Goal: Information Seeking & Learning: Learn about a topic

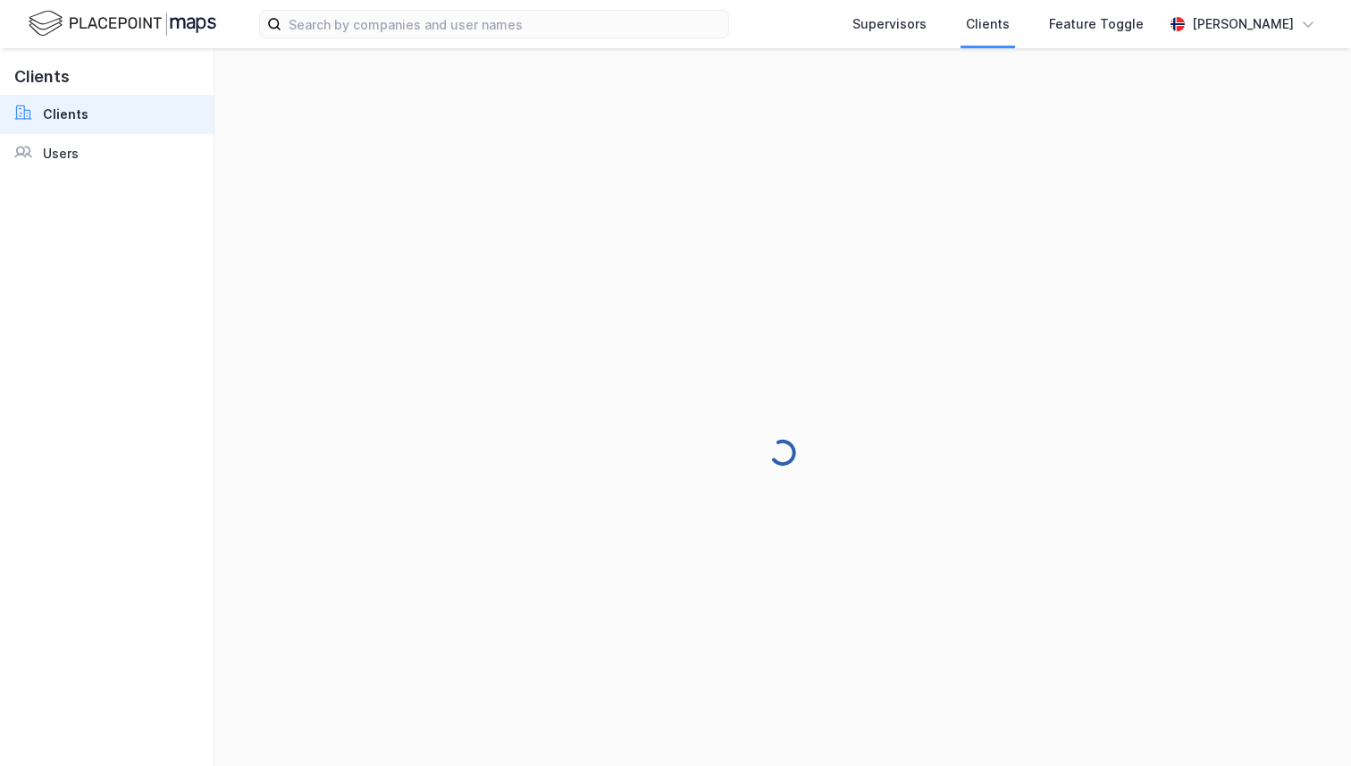
scroll to position [4, 0]
click at [1201, 3] on div "Supervisors Clients Feature Toggle [PERSON_NAME]" at bounding box center [675, 24] width 1351 height 48
click at [1201, 15] on div "[PERSON_NAME]" at bounding box center [1243, 23] width 102 height 21
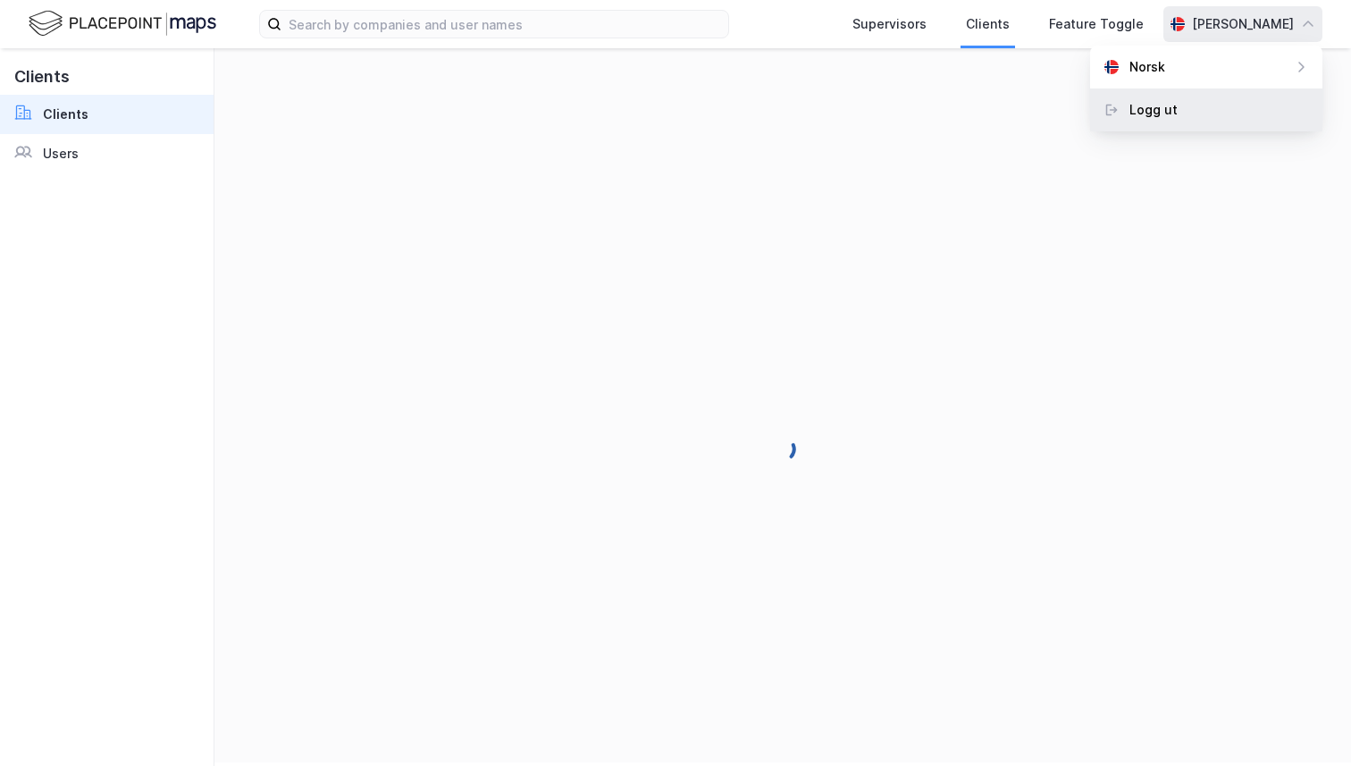
click at [1186, 118] on div "Logg ut" at bounding box center [1206, 109] width 232 height 43
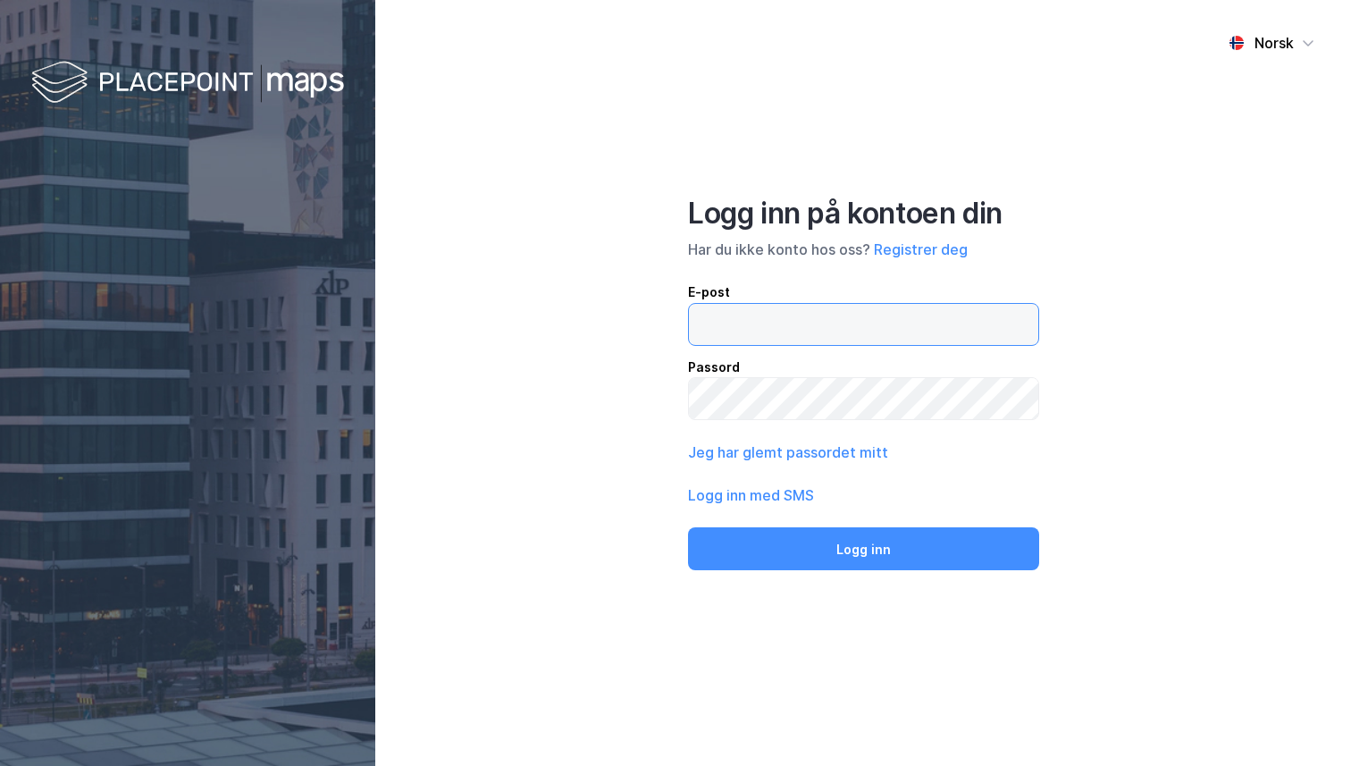
click at [924, 323] on input "email" at bounding box center [863, 324] width 349 height 41
type input "[PERSON_NAME][EMAIL_ADDRESS][DOMAIN_NAME]"
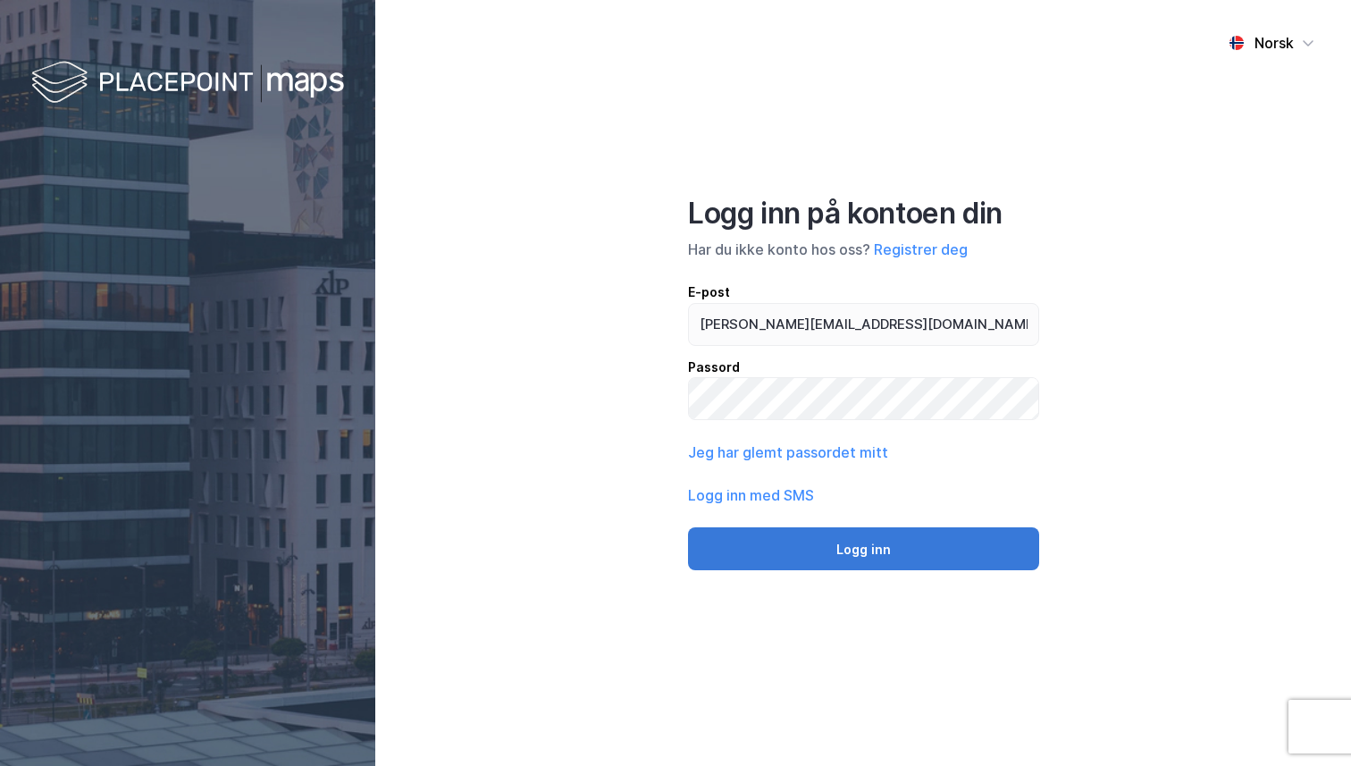
click at [893, 546] on button "Logg inn" at bounding box center [863, 548] width 351 height 43
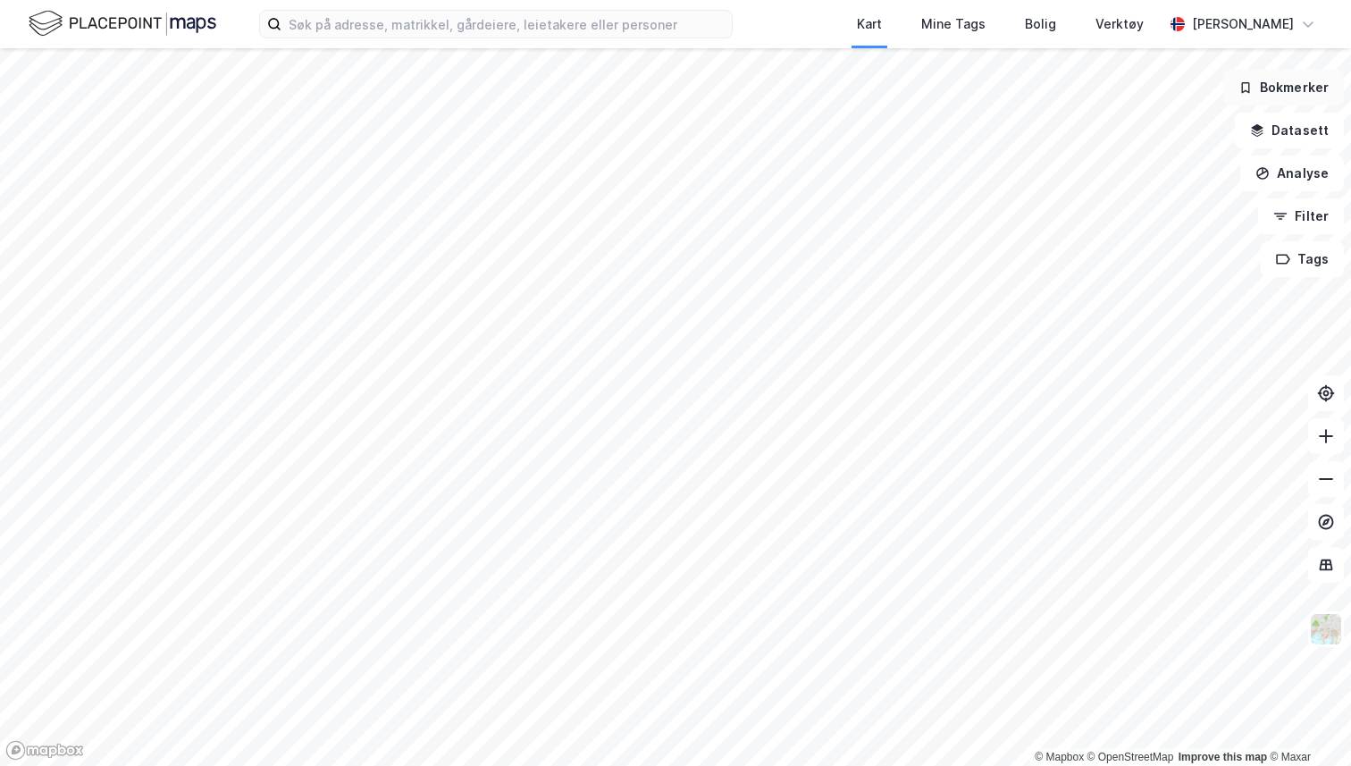
click at [1276, 79] on button "Bokmerker" at bounding box center [1283, 88] width 121 height 36
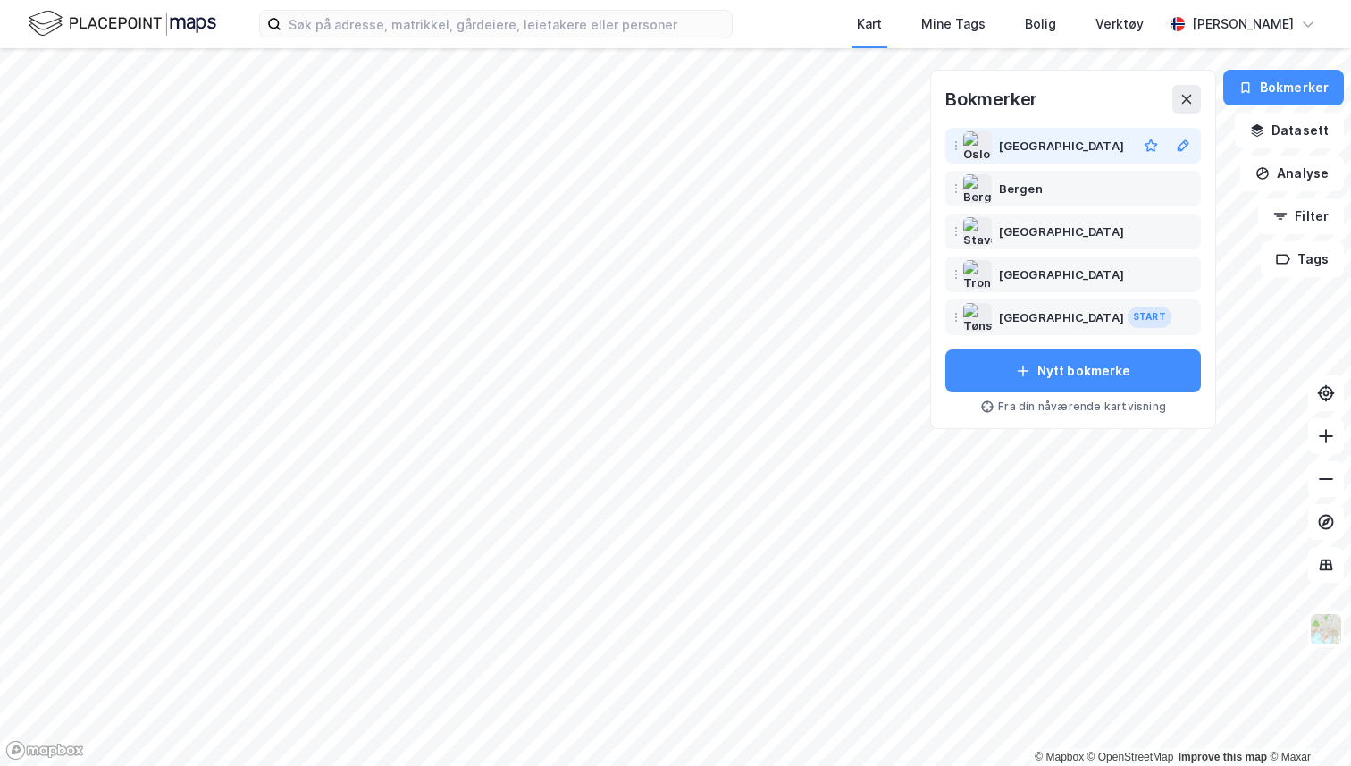
click at [1040, 142] on div "[GEOGRAPHIC_DATA]" at bounding box center [1064, 145] width 130 height 21
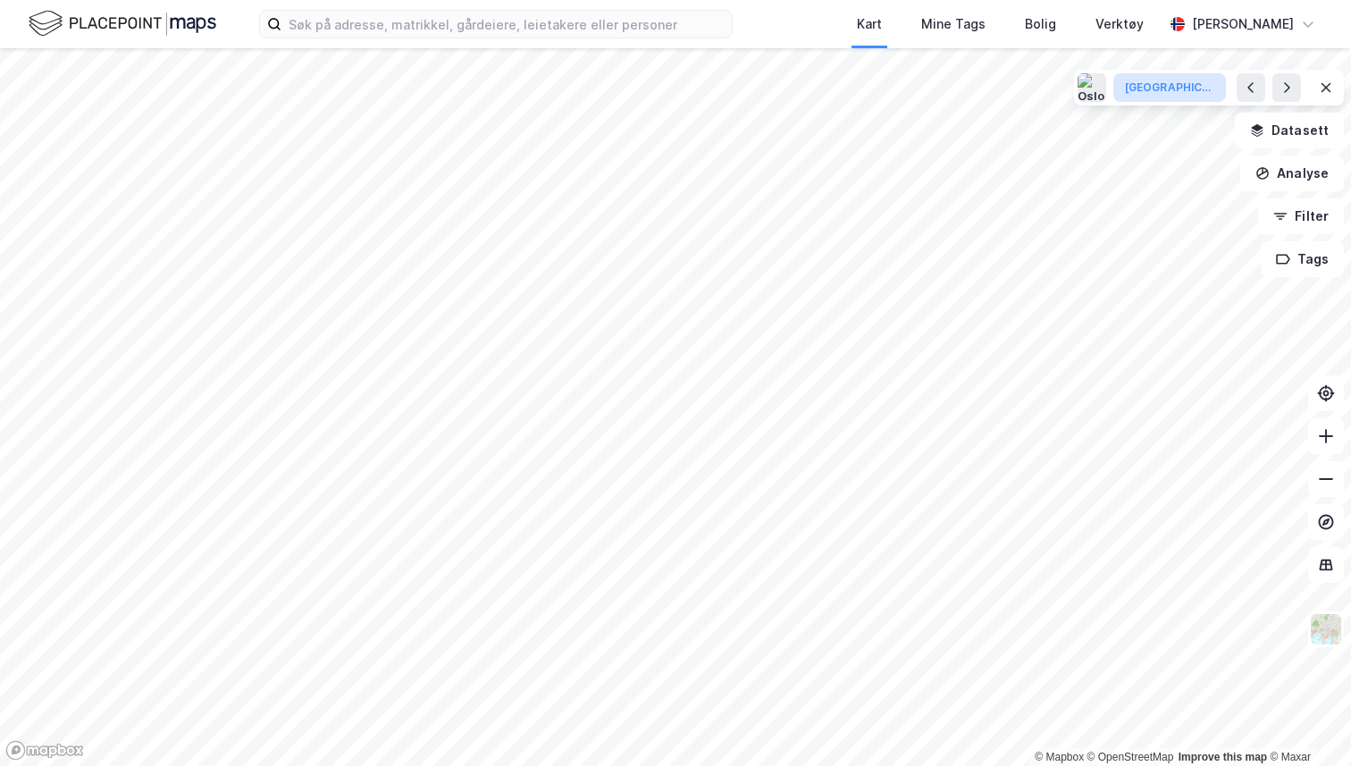
click at [1199, 82] on div "[GEOGRAPHIC_DATA]" at bounding box center [1169, 87] width 89 height 15
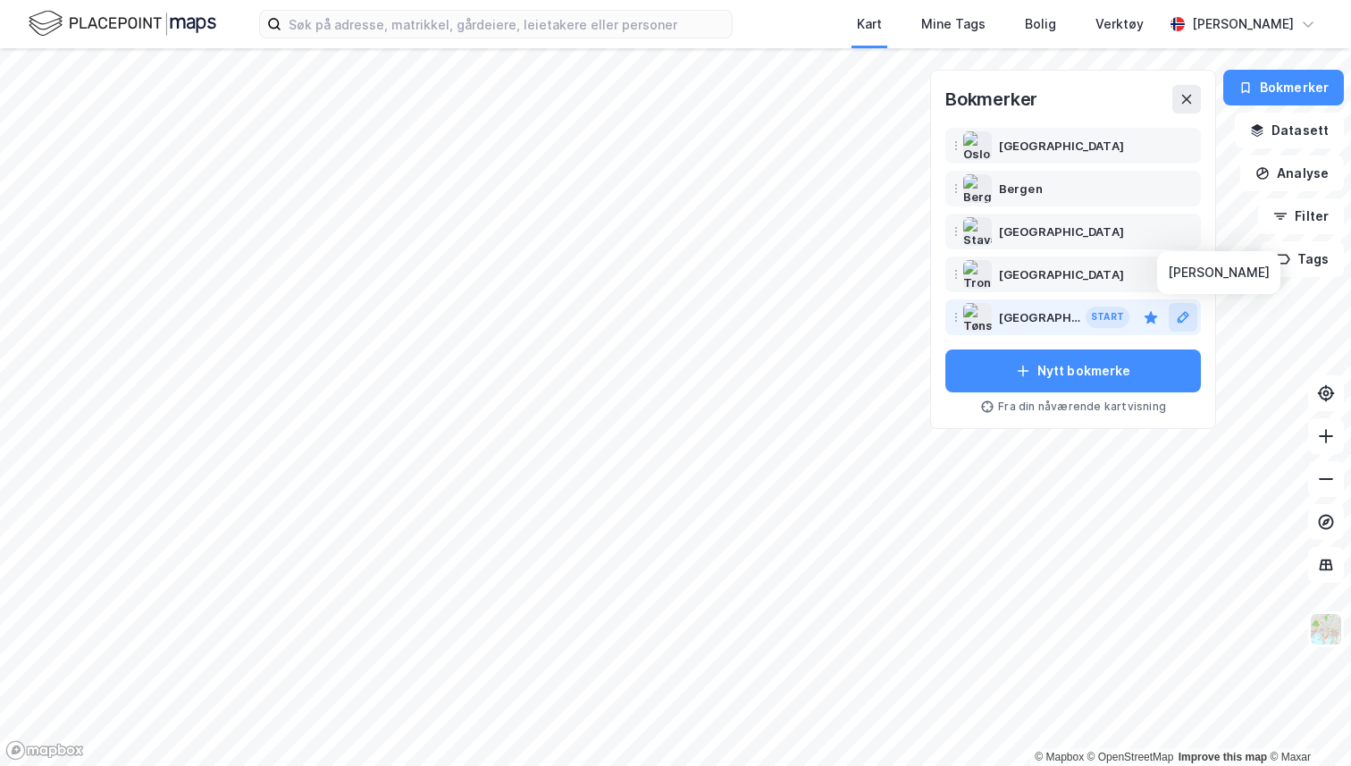
click at [1184, 314] on icon at bounding box center [1183, 317] width 14 height 14
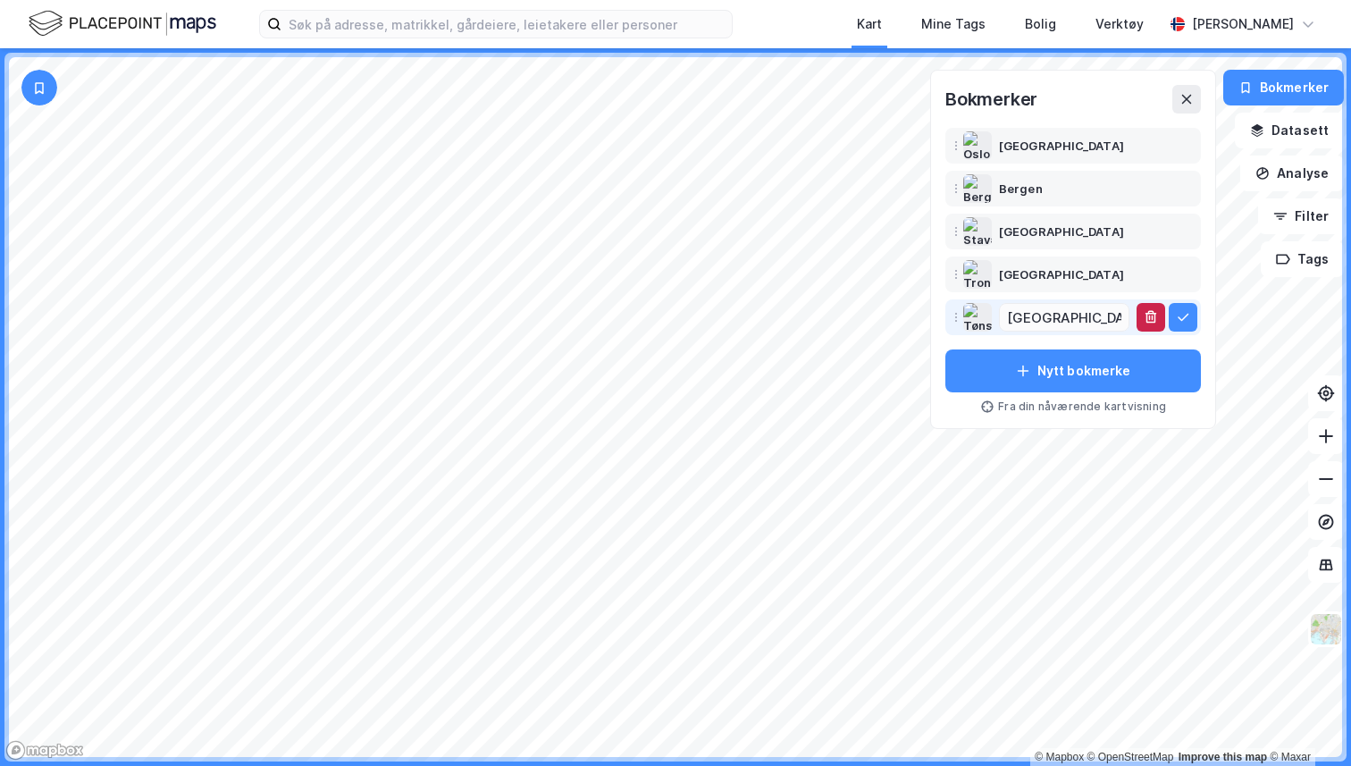
click at [1143, 324] on button "button" at bounding box center [1150, 317] width 29 height 29
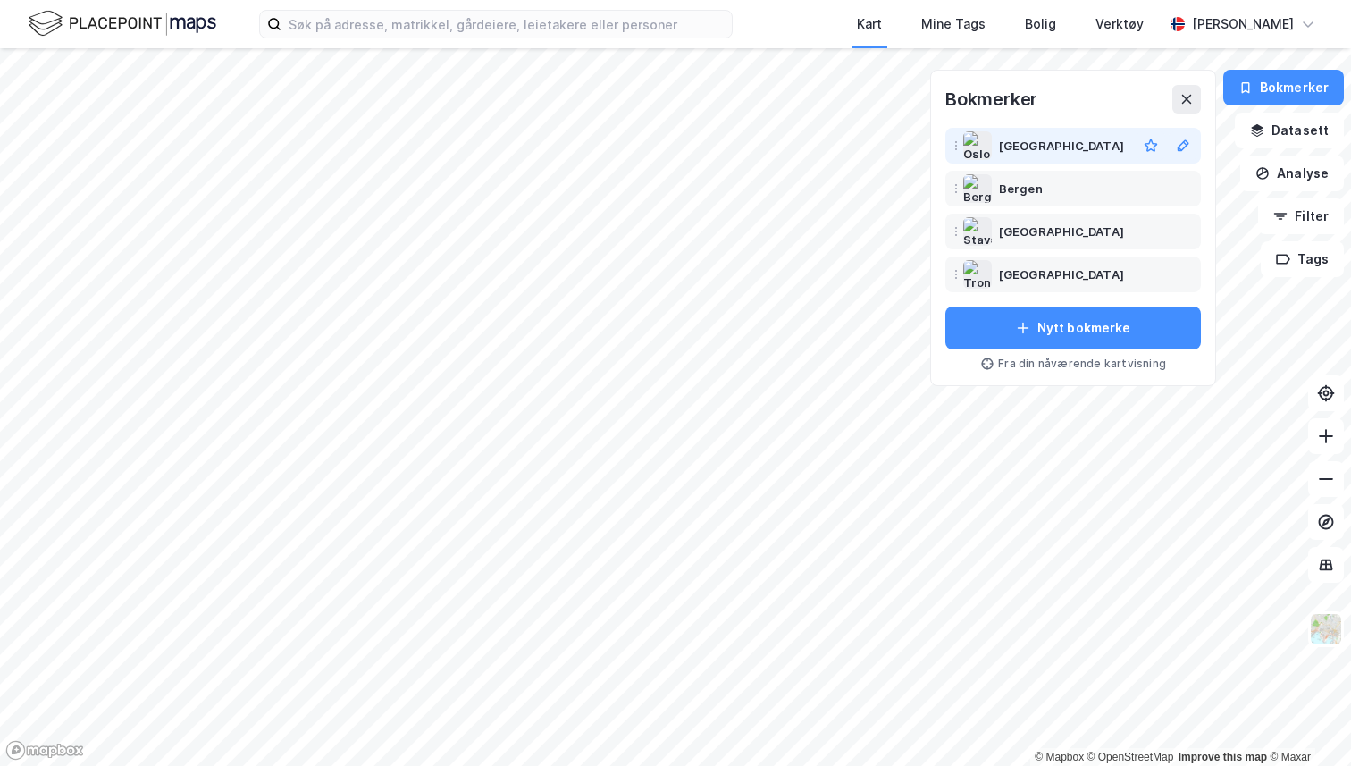
click at [1042, 139] on div "[GEOGRAPHIC_DATA]" at bounding box center [1064, 145] width 130 height 21
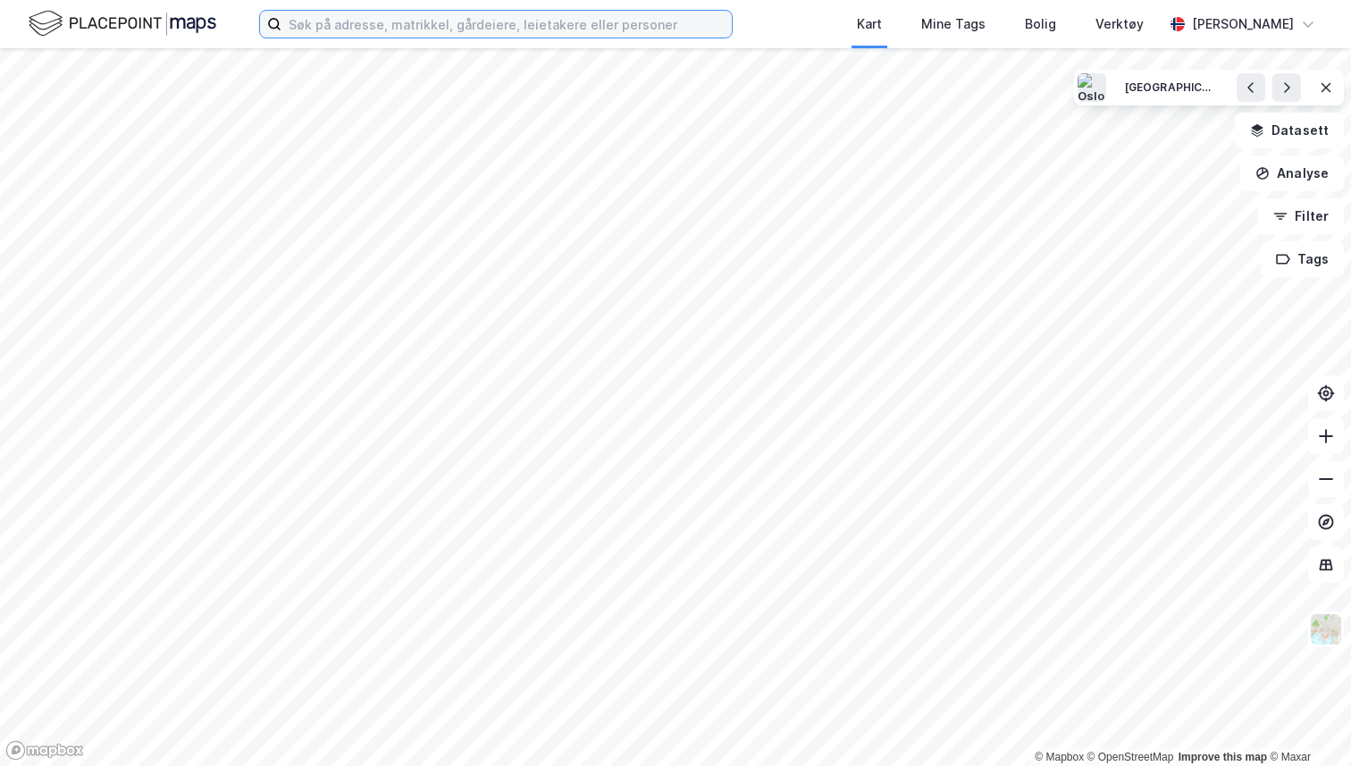
click at [339, 26] on input at bounding box center [506, 24] width 450 height 27
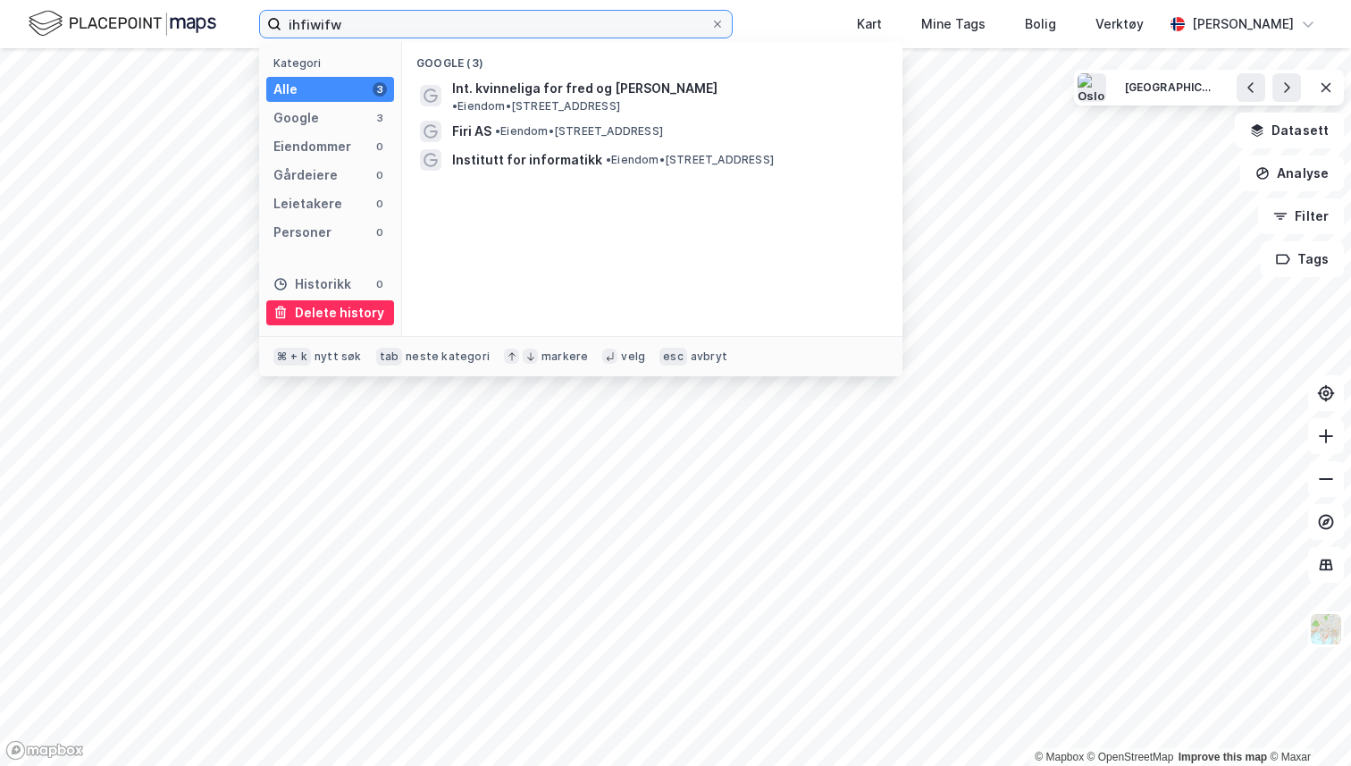
type input "ihfiwifw"
click at [322, 311] on div "Delete history" at bounding box center [339, 312] width 89 height 21
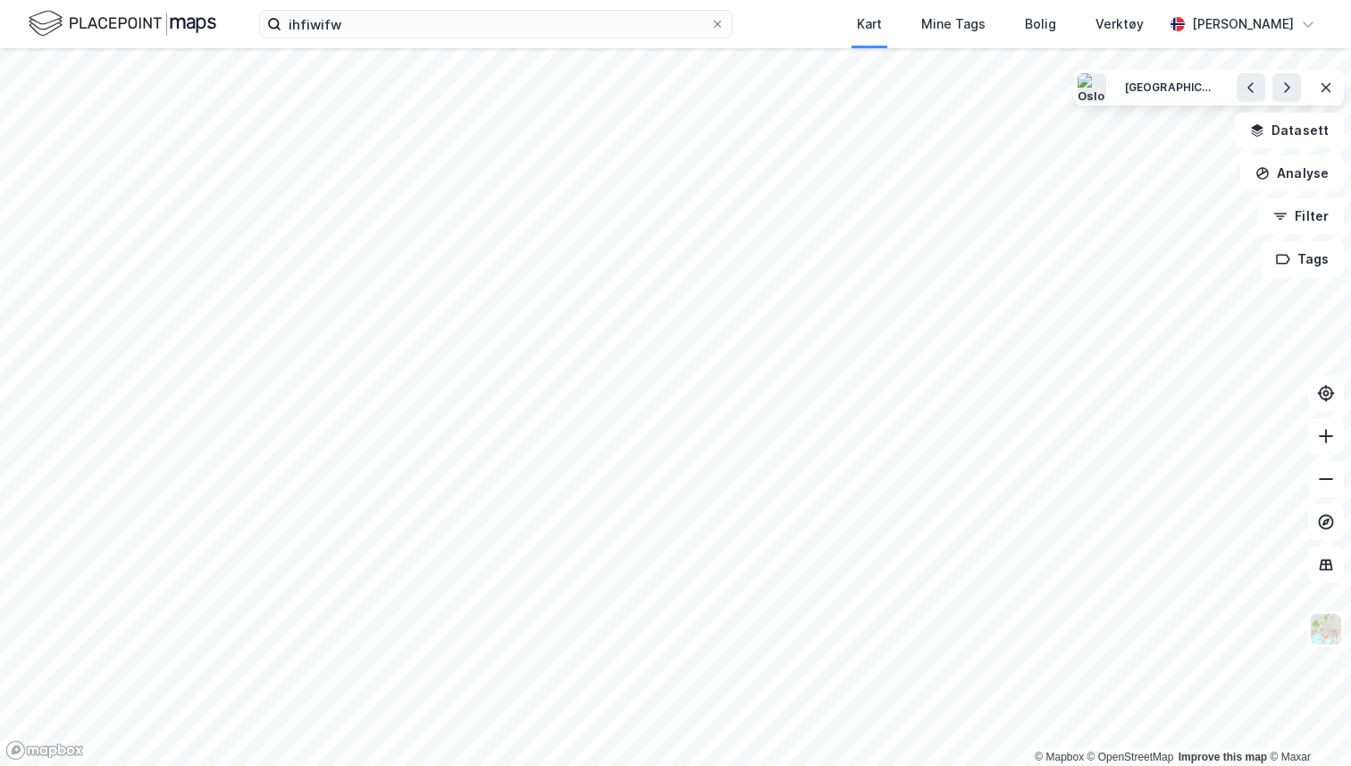
click at [128, 13] on img at bounding box center [123, 23] width 188 height 31
click at [1326, 80] on icon at bounding box center [1326, 87] width 14 height 14
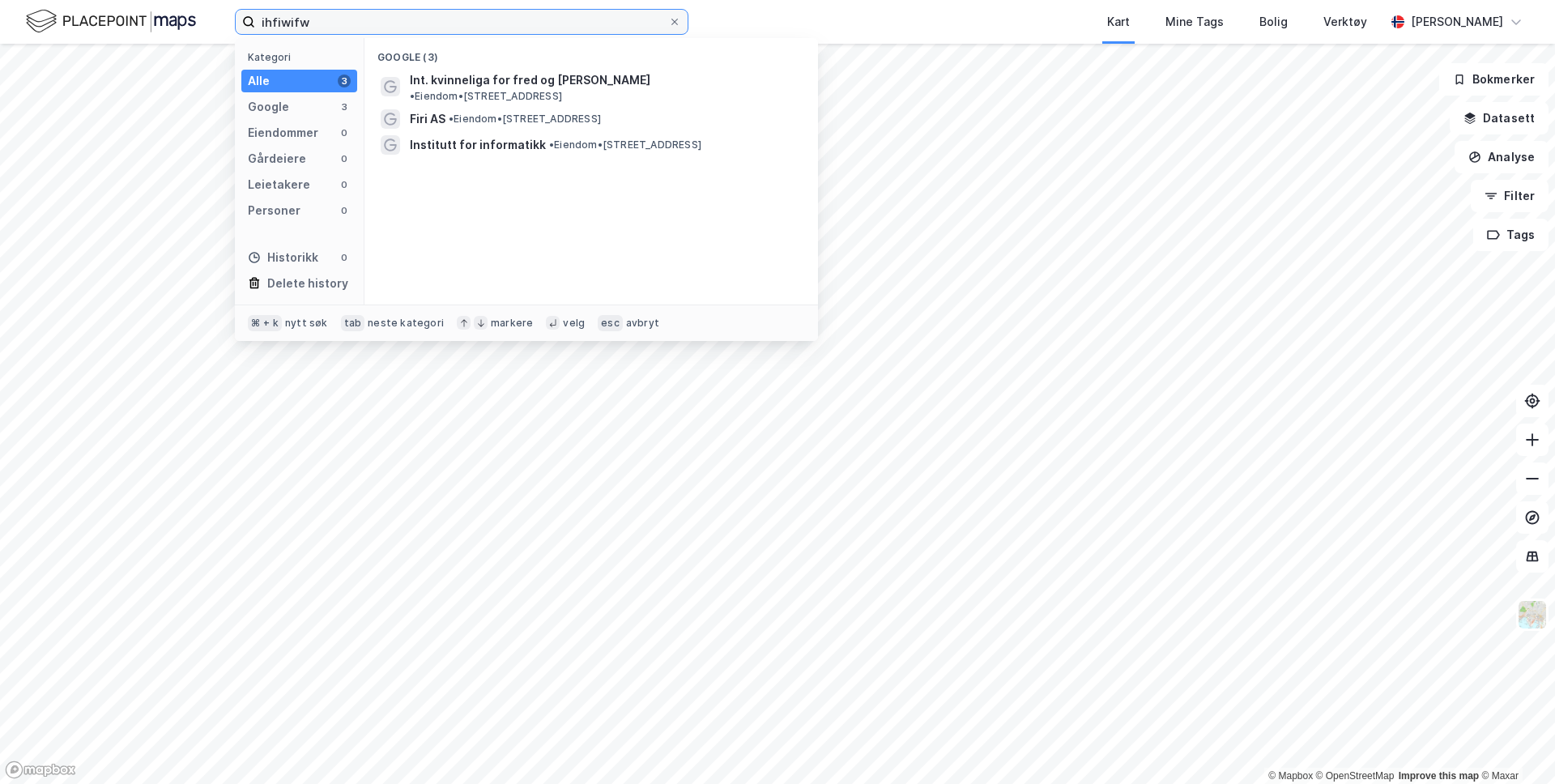
click at [308, 22] on input "ihfiwifw" at bounding box center [462, 22] width 413 height 24
click at [296, 278] on div "Delete history" at bounding box center [307, 283] width 81 height 19
click at [778, 19] on div "Kart Mine Tags Bolig Verktøy" at bounding box center [1075, 22] width 619 height 44
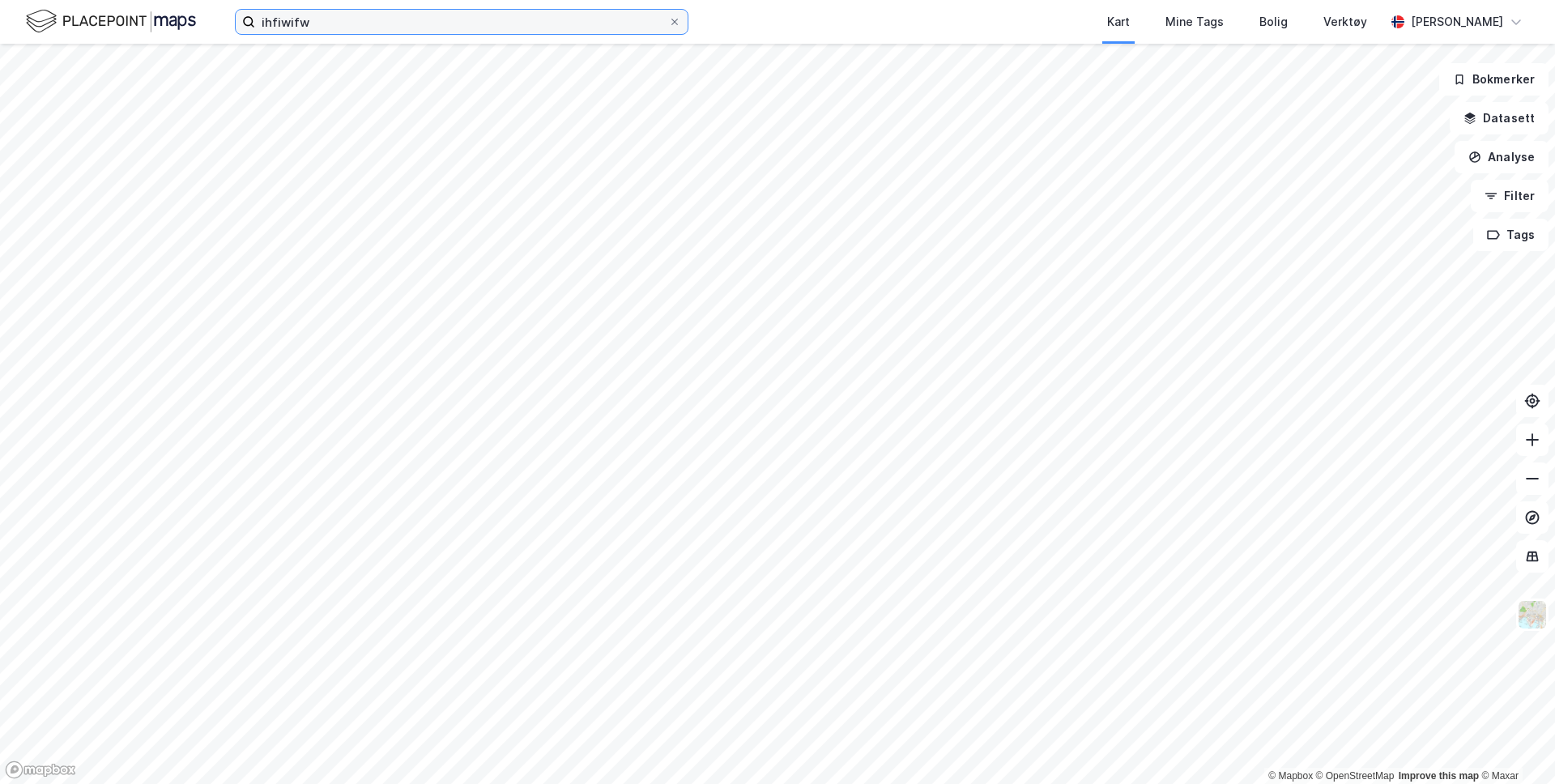
click at [447, 27] on input "ihfiwifw" at bounding box center [462, 22] width 413 height 24
click at [1224, 26] on div "[PERSON_NAME]" at bounding box center [1457, 21] width 92 height 19
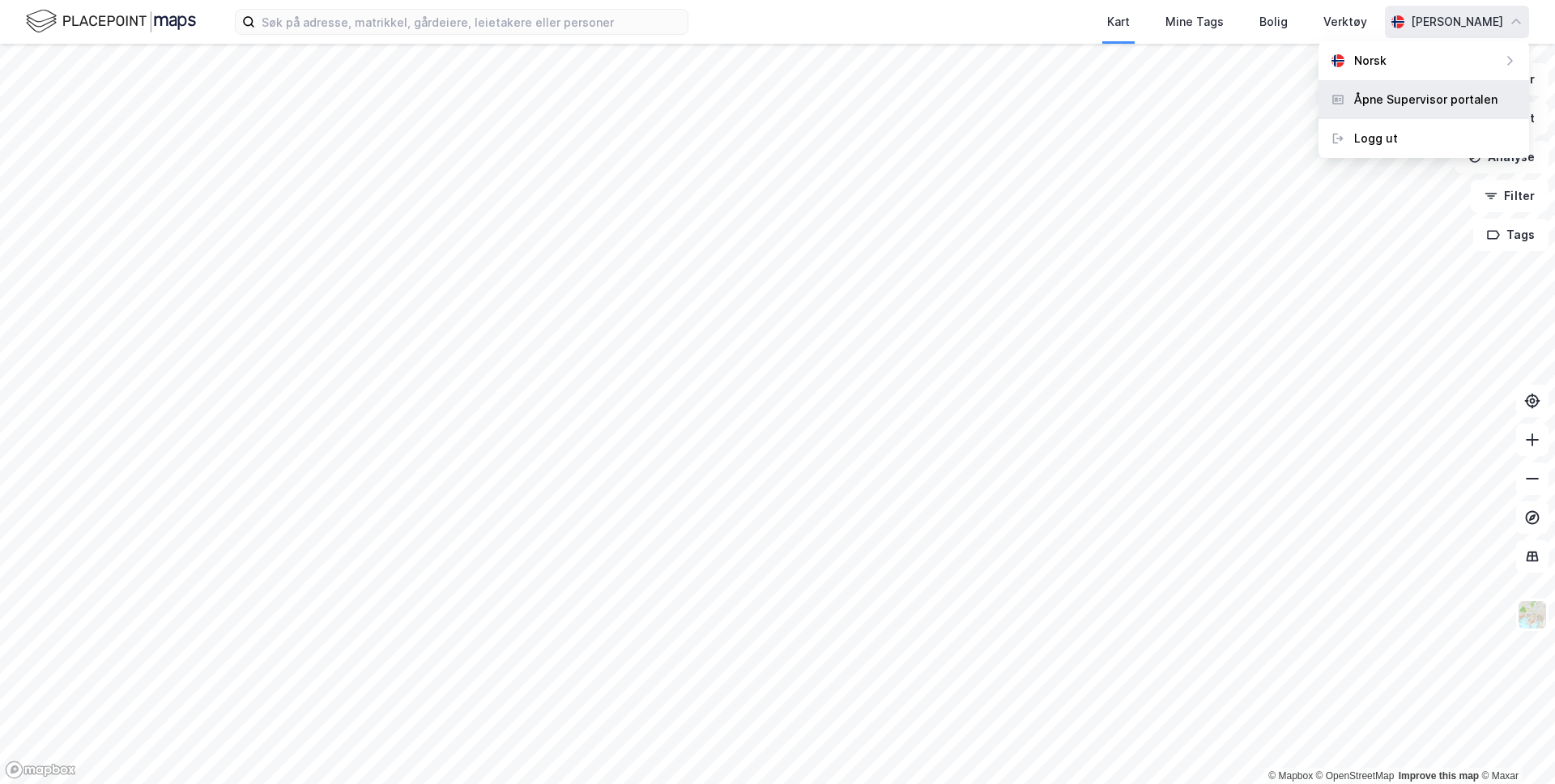
click at [1224, 98] on div "Åpne Supervisor portalen" at bounding box center [1426, 99] width 143 height 19
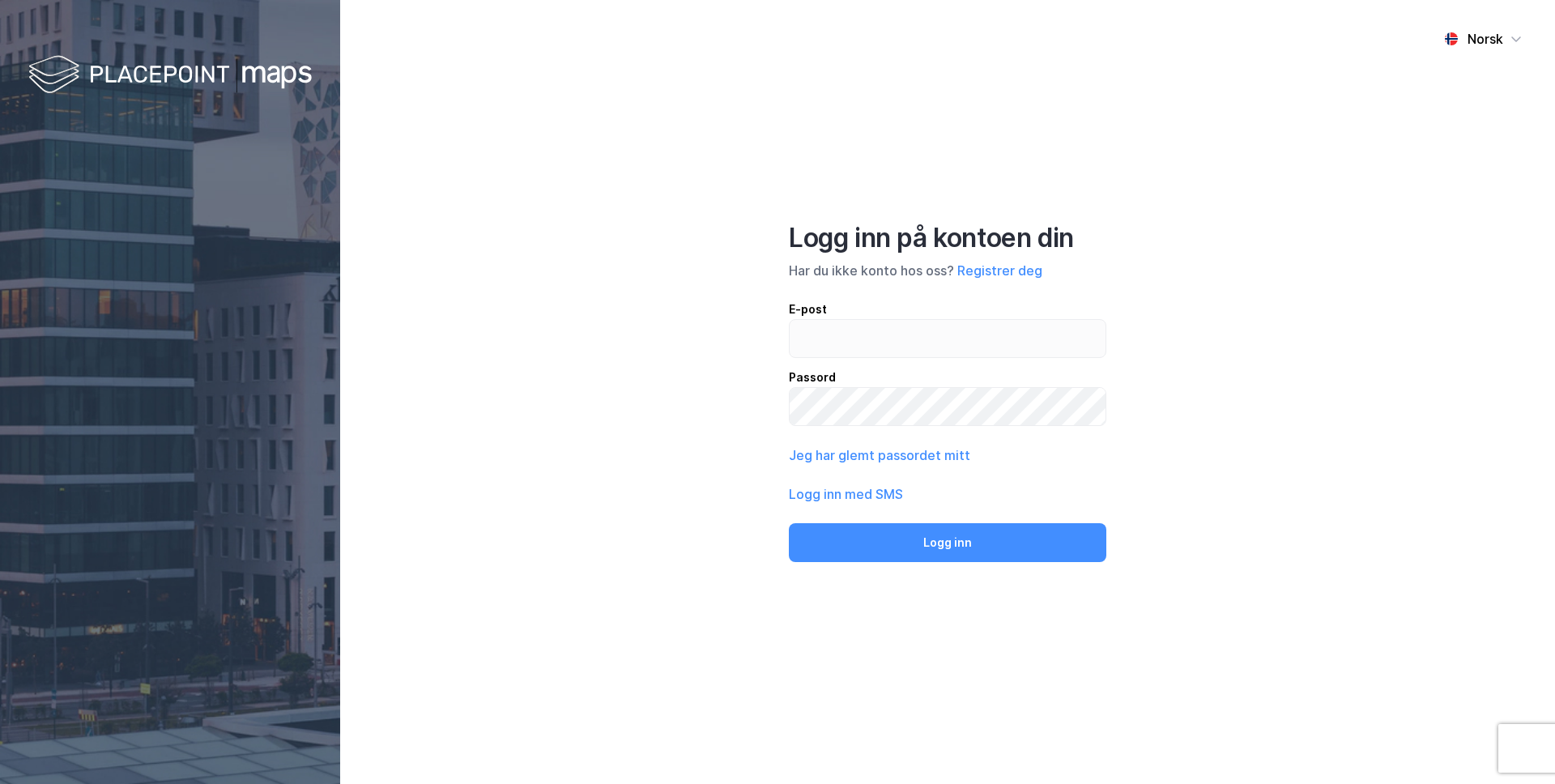
click at [883, 373] on div "Passord" at bounding box center [948, 377] width 317 height 19
click at [883, 342] on input "email" at bounding box center [948, 338] width 316 height 37
type input "[PERSON_NAME][EMAIL_ADDRESS][DOMAIN_NAME]"
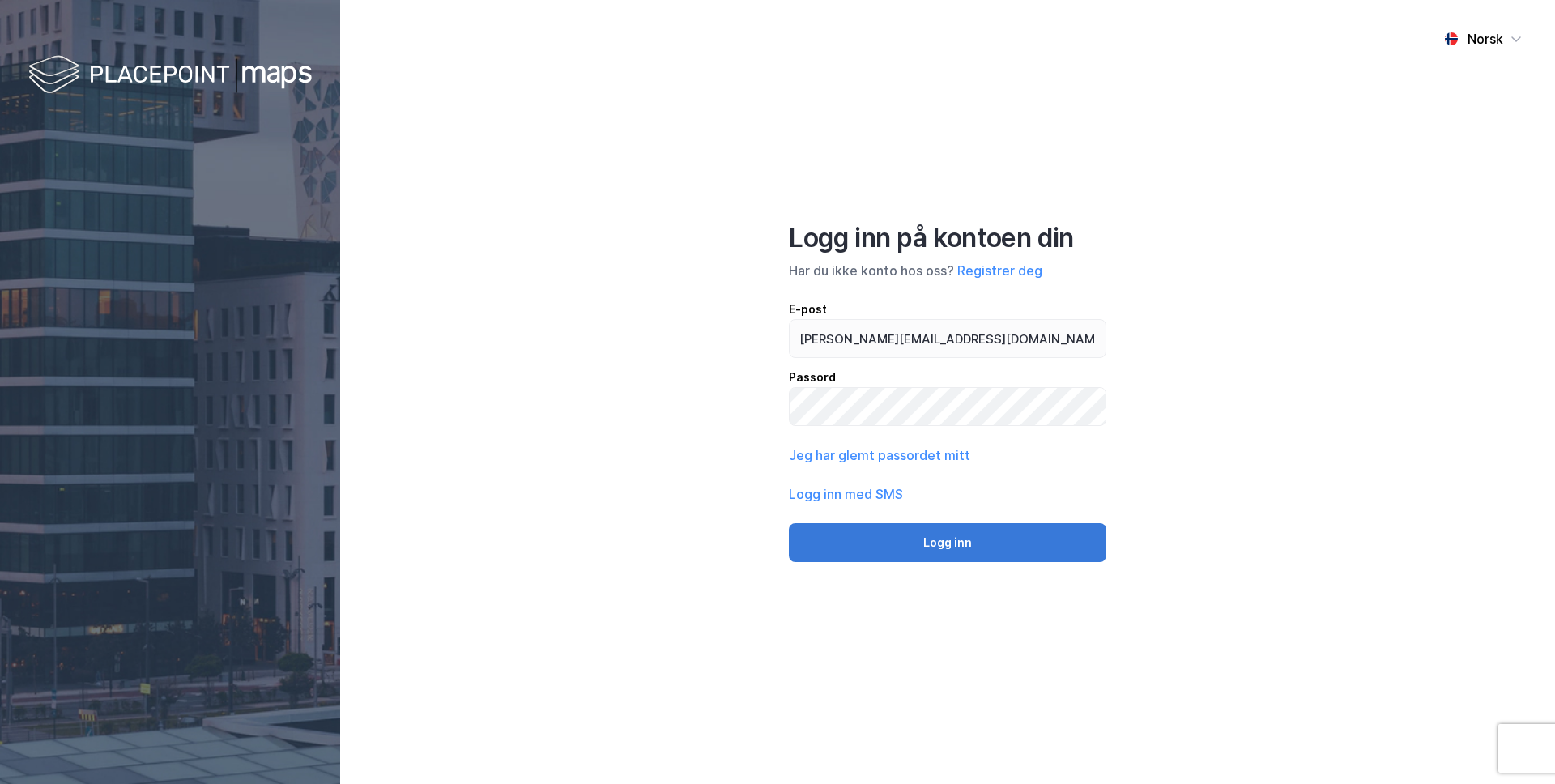
click at [907, 534] on button "Logg inn" at bounding box center [948, 542] width 317 height 39
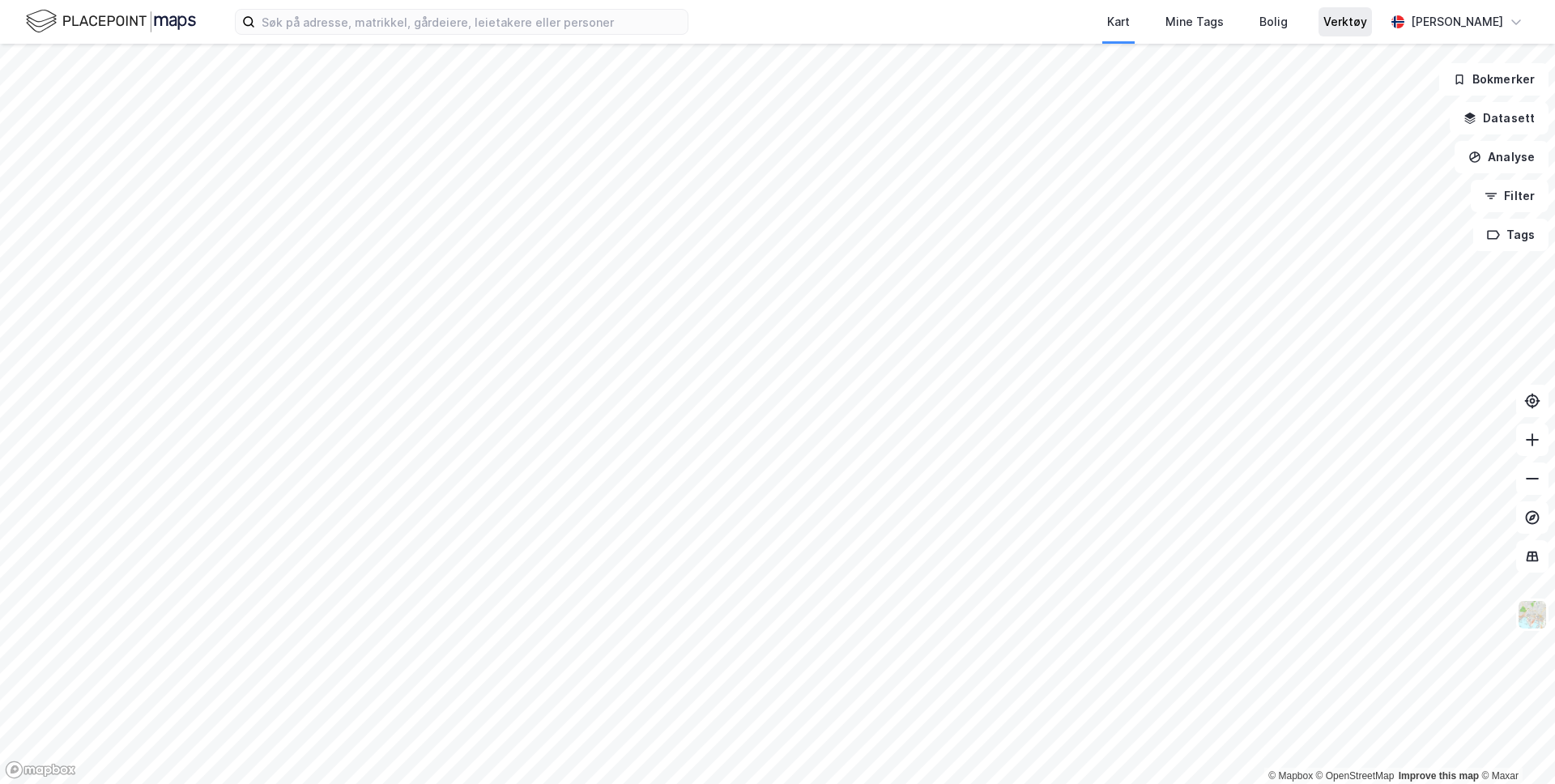
click at [1224, 25] on div "Verktøy" at bounding box center [1346, 21] width 44 height 19
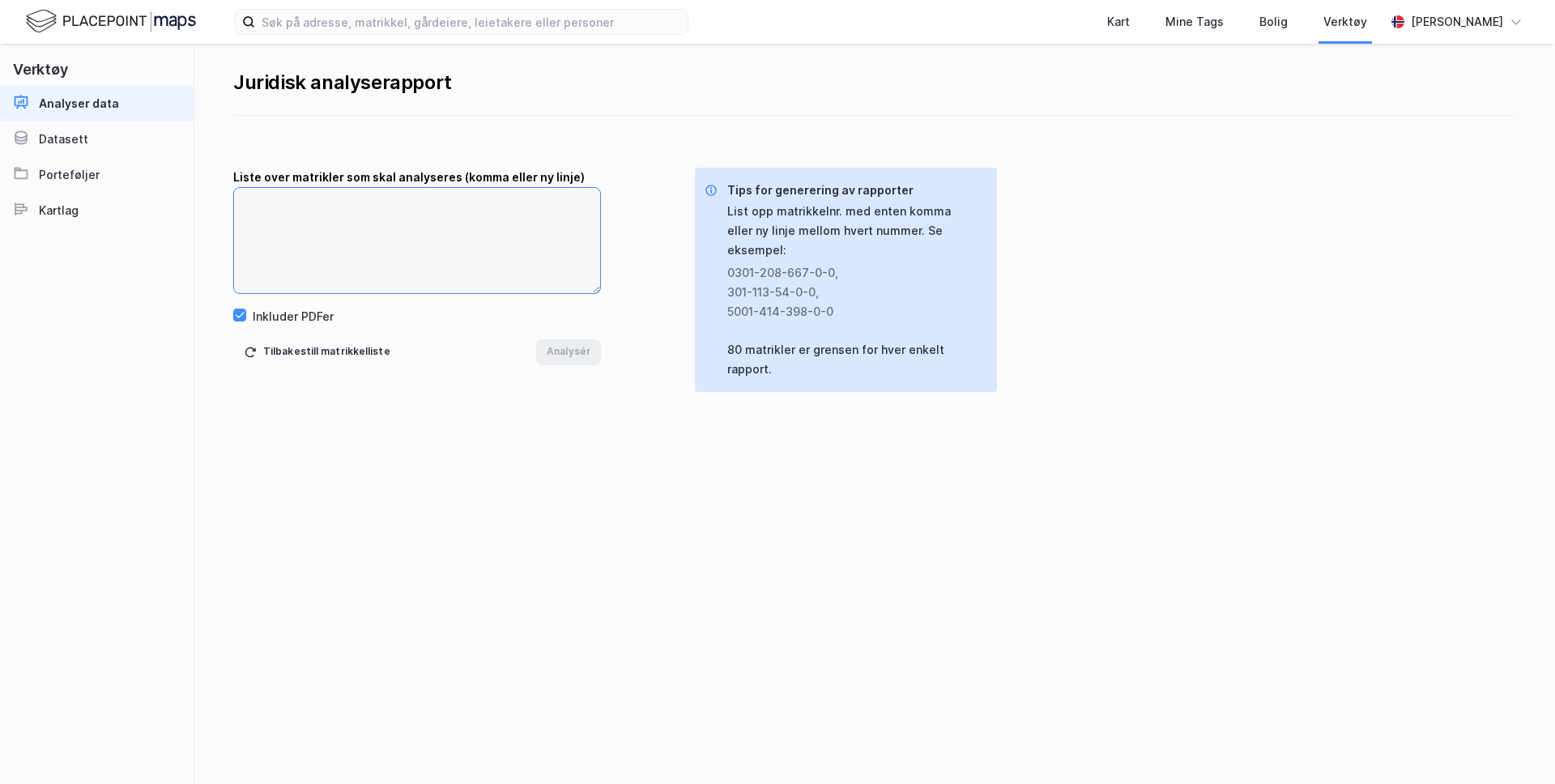
click at [339, 201] on textarea at bounding box center [417, 240] width 366 height 105
drag, startPoint x: 723, startPoint y: 240, endPoint x: 857, endPoint y: 316, distance: 154.1
click at [857, 317] on div "Tips for generering av rapporter List opp matrikkelnr. med enten komma eller ny…" at bounding box center [844, 279] width 279 height 198
click at [1120, 24] on div "Kart" at bounding box center [1118, 21] width 23 height 19
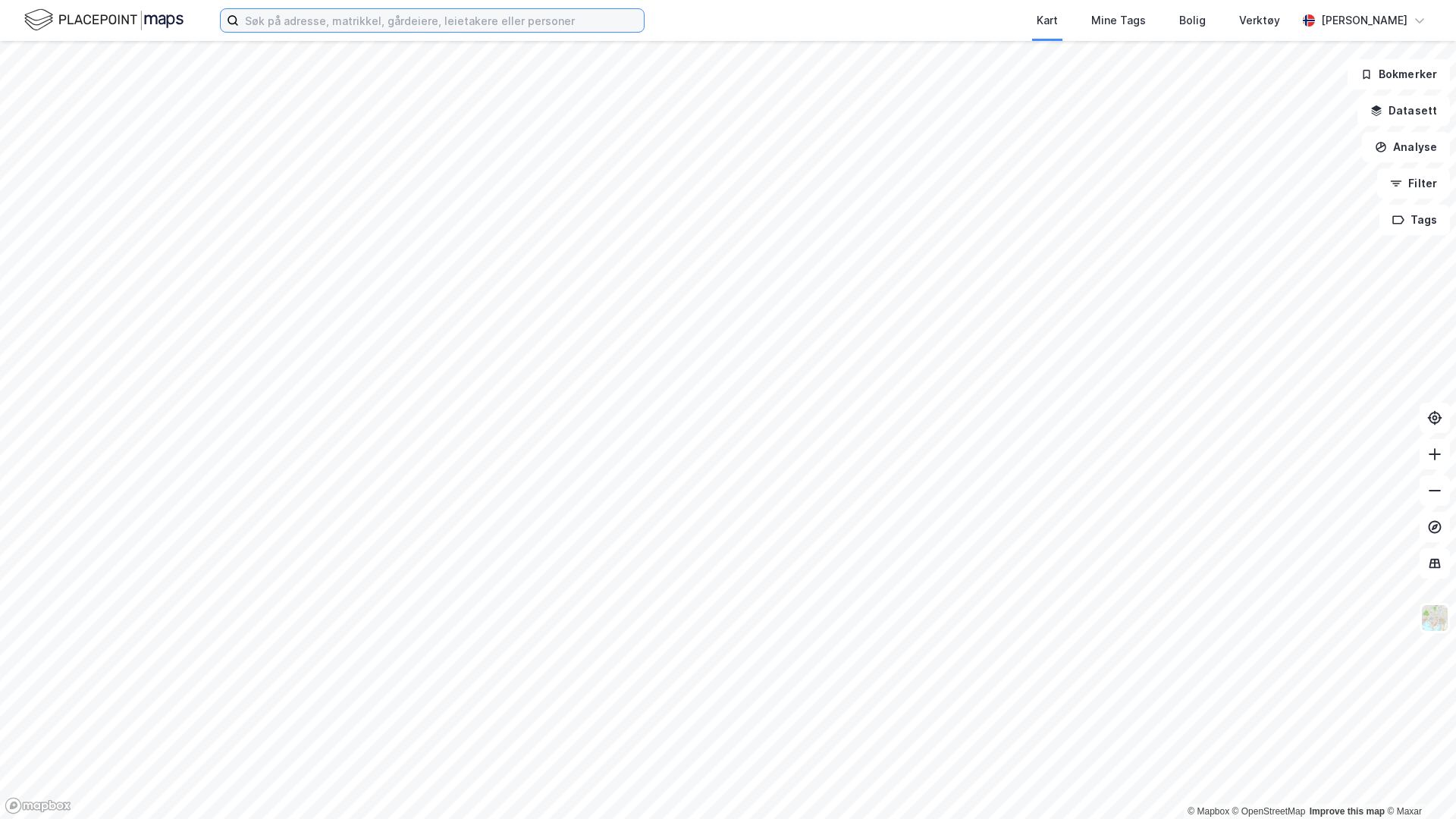
click at [323, 23] on input at bounding box center [441, 20] width 405 height 23
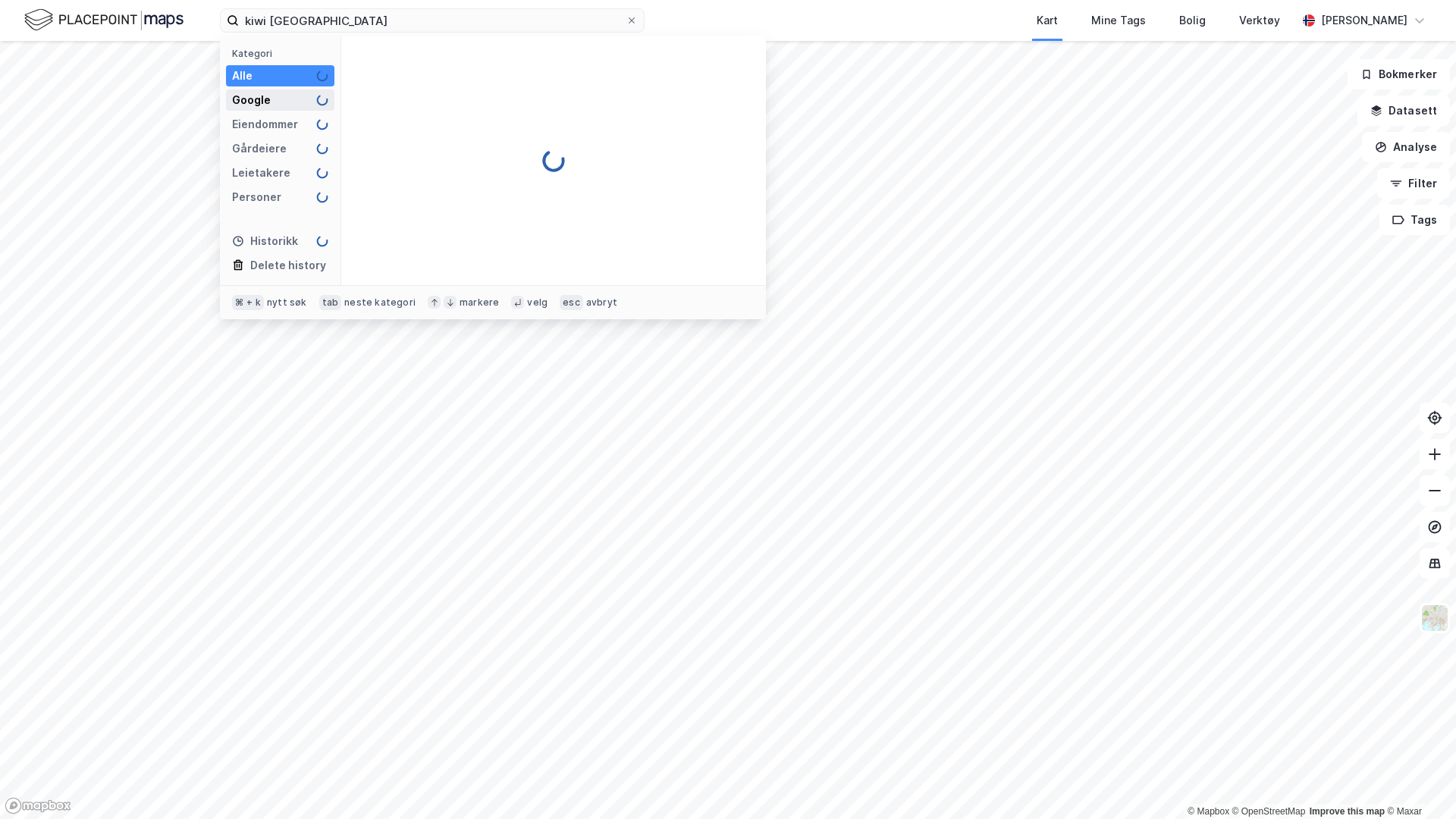
click at [265, 103] on div "Google" at bounding box center [251, 99] width 39 height 18
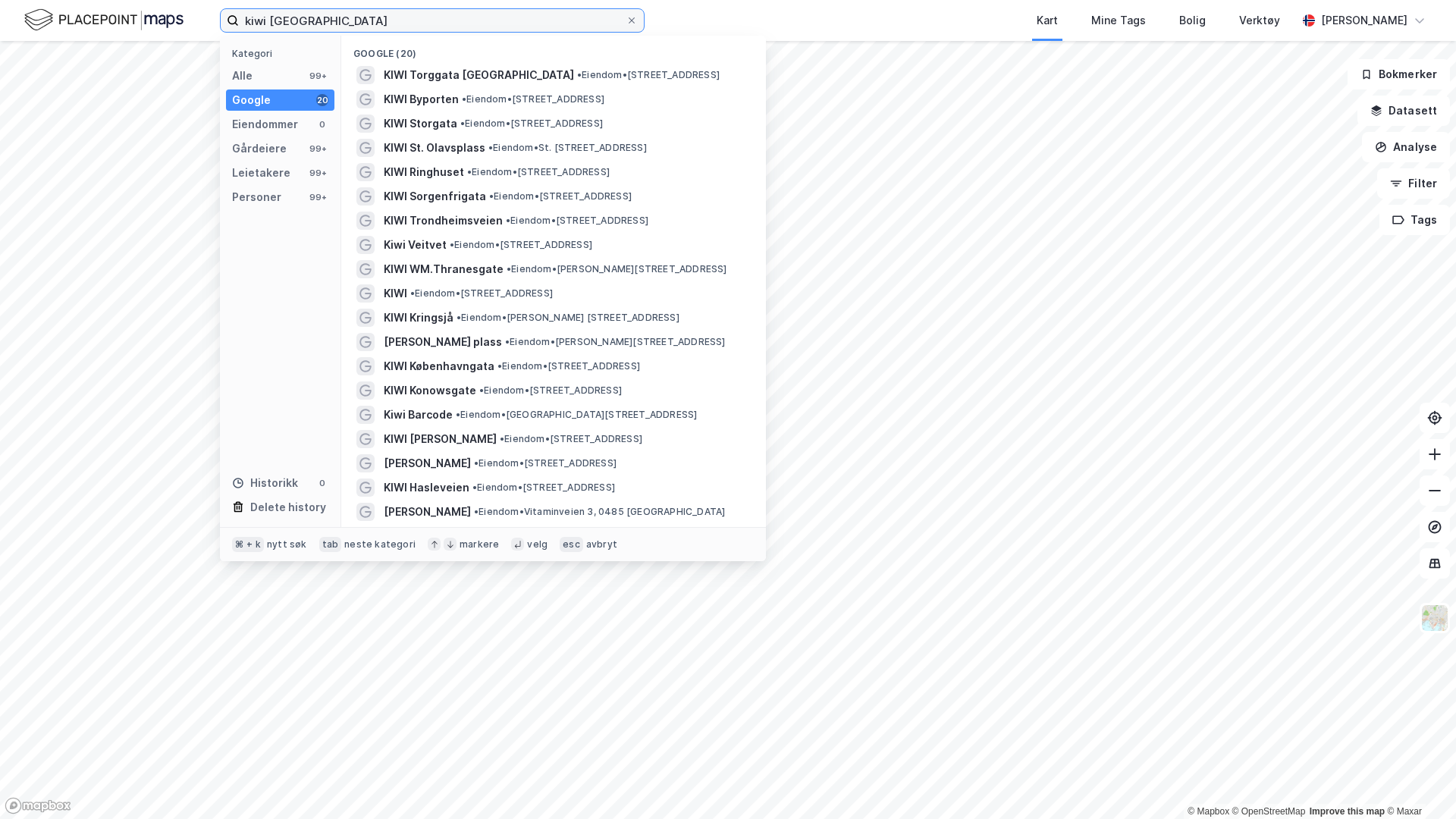
click at [381, 19] on input "kiwi [GEOGRAPHIC_DATA]" at bounding box center [432, 20] width 387 height 23
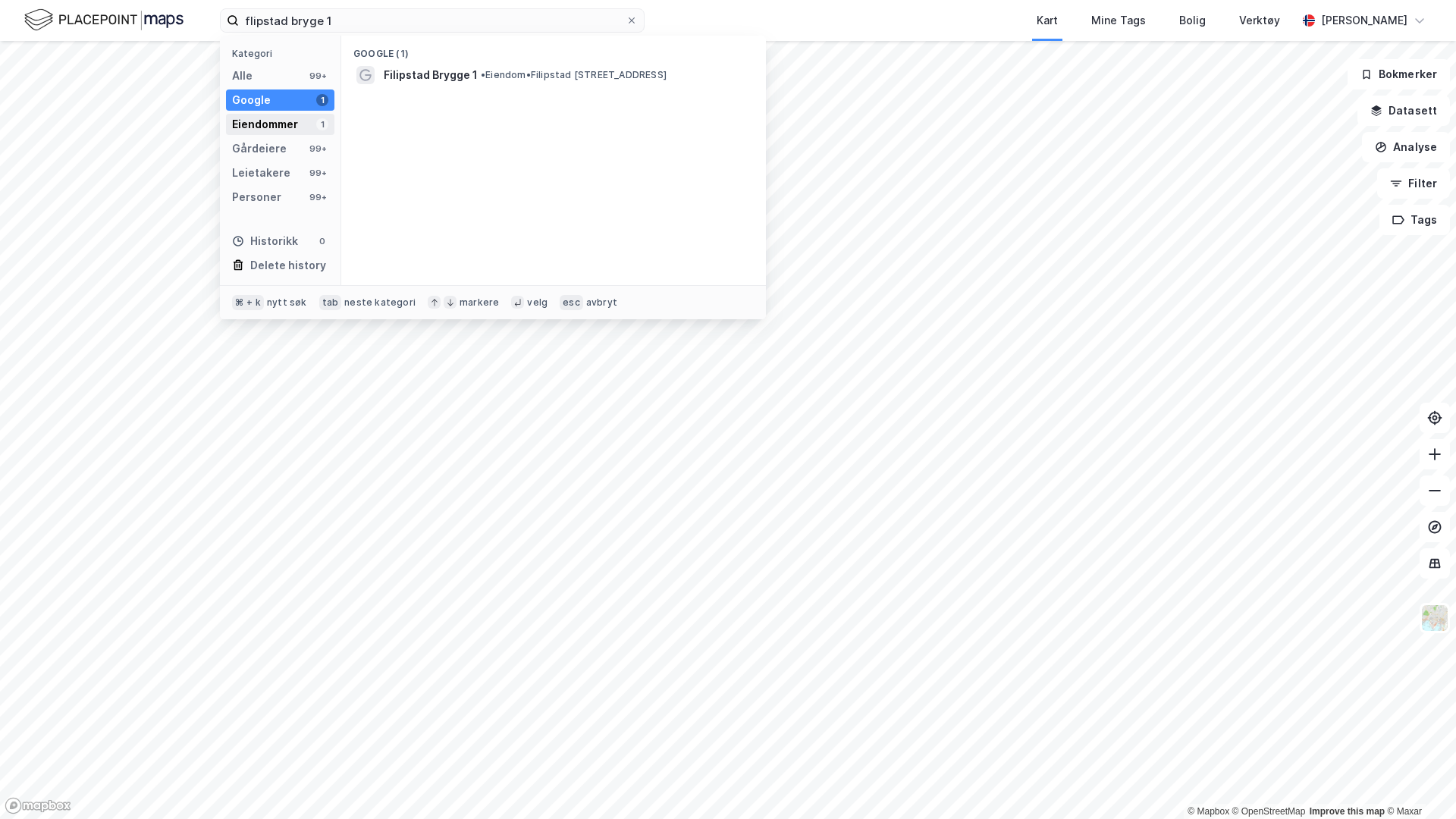
click at [298, 125] on div "Eiendommer 1" at bounding box center [280, 124] width 109 height 21
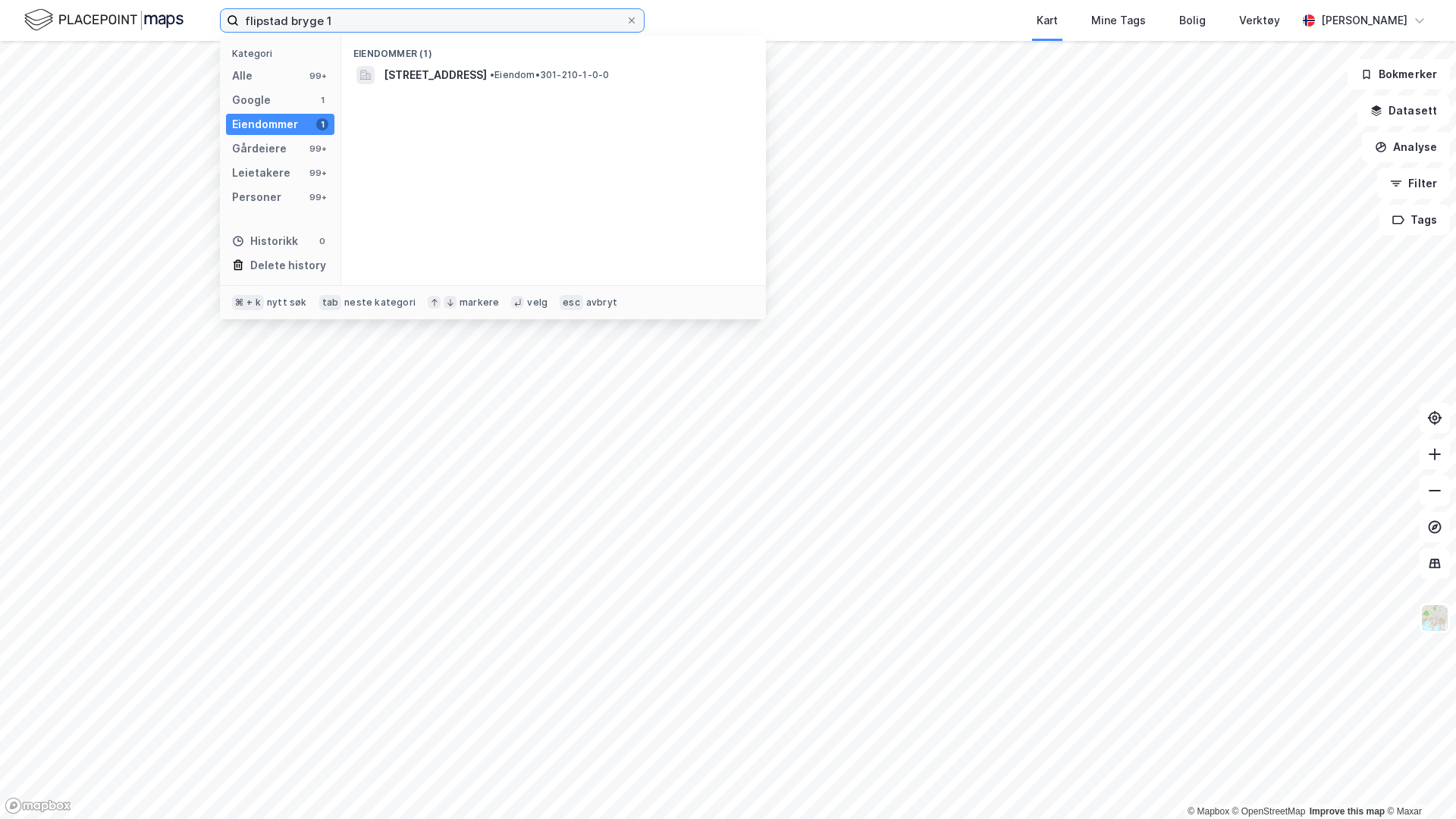
click at [385, 22] on input "flipstad bryge 1" at bounding box center [432, 20] width 387 height 23
type input "[PERSON_NAME]"
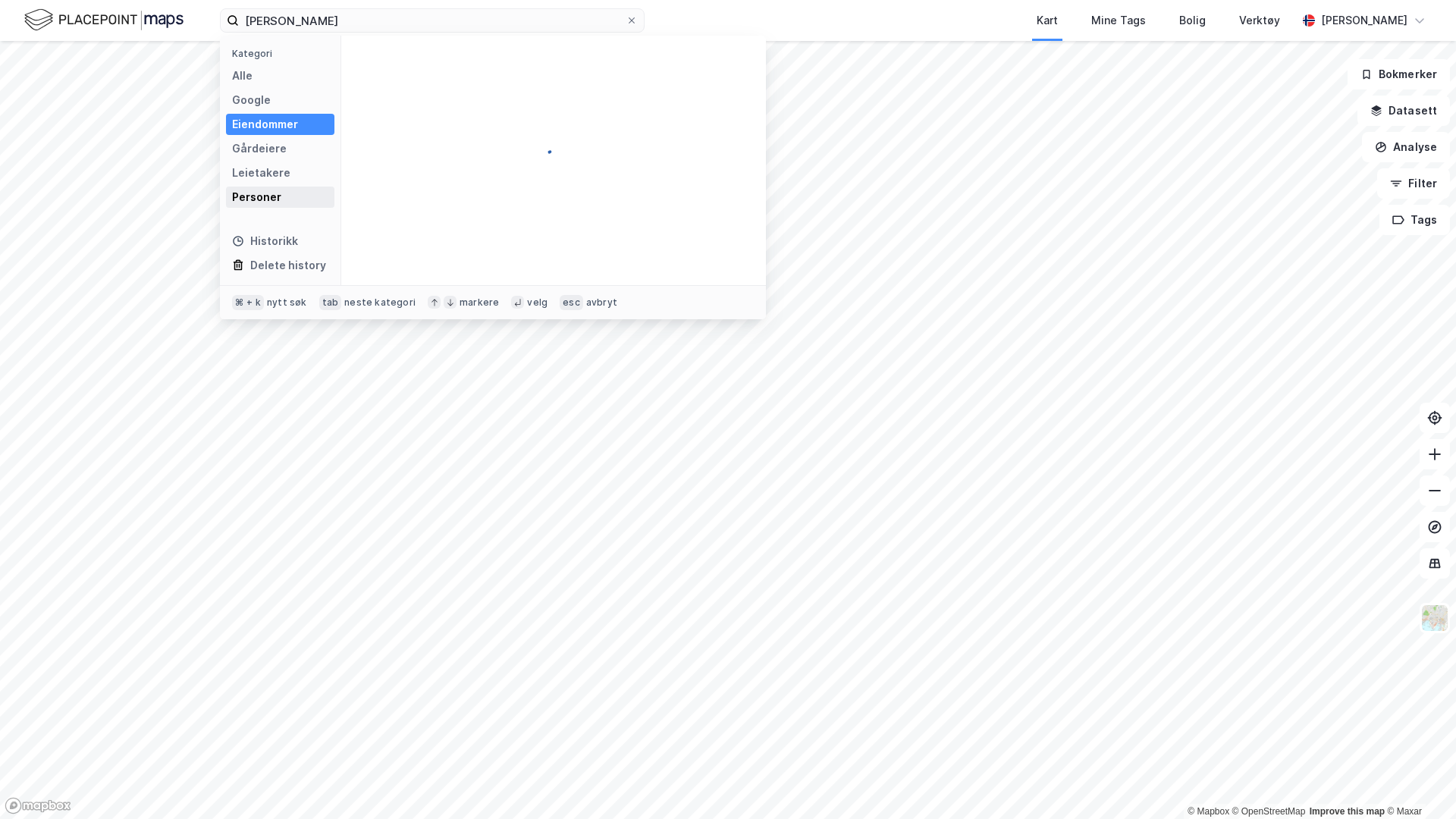
click at [291, 195] on div "Personer" at bounding box center [280, 197] width 109 height 21
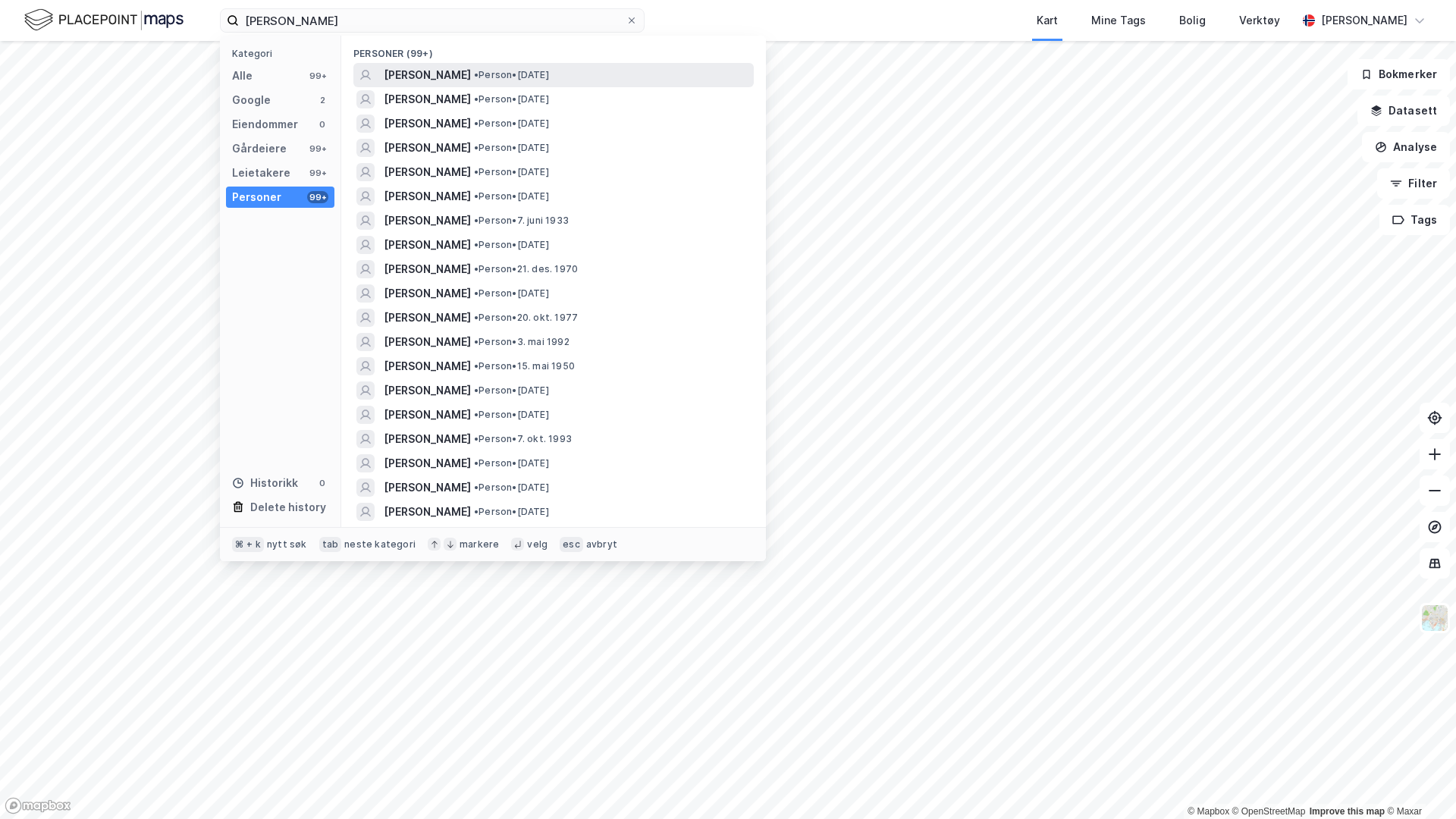
click at [471, 70] on span "[PERSON_NAME]" at bounding box center [427, 75] width 87 height 18
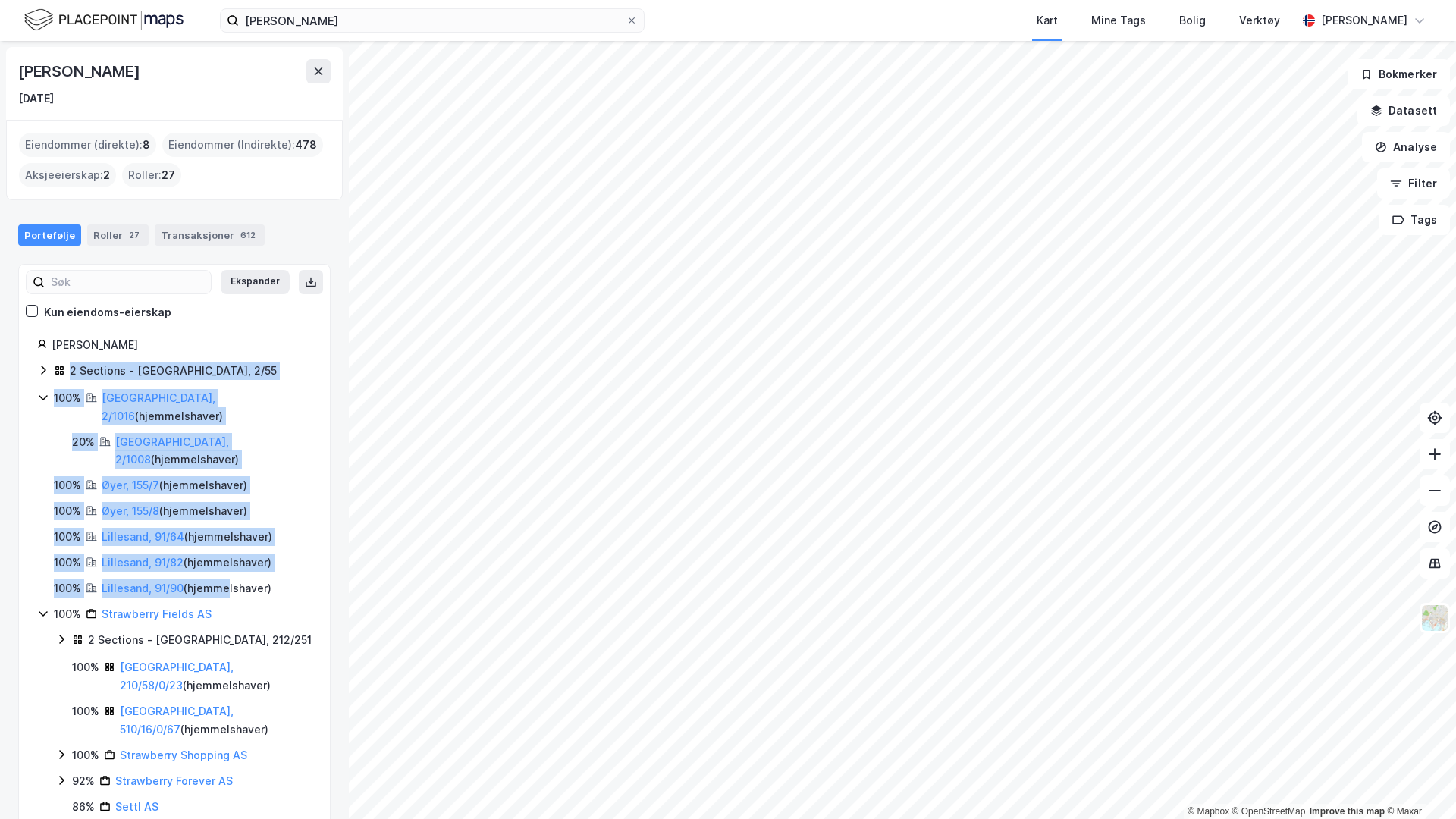
drag, startPoint x: 25, startPoint y: 372, endPoint x: 228, endPoint y: 556, distance: 274.0
click at [228, 556] on div "[PERSON_NAME] 2 Sections - [GEOGRAPHIC_DATA], 2/55 100% [GEOGRAPHIC_DATA], 2/10…" at bounding box center [174, 700] width 311 height 729
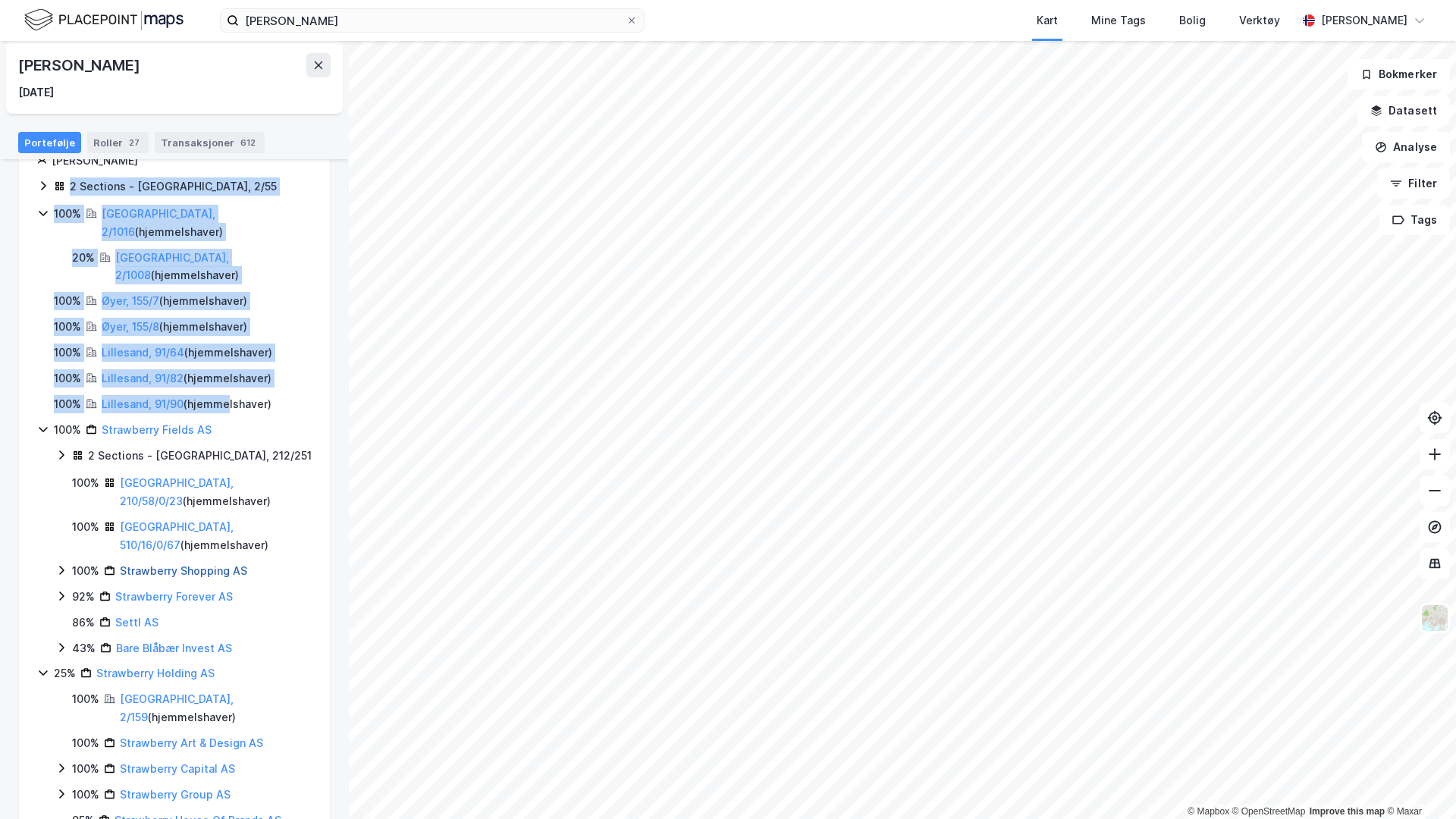
scroll to position [193, 0]
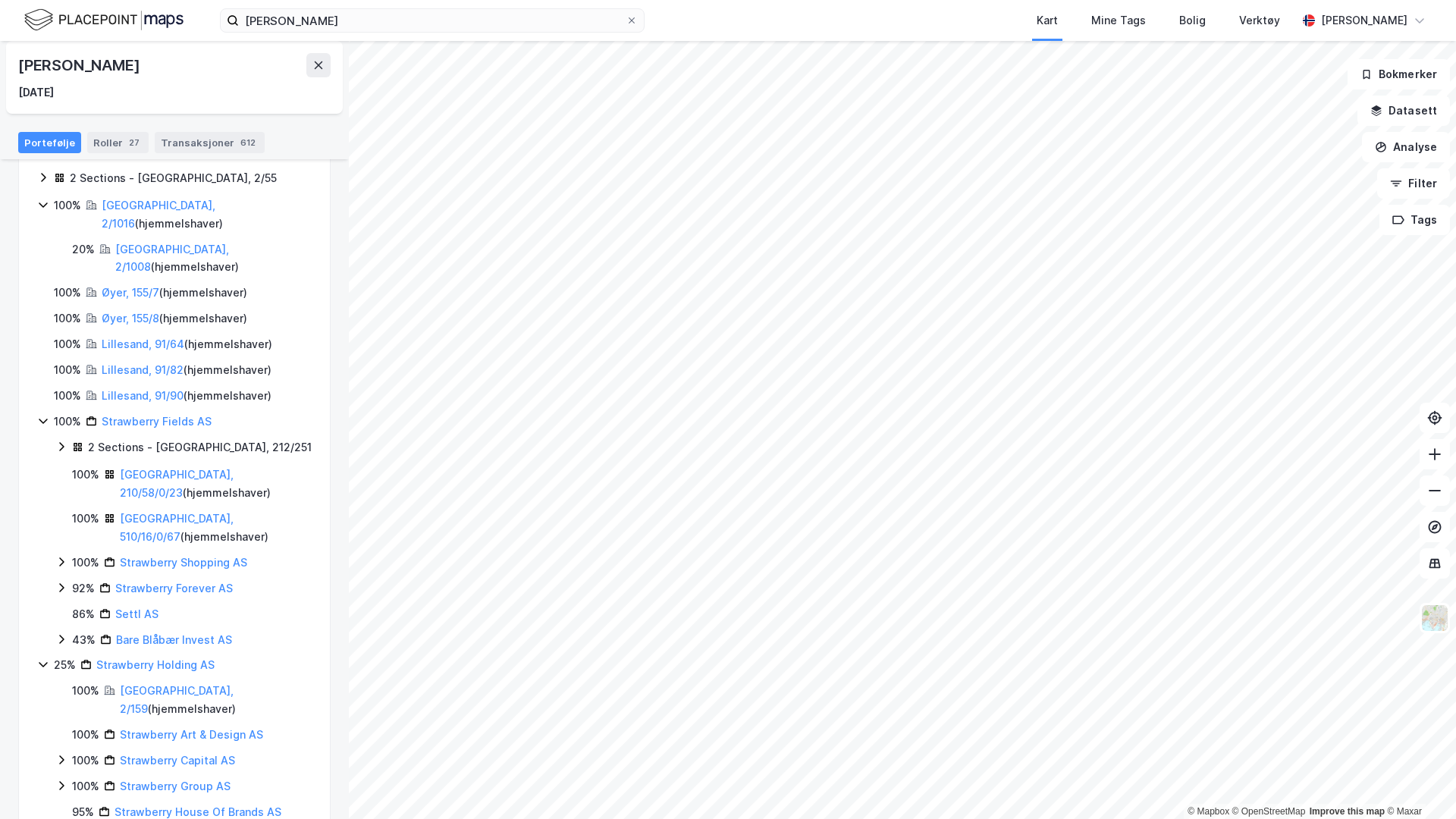
click at [292, 361] on div "100% Lillesand, 91/82 ( hjemmelshaver )" at bounding box center [183, 369] width 258 height 18
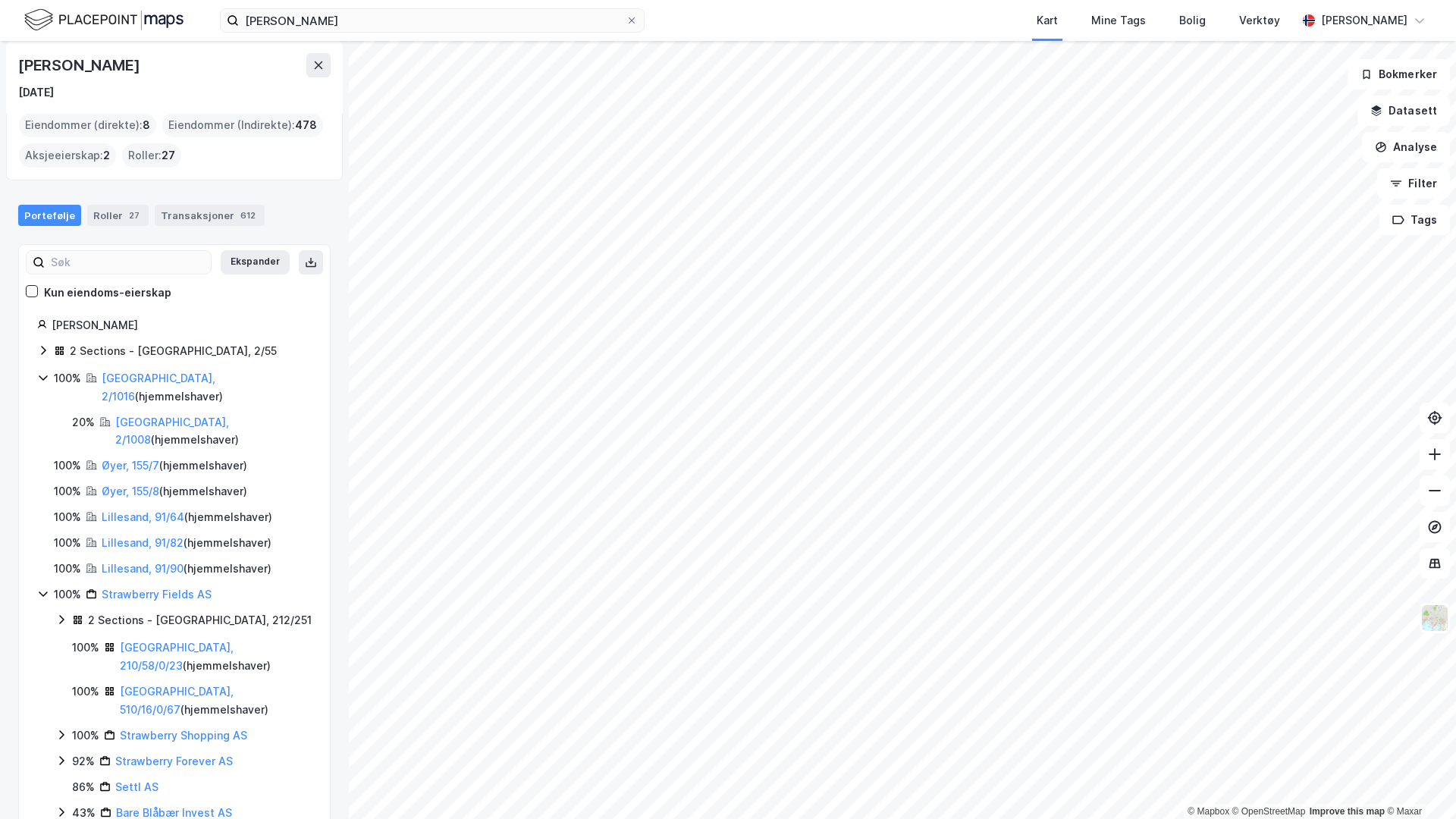
scroll to position [0, 0]
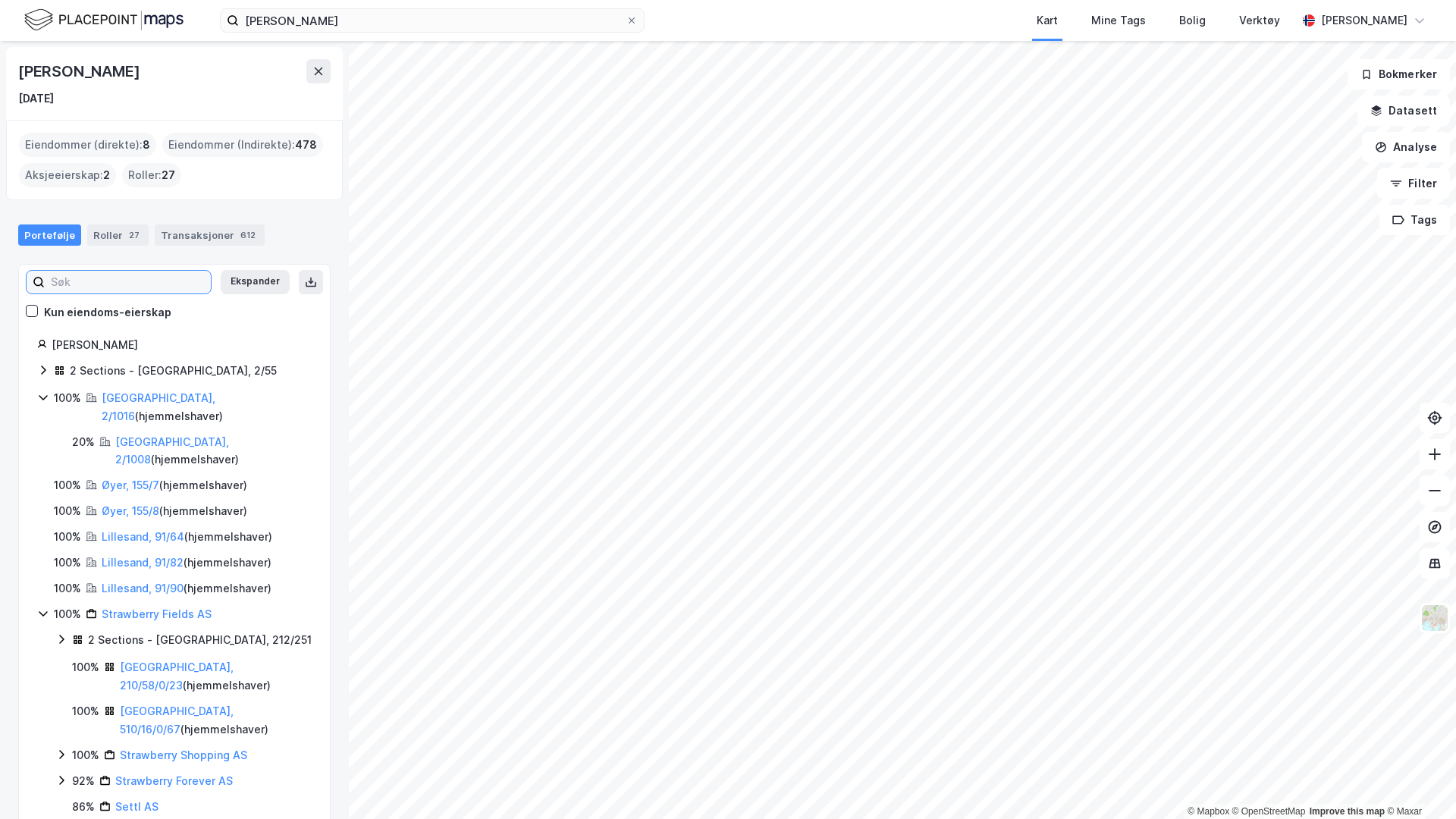
click at [130, 277] on input at bounding box center [128, 282] width 166 height 23
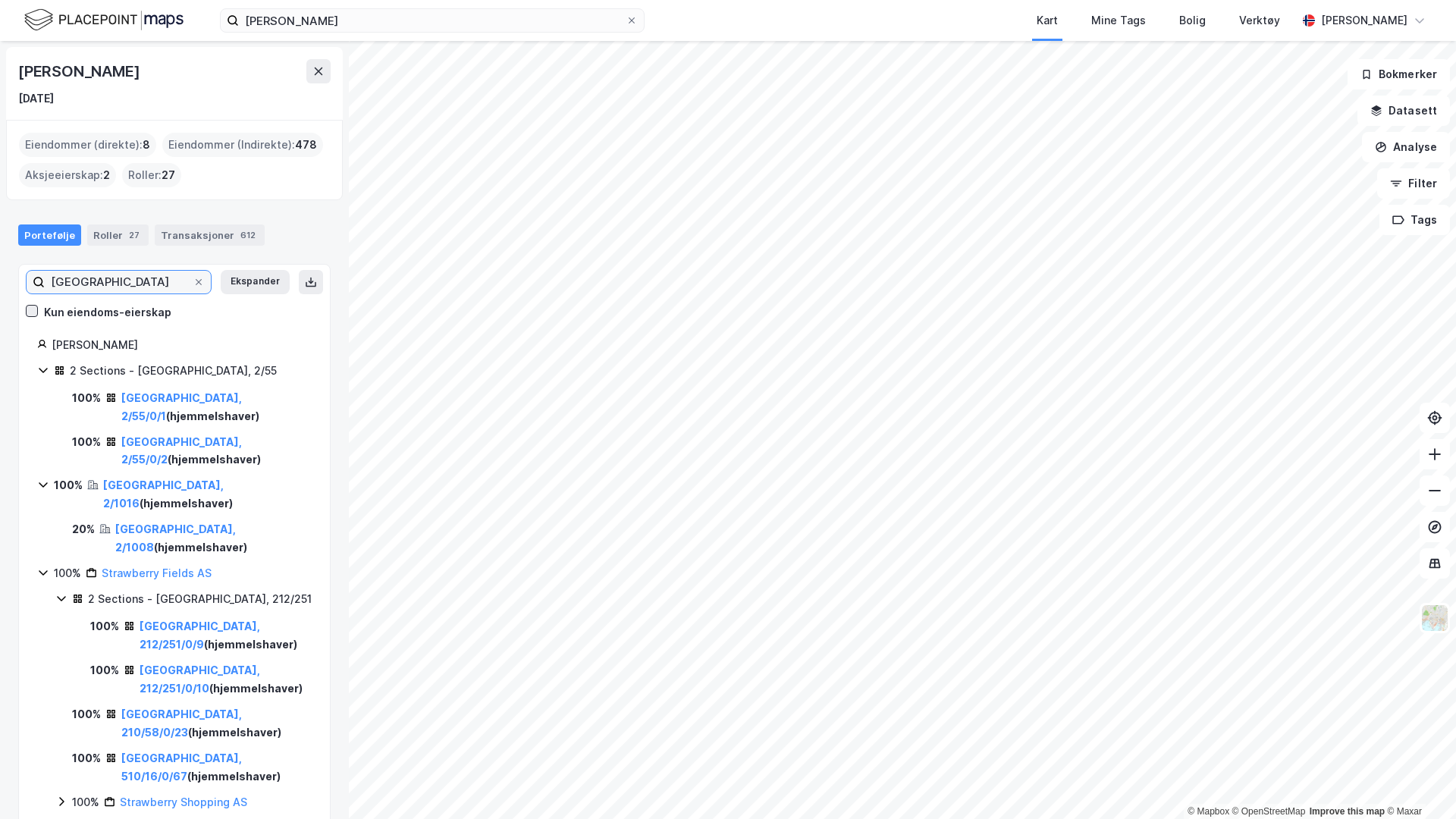
type input "[GEOGRAPHIC_DATA]"
click at [32, 314] on icon at bounding box center [31, 311] width 11 height 11
click at [33, 306] on icon at bounding box center [31, 311] width 11 height 11
click at [324, 65] on button at bounding box center [318, 71] width 25 height 25
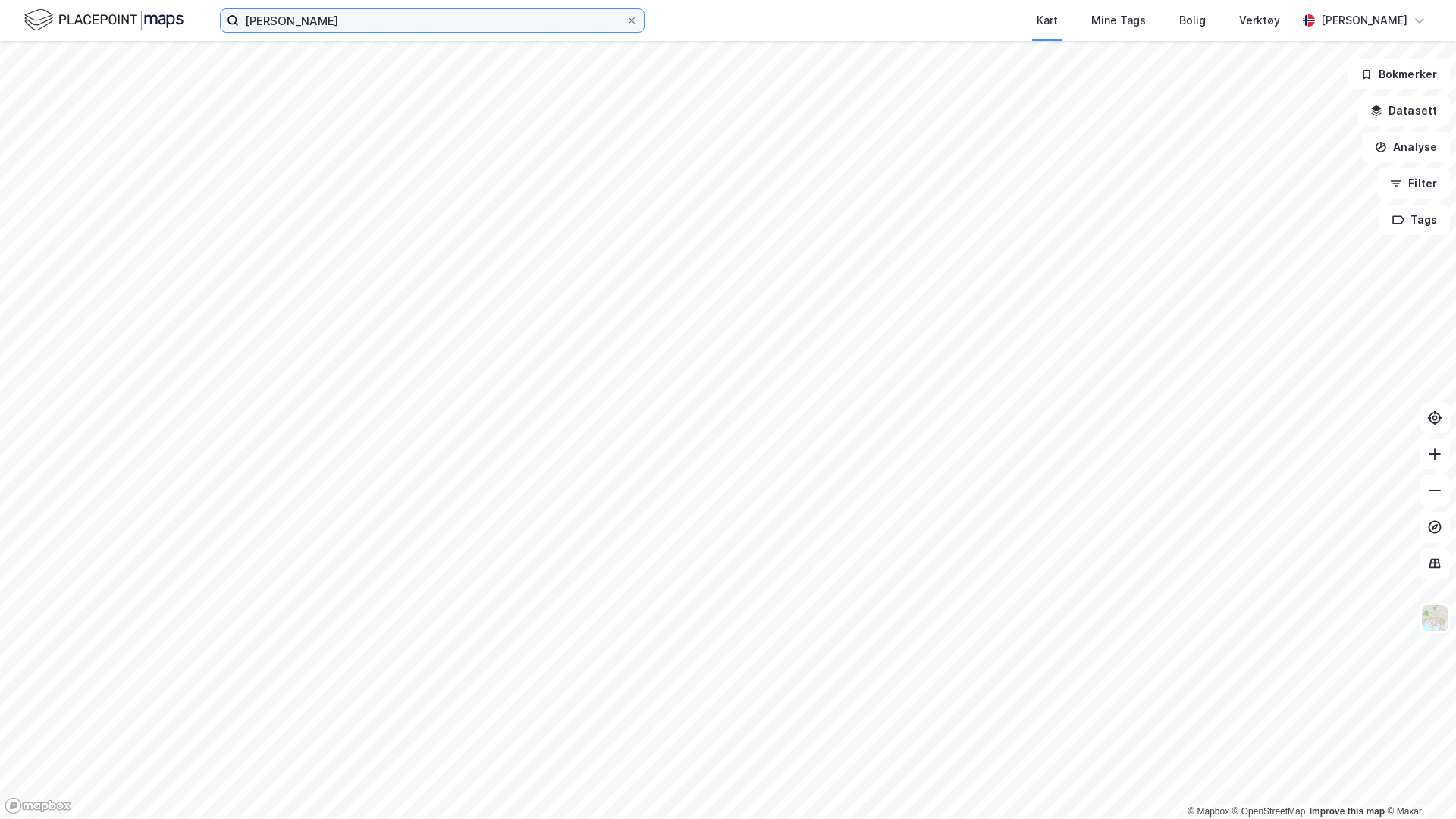
click at [338, 25] on input "[PERSON_NAME]" at bounding box center [432, 20] width 387 height 23
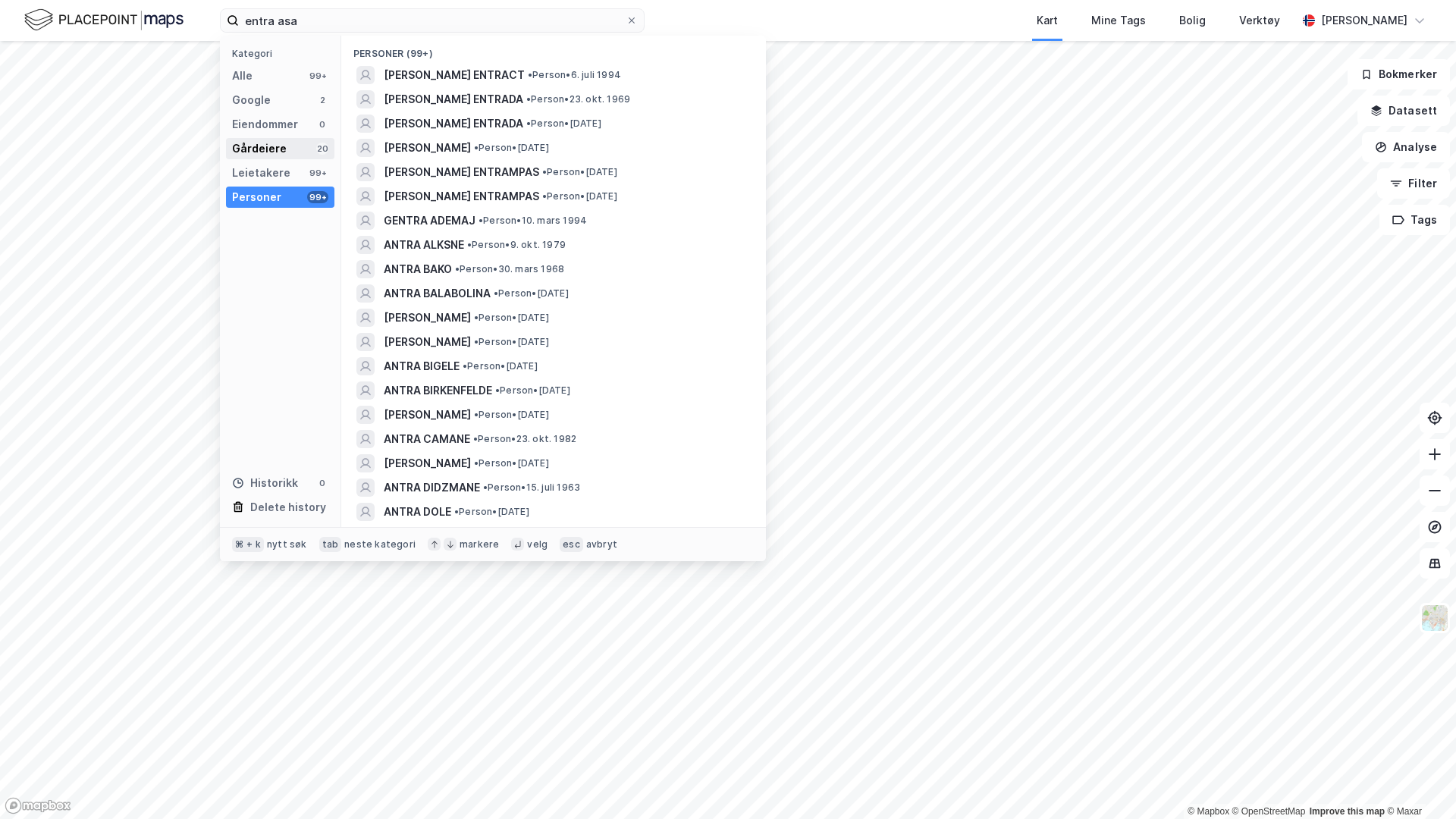
click at [273, 139] on div "Gårdeiere" at bounding box center [259, 148] width 54 height 18
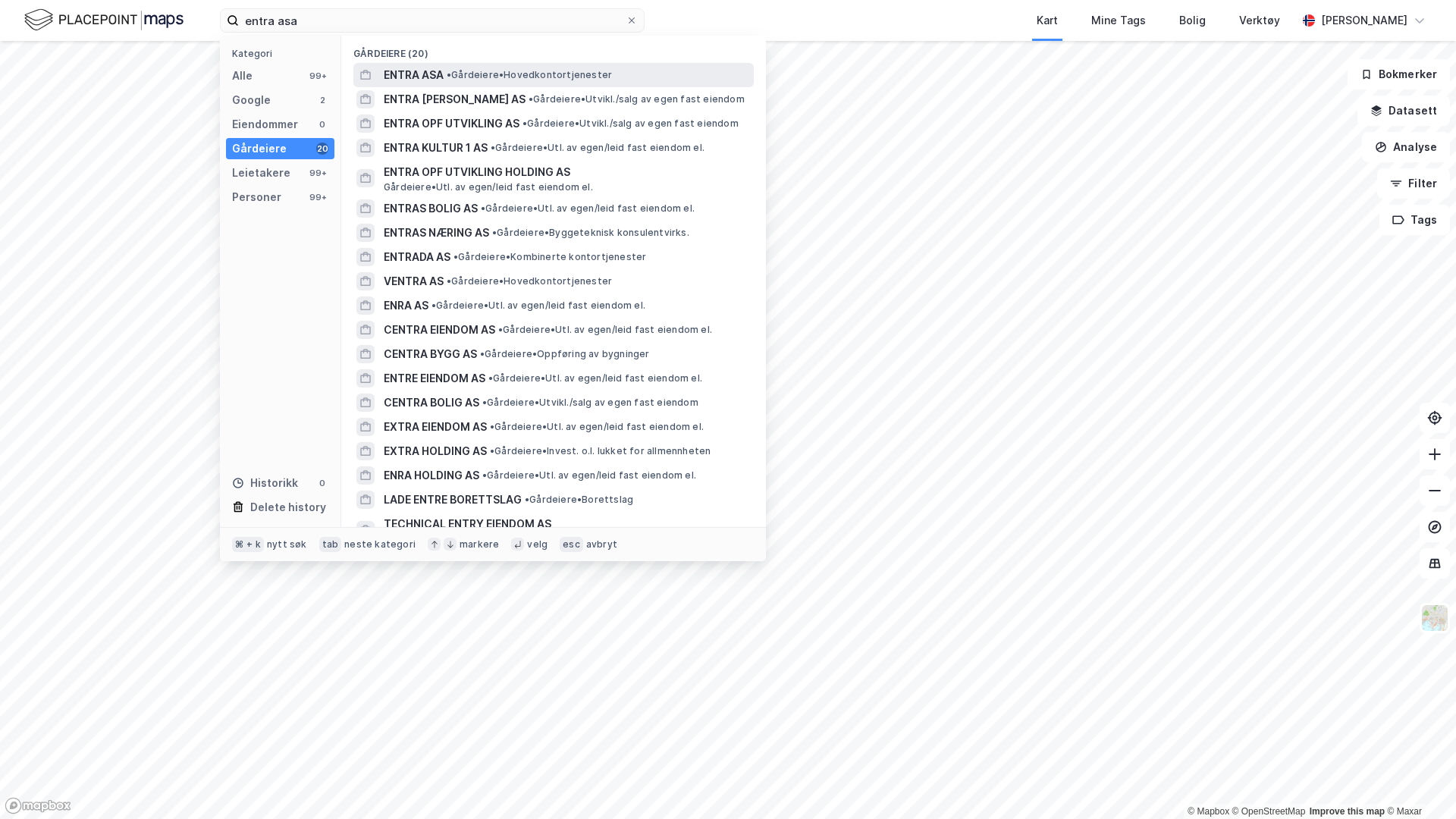
click at [464, 76] on span "• Gårdeiere • Hovedkontortjenester" at bounding box center [529, 75] width 166 height 12
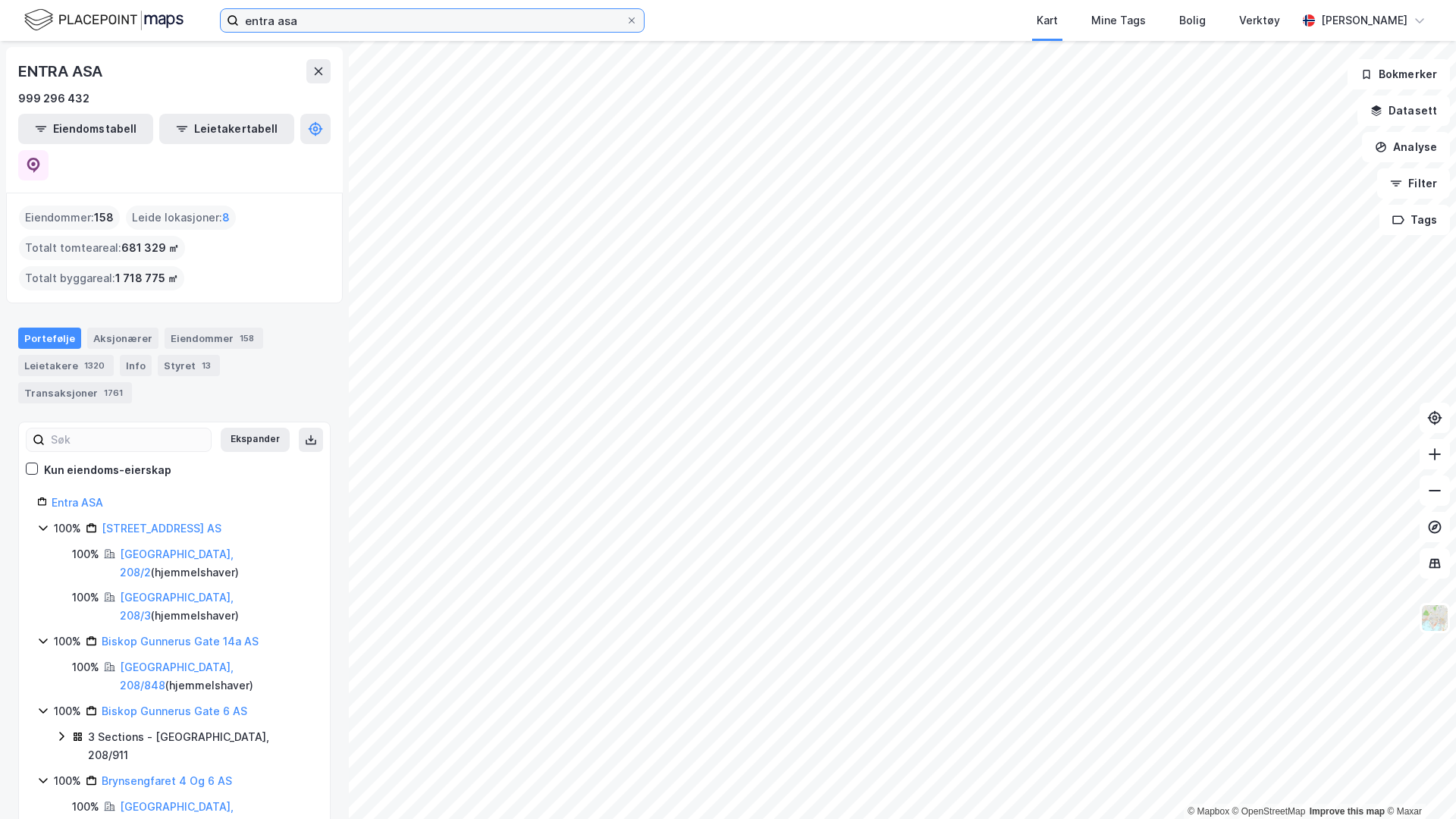
click at [295, 29] on input "entra asa" at bounding box center [432, 20] width 387 height 23
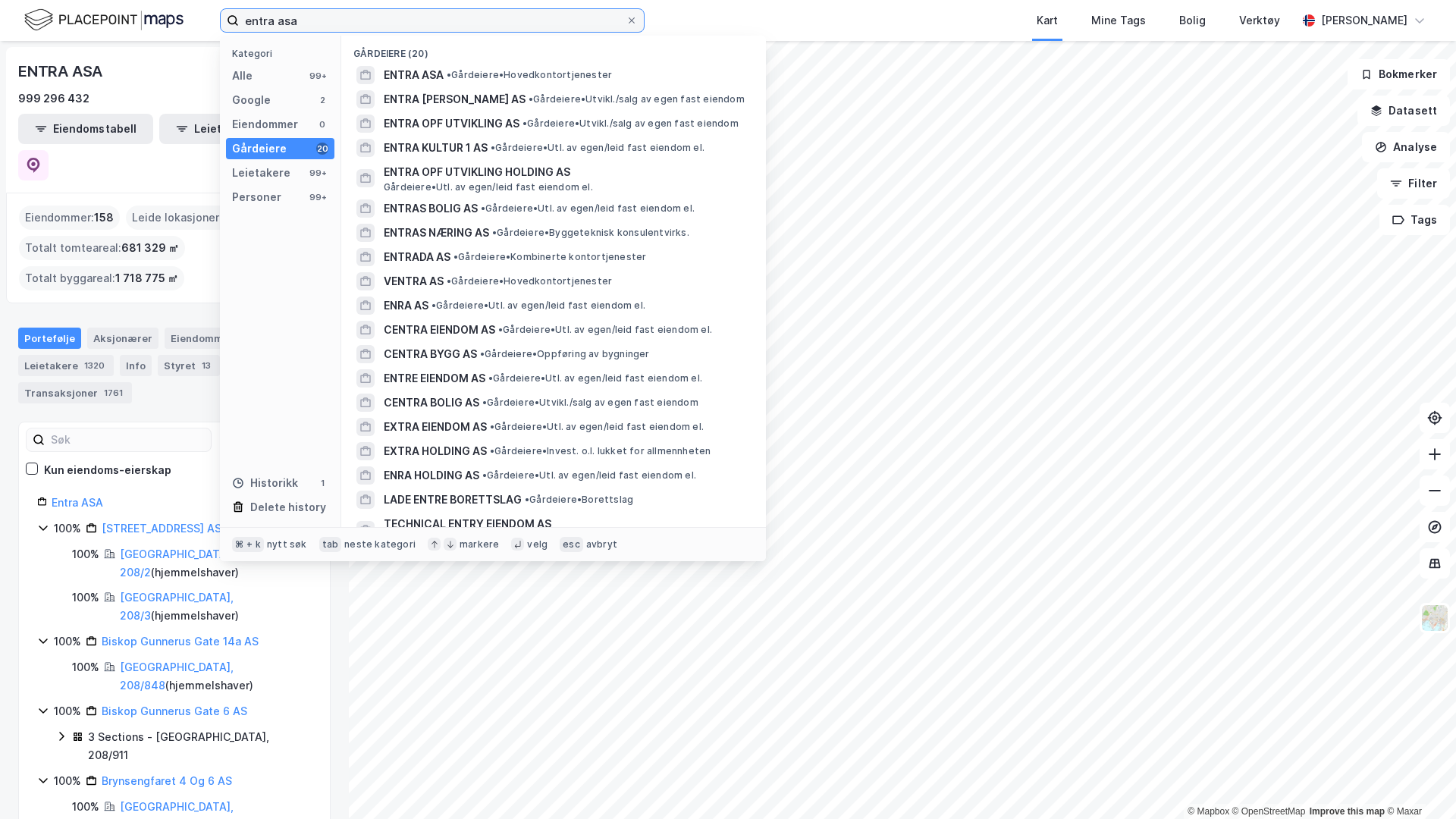
click at [295, 29] on input "entra asa" at bounding box center [432, 20] width 387 height 23
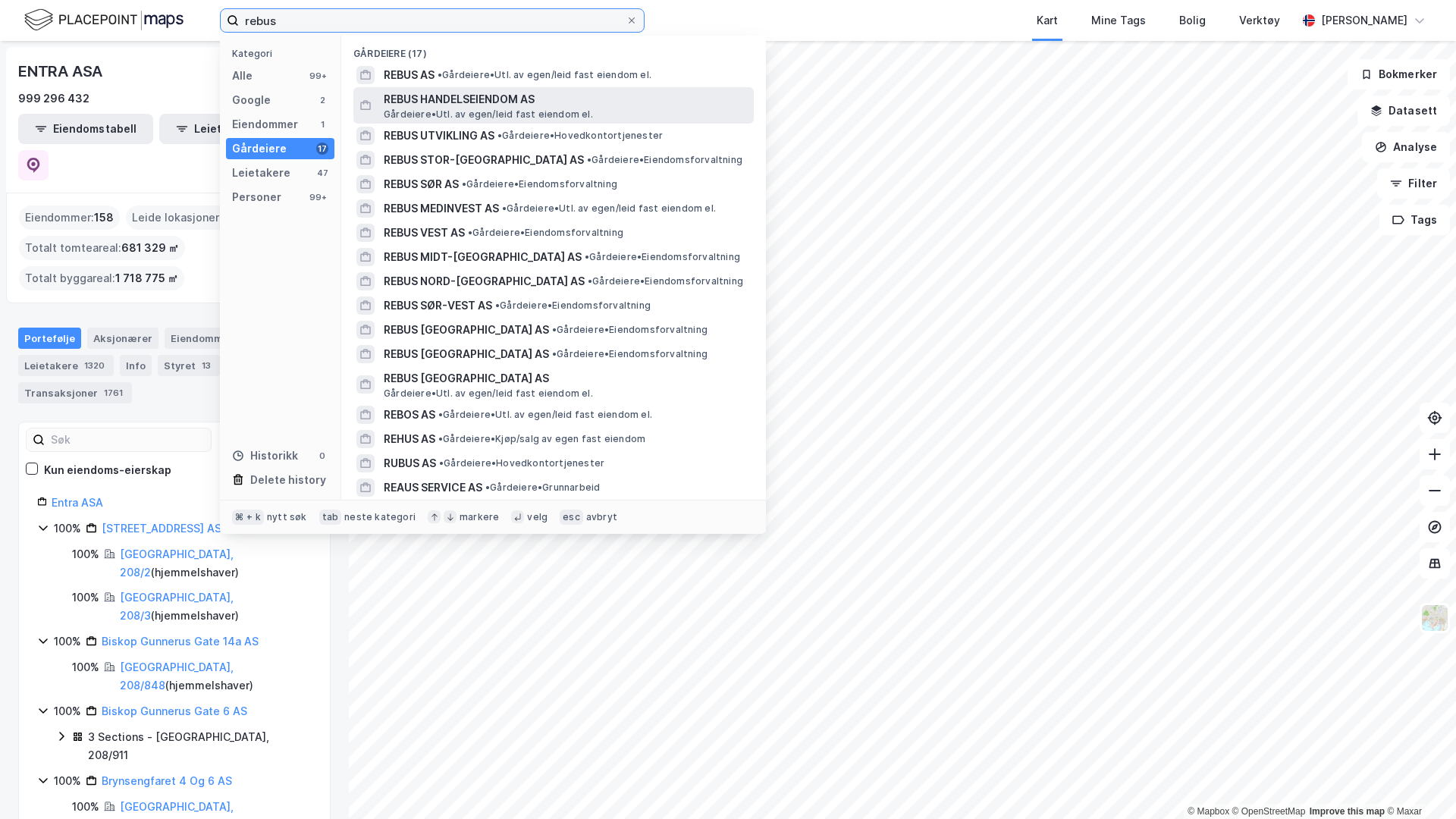
type input "rebus"
click at [443, 100] on span "REBUS HANDELSEIENDOM AS" at bounding box center [565, 98] width 364 height 18
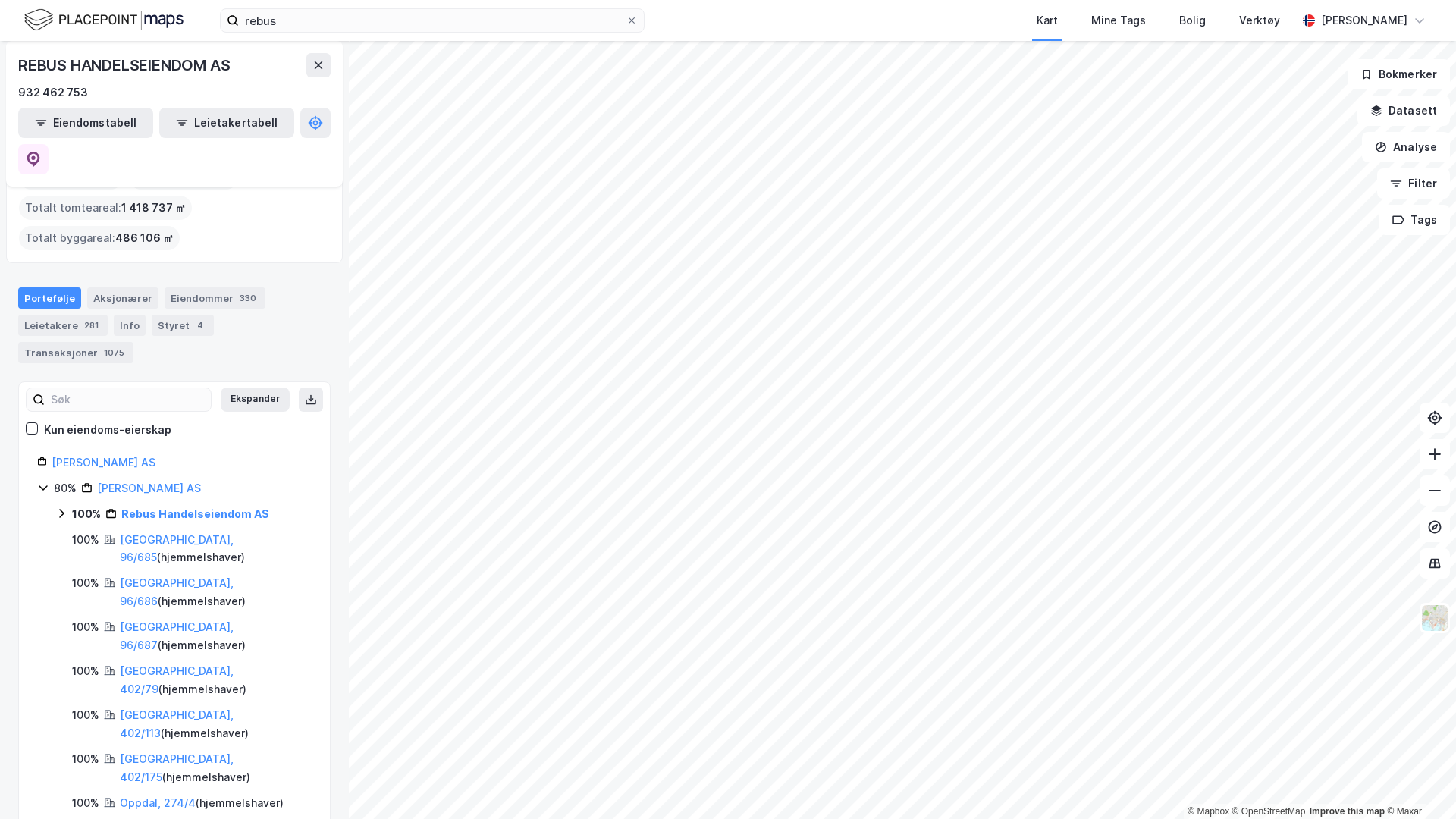
scroll to position [46, 0]
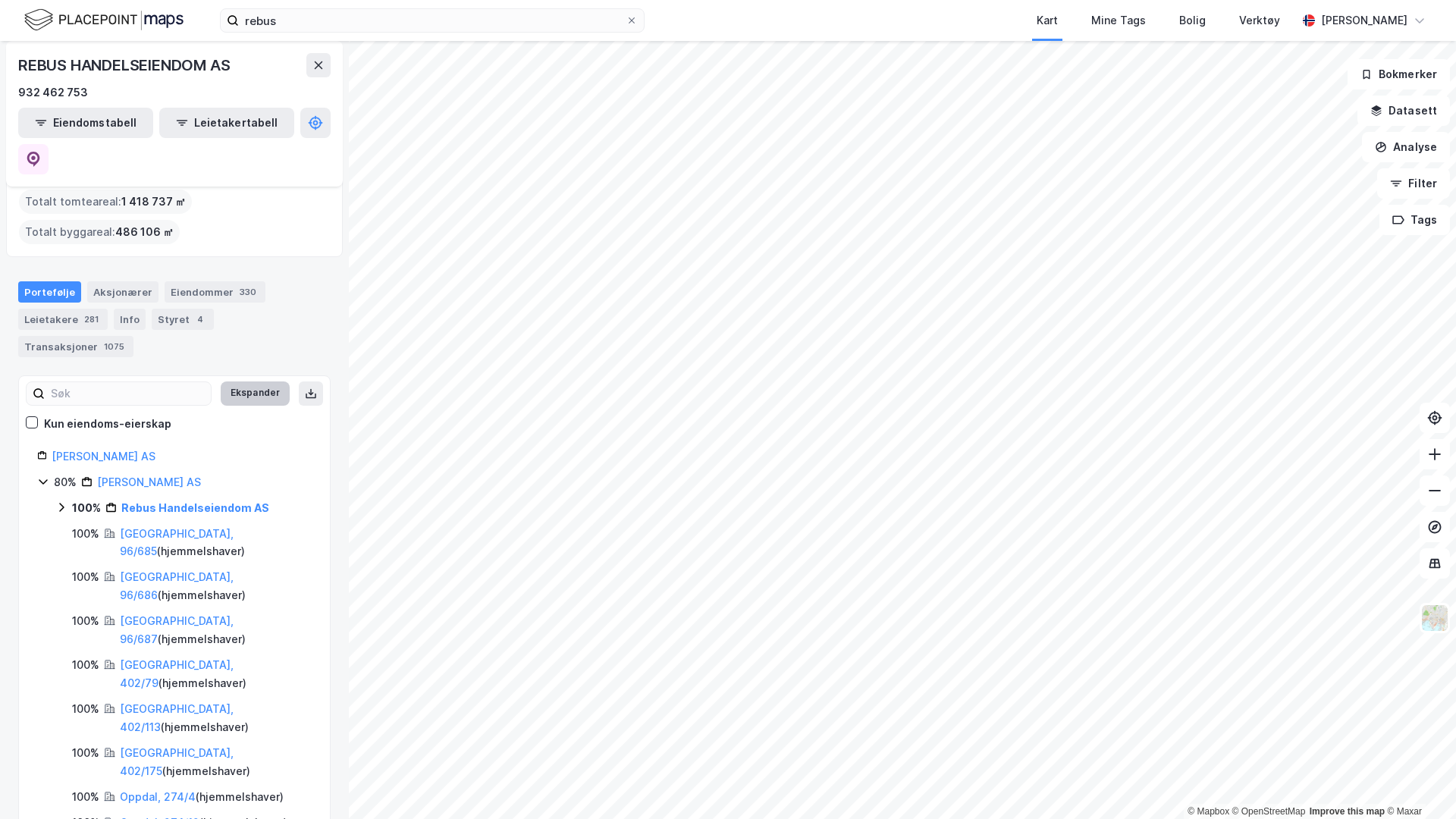
click at [247, 381] on button "Ekspander" at bounding box center [255, 393] width 69 height 25
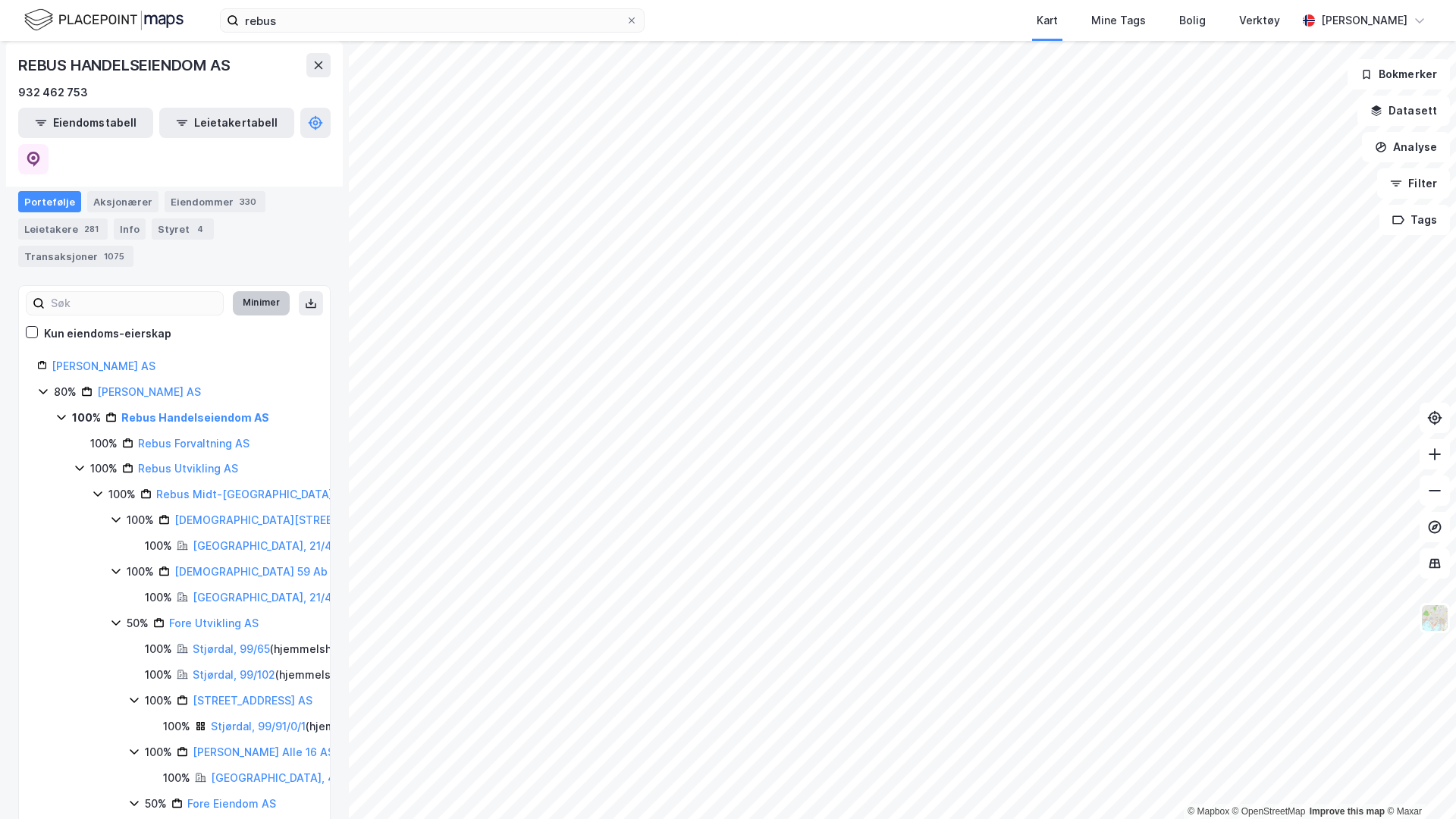
scroll to position [0, 0]
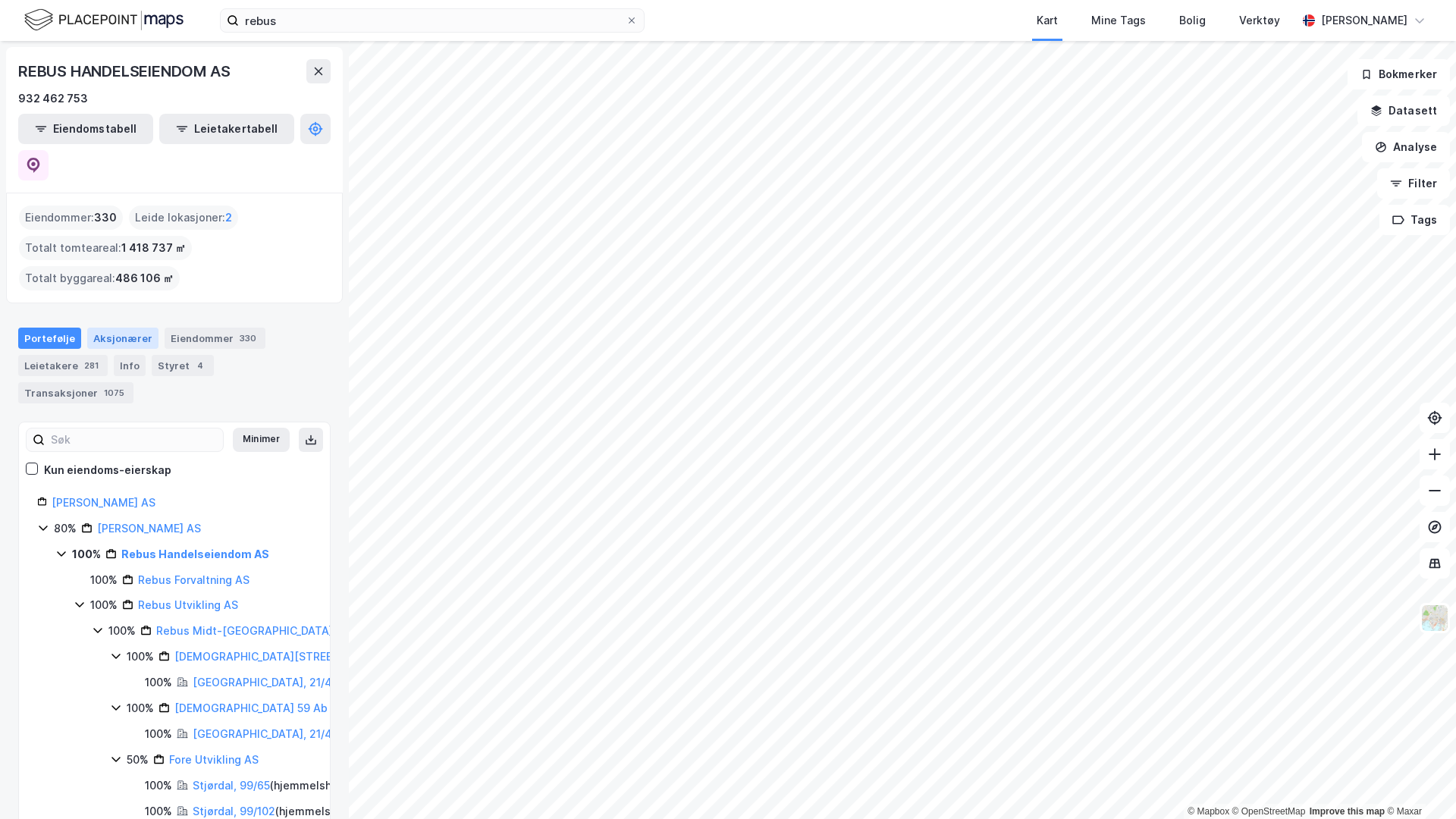
click at [117, 328] on div "Aksjonærer" at bounding box center [123, 338] width 71 height 21
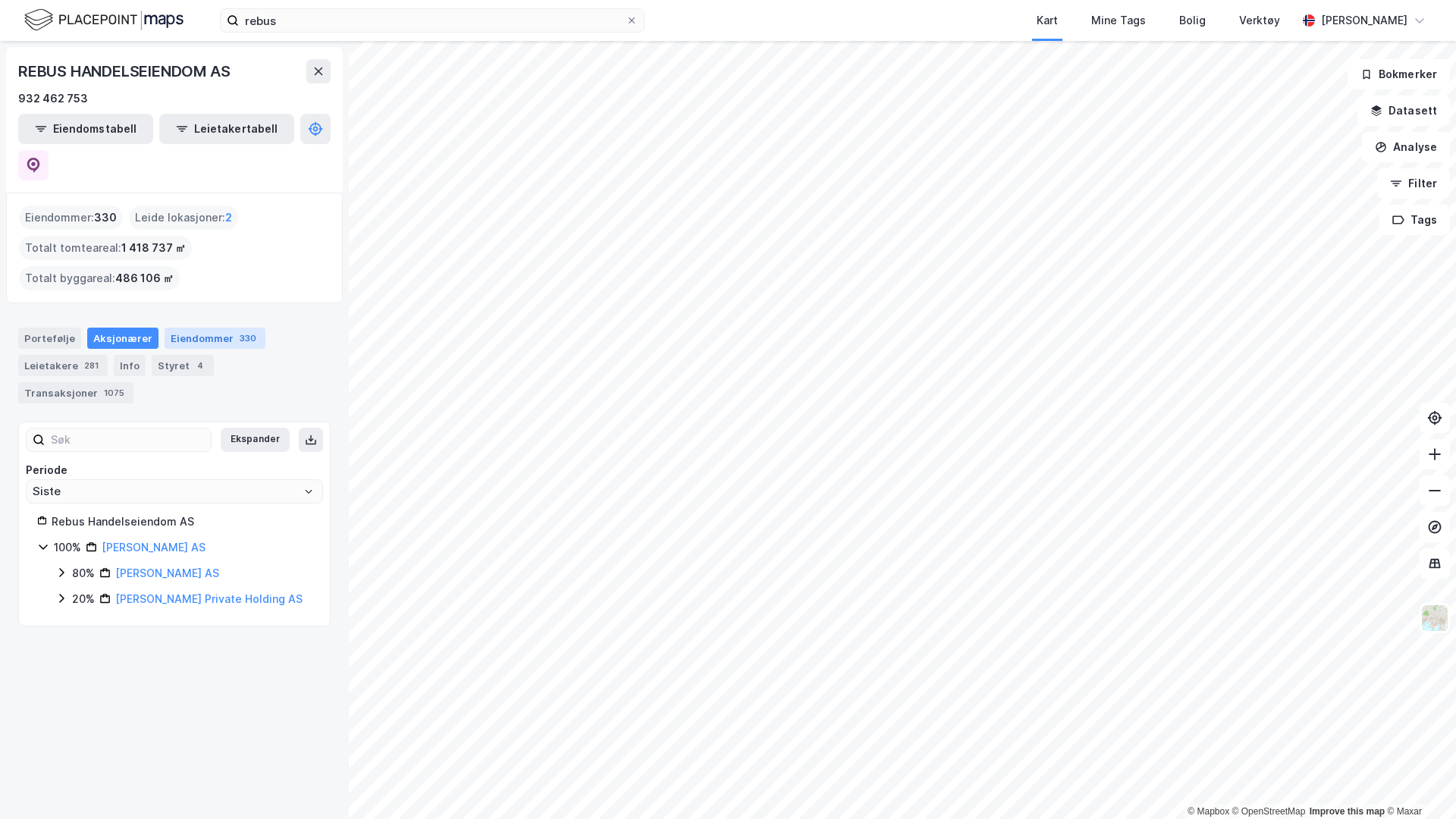
click at [215, 328] on div "Eiendommer 330" at bounding box center [215, 338] width 101 height 21
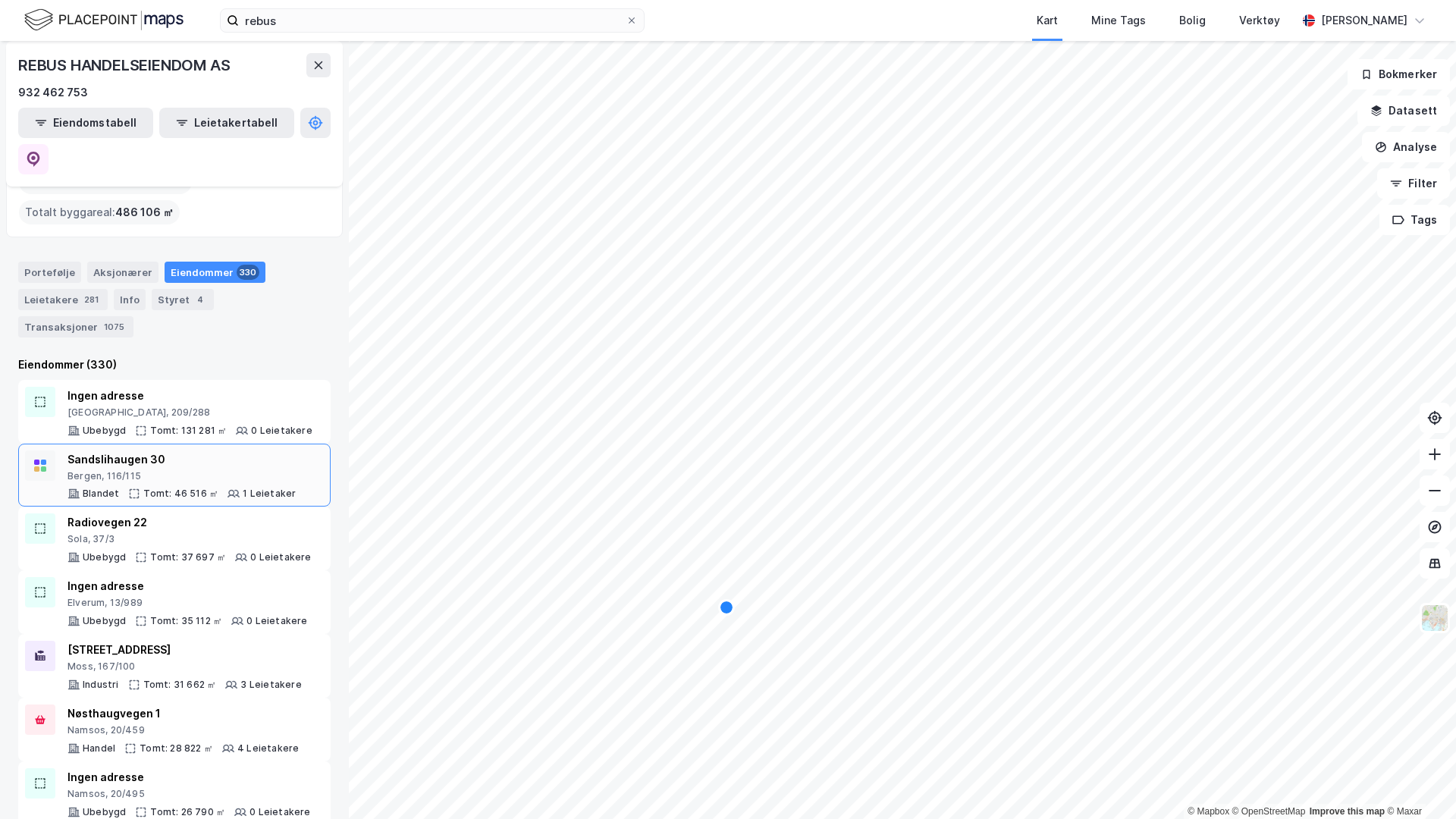
scroll to position [65, 0]
click at [68, 290] on div "Leietakere 281" at bounding box center [62, 300] width 89 height 21
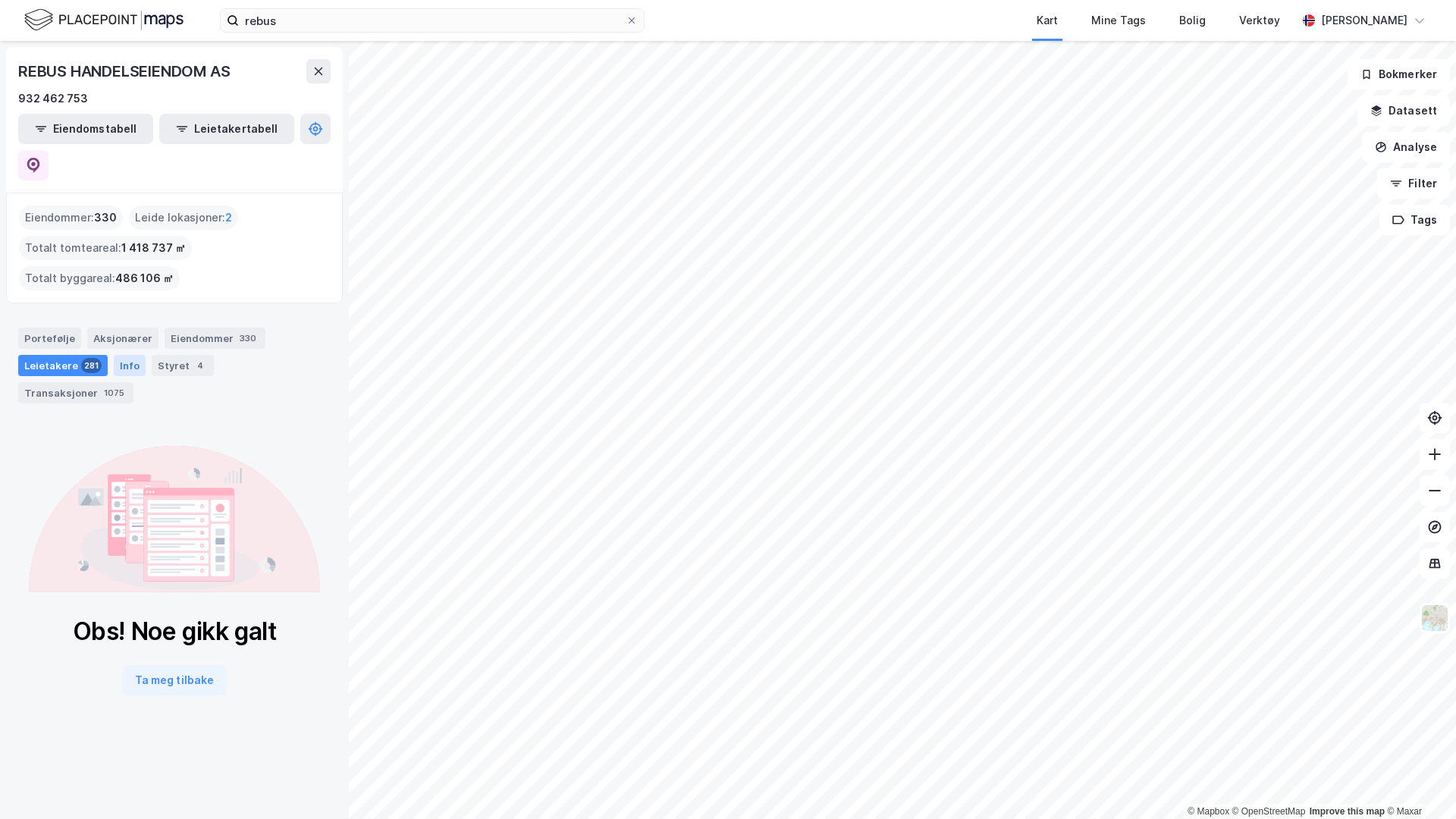
click at [121, 355] on div "Info" at bounding box center [130, 365] width 32 height 21
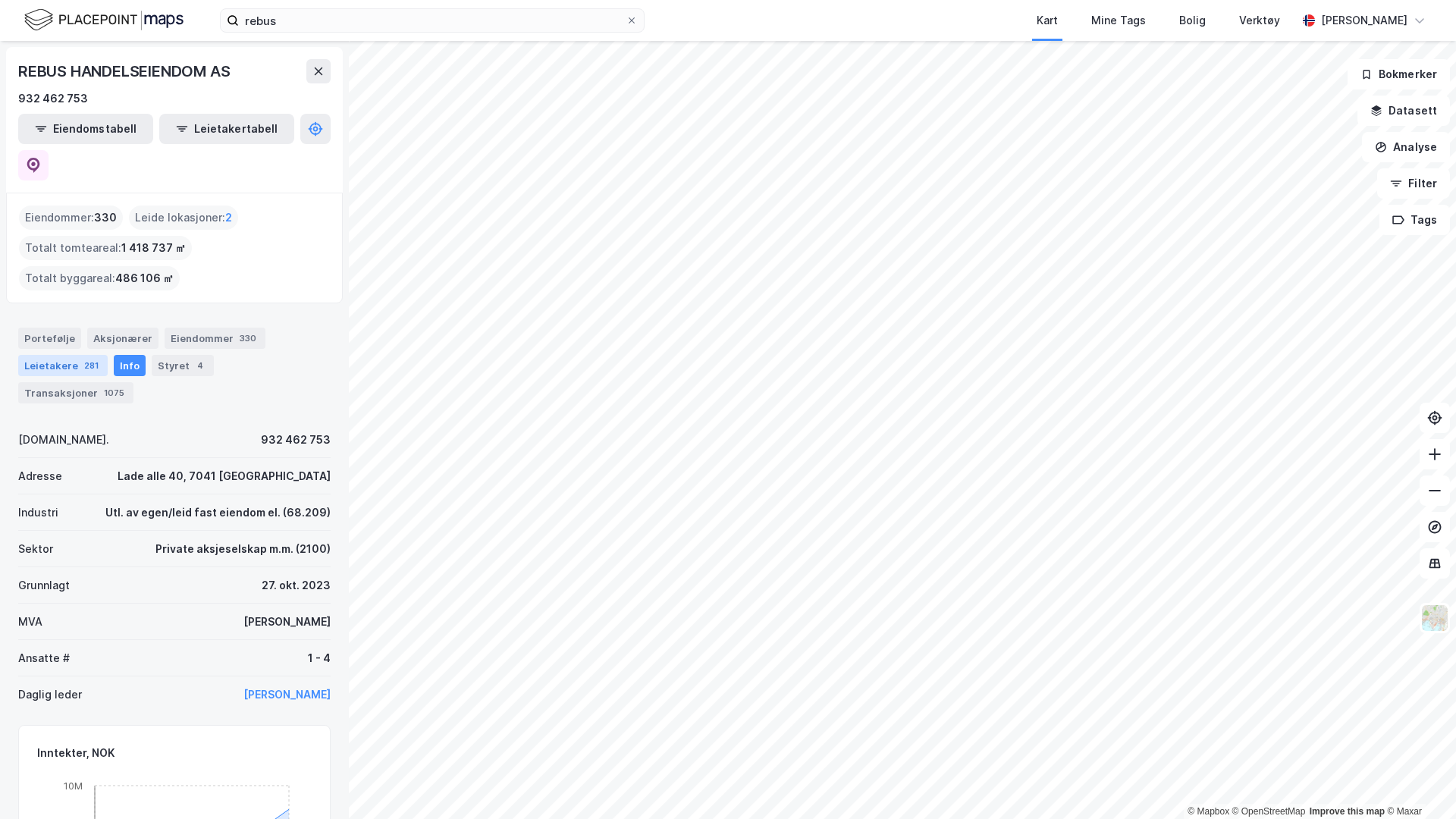
click at [58, 355] on div "Leietakere 281" at bounding box center [62, 365] width 89 height 21
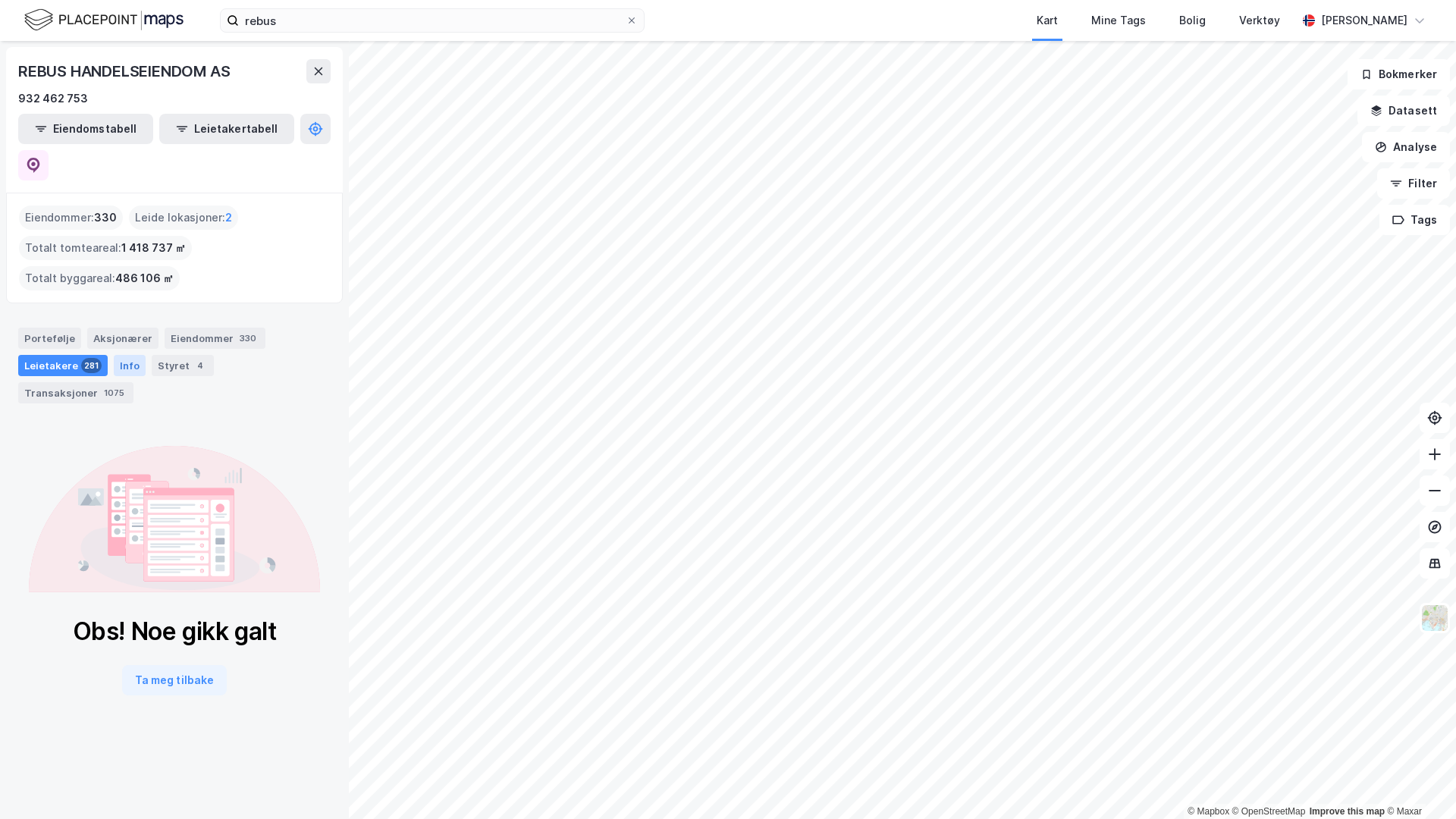
click at [125, 355] on div "Info" at bounding box center [130, 365] width 32 height 21
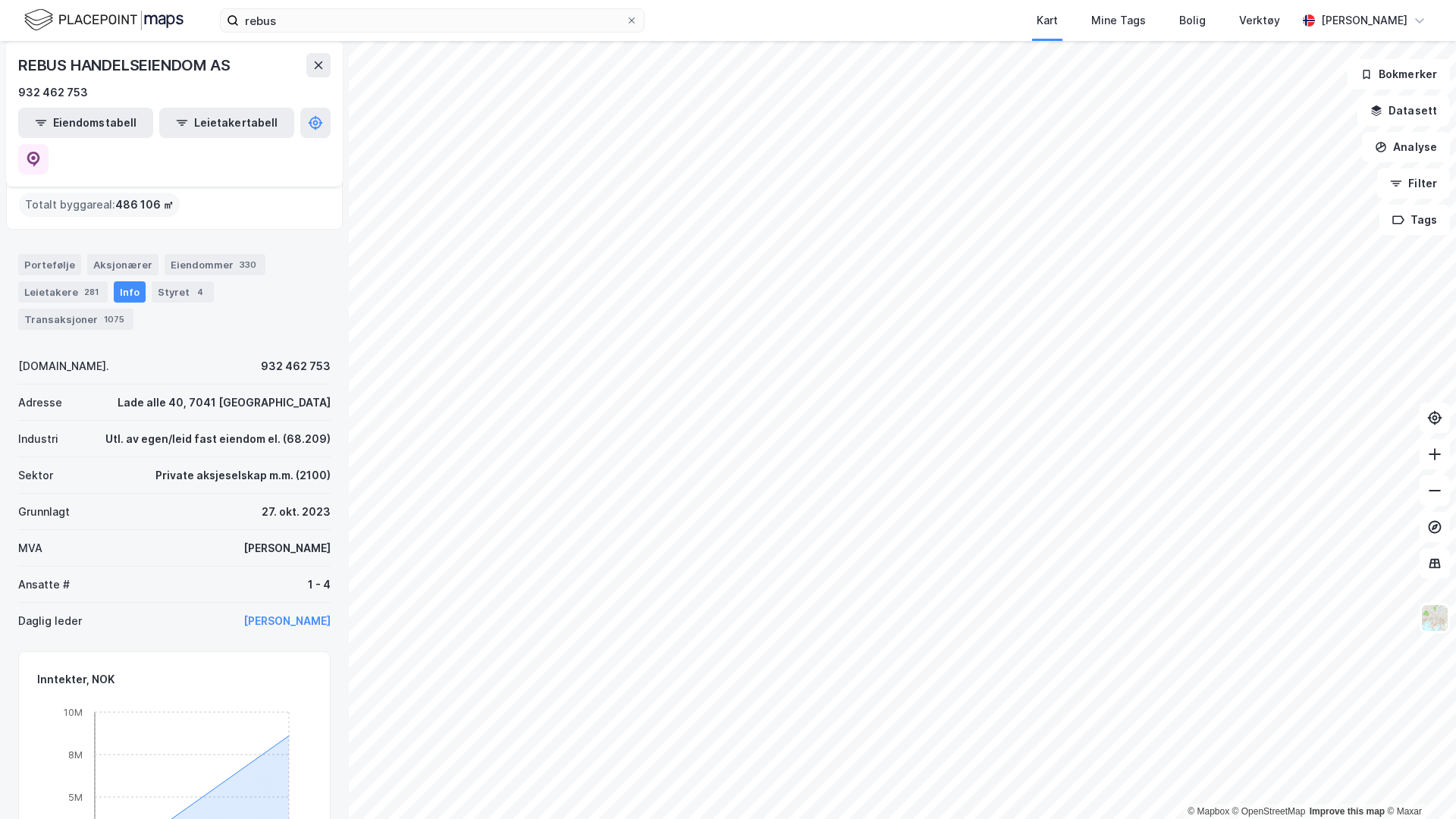
scroll to position [110, 0]
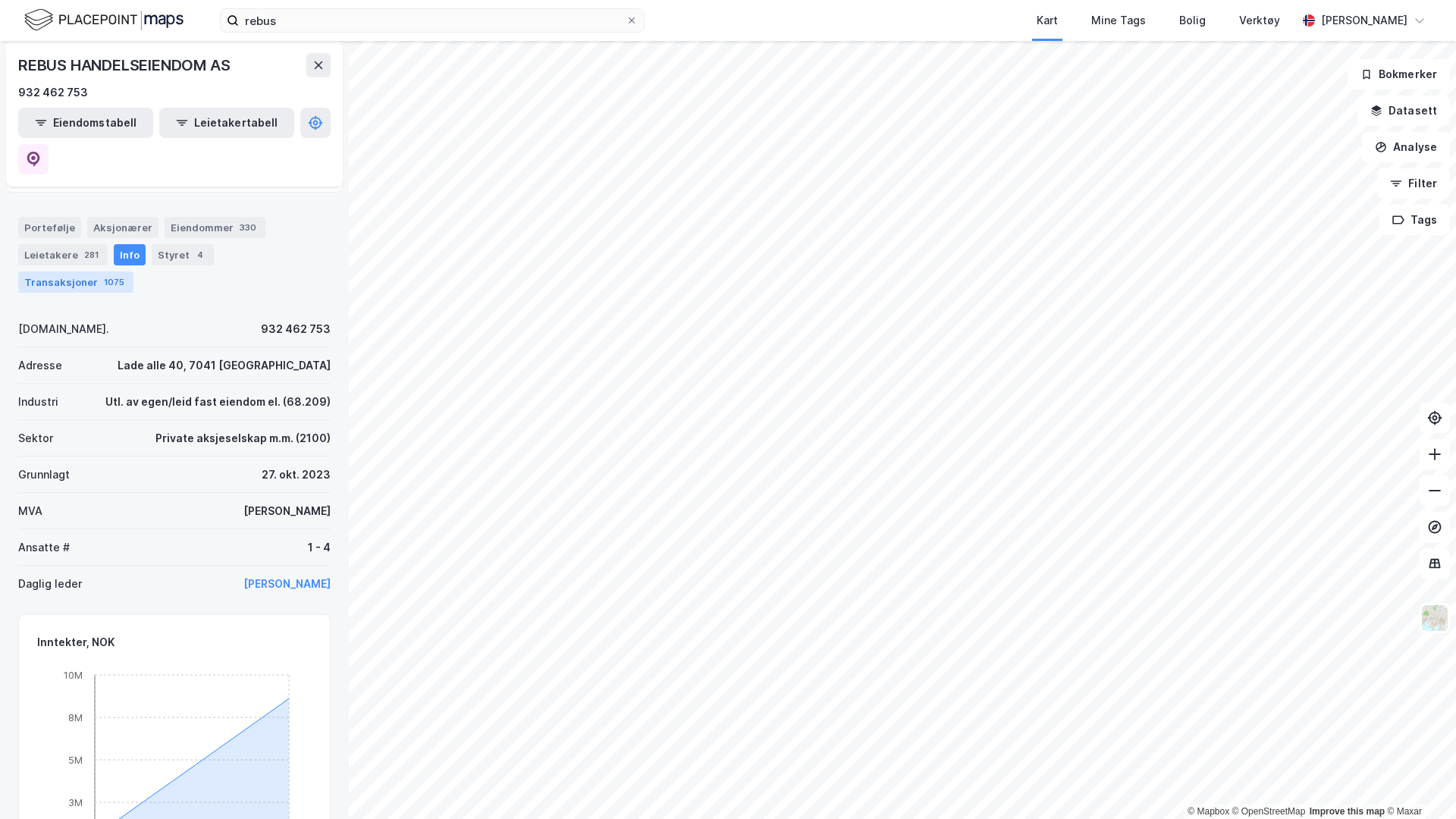
click at [133, 272] on div "Transaksjoner 1075" at bounding box center [76, 282] width 115 height 21
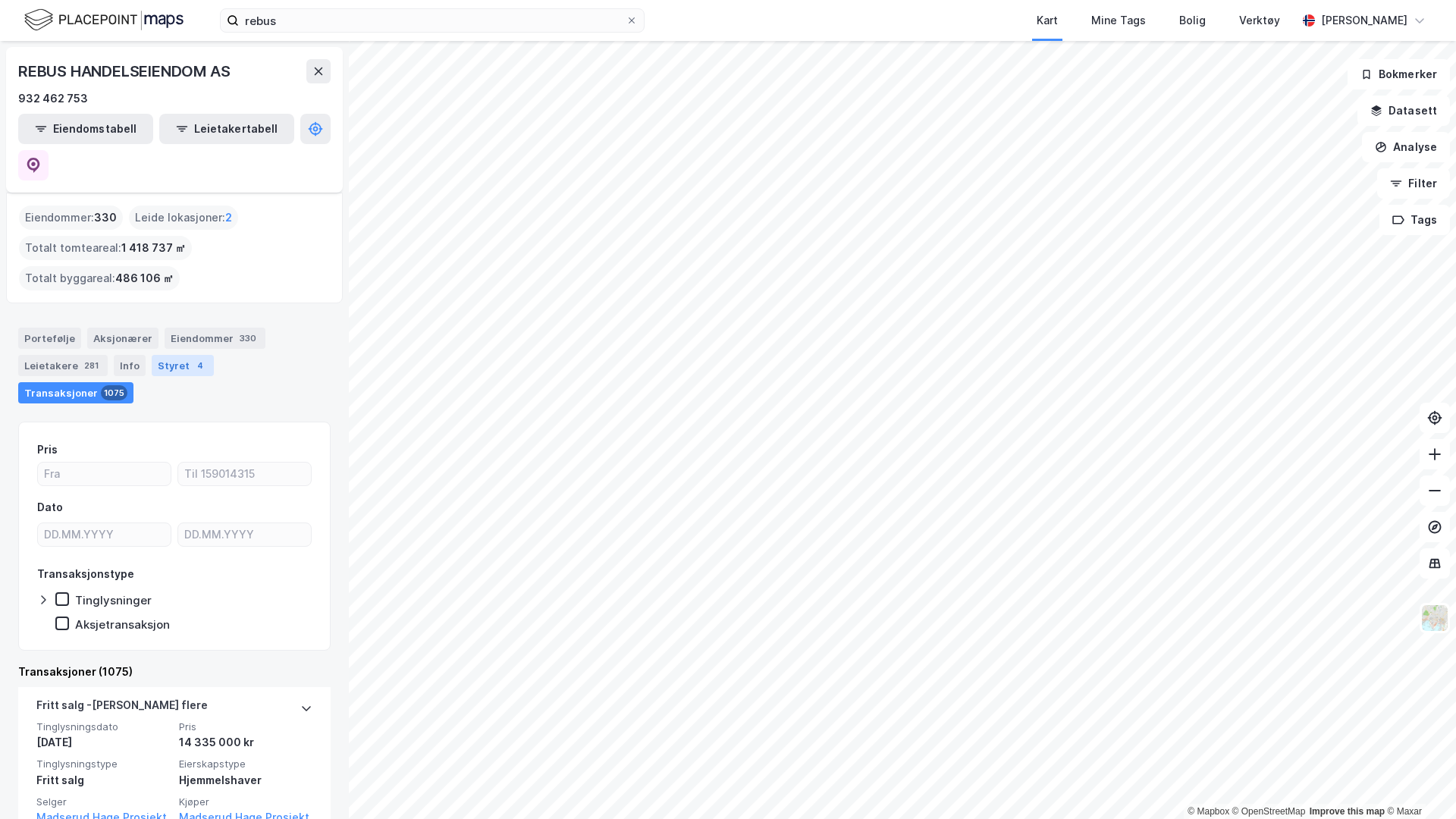
scroll to position [68, 0]
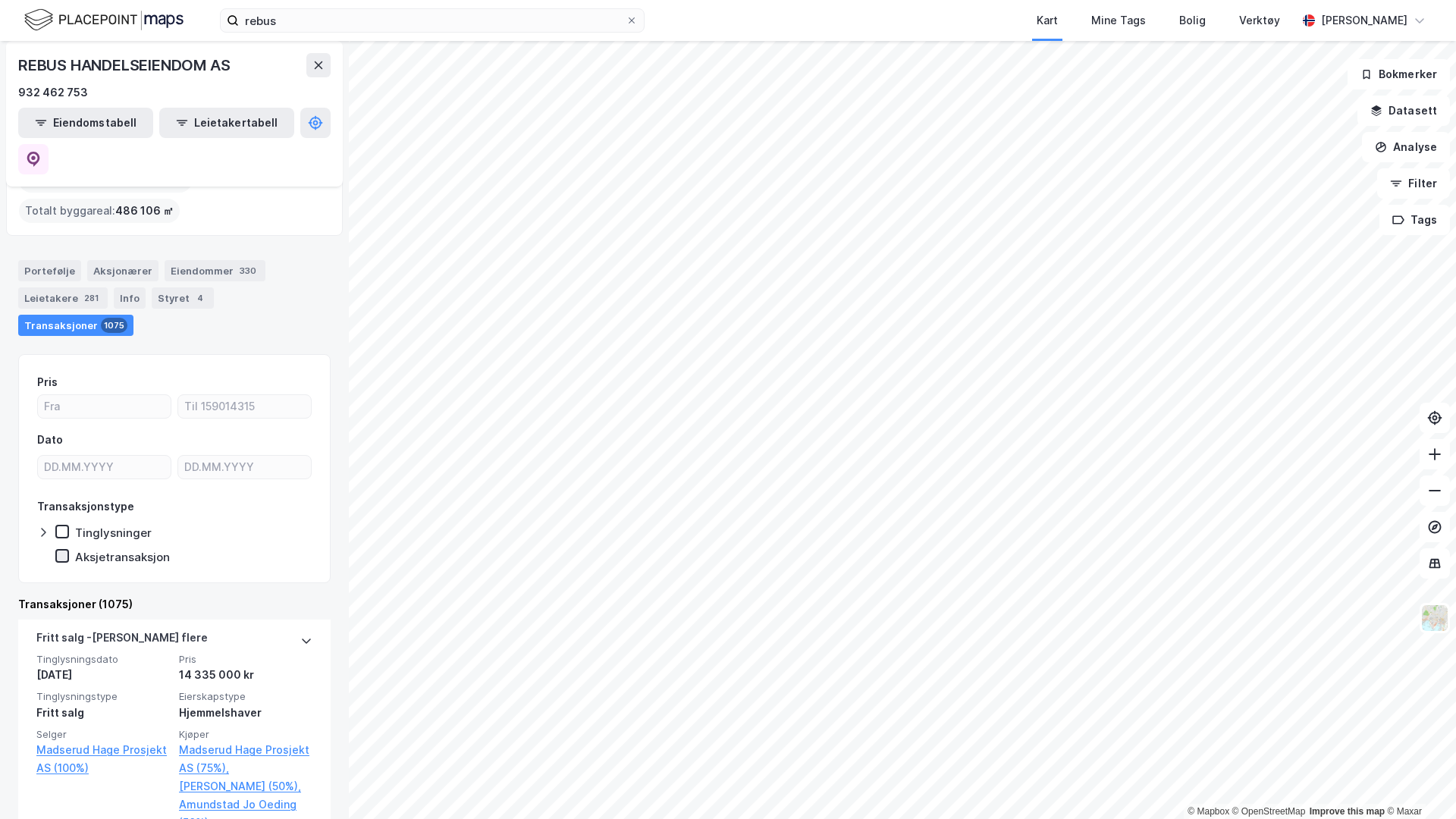
click at [67, 551] on icon at bounding box center [62, 556] width 11 height 11
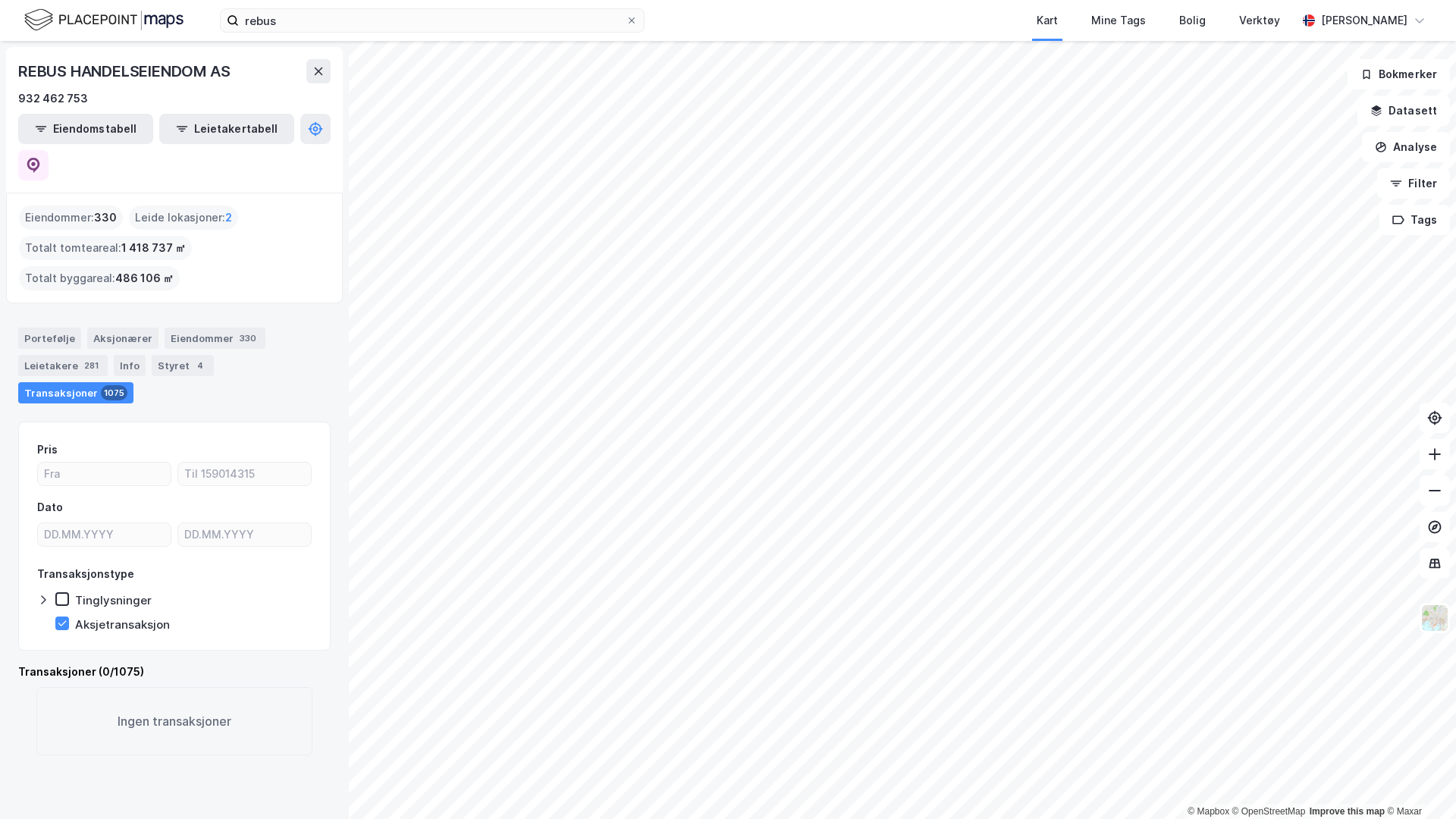
scroll to position [0, 0]
click at [65, 618] on icon at bounding box center [62, 623] width 11 height 11
click at [65, 593] on icon at bounding box center [62, 598] width 11 height 11
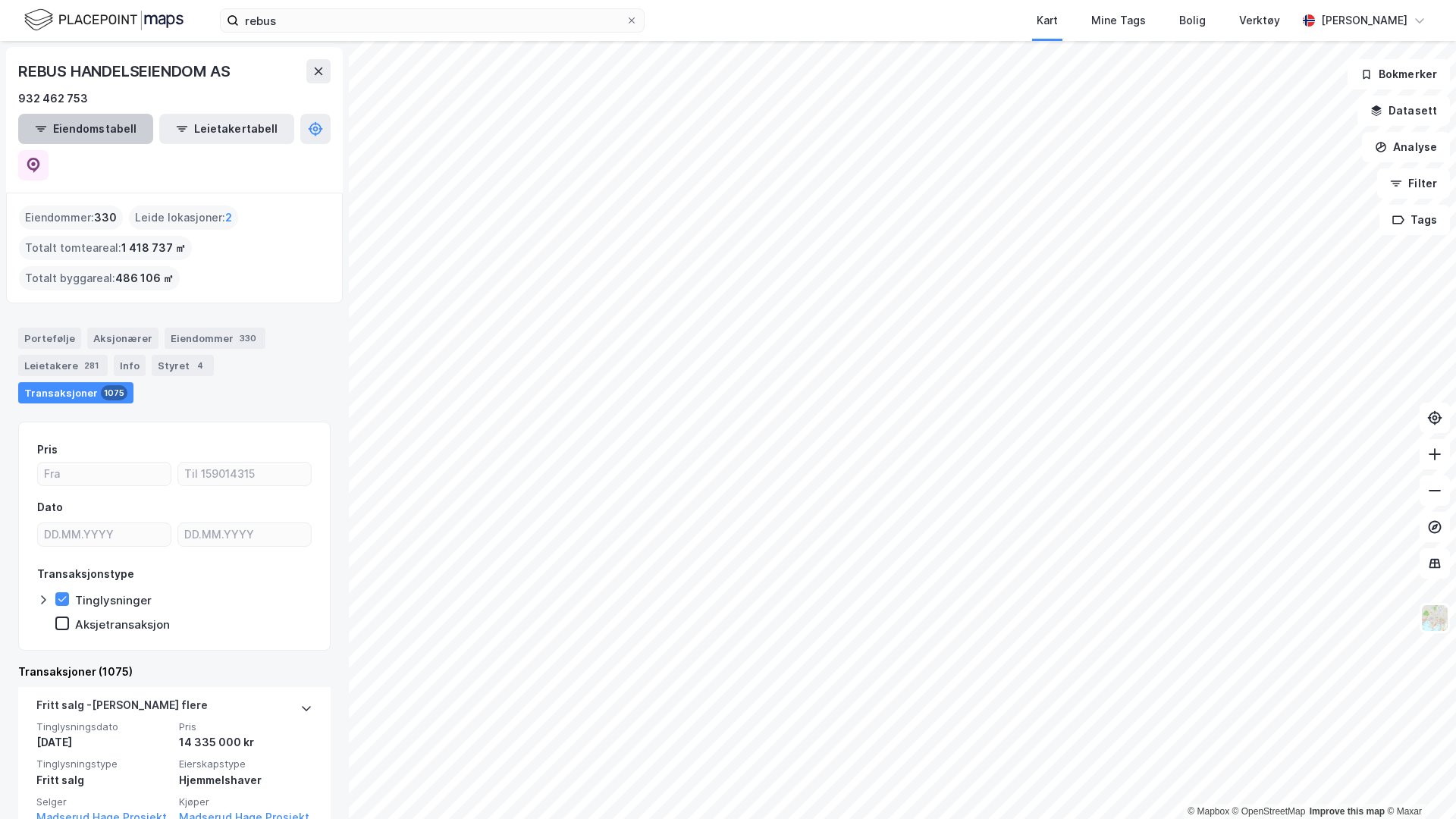
click at [93, 135] on button "Eiendomstabell" at bounding box center [85, 129] width 135 height 31
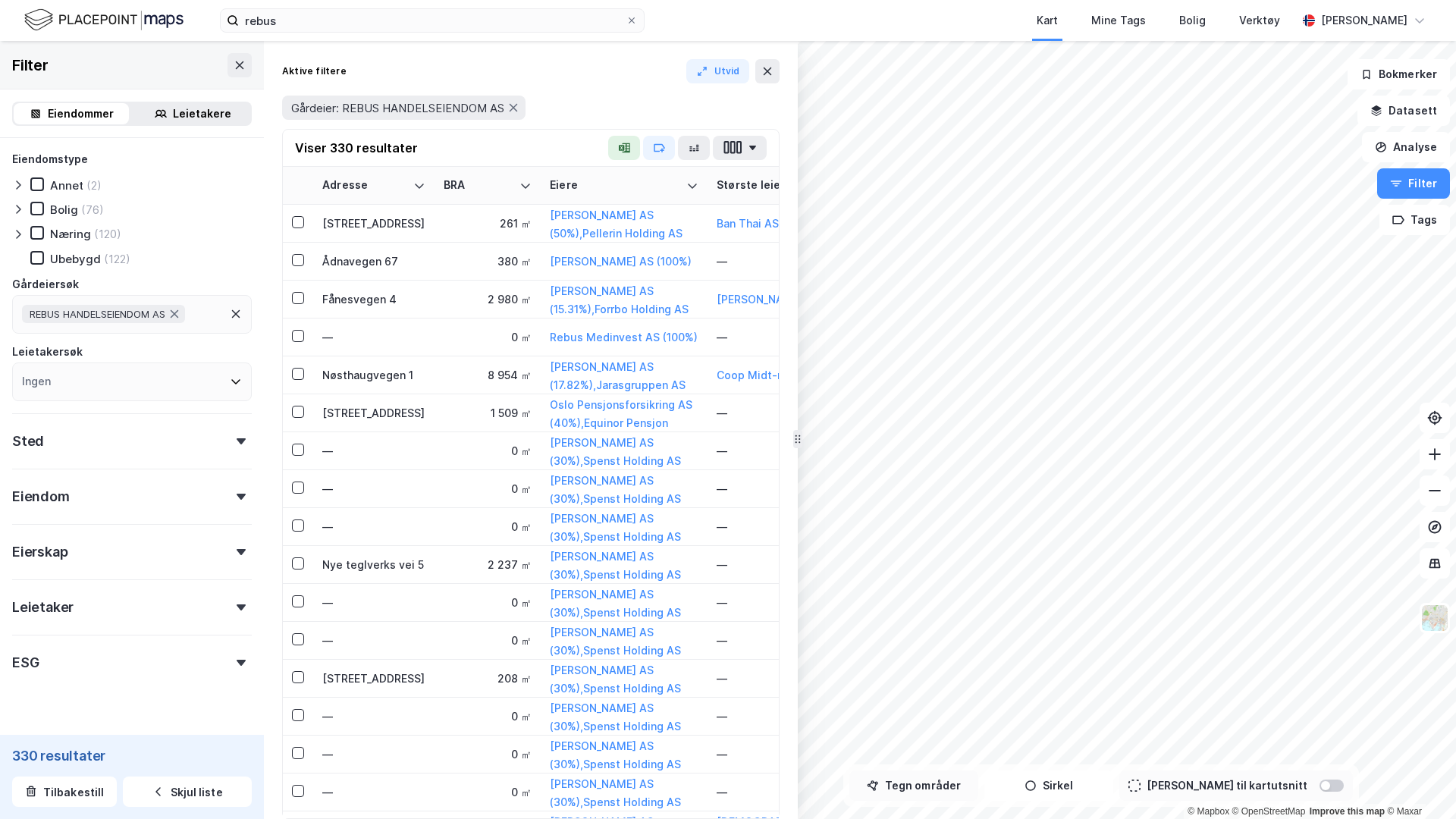
click at [958, 649] on button "Tegn områder" at bounding box center [914, 786] width 129 height 31
click at [176, 447] on div "Sted" at bounding box center [132, 435] width 239 height 43
click at [1146, 649] on div at bounding box center [1331, 785] width 25 height 12
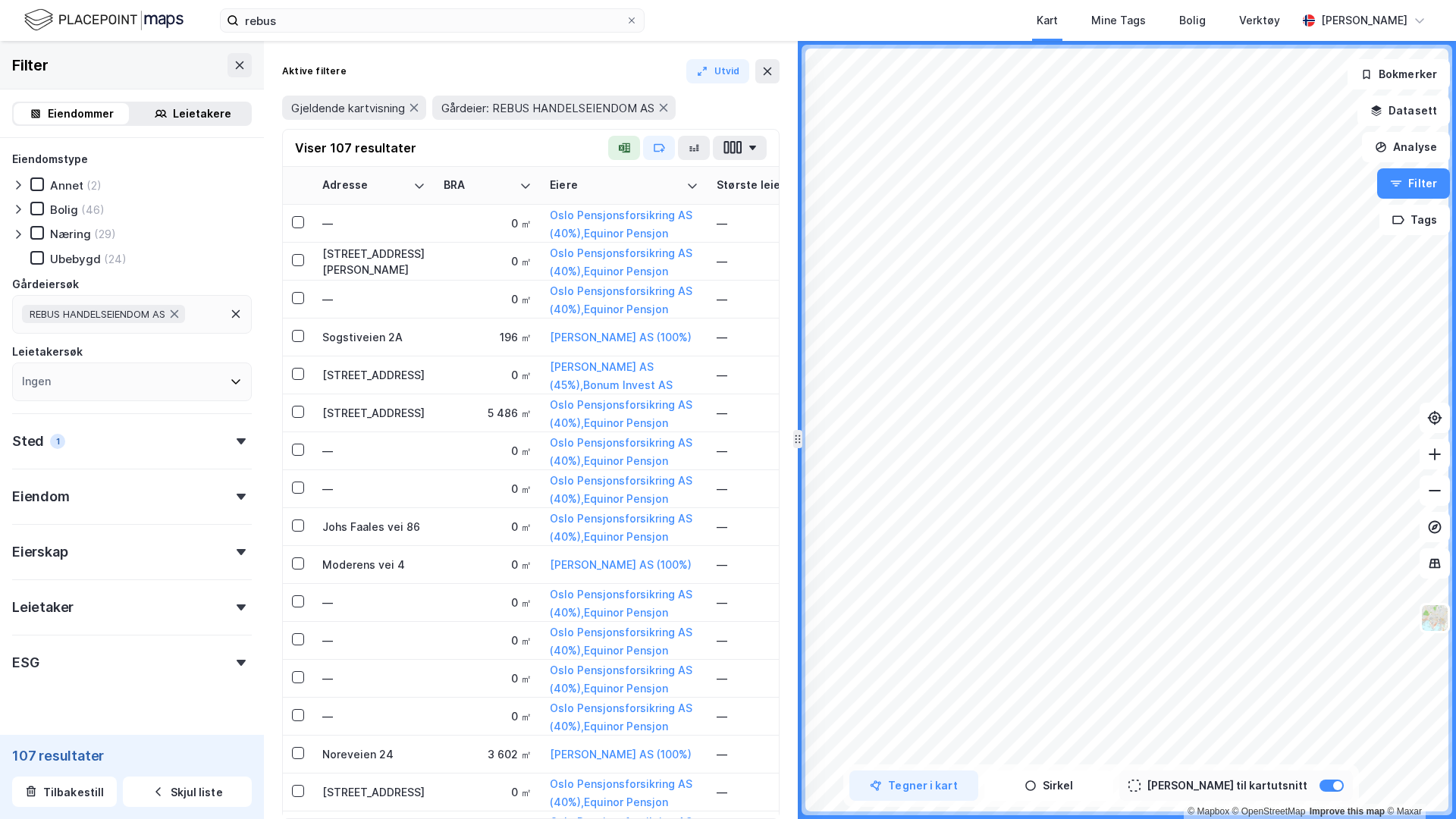
click at [128, 498] on div "Eiendom" at bounding box center [132, 490] width 239 height 43
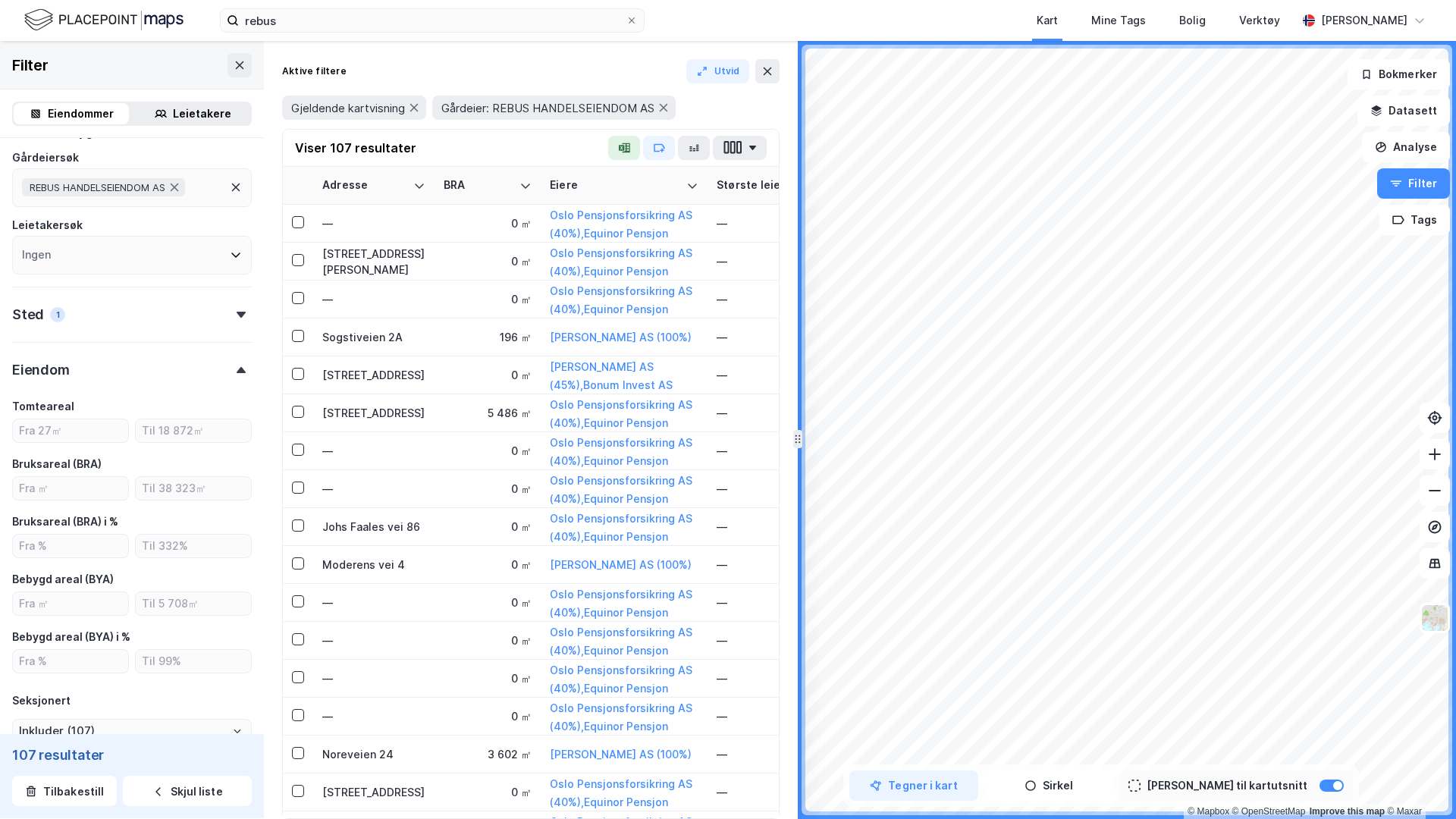
scroll to position [138, 0]
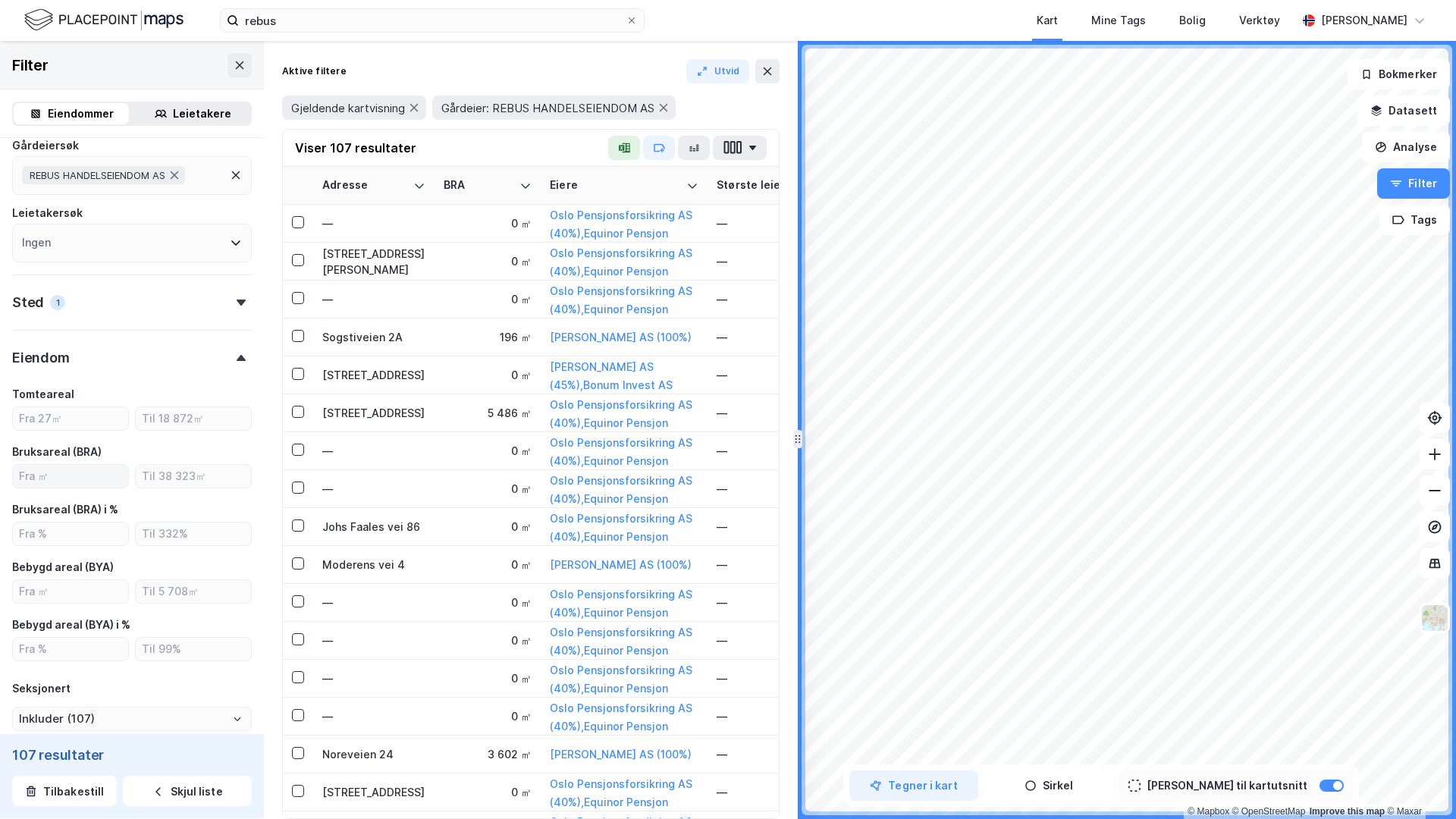
click at [95, 464] on label at bounding box center [70, 476] width 117 height 25
click at [95, 465] on input "number" at bounding box center [70, 476] width 115 height 23
type input "1000"
type input "Inkluder (21)"
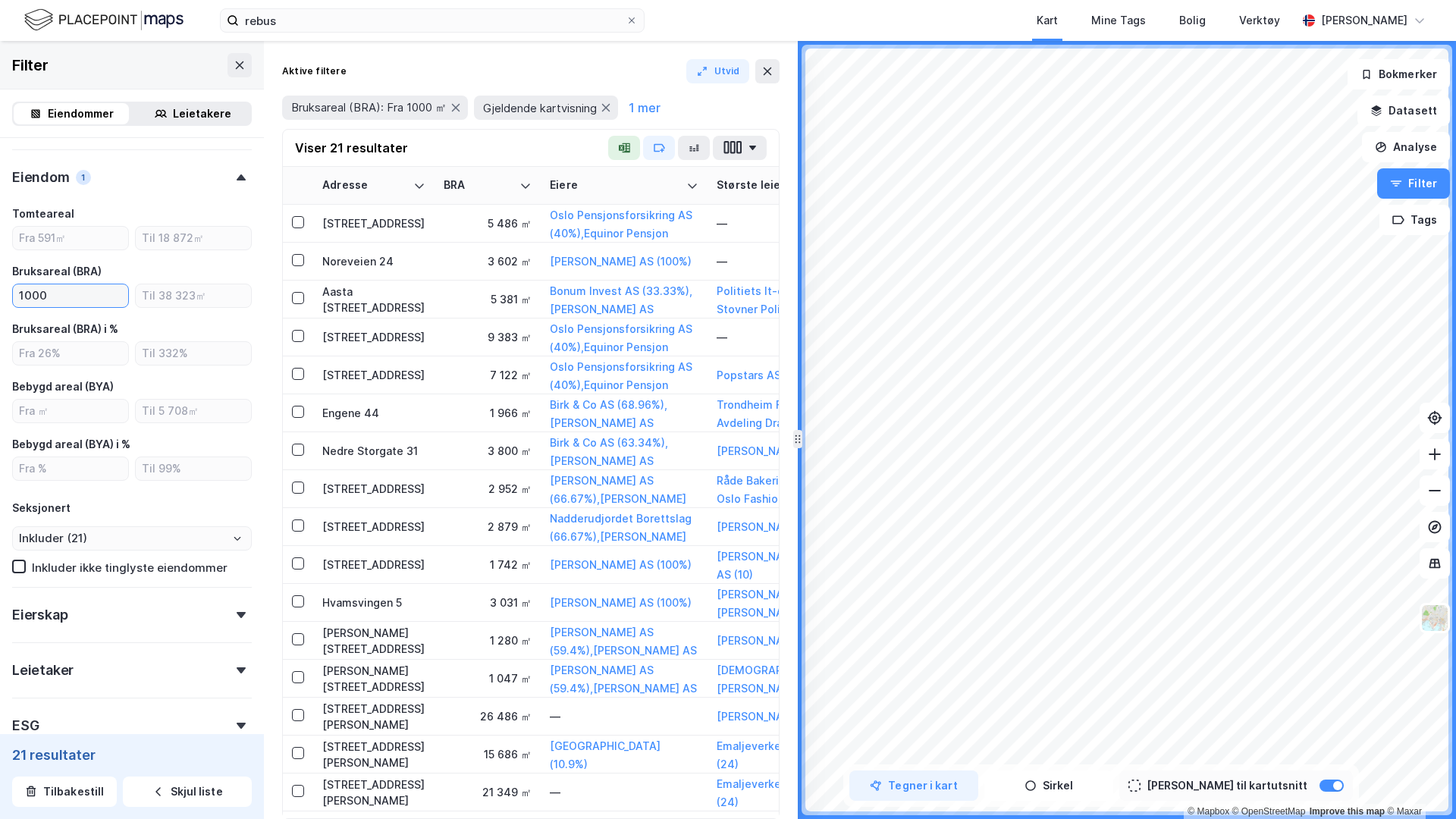
type input "1000"
click at [98, 593] on div "Eierskap" at bounding box center [132, 608] width 239 height 43
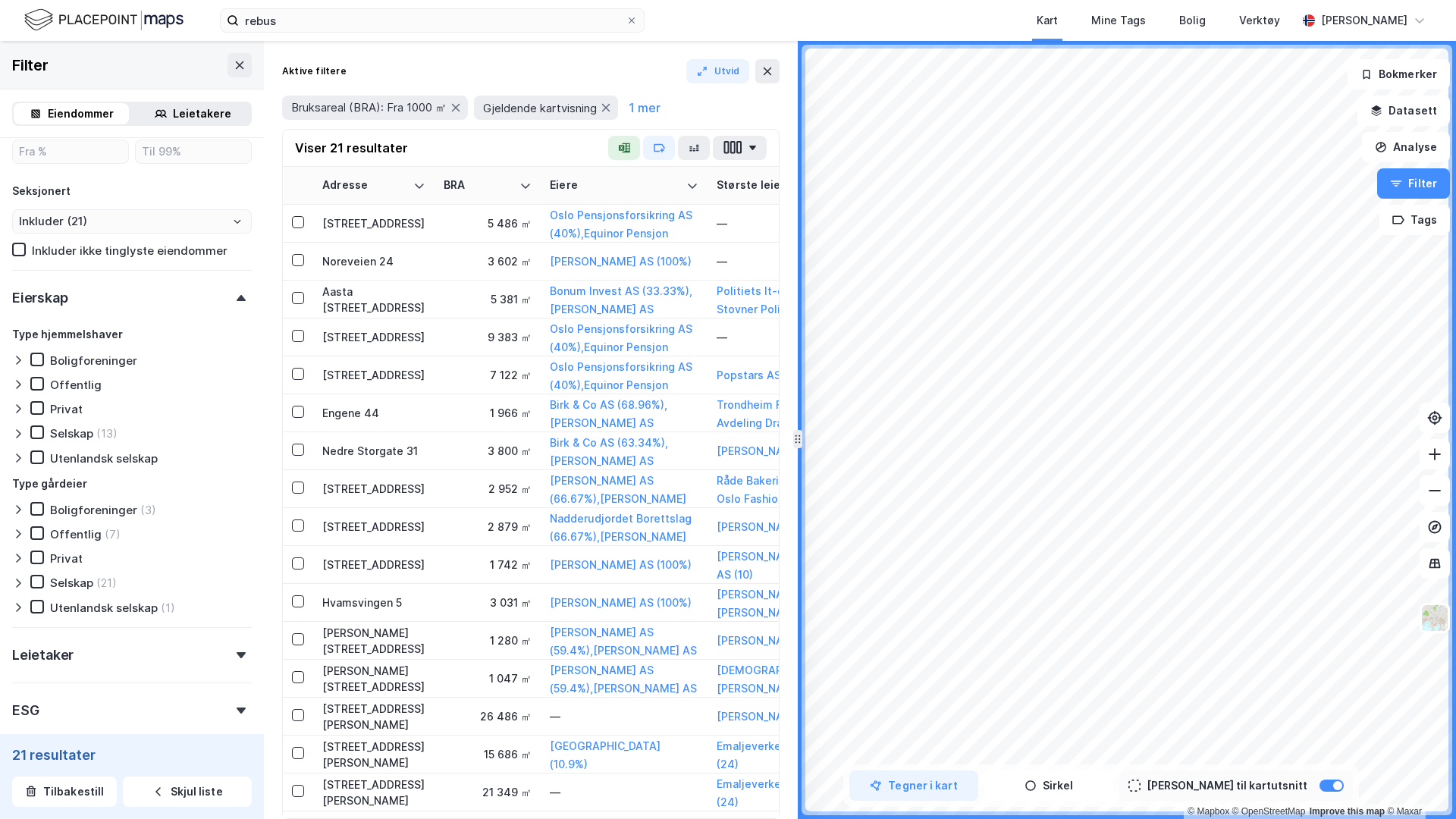
scroll to position [715, 0]
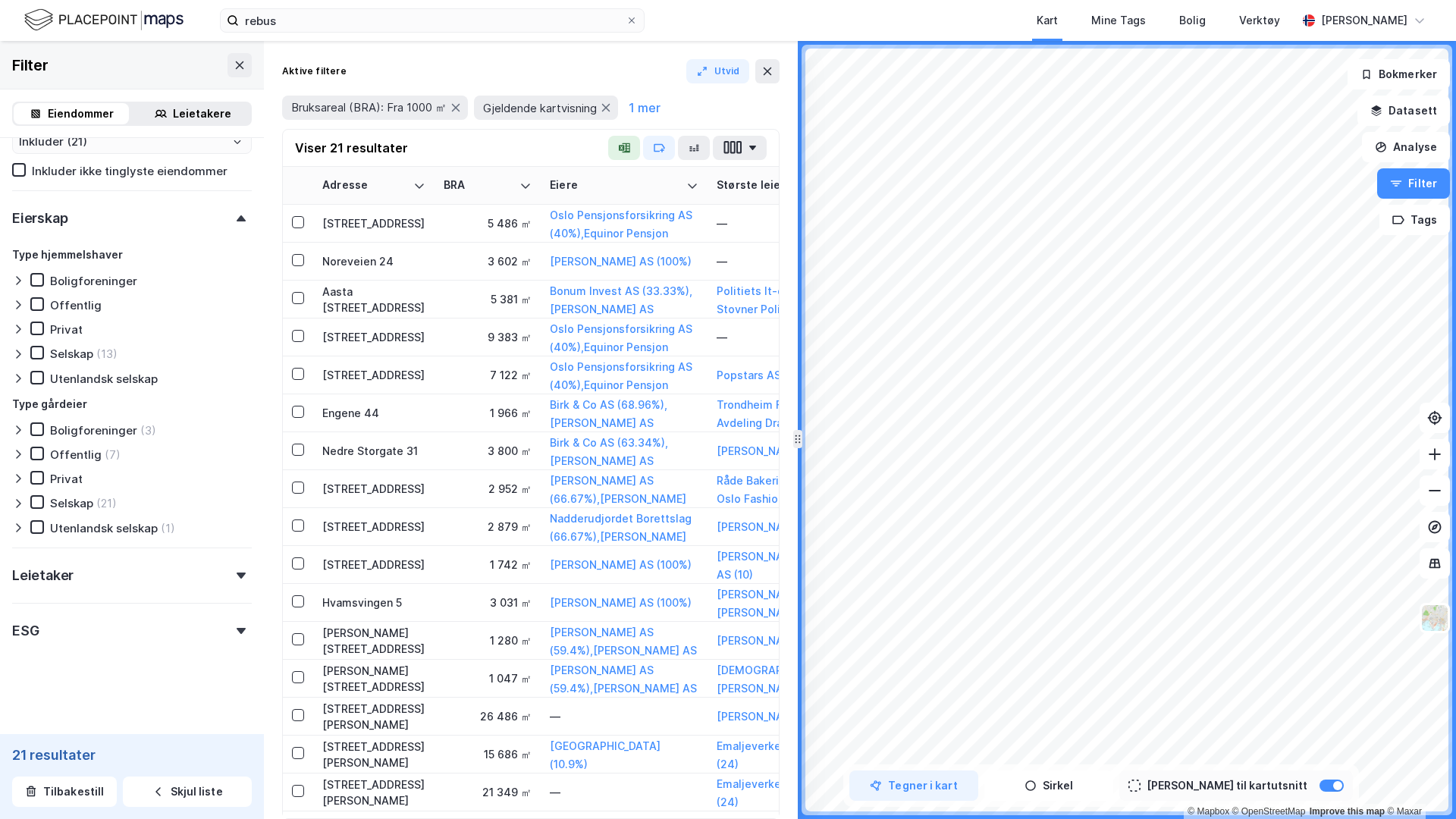
click at [104, 582] on div "Leietaker" at bounding box center [132, 569] width 239 height 43
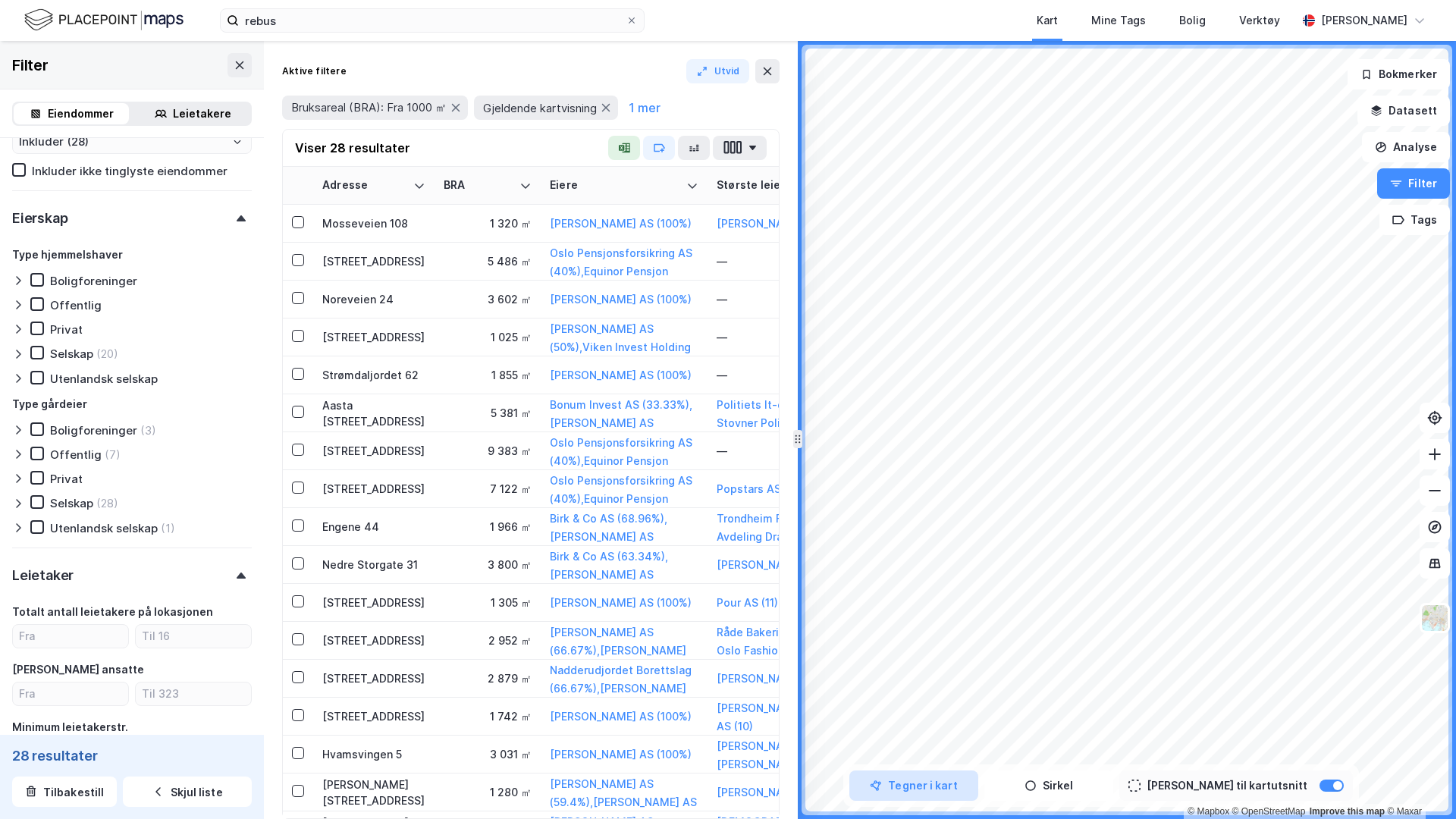
click at [882, 649] on icon "button" at bounding box center [876, 785] width 12 height 12
click at [969, 649] on button "Tegn områder" at bounding box center [914, 786] width 129 height 31
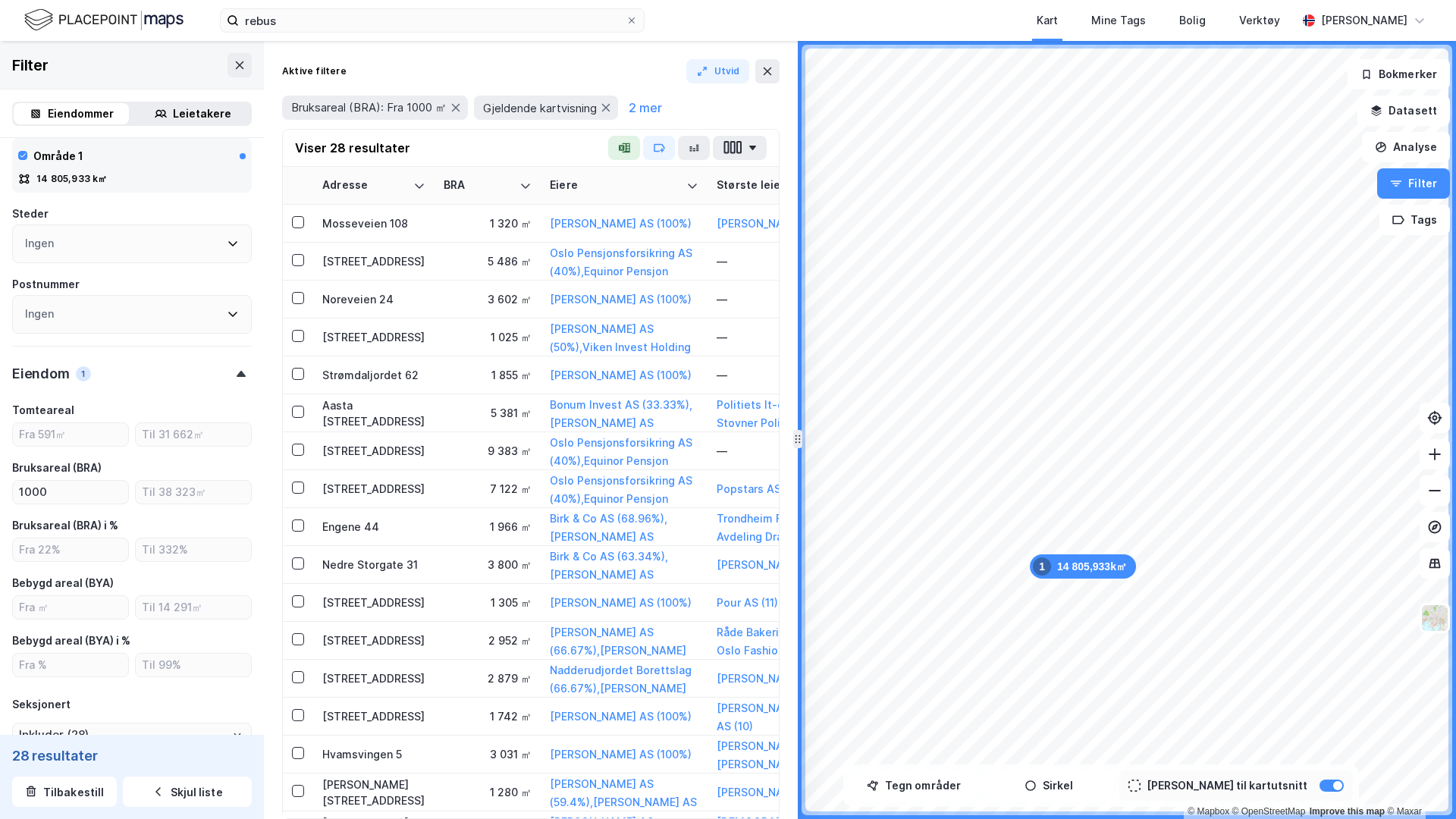
type input "Inkluder (25)"
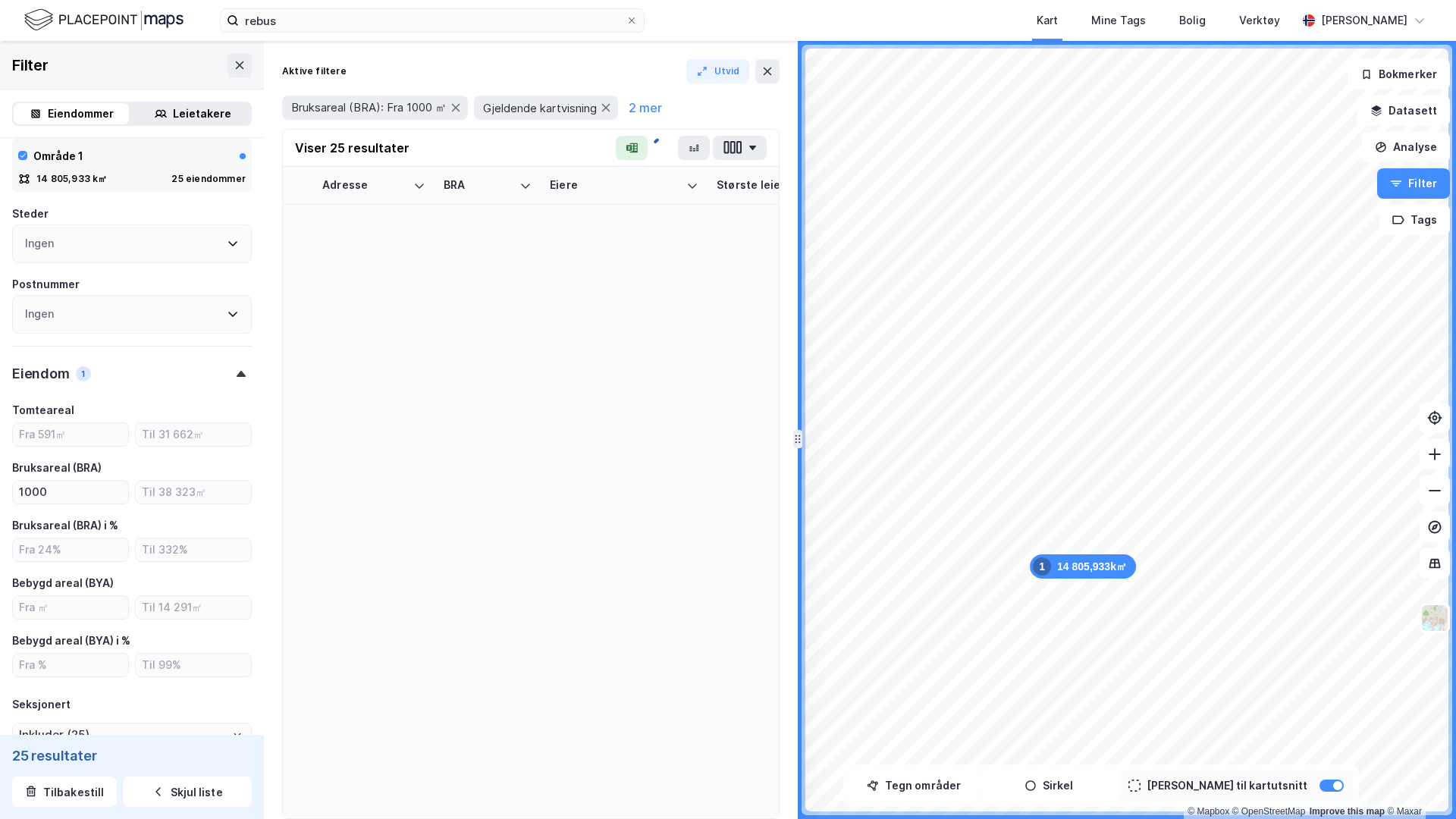
scroll to position [323, 0]
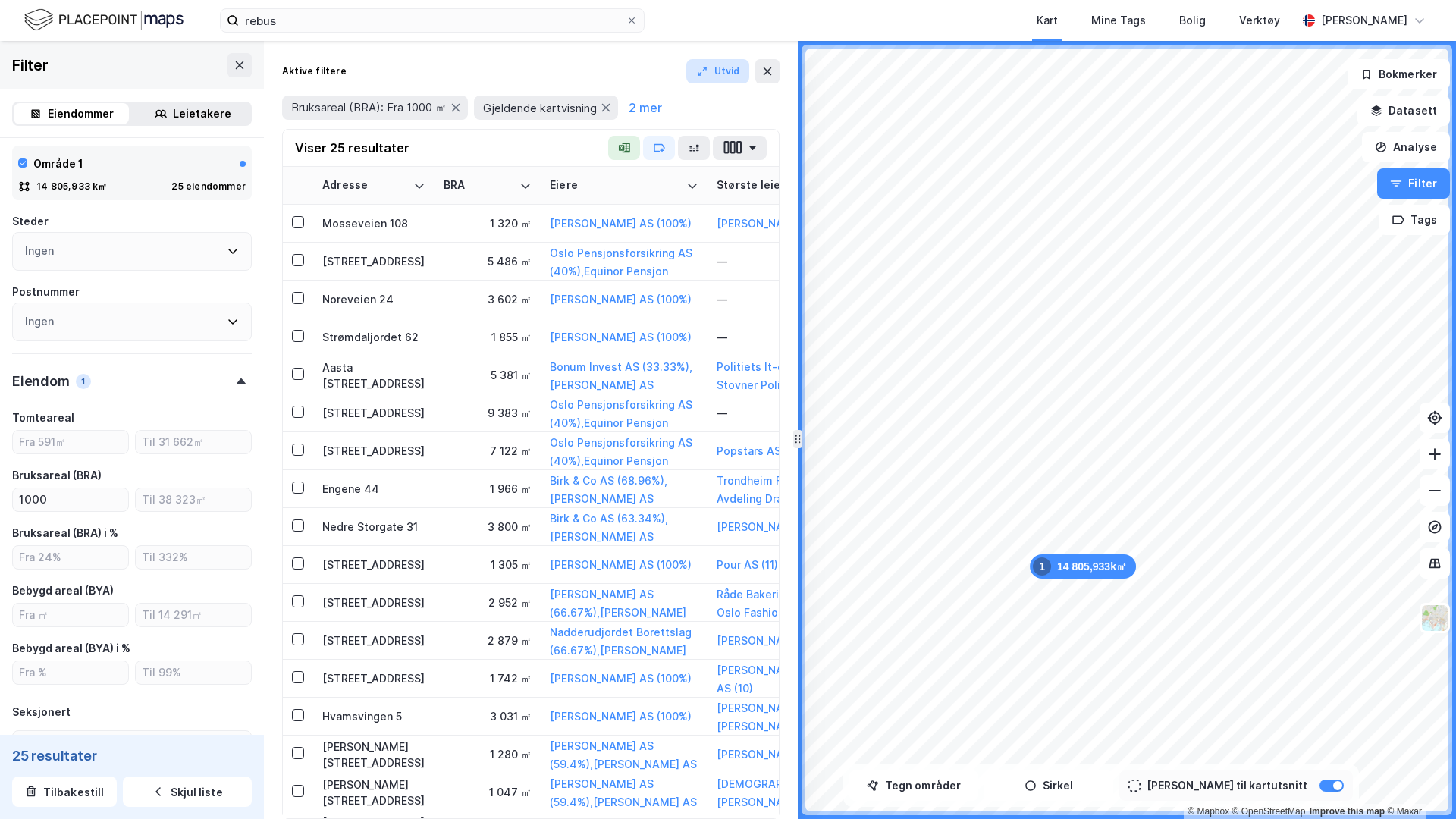
click at [717, 81] on button "Utvid" at bounding box center [717, 71] width 64 height 25
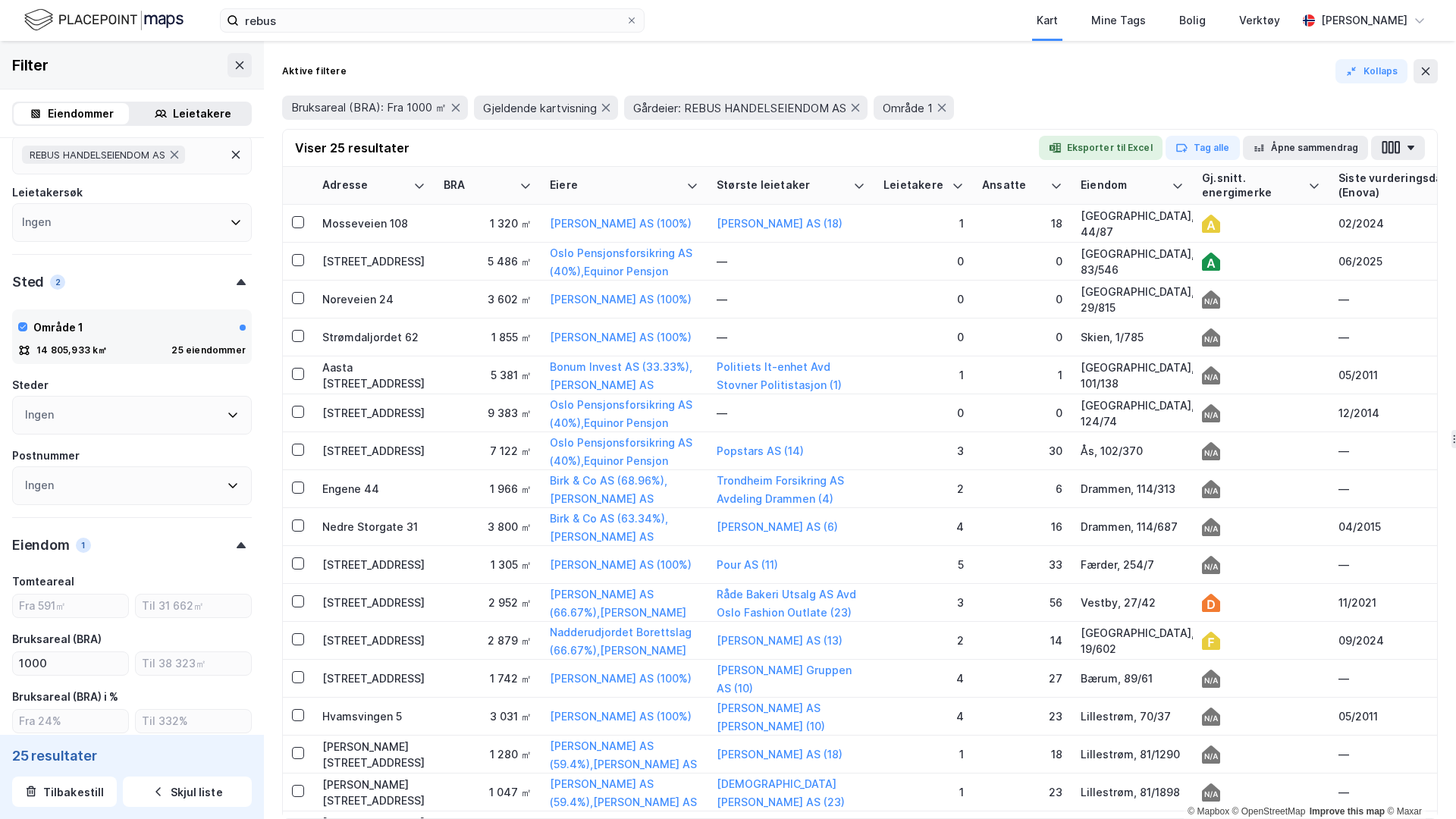
scroll to position [0, 0]
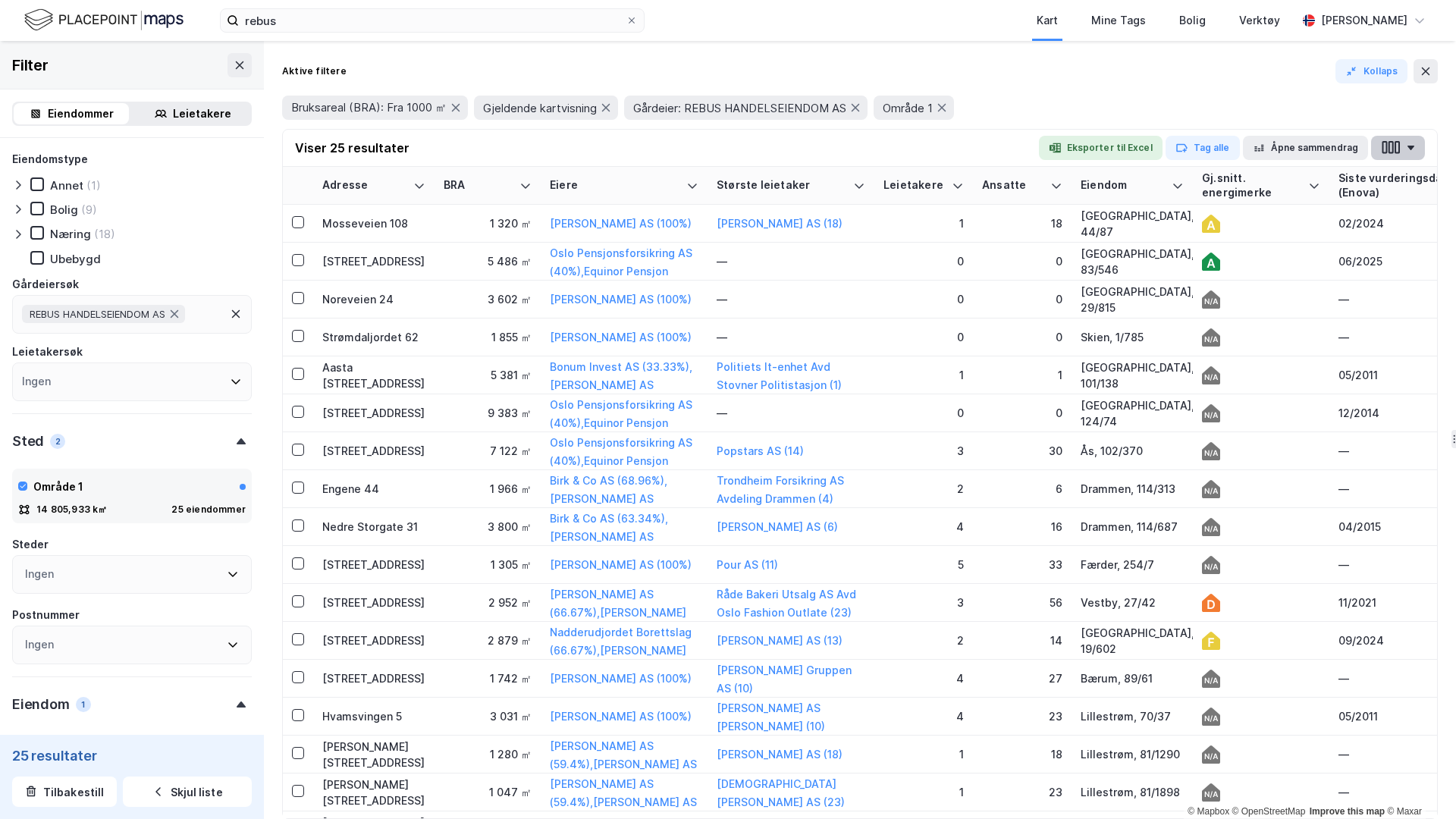
click at [1146, 150] on button "button" at bounding box center [1397, 148] width 53 height 25
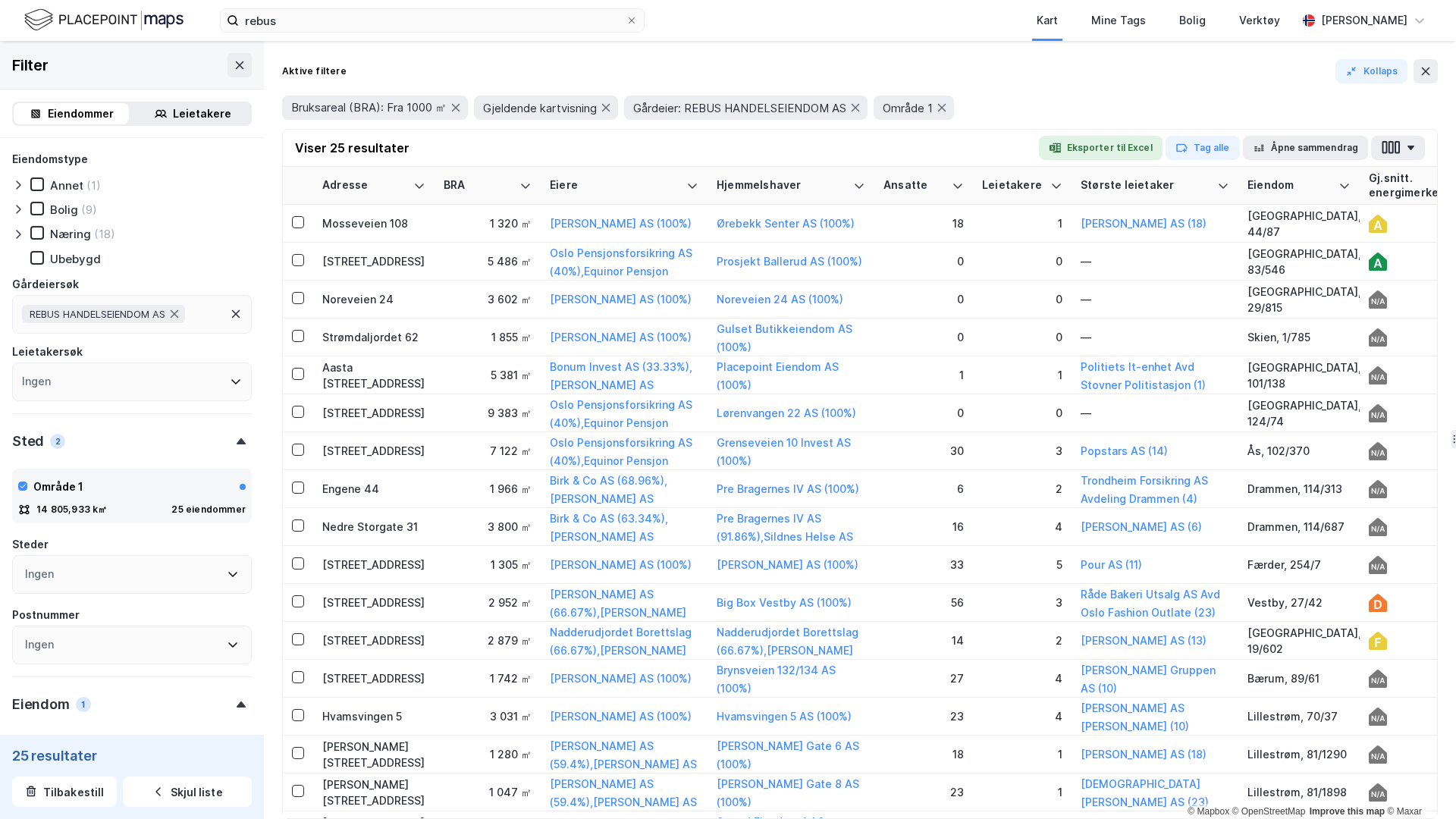
click at [992, 138] on div "Viser 25 resultater Eksporter til Excel Tag alle Åpne sammendrag" at bounding box center [860, 149] width 1155 height 37
click at [1146, 152] on button "Tag alle" at bounding box center [1203, 148] width 75 height 25
type input "Rebus 1000bra+ [GEOGRAPHIC_DATA]"
click at [1146, 205] on div "Rebus 1000bra+ [GEOGRAPHIC_DATA]" at bounding box center [1309, 205] width 137 height 18
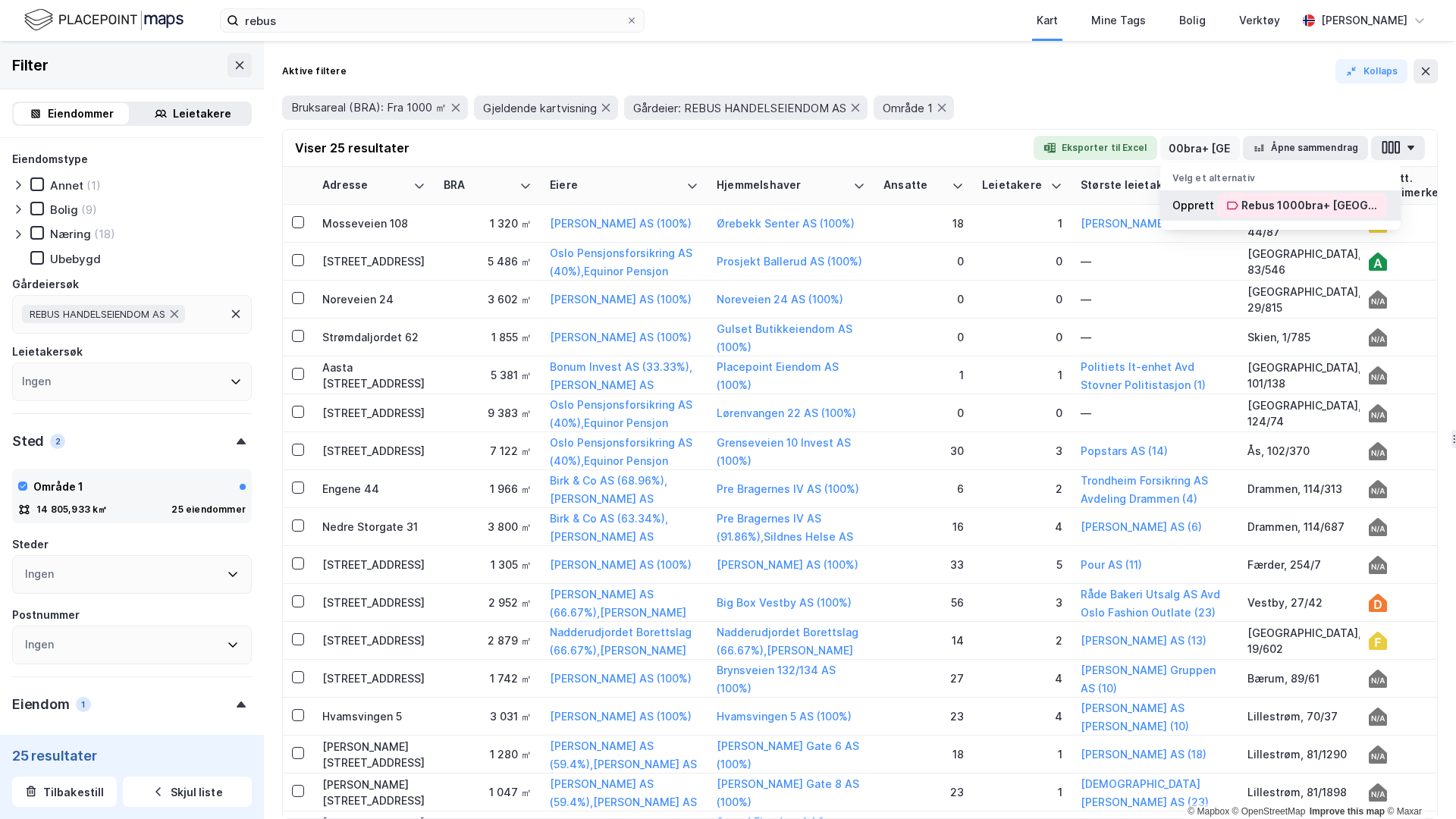
scroll to position [0, 0]
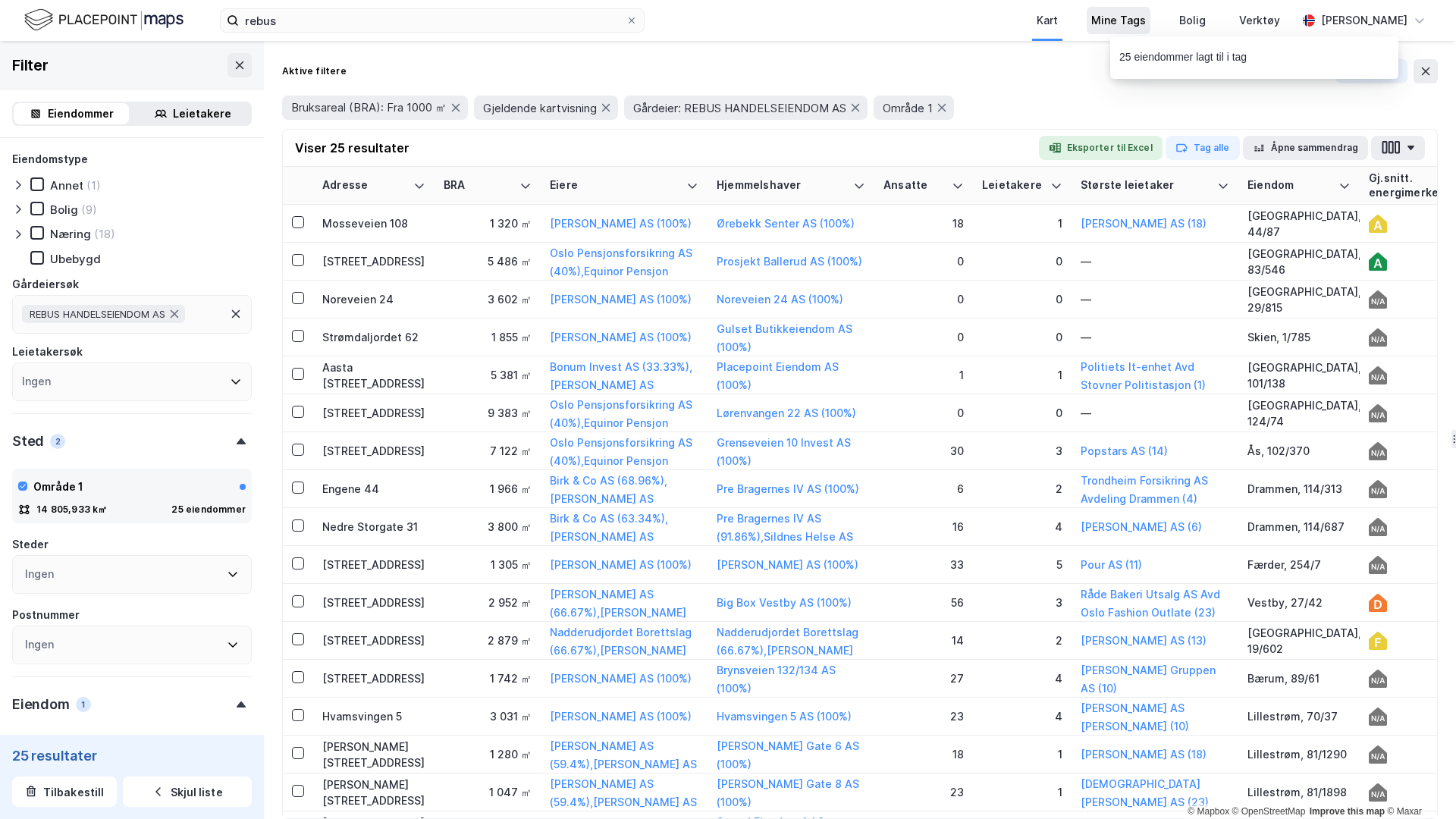
click at [1105, 30] on div "Mine Tags" at bounding box center [1118, 20] width 64 height 27
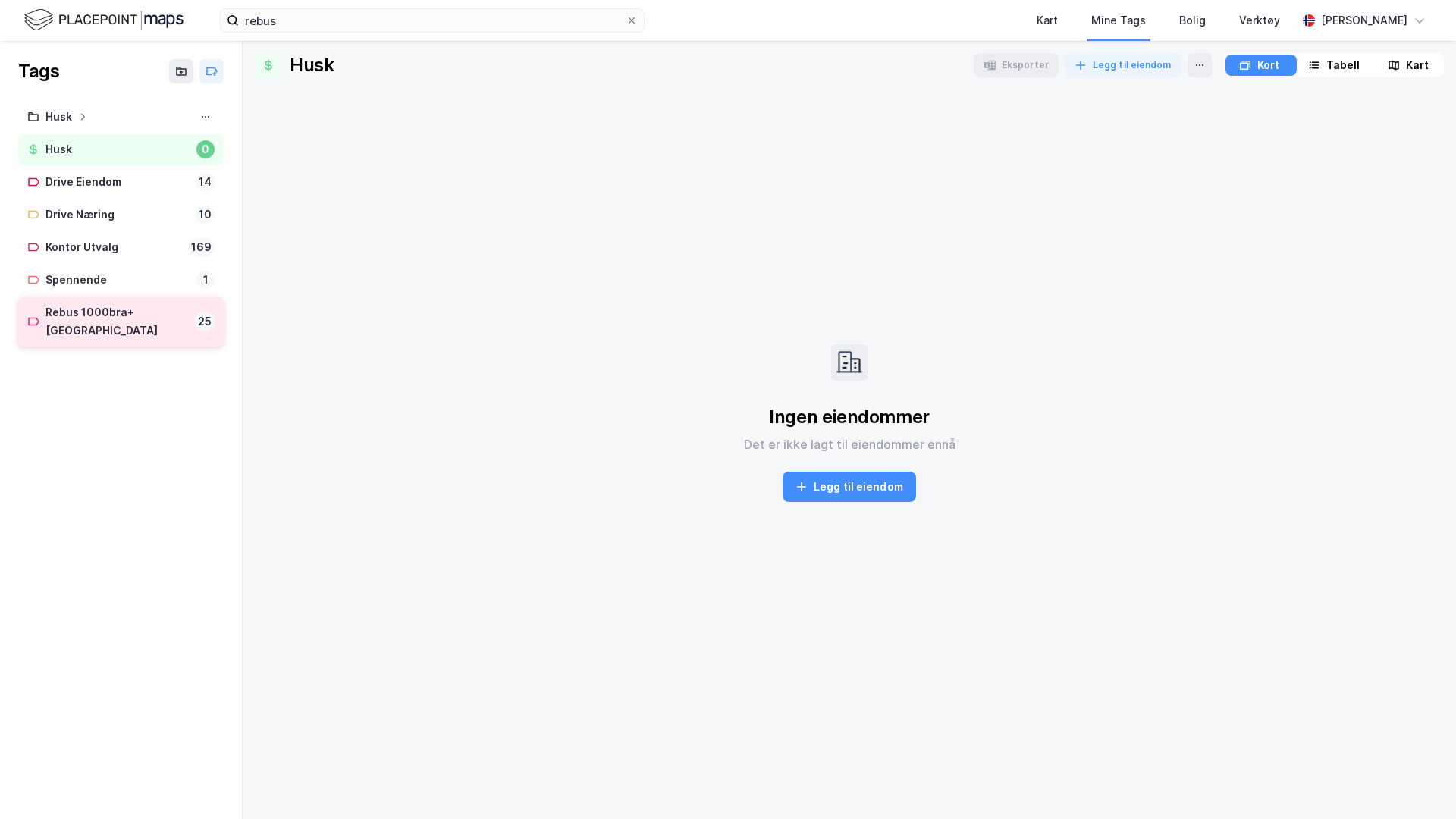
click at [103, 301] on div "Rebus 1000bra+ [GEOGRAPHIC_DATA] 25" at bounding box center [121, 322] width 205 height 50
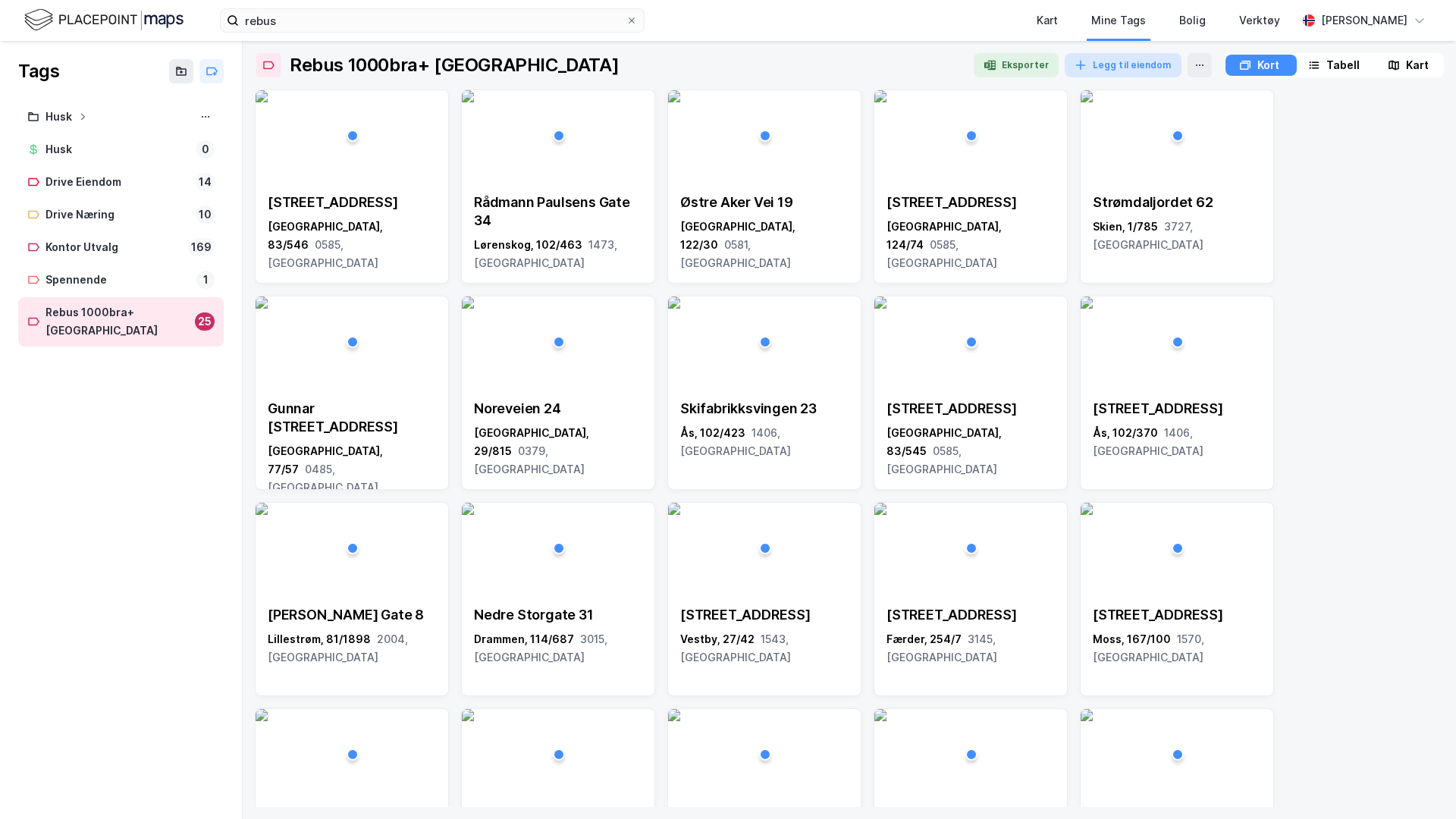
click at [1111, 64] on button "Legg til eiendom" at bounding box center [1123, 65] width 117 height 25
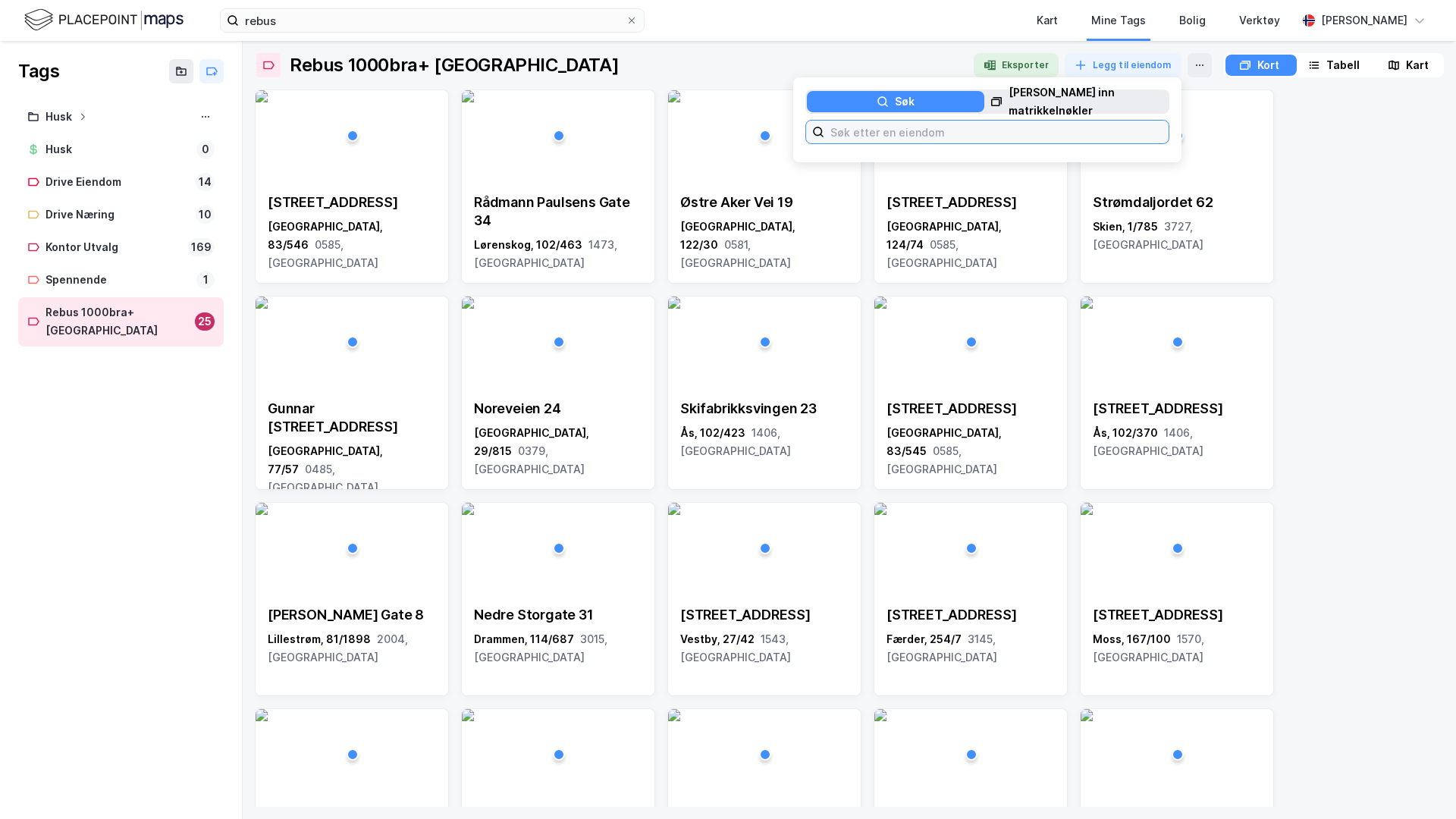
click at [1003, 121] on input at bounding box center [997, 132] width 345 height 23
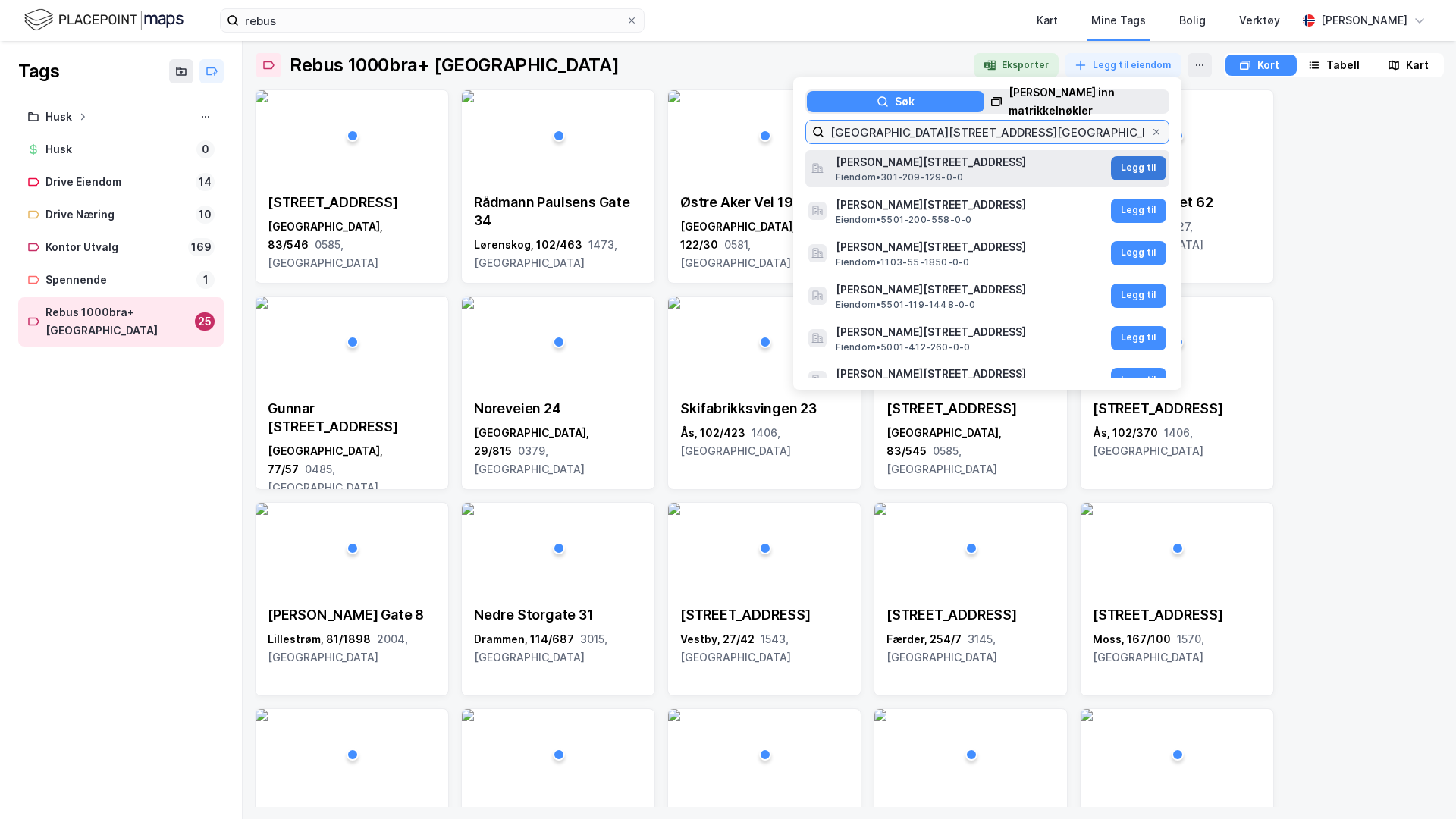
type input "[GEOGRAPHIC_DATA][STREET_ADDRESS][GEOGRAPHIC_DATA]"
click at [1117, 161] on button "Legg til" at bounding box center [1138, 168] width 55 height 25
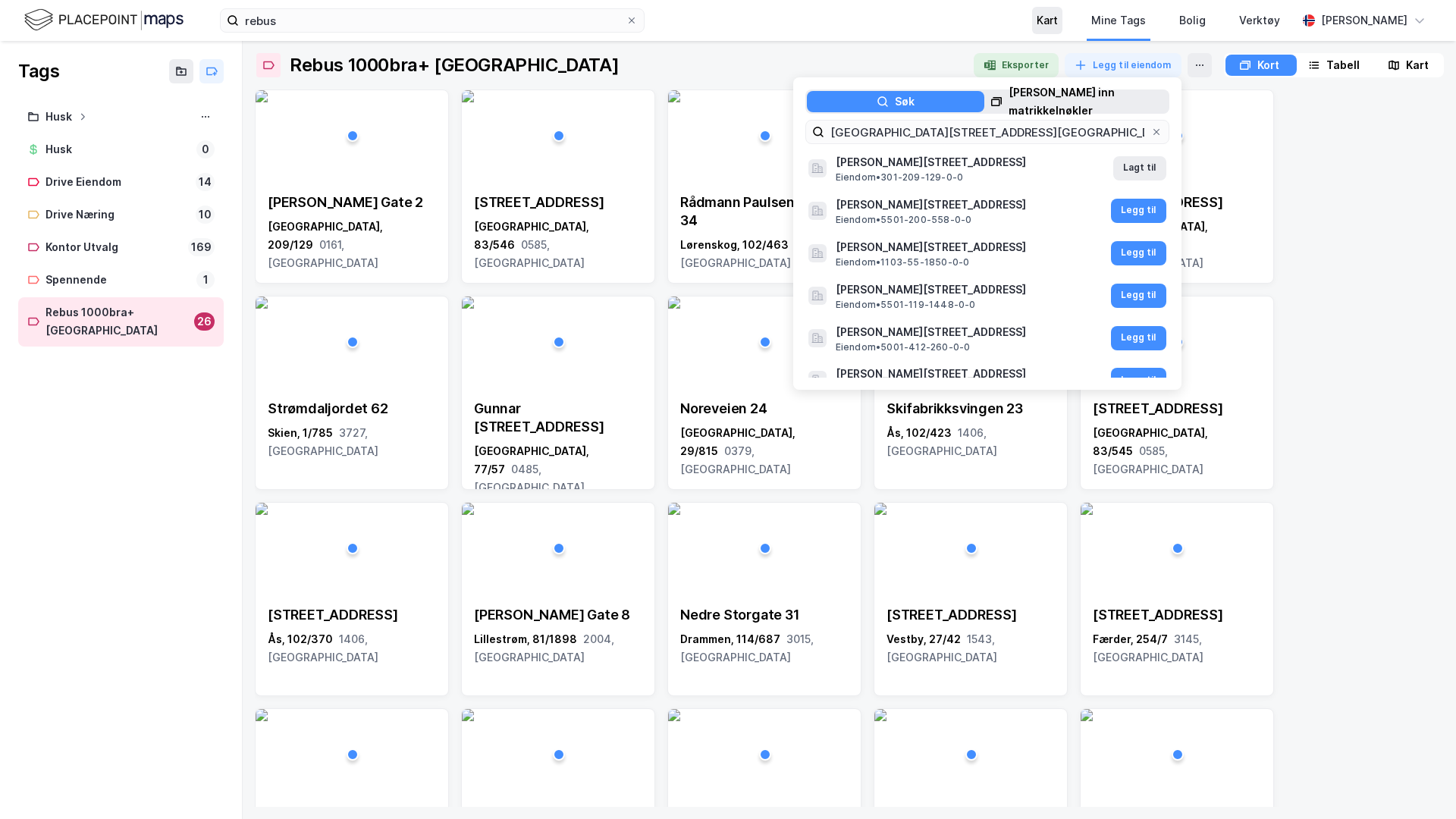
click at [1045, 32] on div "Kart" at bounding box center [1048, 20] width 31 height 27
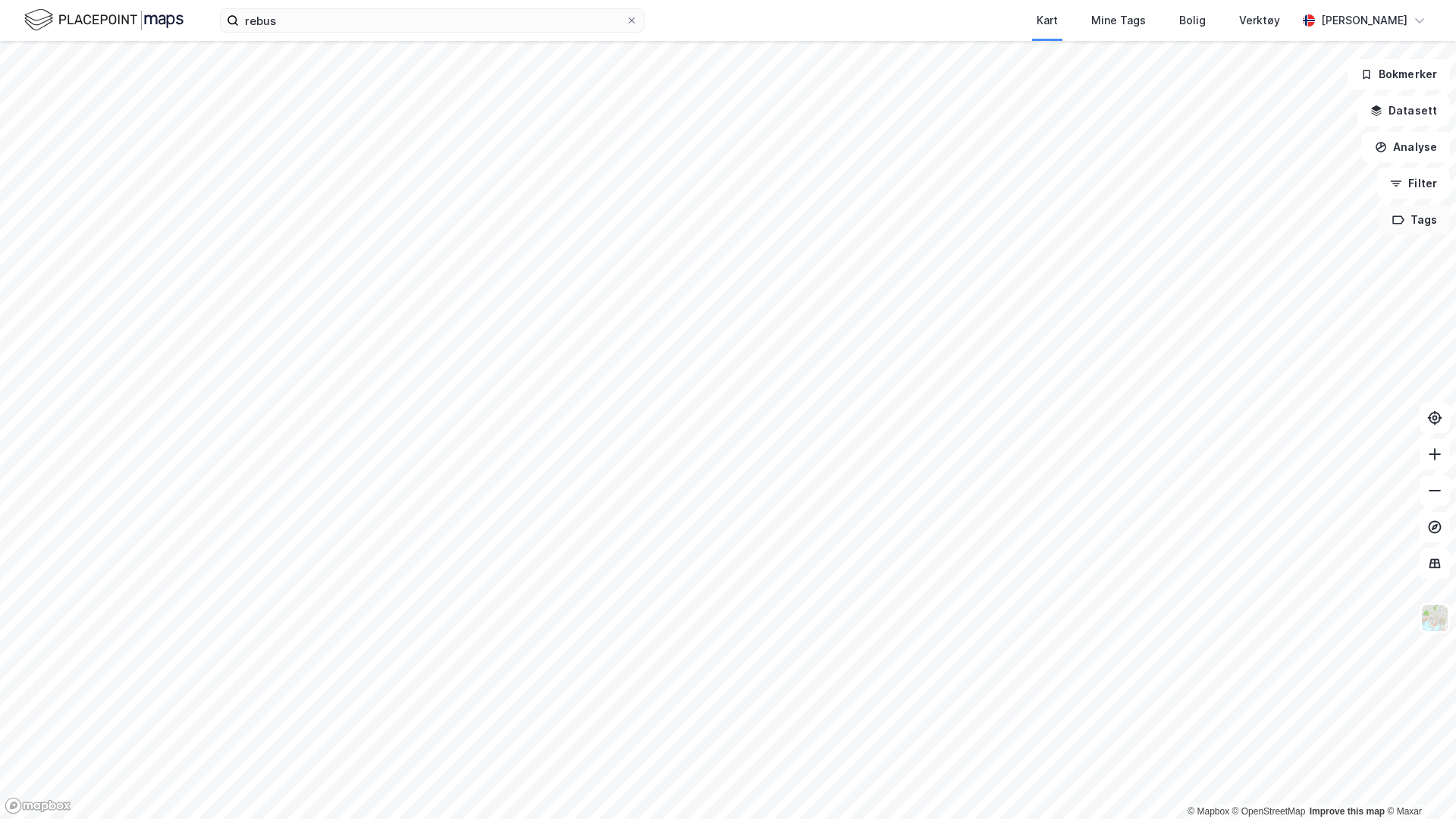
click at [1146, 220] on button "Tags" at bounding box center [1414, 220] width 70 height 31
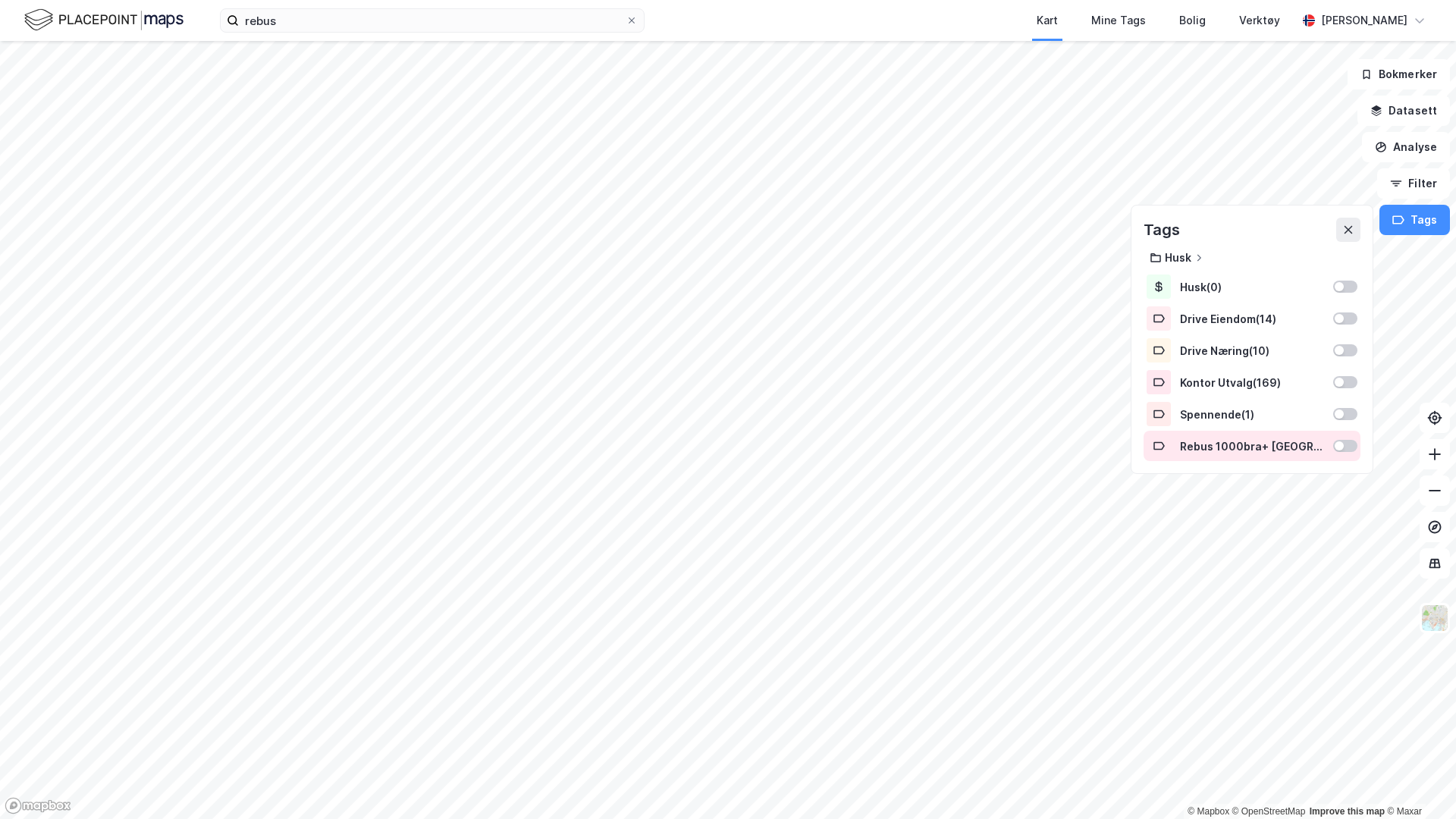
click at [1146, 444] on div at bounding box center [1339, 446] width 9 height 9
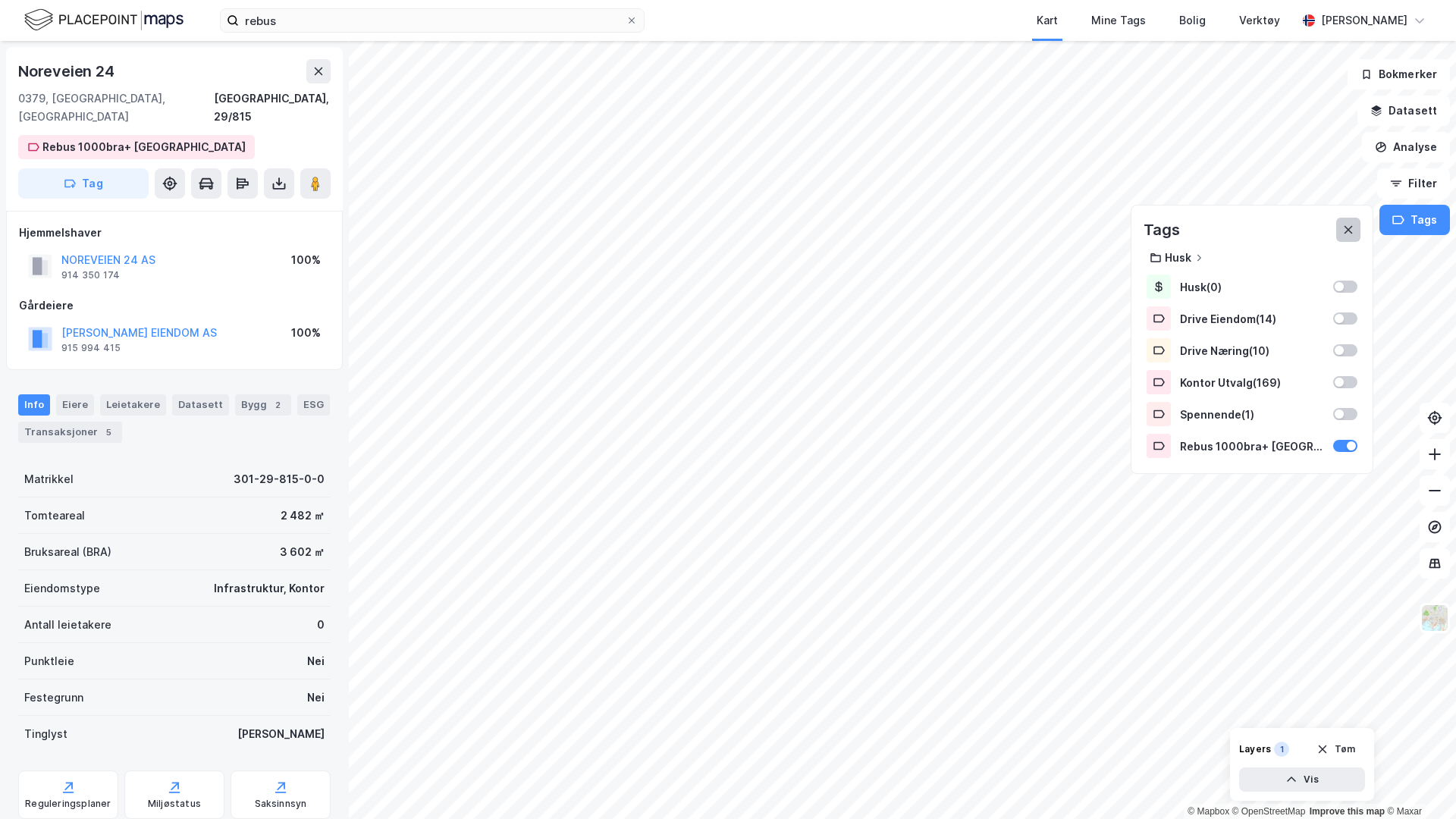
click at [1146, 230] on icon at bounding box center [1348, 230] width 12 height 12
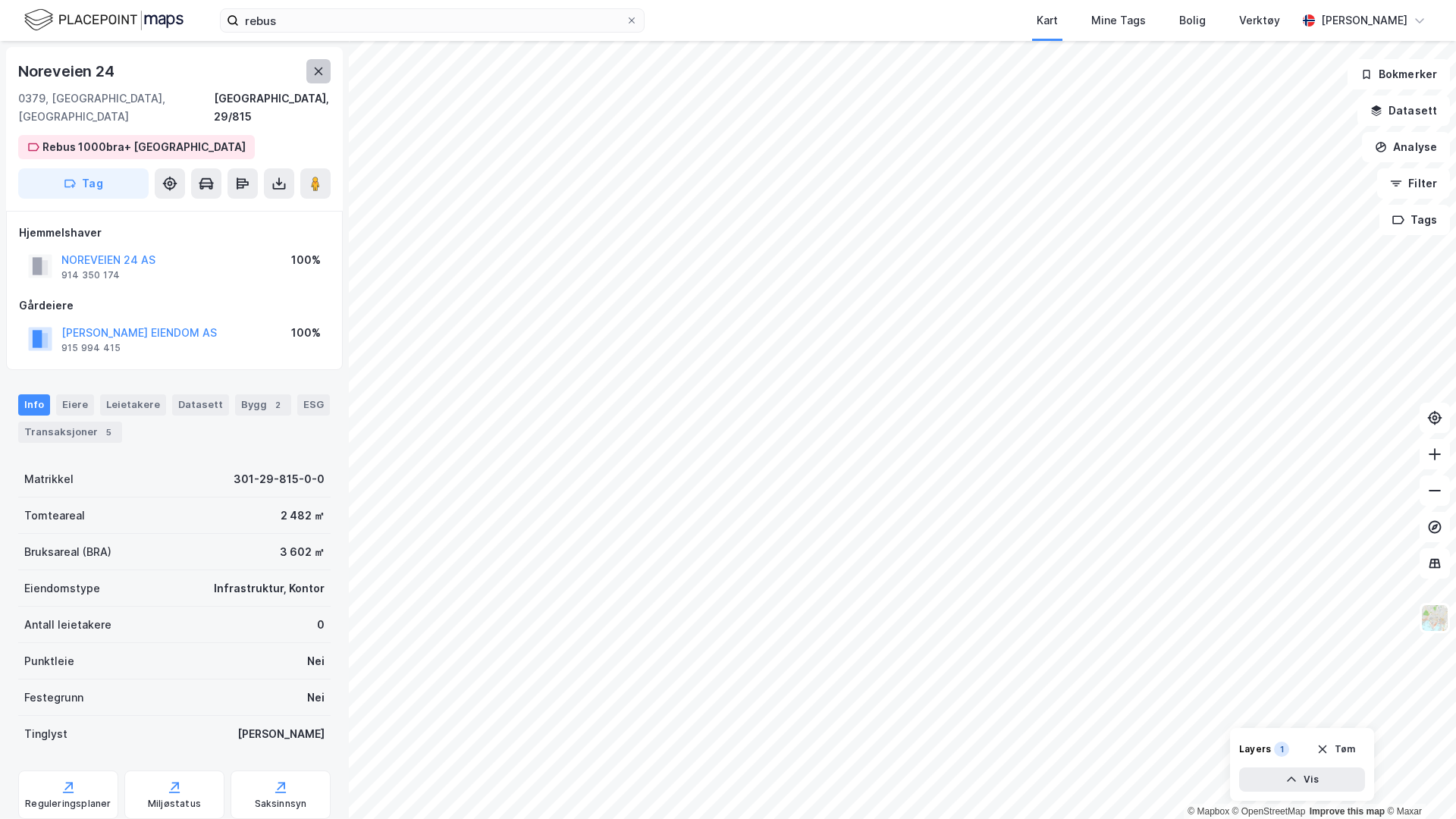
click at [326, 76] on button at bounding box center [318, 71] width 25 height 25
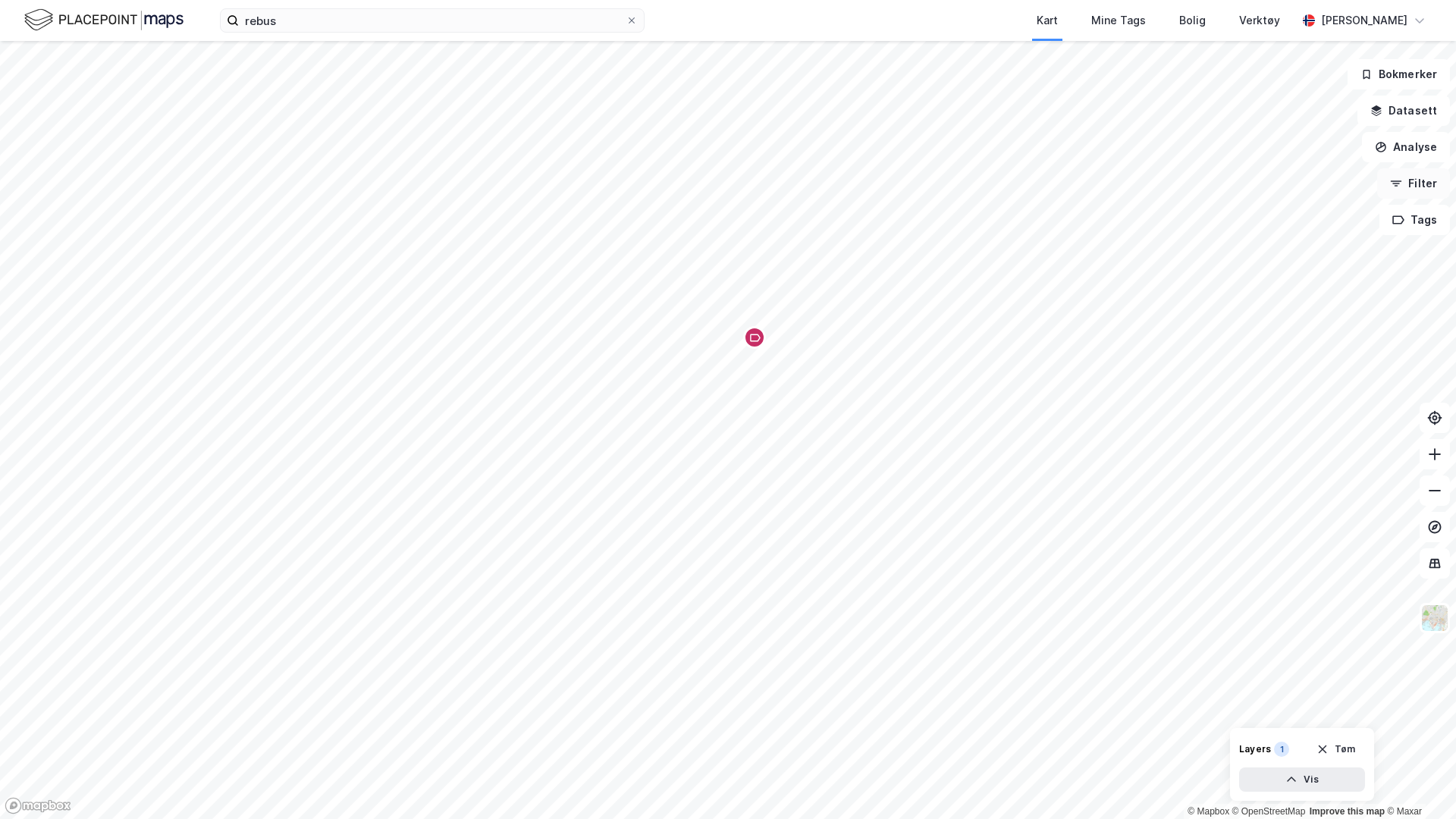
click at [1146, 184] on button "Filter" at bounding box center [1414, 183] width 73 height 31
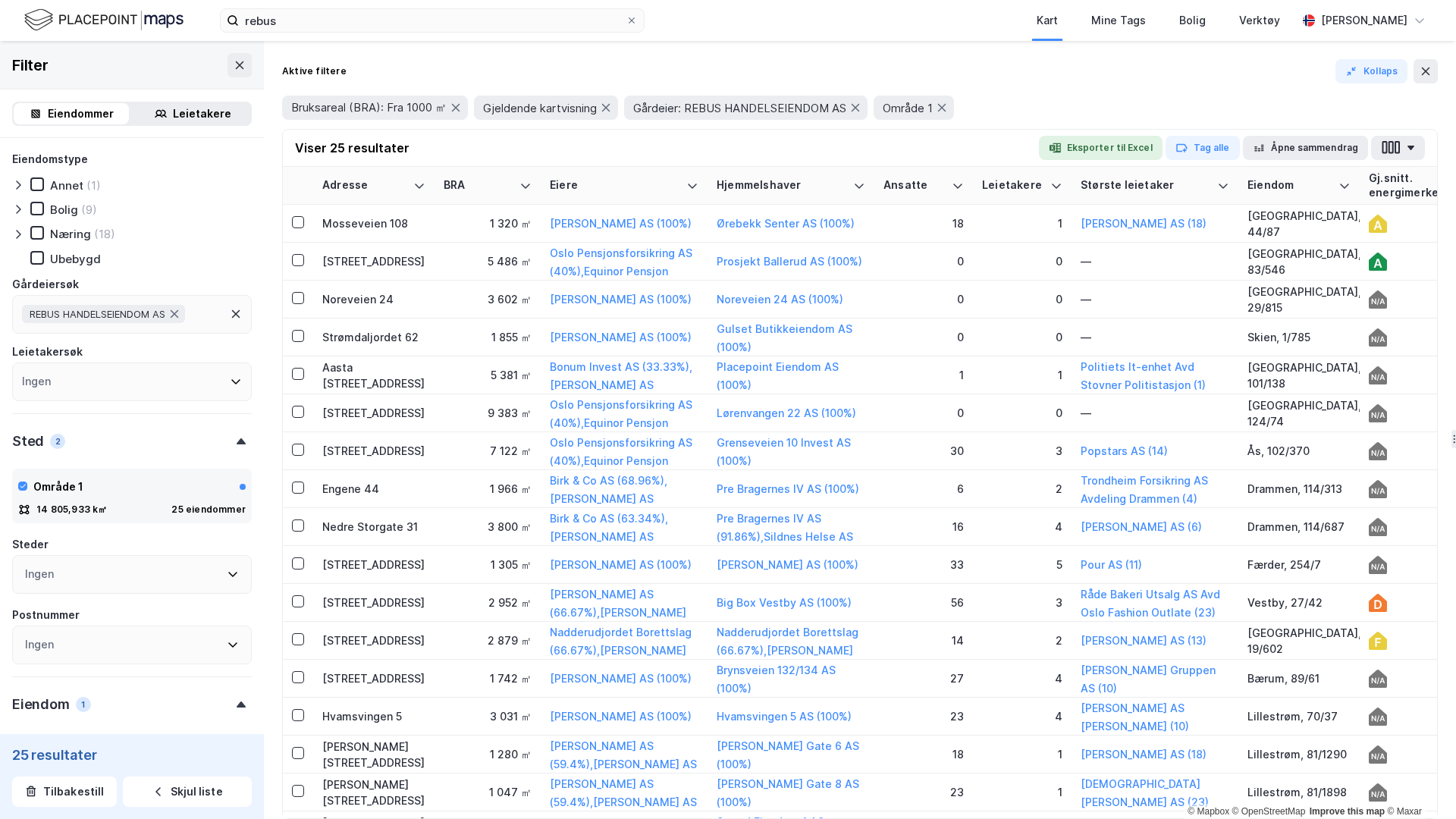
click at [193, 120] on div "Leietakere" at bounding box center [202, 113] width 59 height 18
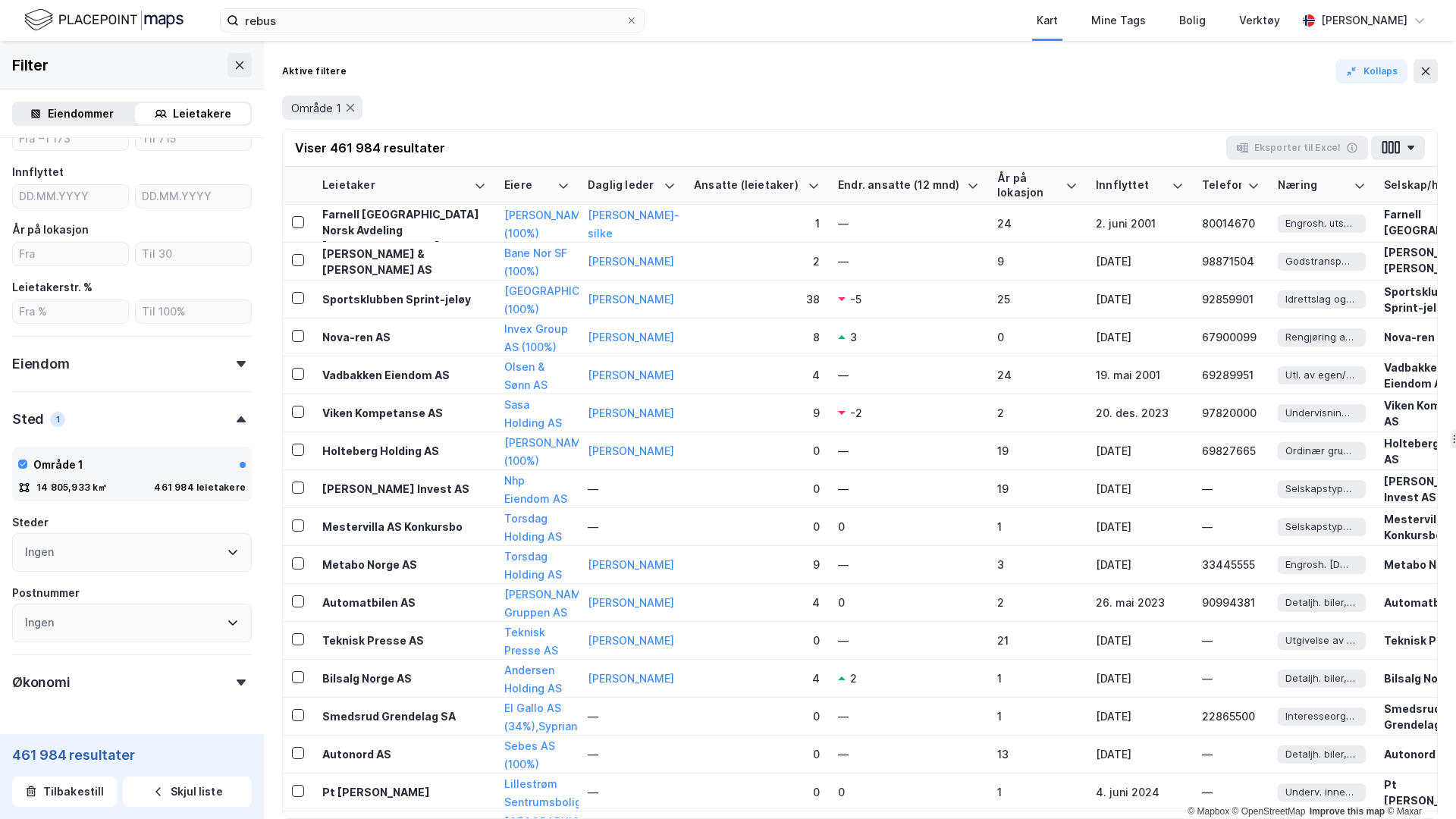
scroll to position [423, 0]
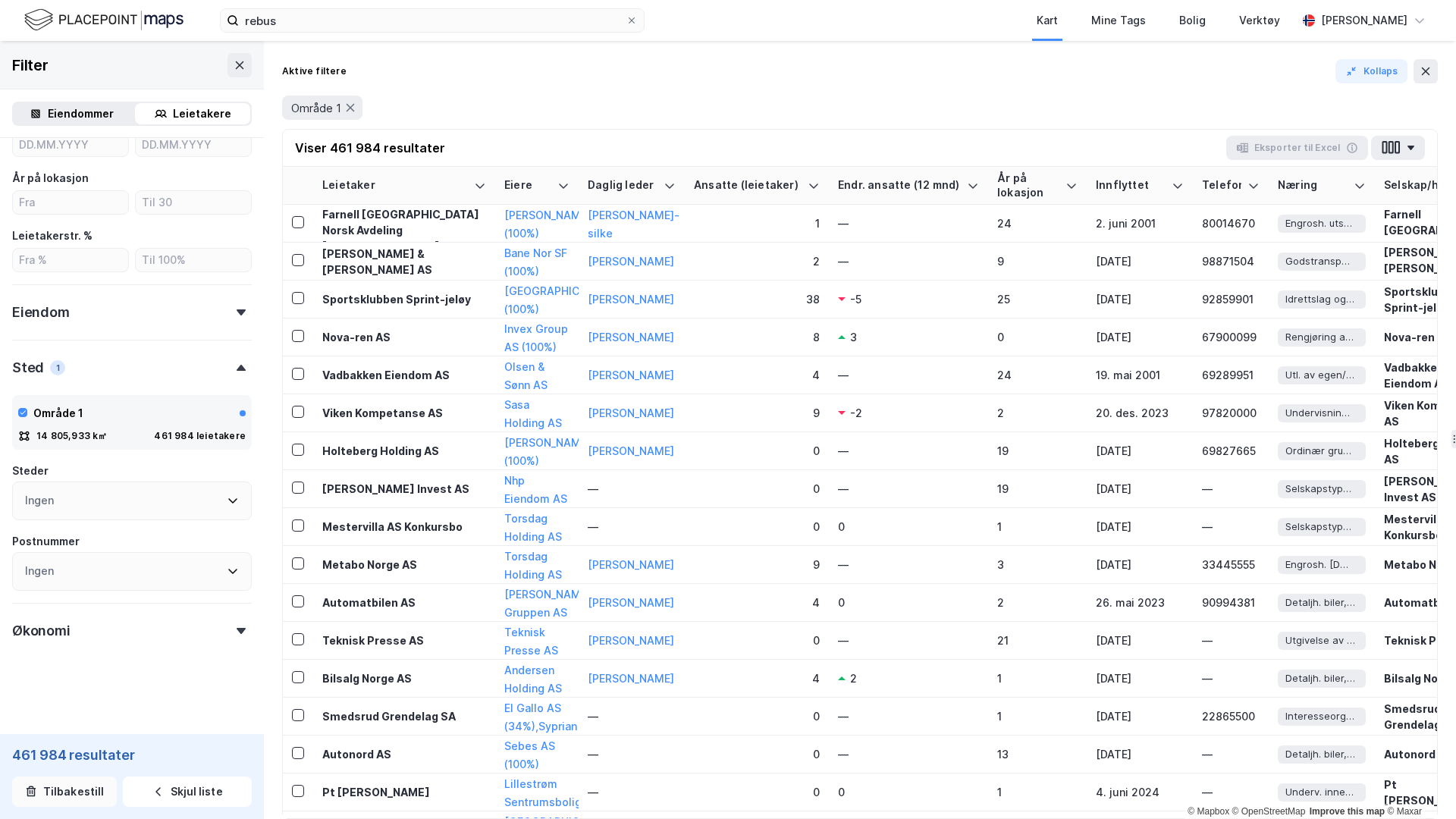
click at [66, 649] on button "Tilbakestill" at bounding box center [64, 792] width 104 height 31
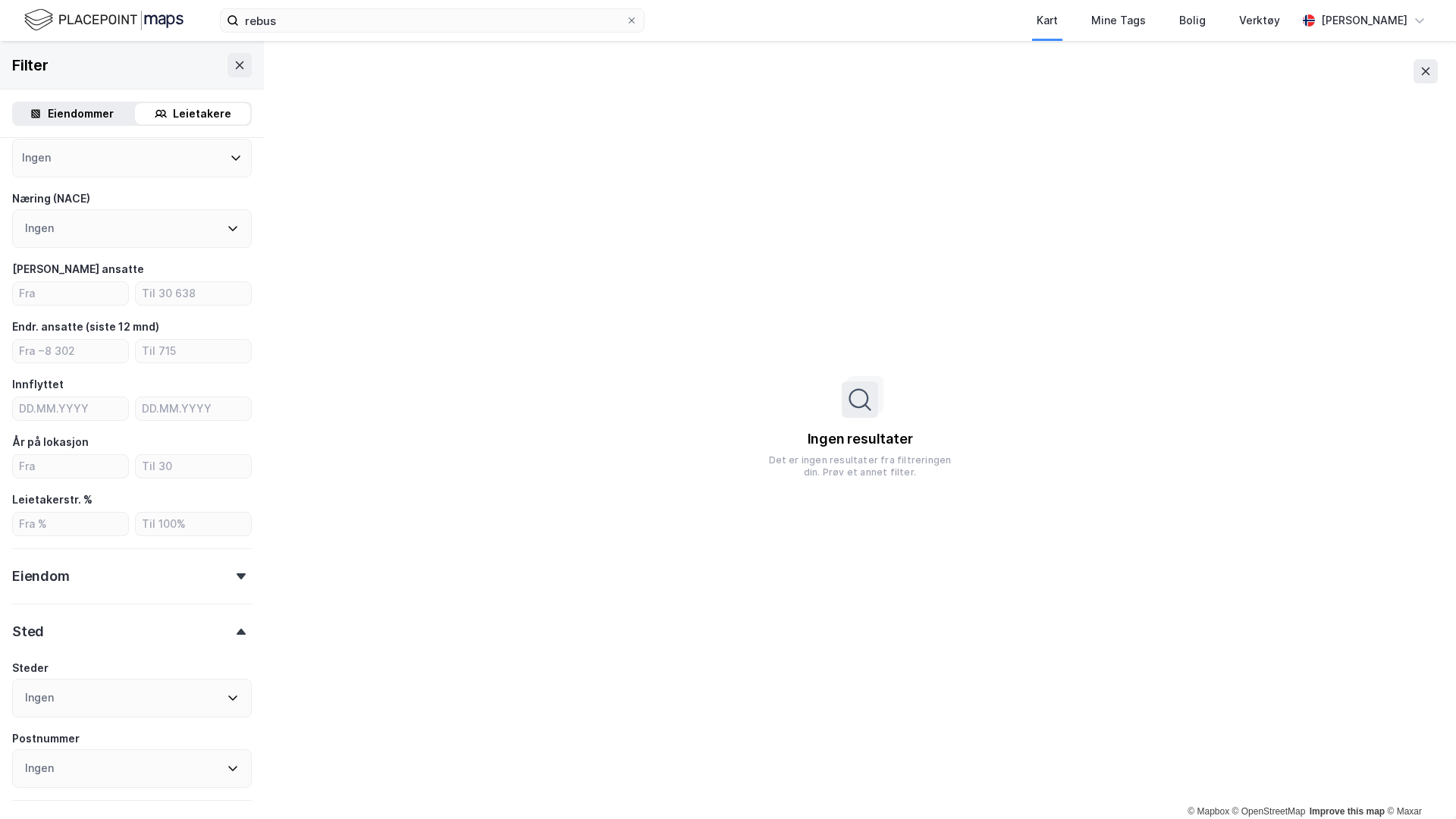
click at [99, 574] on div "Eiendom" at bounding box center [132, 569] width 239 height 43
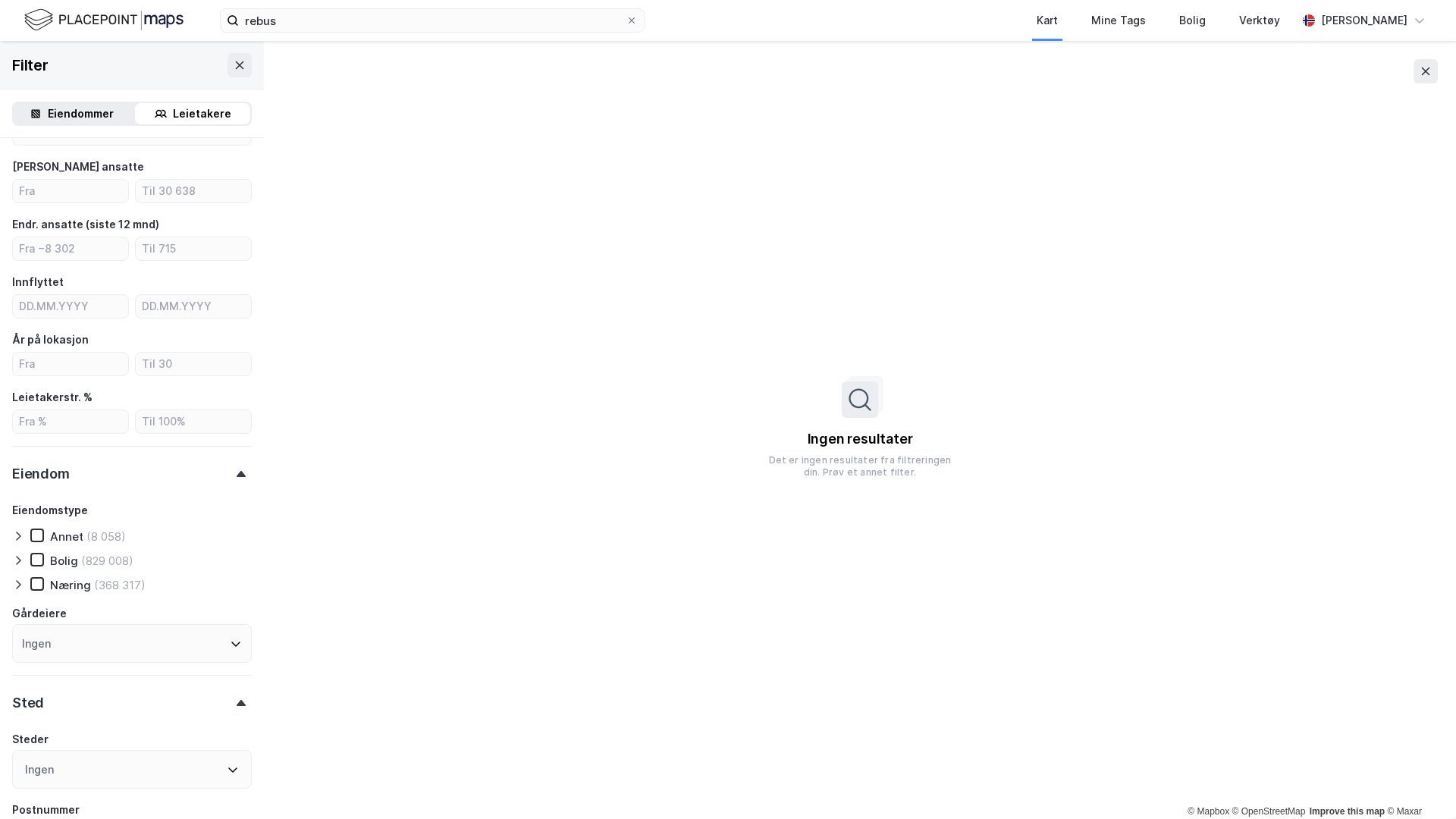
scroll to position [280, 0]
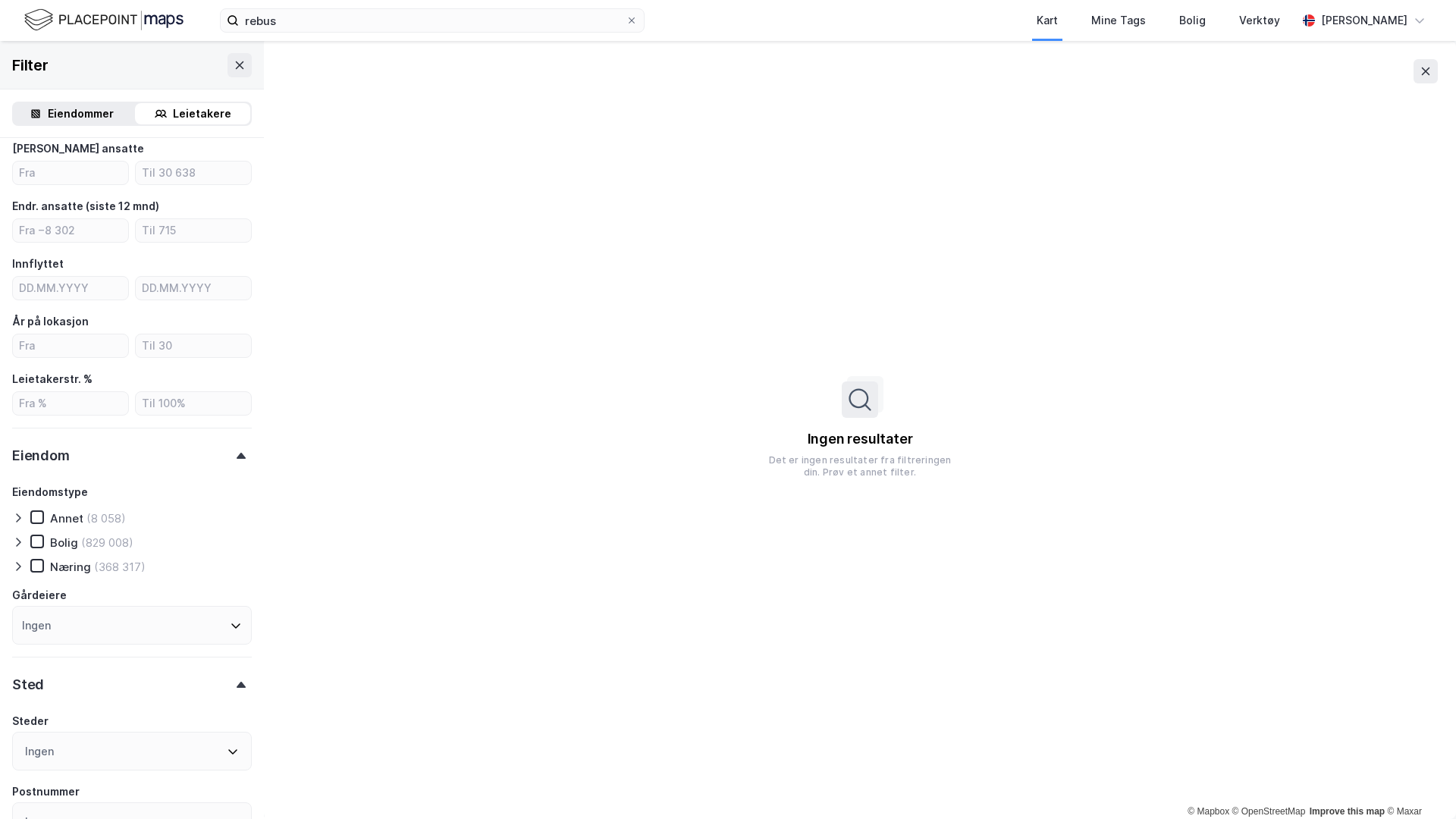
click at [89, 610] on div "Ingen" at bounding box center [132, 625] width 239 height 39
type input "entra"
click at [58, 649] on div "Entra ASA" at bounding box center [71, 701] width 55 height 14
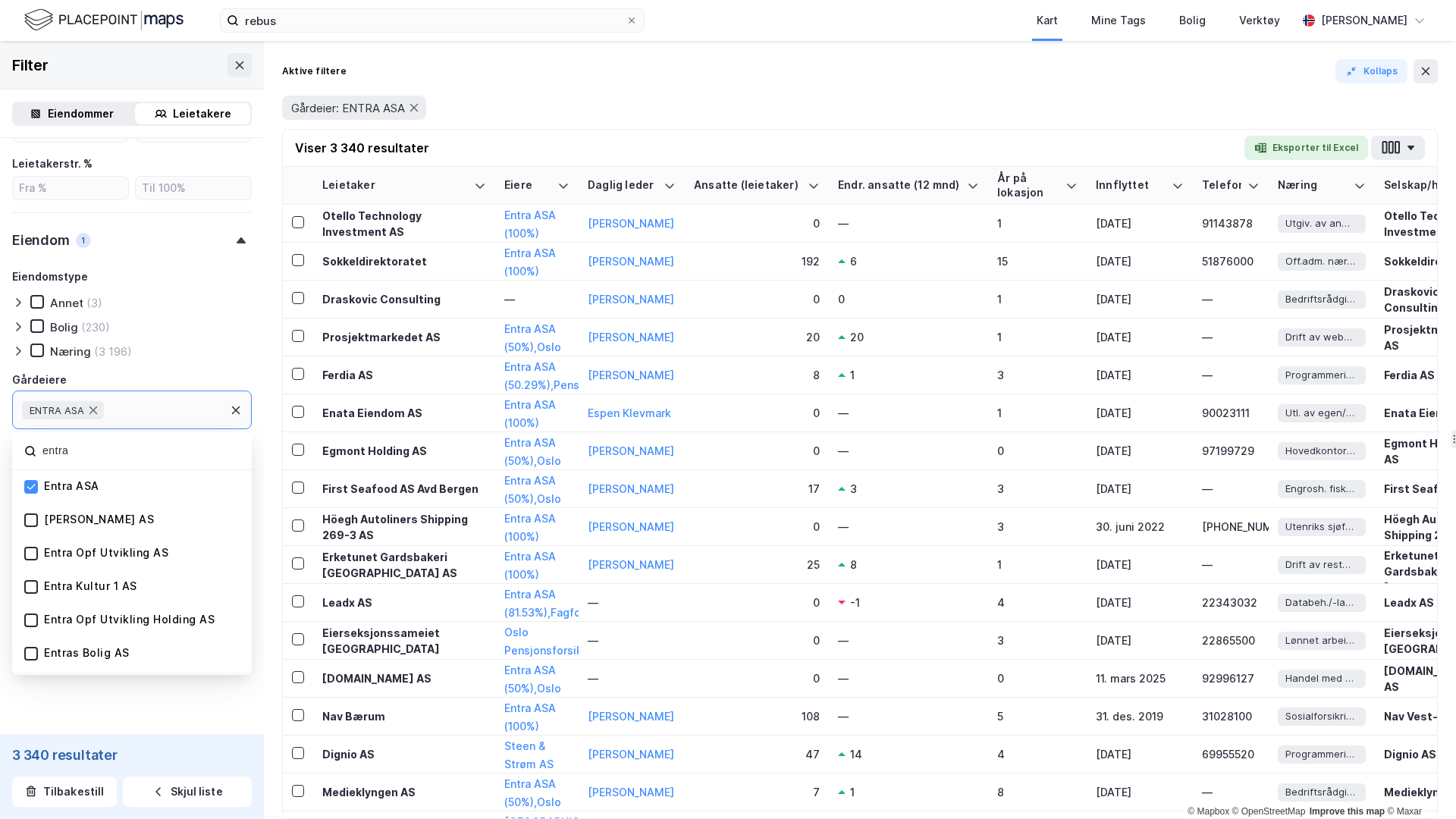
scroll to position [530, 0]
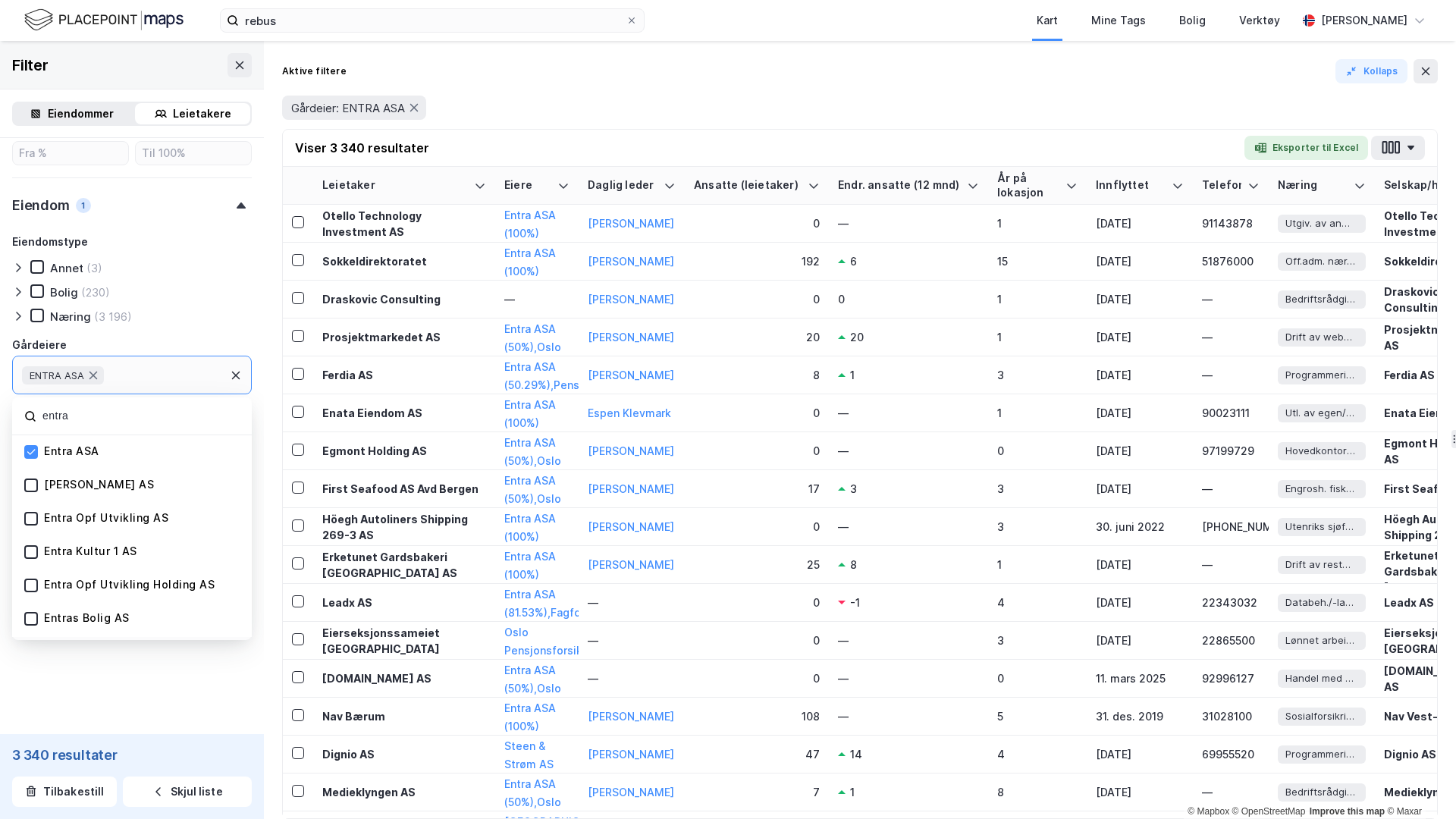
click at [196, 323] on div "Næring (3 196)" at bounding box center [132, 317] width 239 height 15
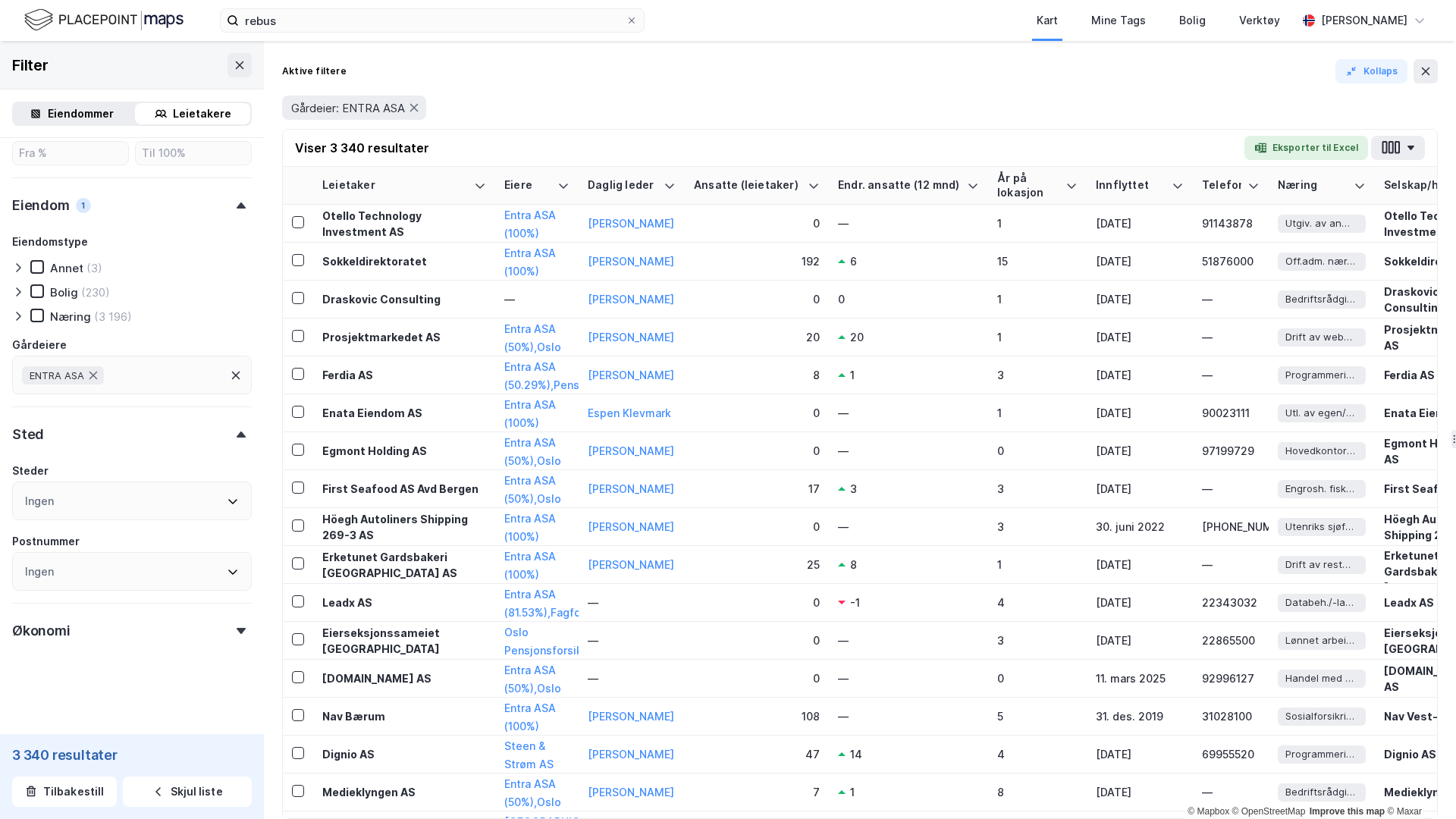
click at [110, 496] on div "Ingen" at bounding box center [132, 501] width 239 height 39
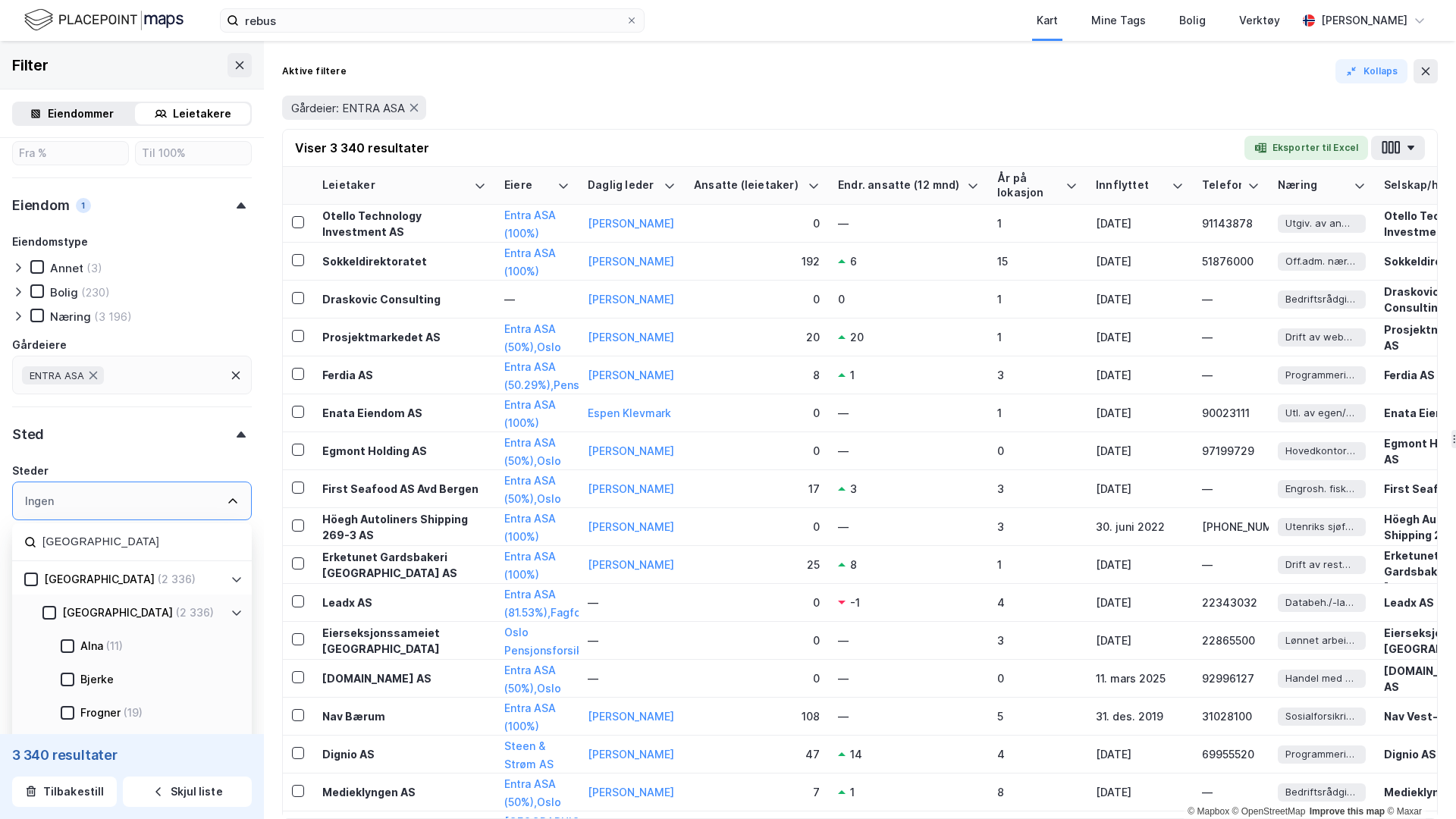
type input "[GEOGRAPHIC_DATA]"
click at [64, 608] on div "[GEOGRAPHIC_DATA]" at bounding box center [117, 612] width 110 height 18
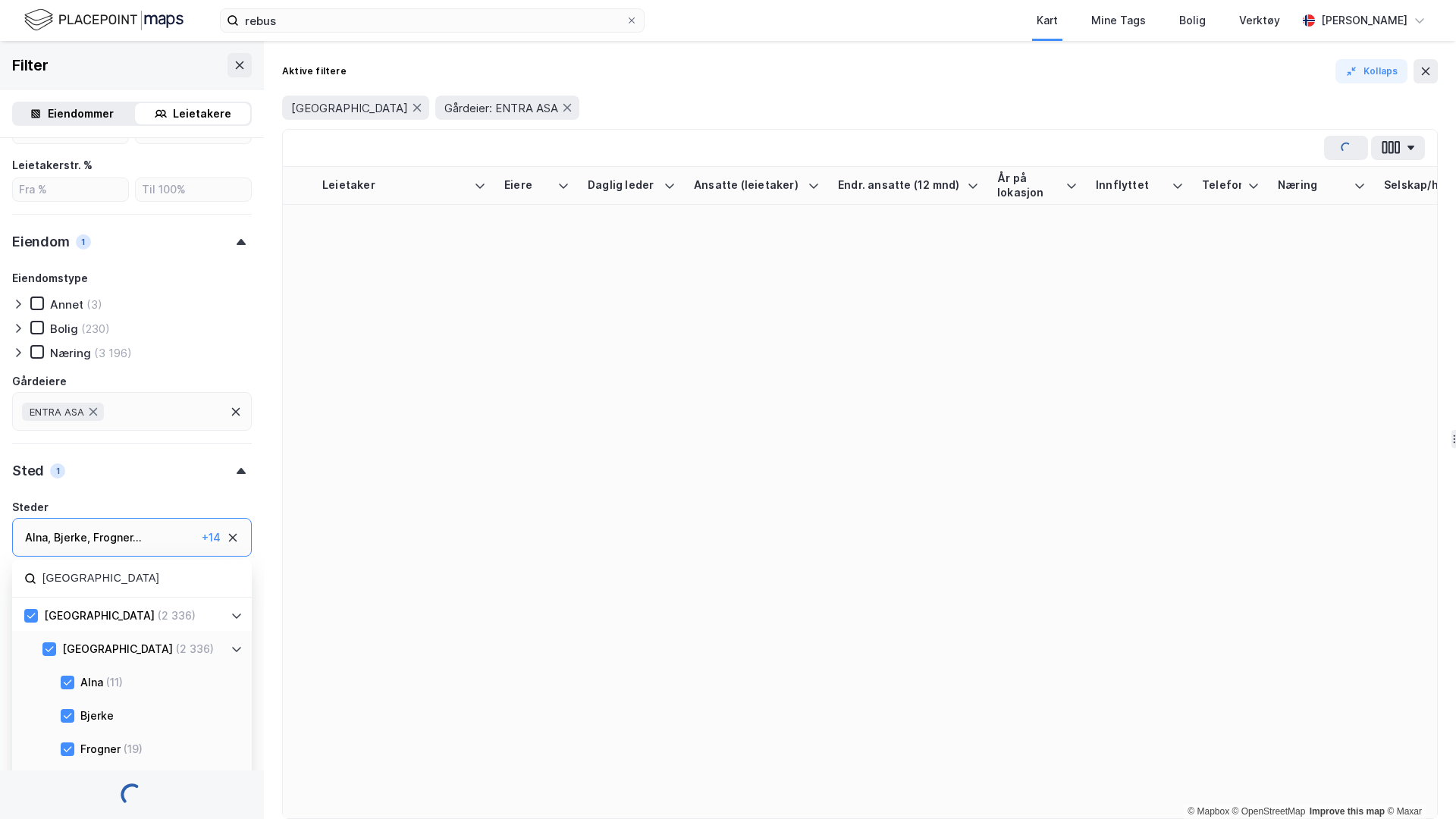
scroll to position [530, 0]
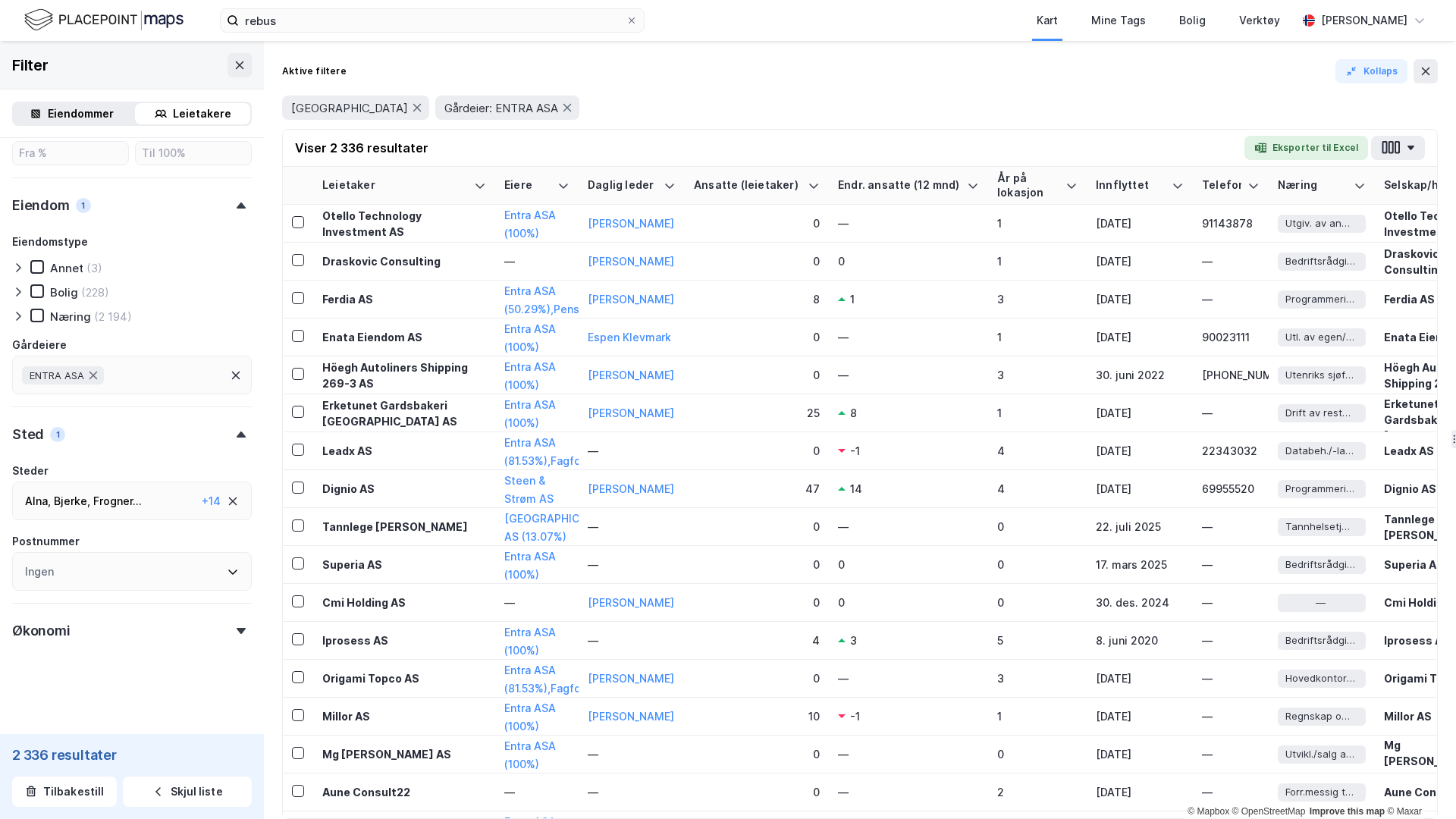
click at [216, 336] on div "Gårdeiere" at bounding box center [132, 345] width 239 height 18
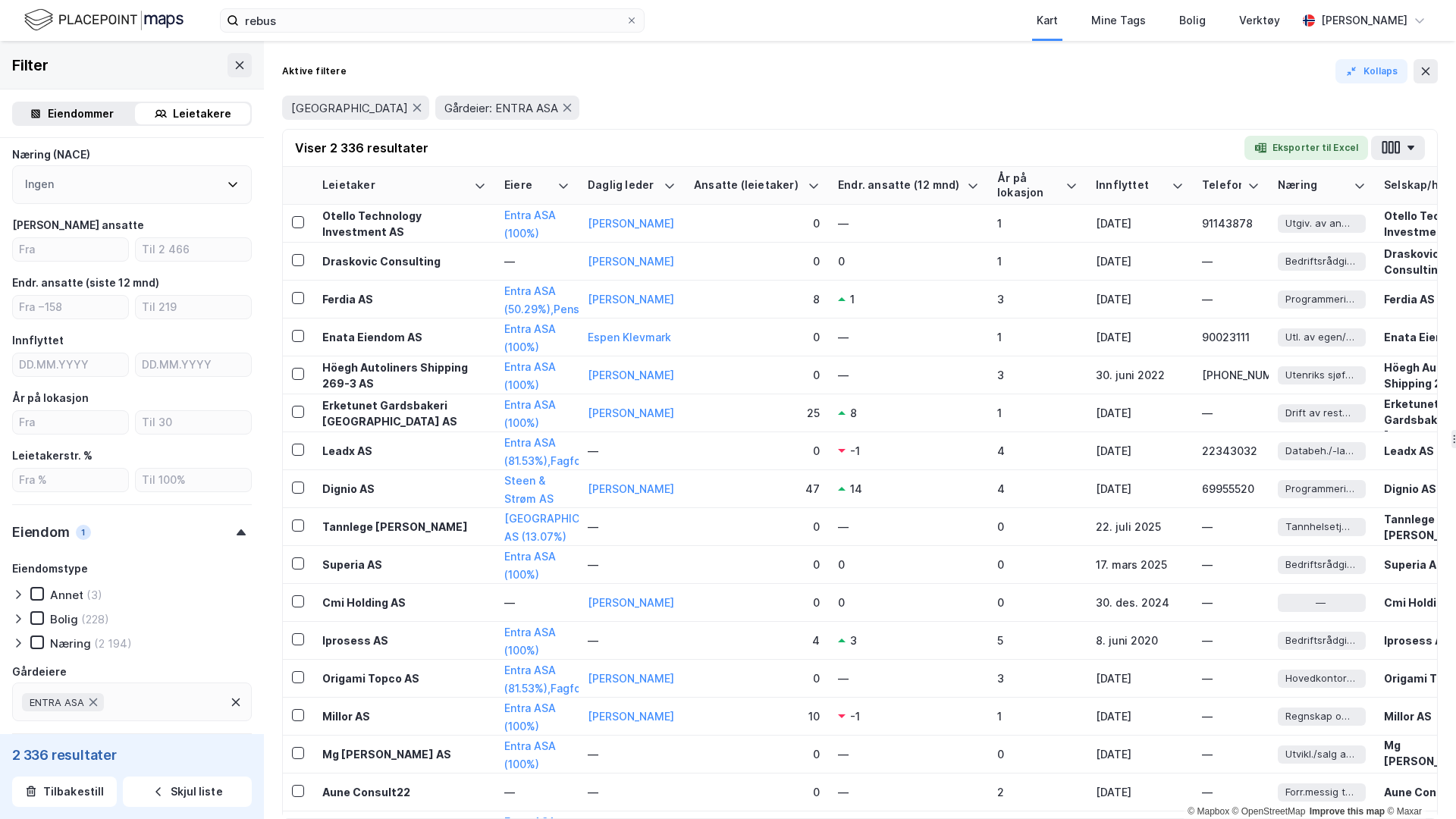
scroll to position [203, 0]
click at [82, 249] on input "number" at bounding box center [70, 250] width 115 height 23
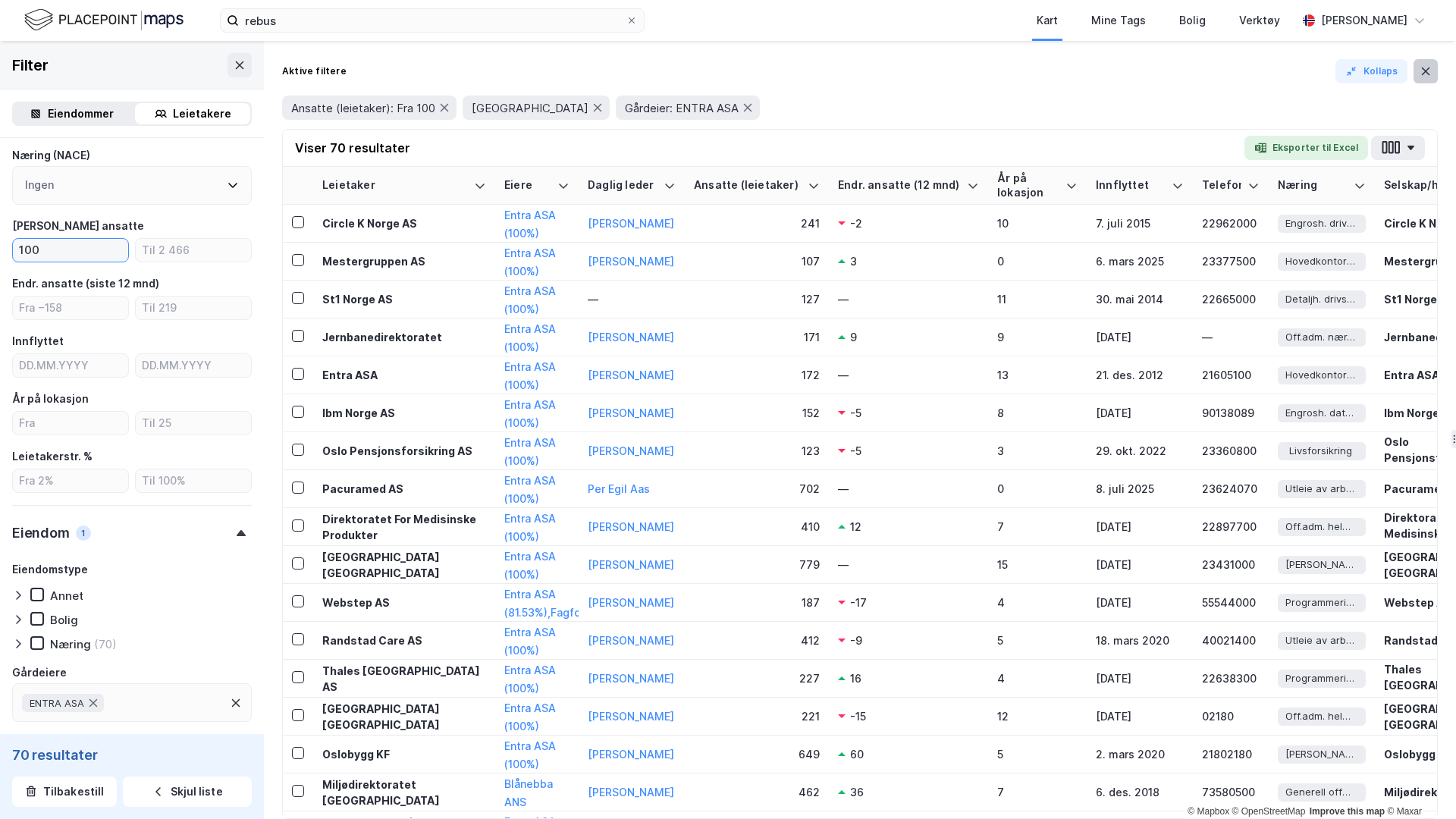
type input "100"
click at [1146, 80] on button at bounding box center [1425, 71] width 25 height 25
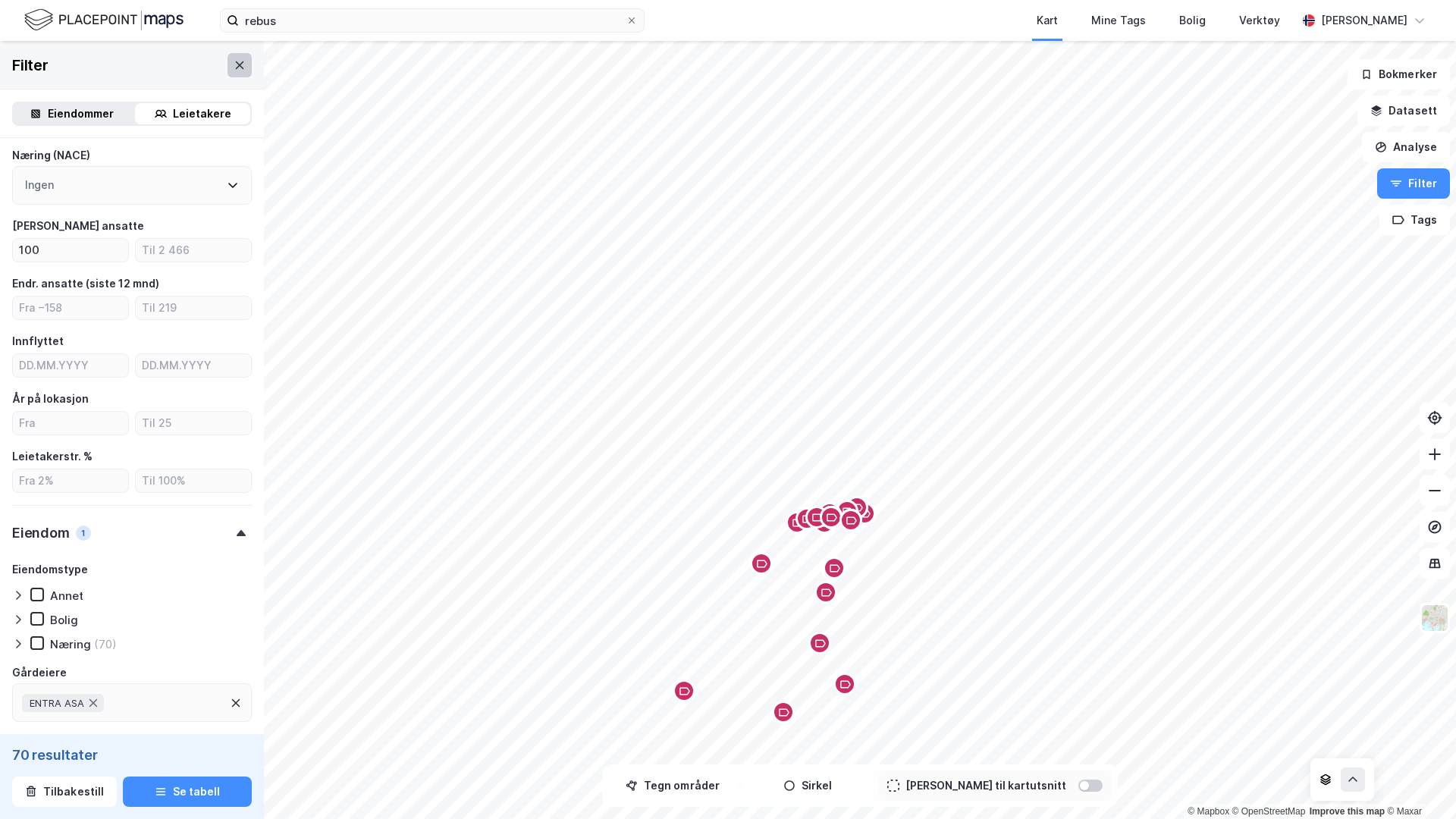
click at [246, 65] on button at bounding box center [239, 65] width 25 height 25
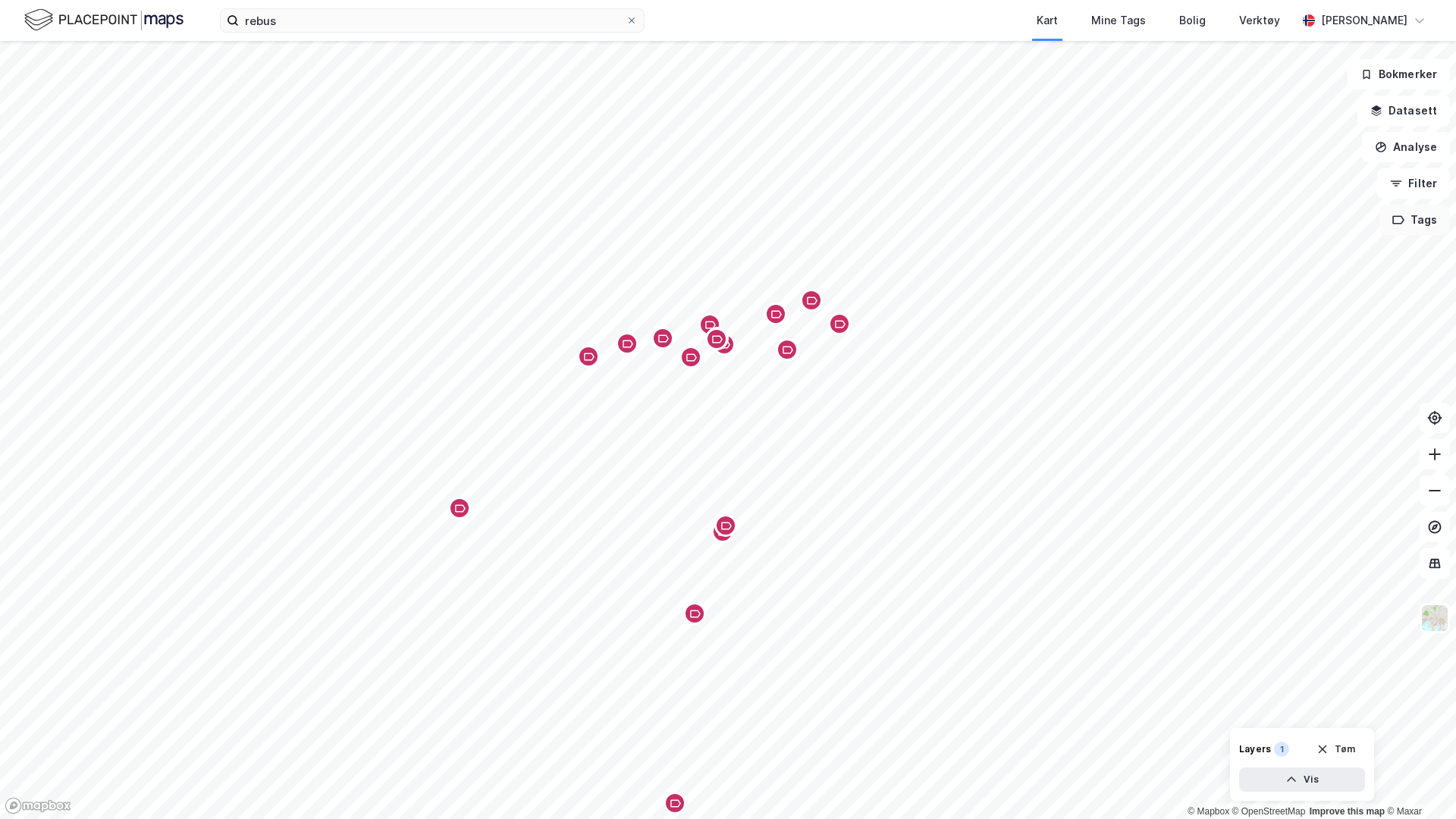
click at [1146, 211] on button "Tags" at bounding box center [1414, 220] width 70 height 31
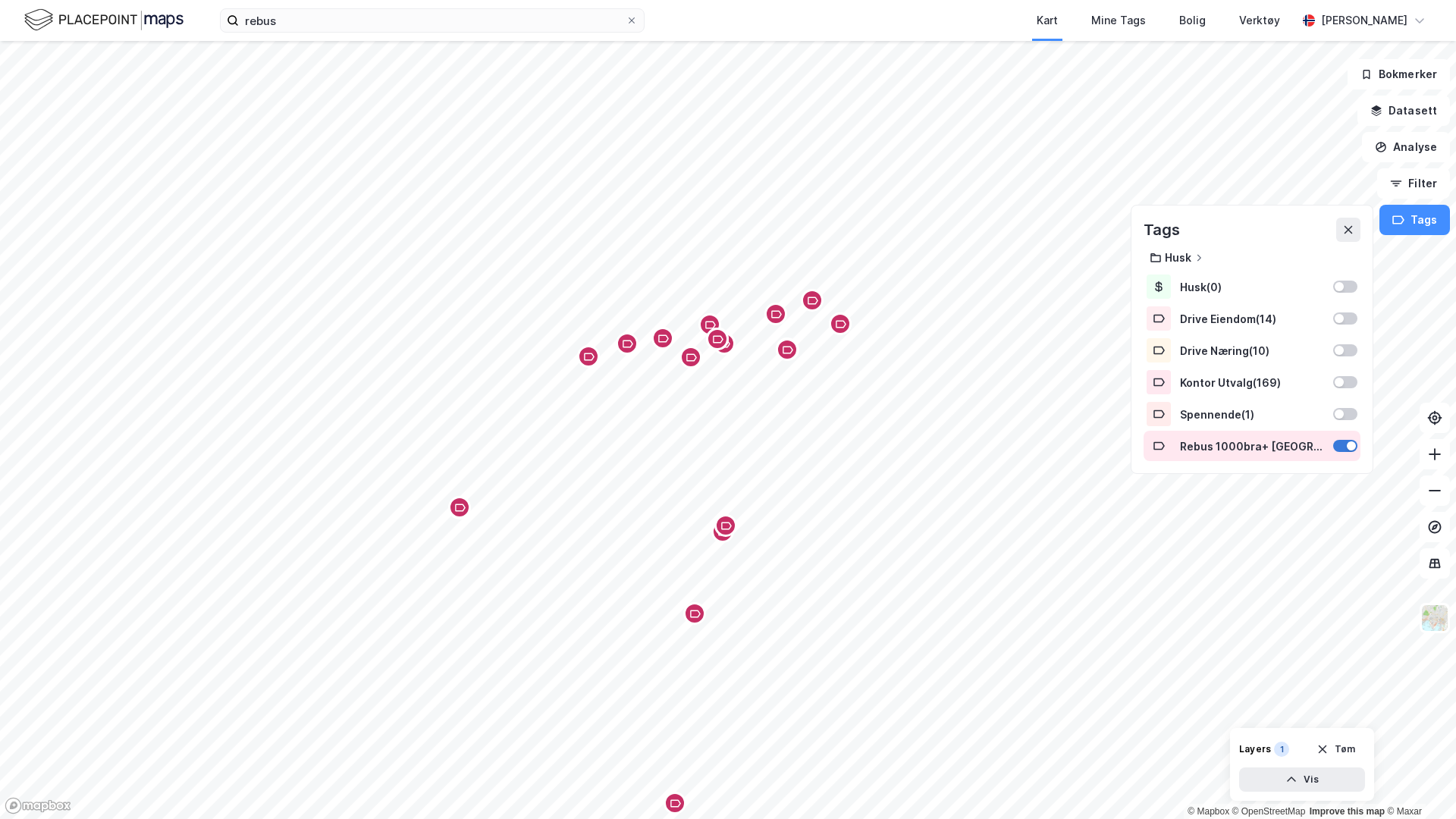
click at [1146, 442] on div at bounding box center [1345, 446] width 25 height 12
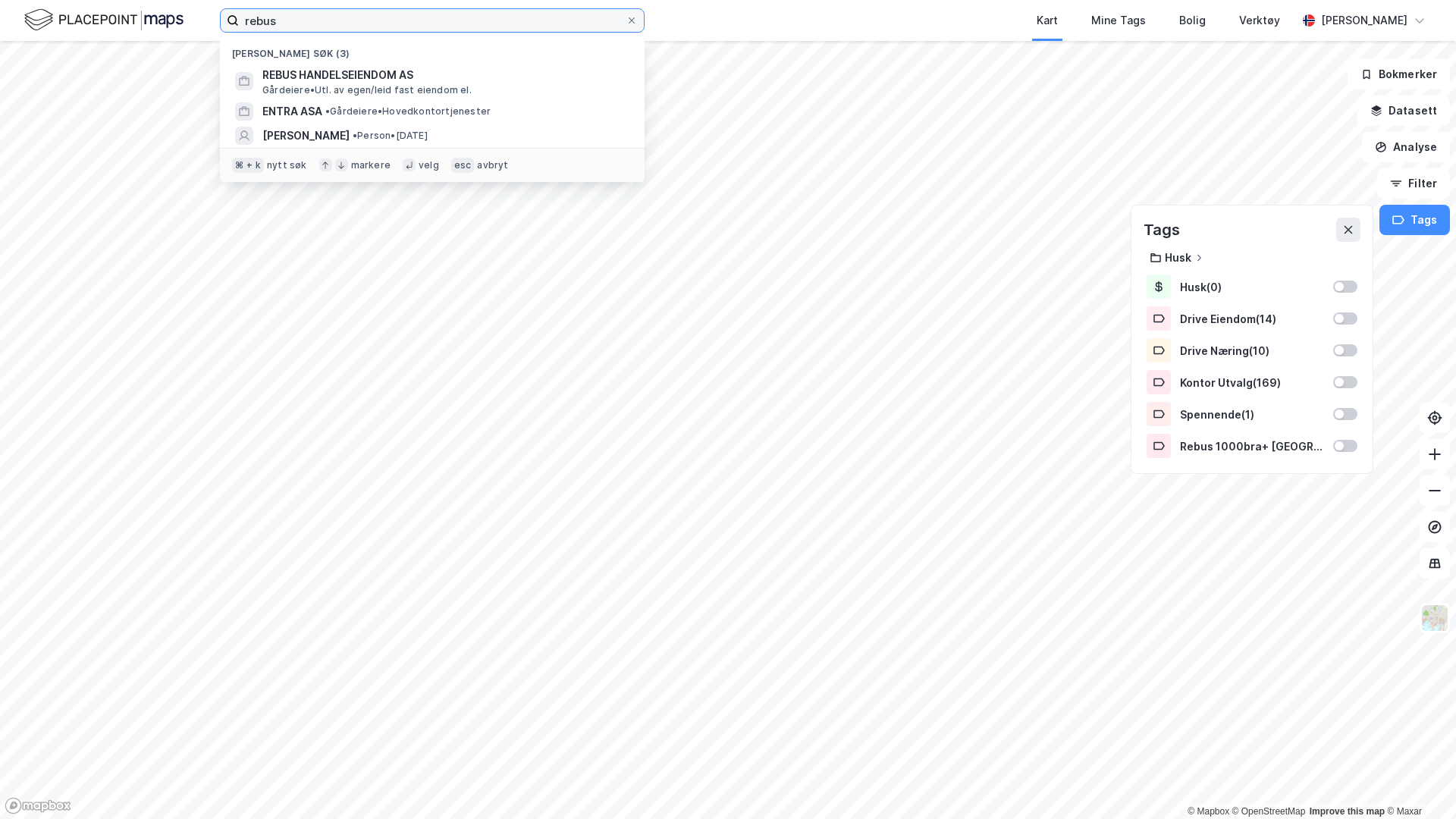
click at [340, 12] on input "rebus" at bounding box center [432, 20] width 387 height 23
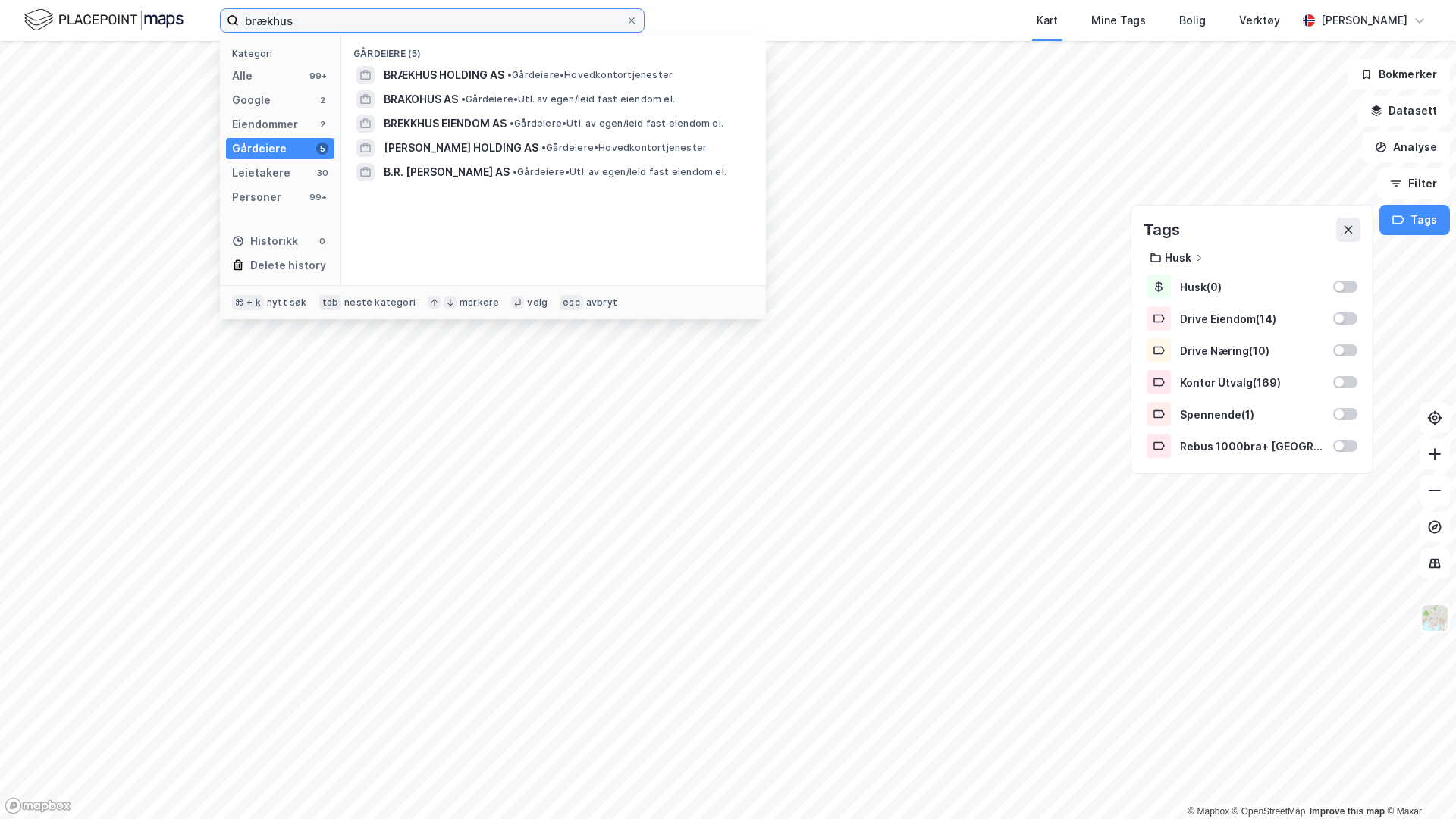
click at [439, 18] on input "brækhus" at bounding box center [432, 20] width 387 height 23
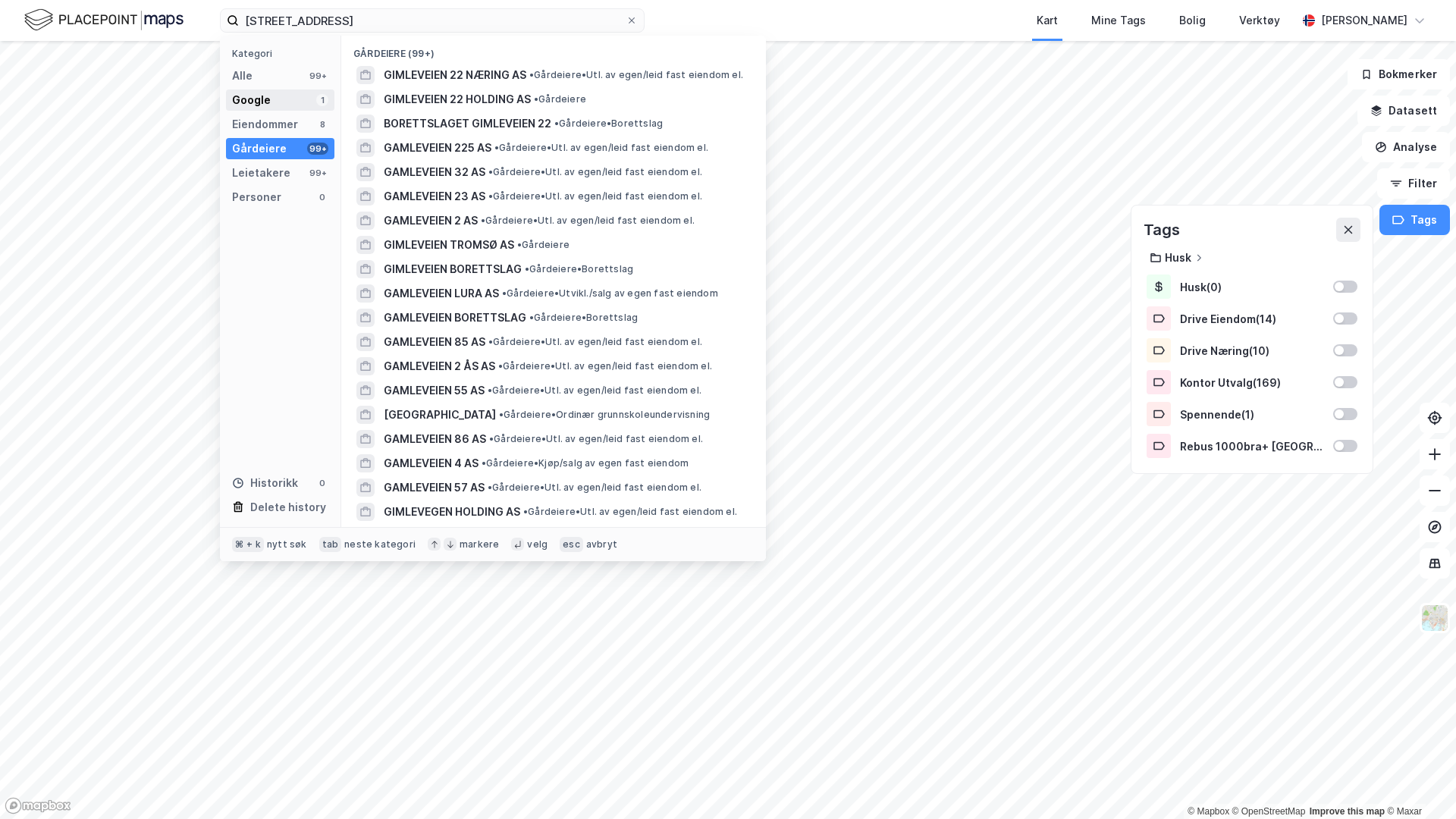
click at [291, 100] on div "Google 1" at bounding box center [280, 99] width 109 height 21
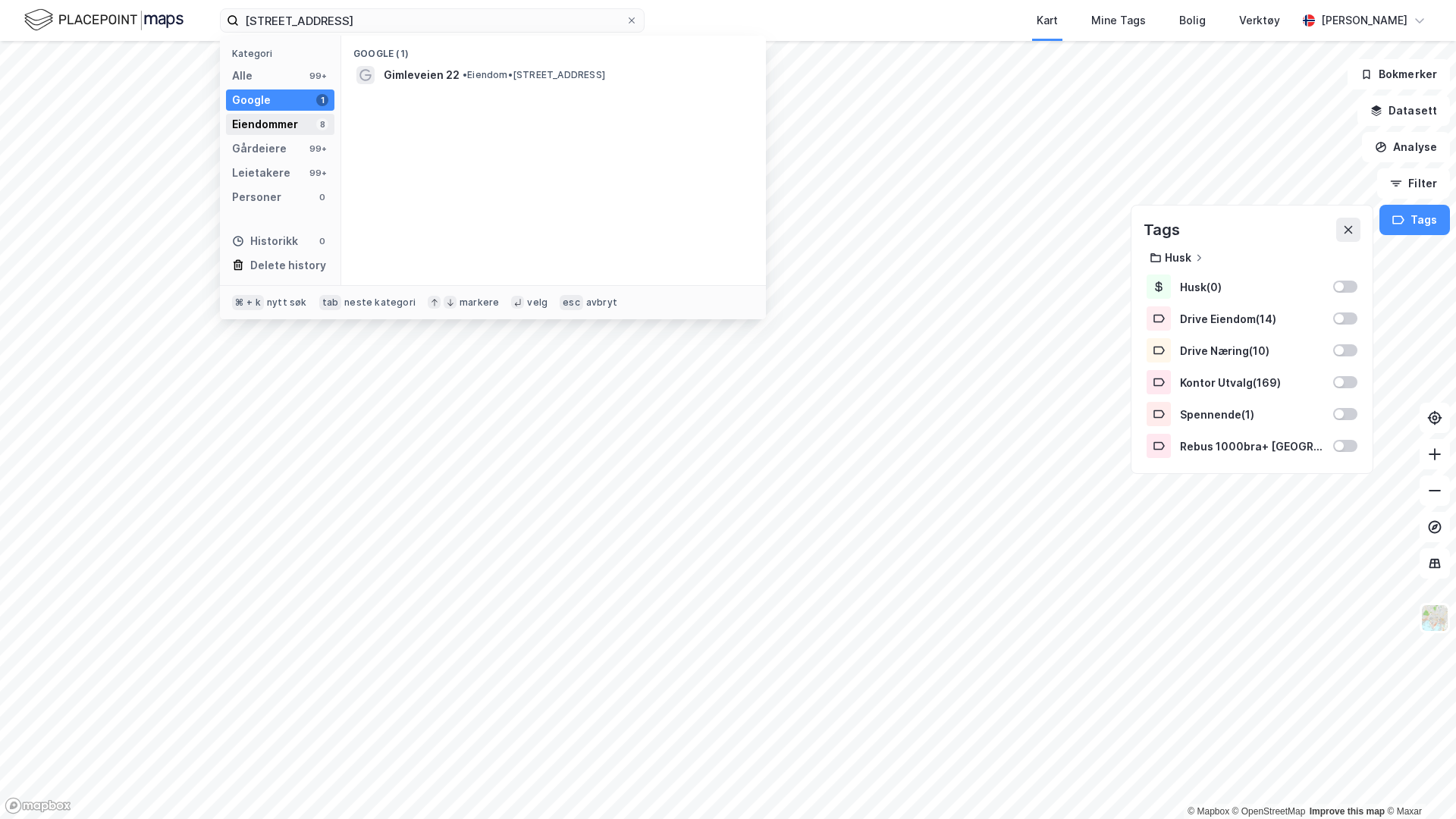
click at [295, 130] on div "Eiendommer" at bounding box center [265, 124] width 66 height 18
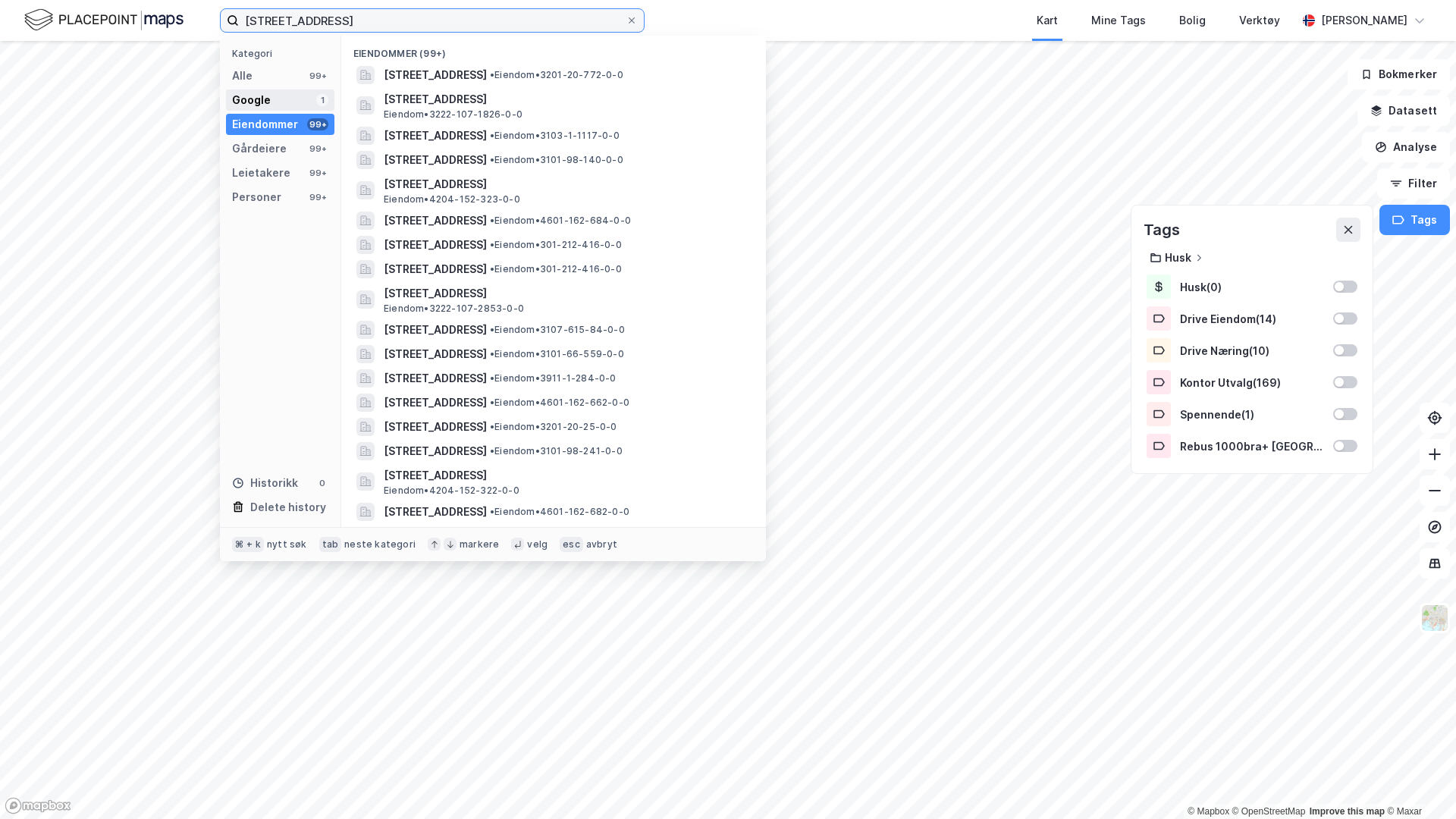
type input "[STREET_ADDRESS]"
click at [276, 100] on div "Google 1" at bounding box center [280, 99] width 109 height 21
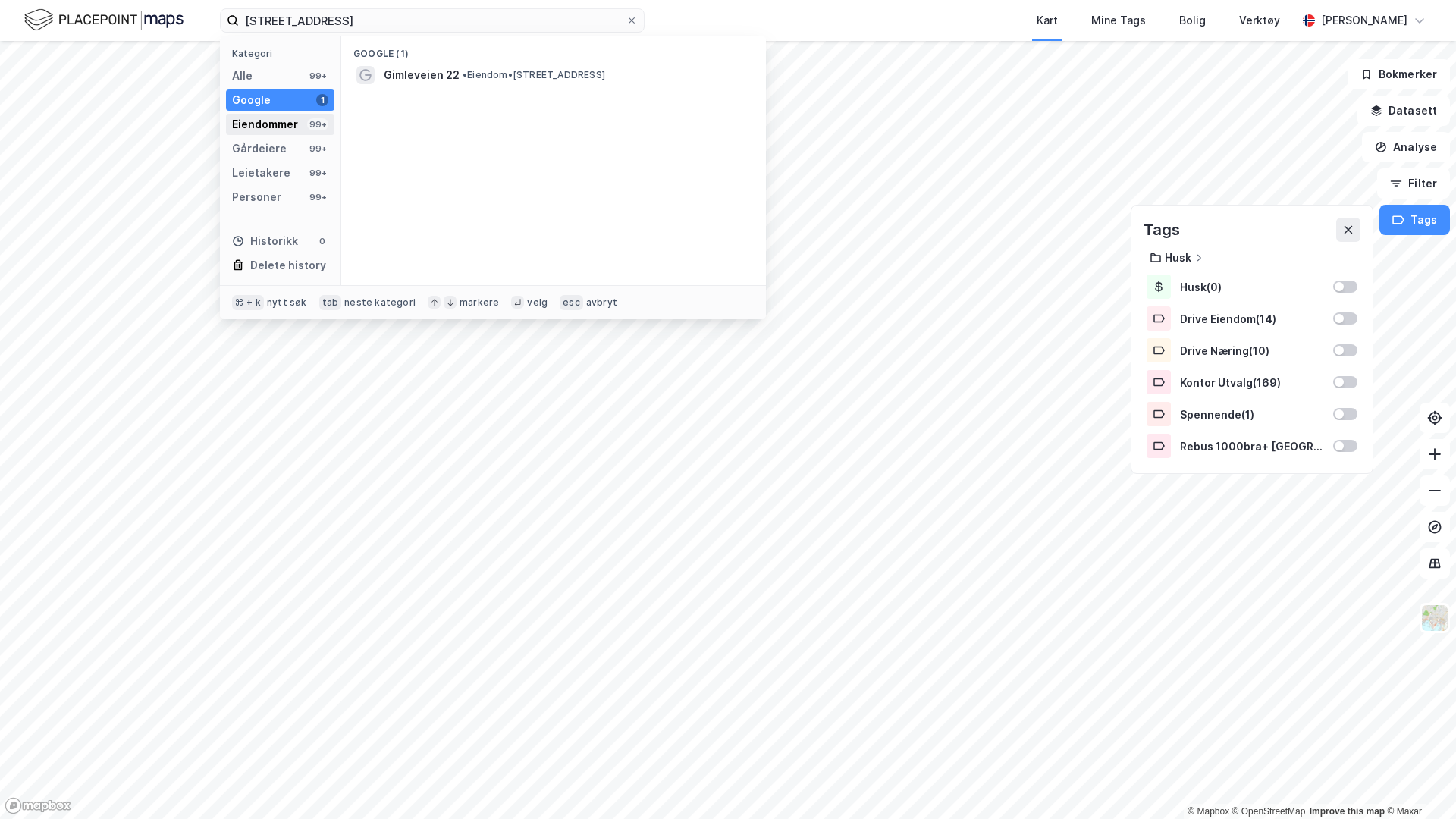
click at [295, 122] on div "Eiendommer" at bounding box center [265, 124] width 66 height 18
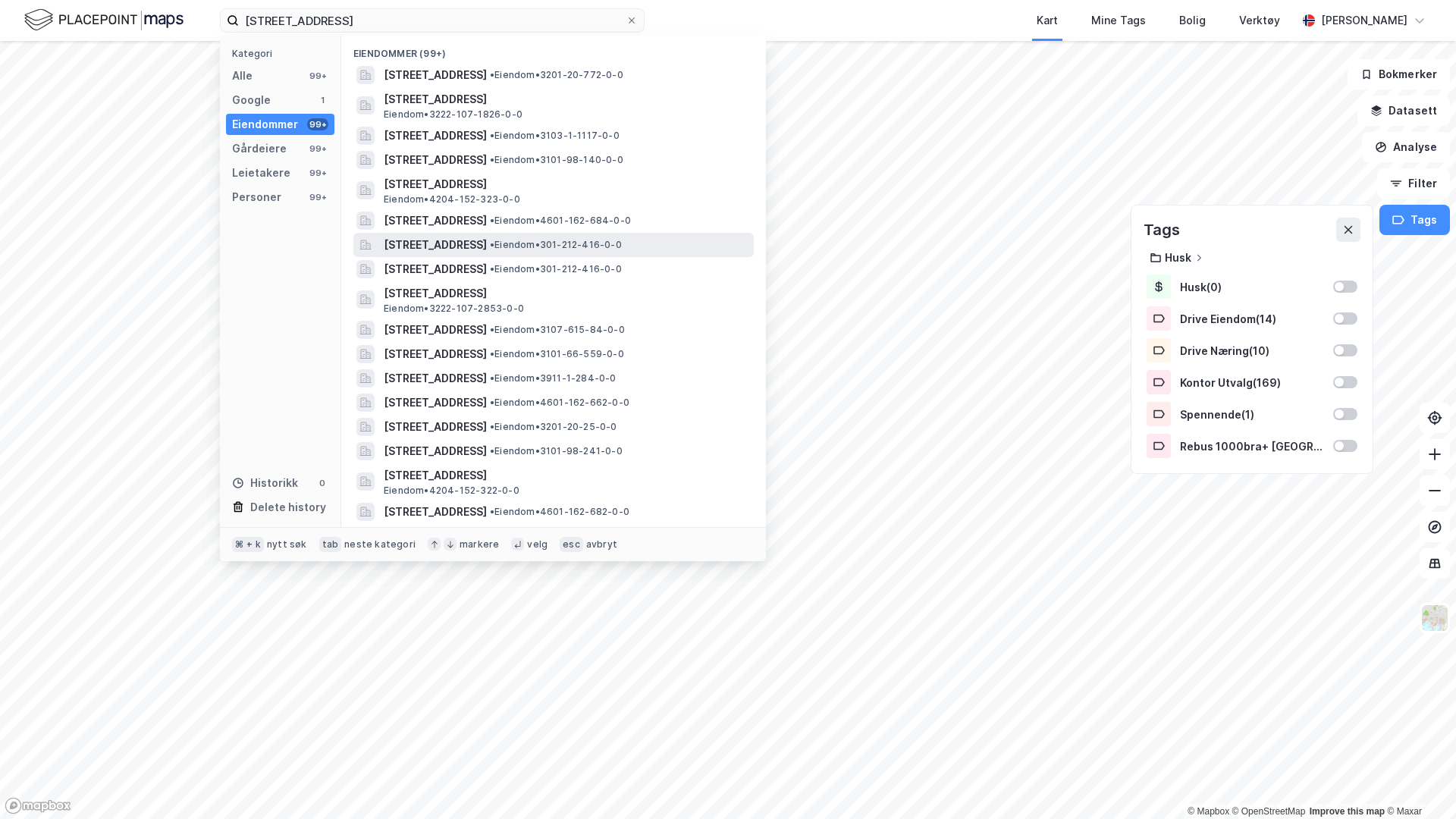
click at [487, 238] on span "[STREET_ADDRESS]" at bounding box center [435, 244] width 103 height 18
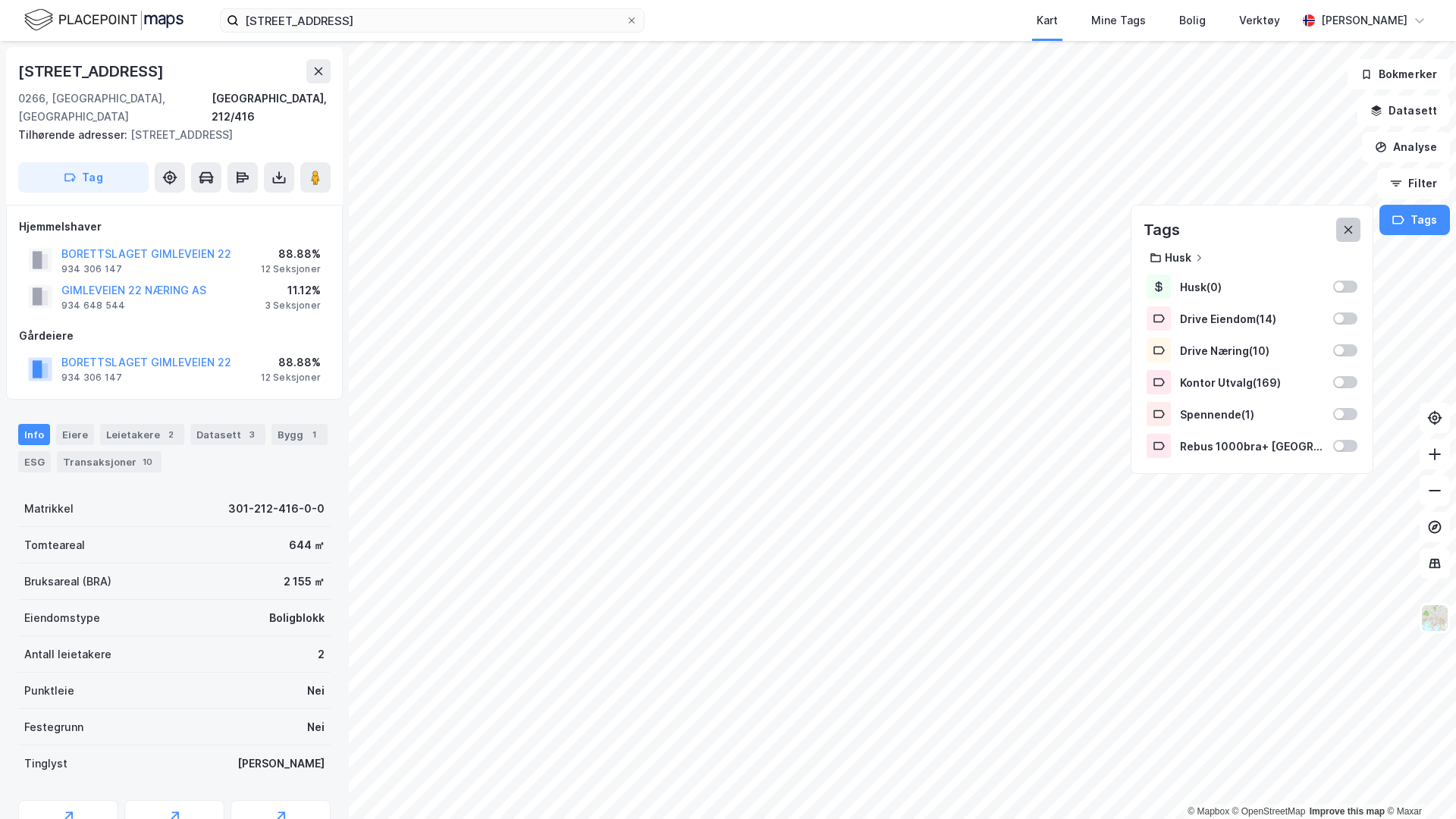
click at [1146, 227] on icon at bounding box center [1348, 230] width 8 height 8
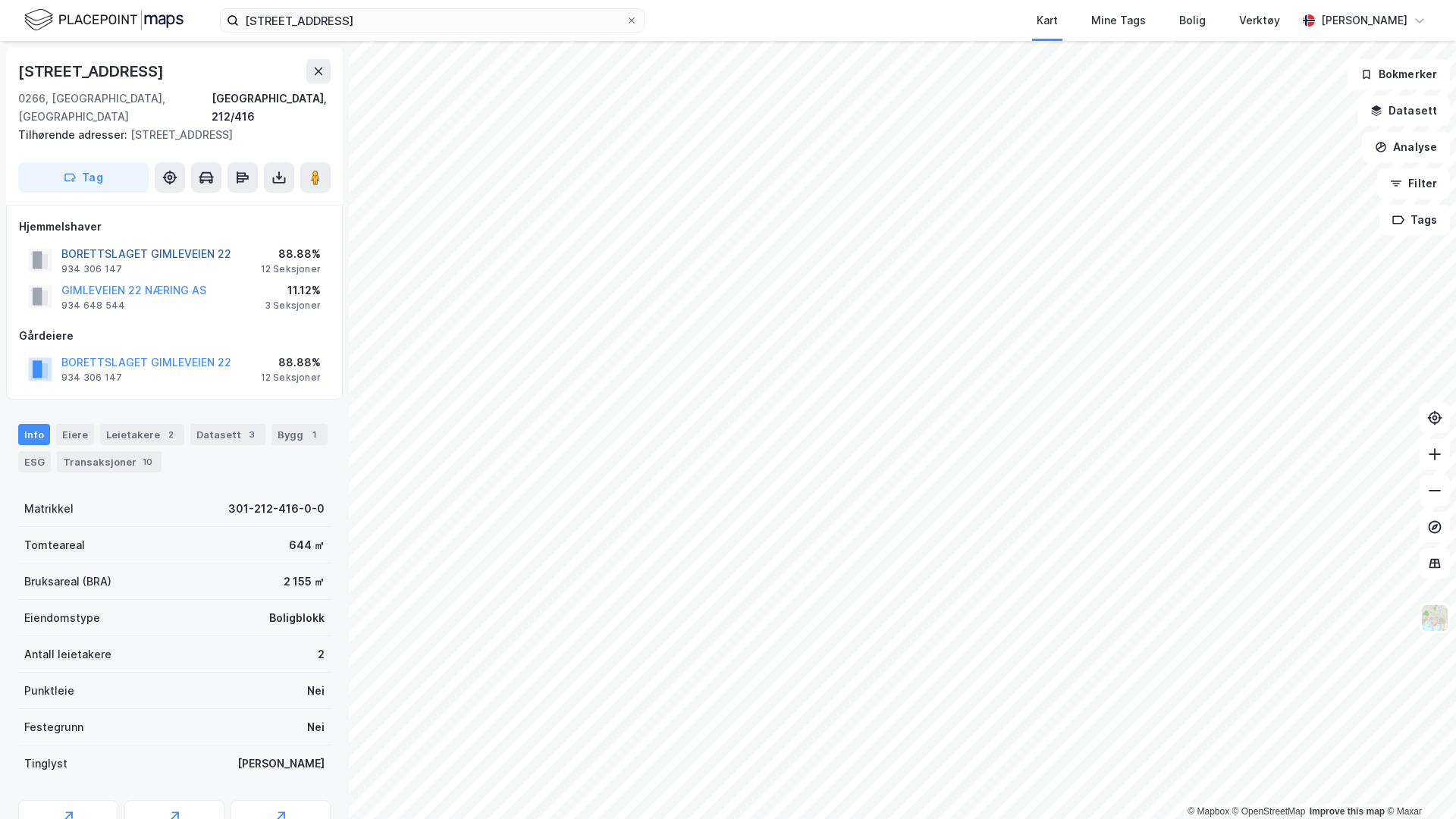
click at [0, 0] on button "BORETTSLAGET GIMLEVEIEN 22" at bounding box center [0, 0] width 0 height 0
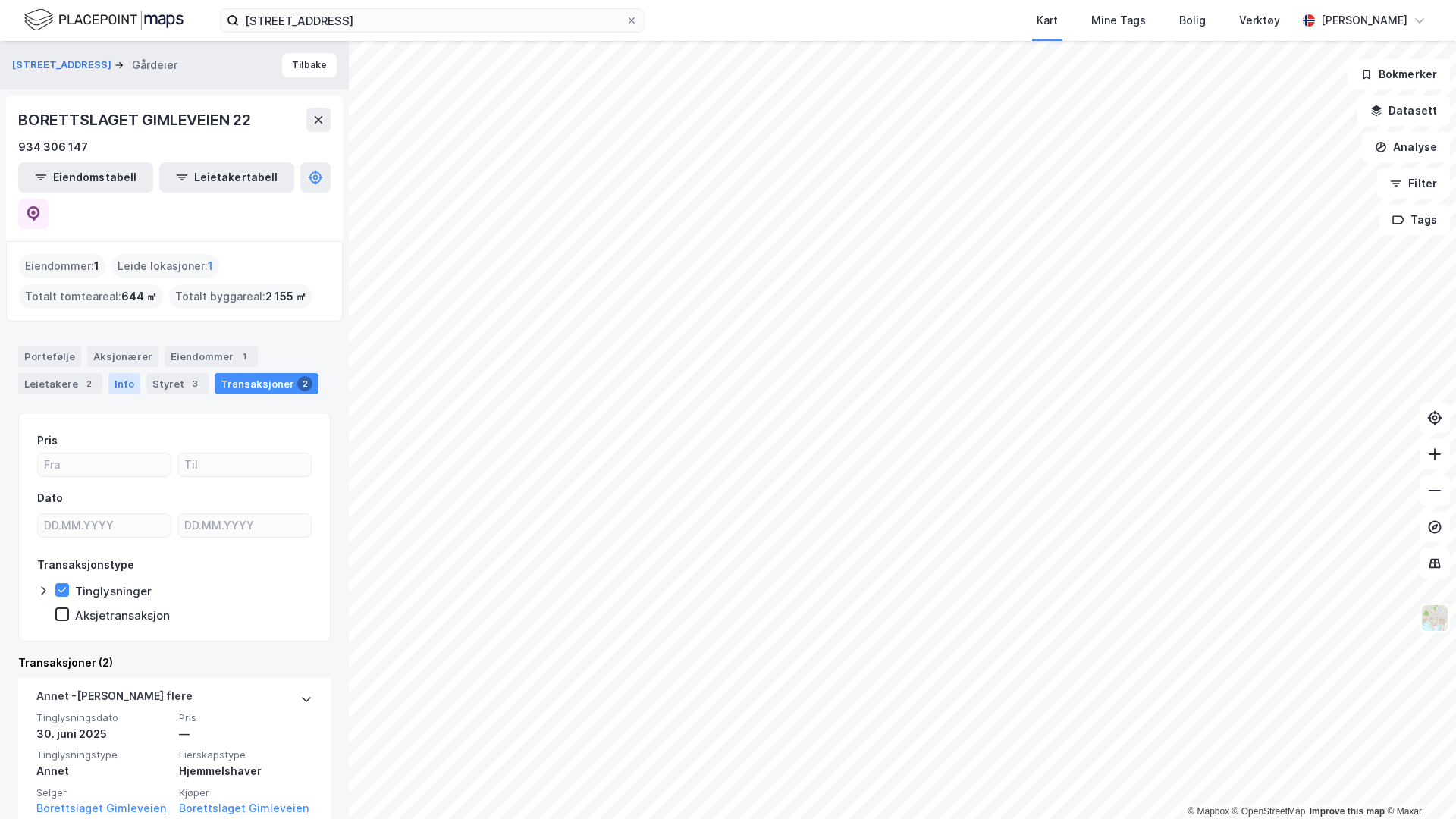
click at [128, 373] on div "Info" at bounding box center [125, 384] width 32 height 21
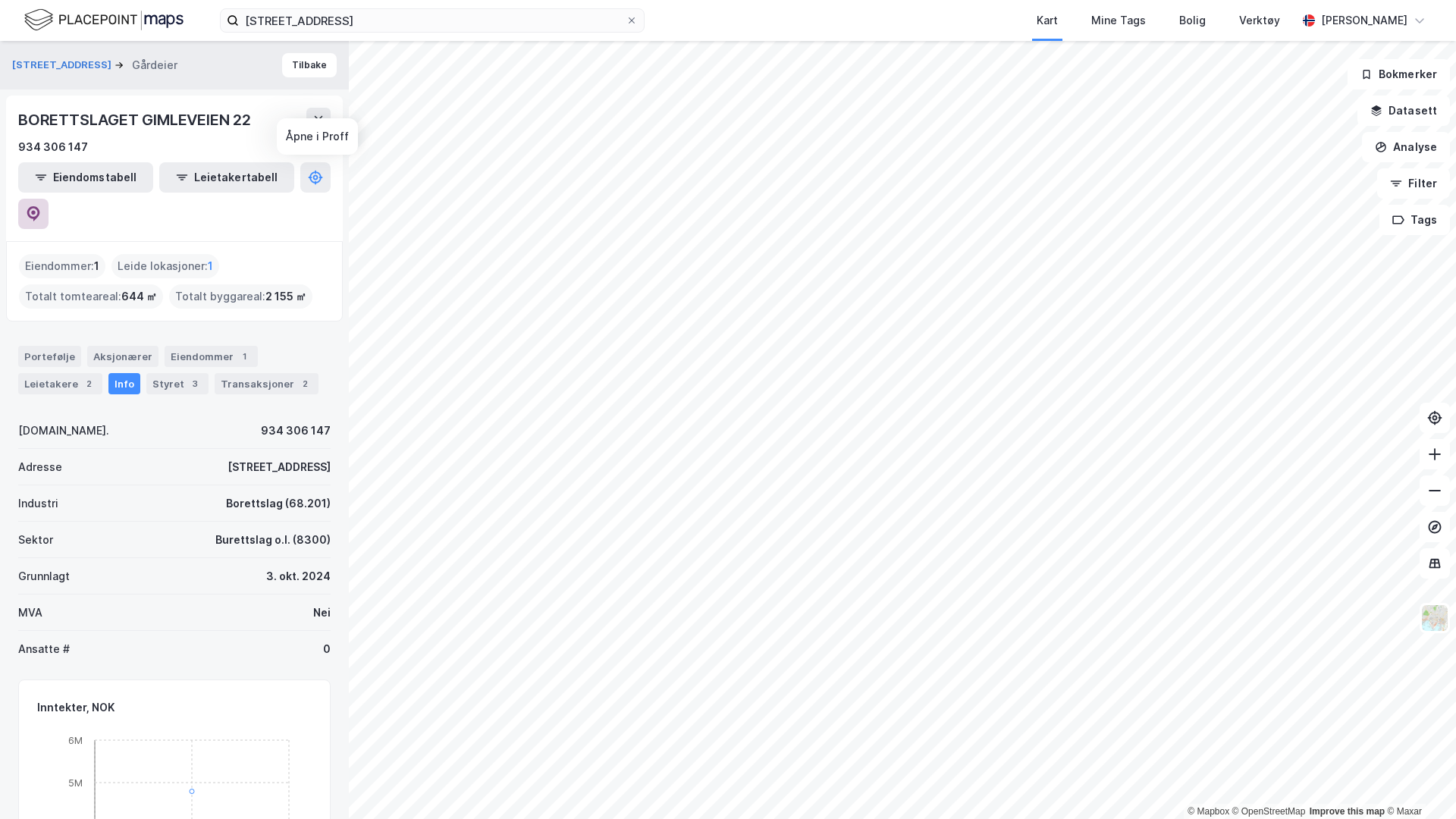
click at [40, 206] on icon at bounding box center [33, 214] width 13 height 15
click at [305, 65] on button "Tilbake" at bounding box center [309, 65] width 54 height 25
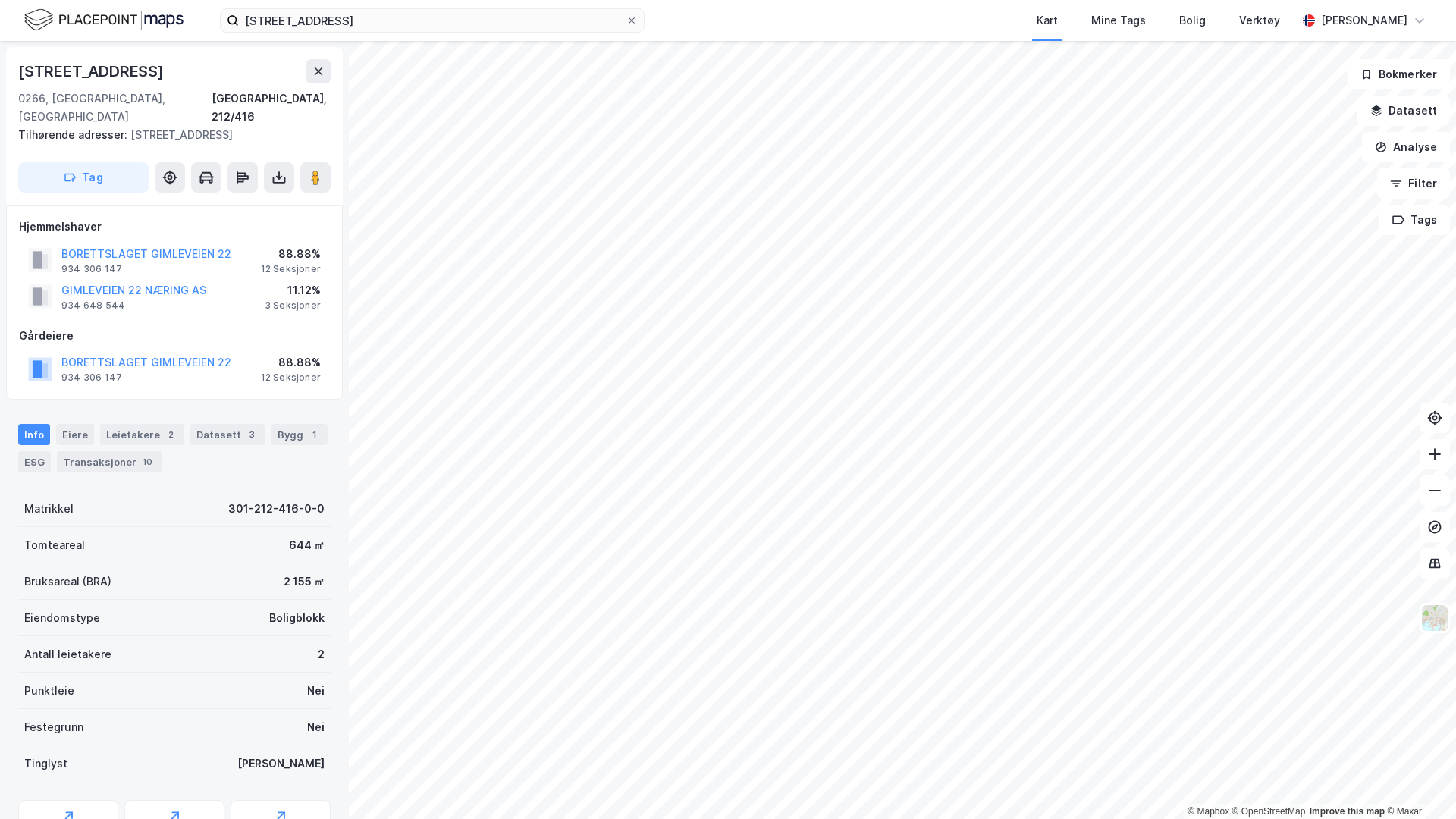
scroll to position [1, 0]
click at [0, 0] on button "BORETTSLAGET GIMLEVEIEN 22" at bounding box center [0, 0] width 0 height 0
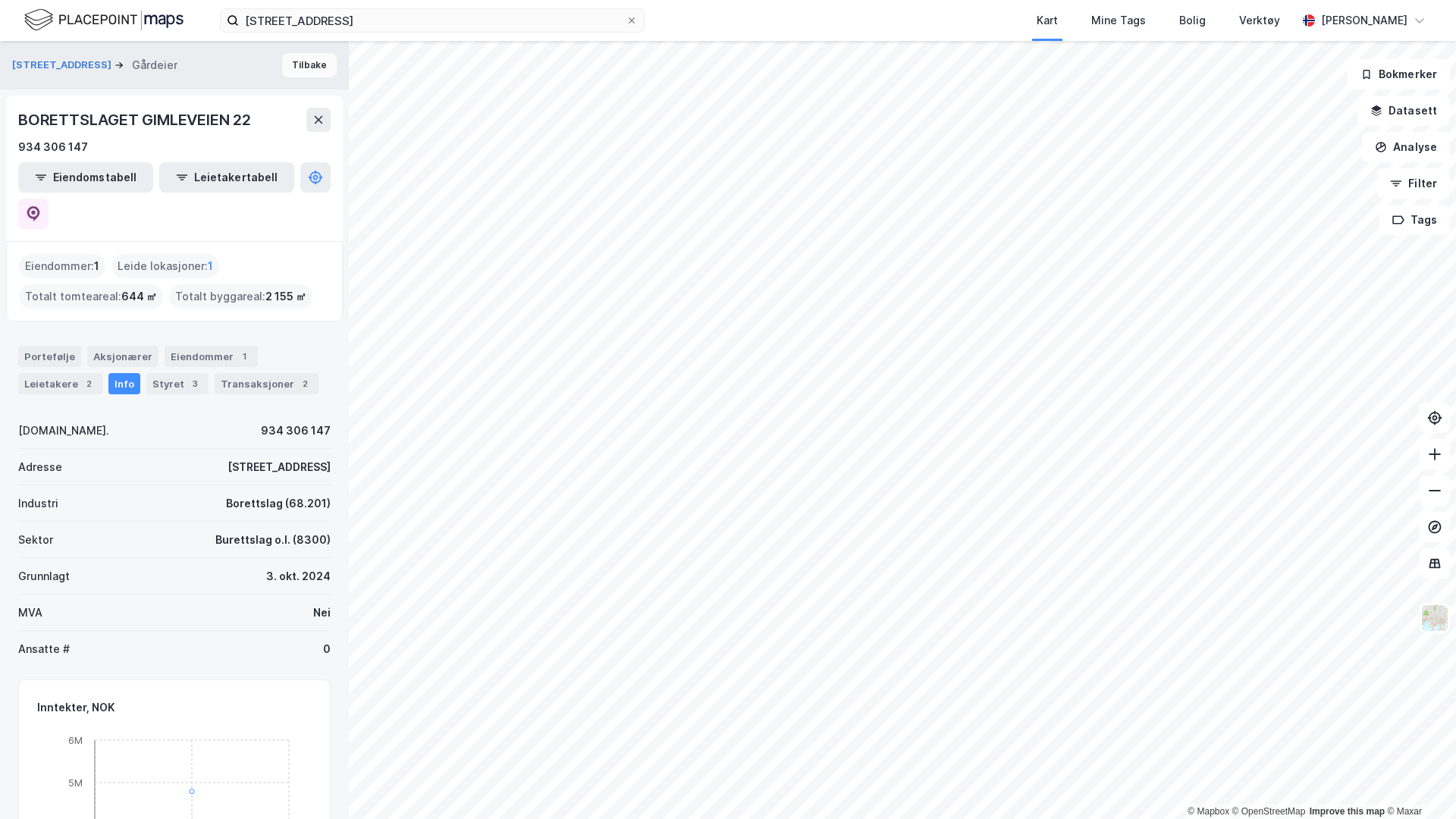
click at [302, 63] on button "Tilbake" at bounding box center [309, 65] width 54 height 25
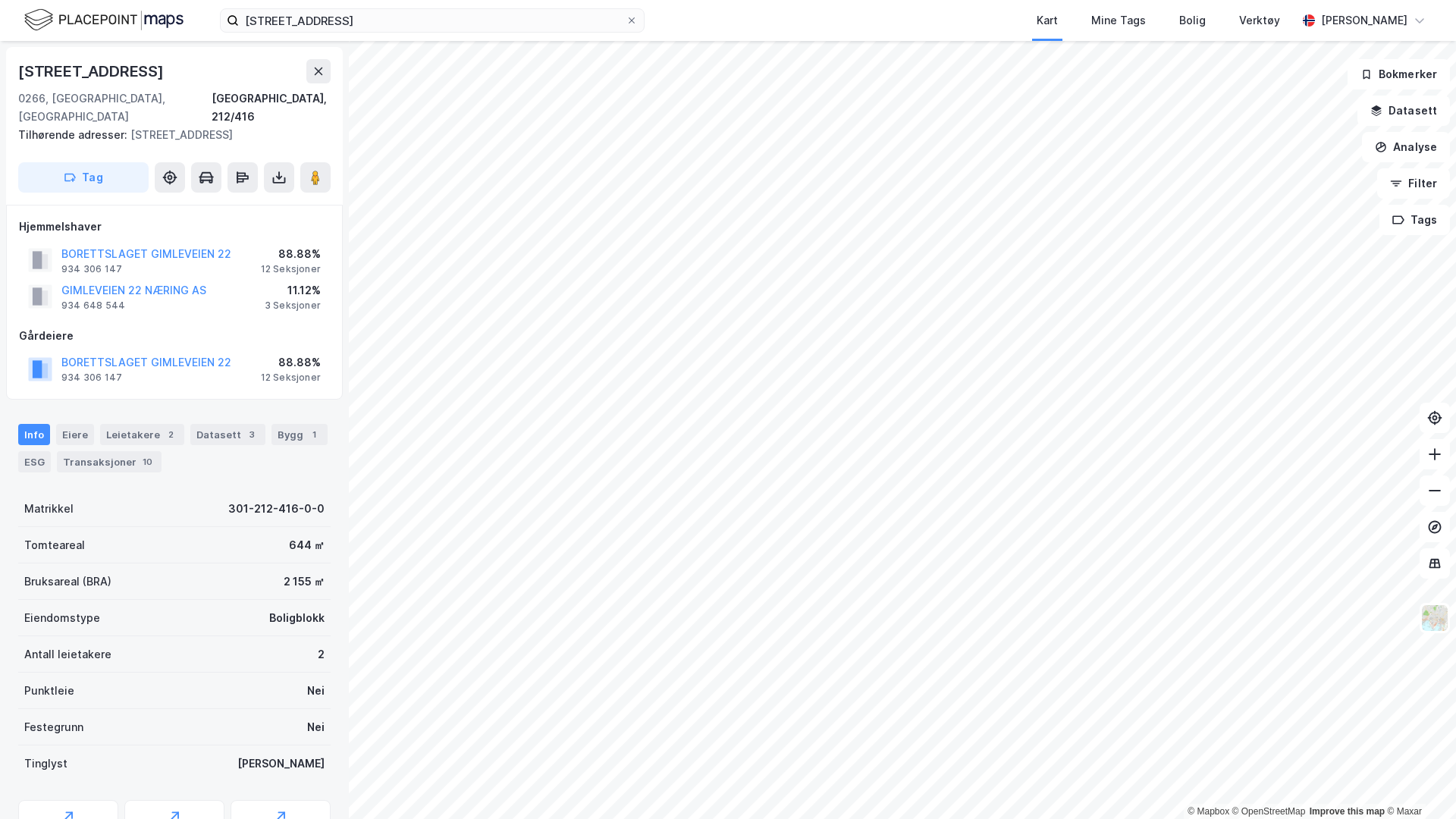
scroll to position [1, 0]
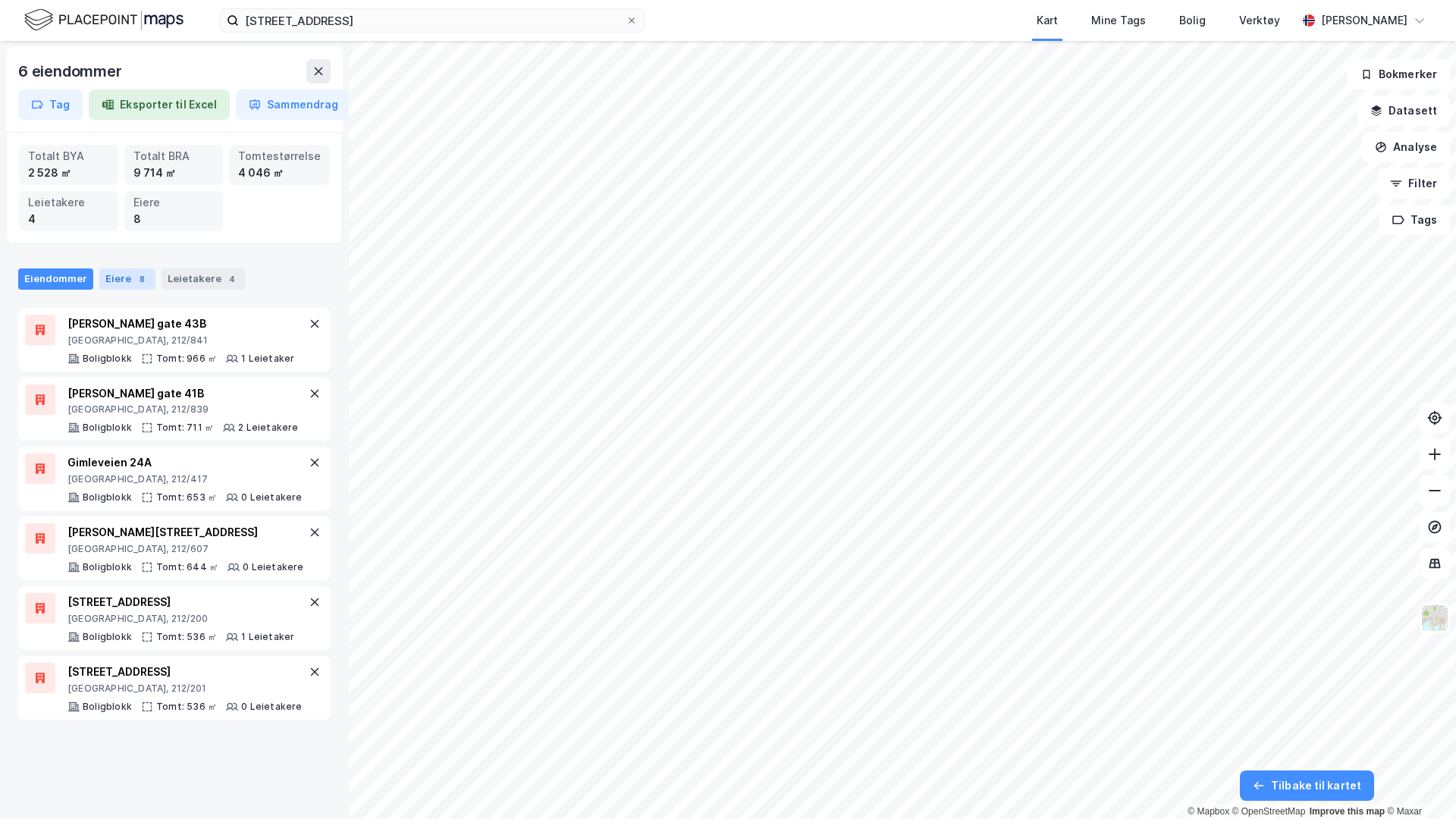
click at [134, 279] on div "8" at bounding box center [142, 279] width 15 height 15
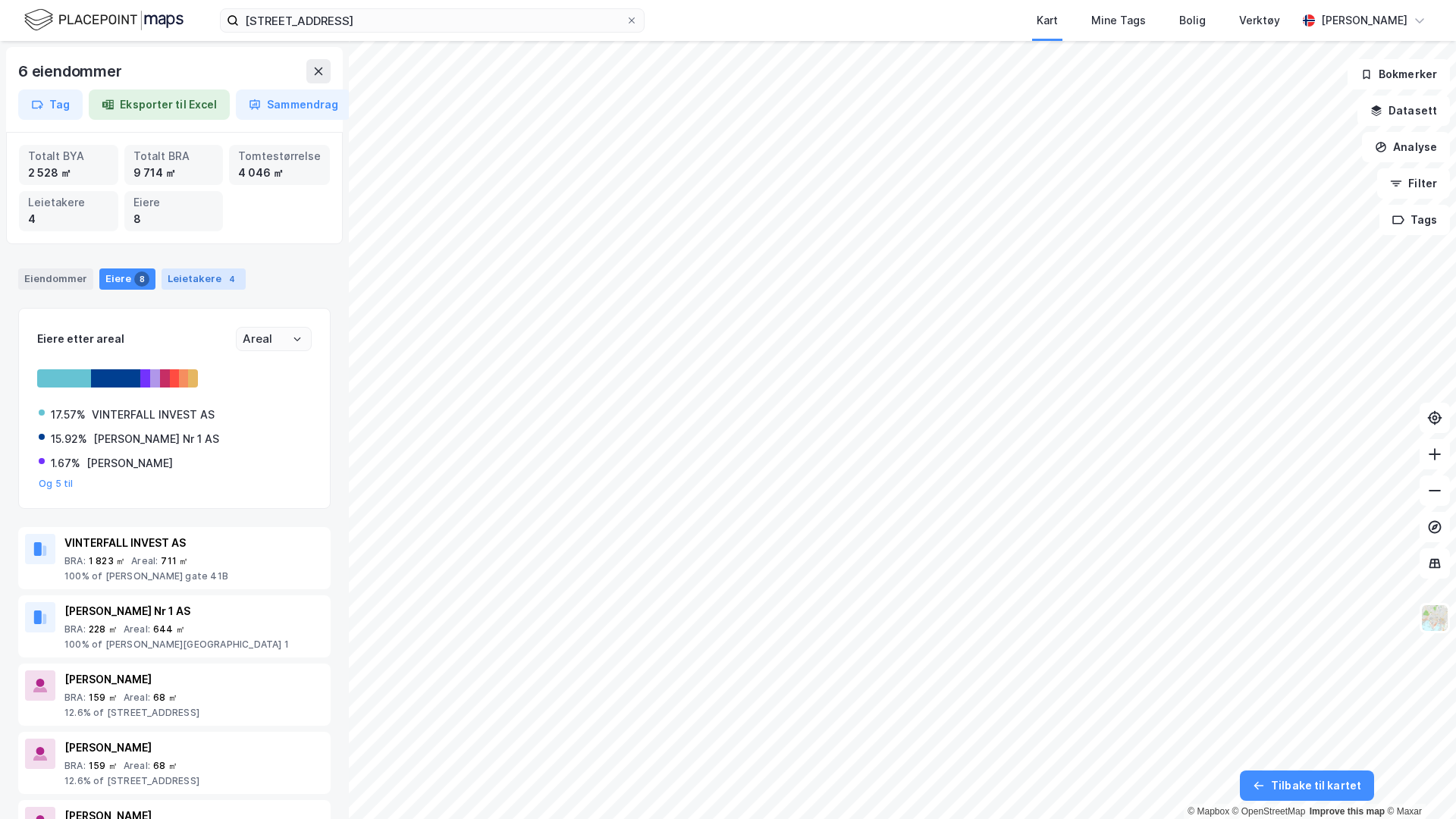
click at [203, 277] on div "Leietakere 4" at bounding box center [203, 278] width 84 height 21
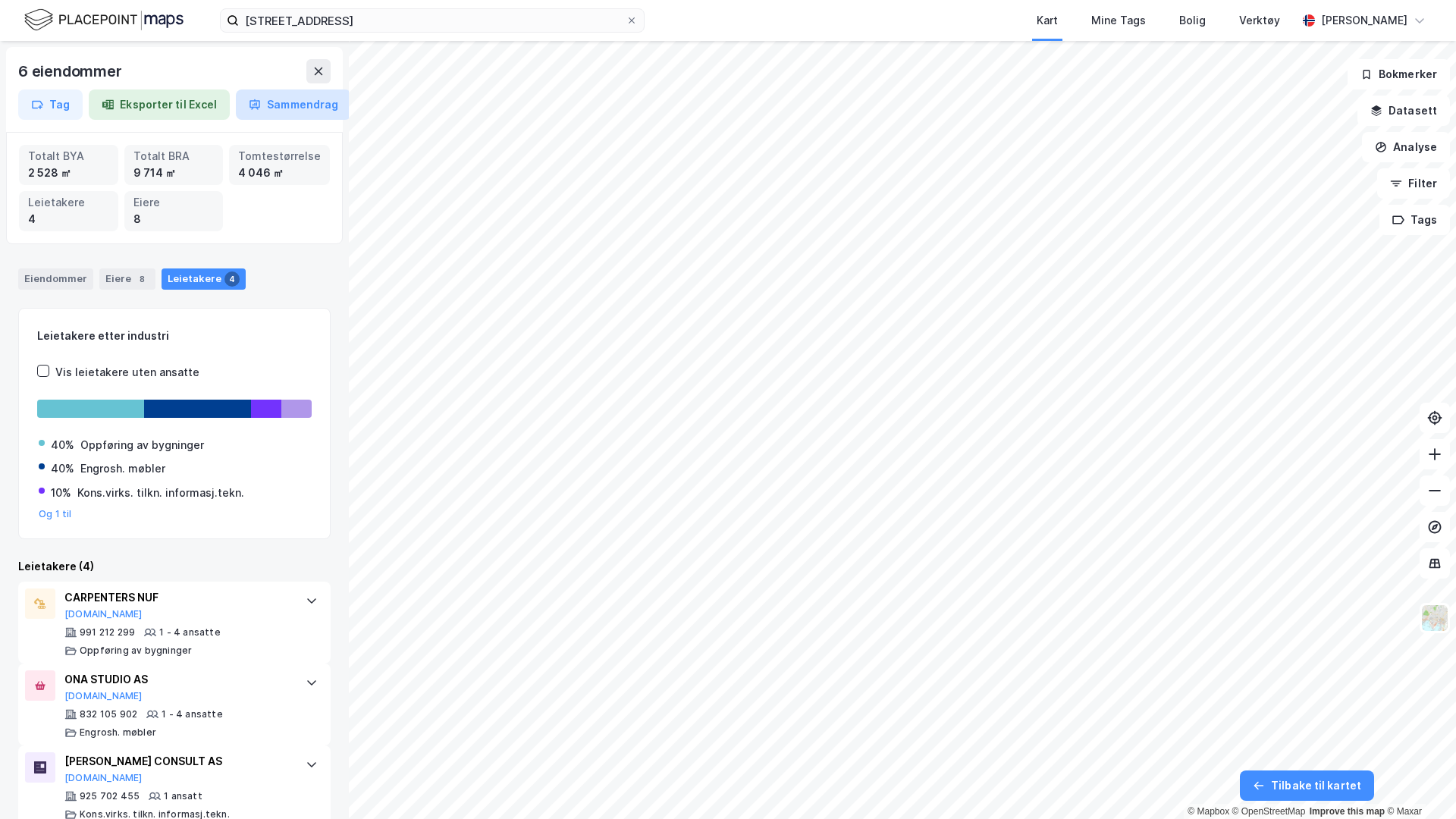
click at [289, 103] on button "Sammendrag" at bounding box center [294, 104] width 115 height 31
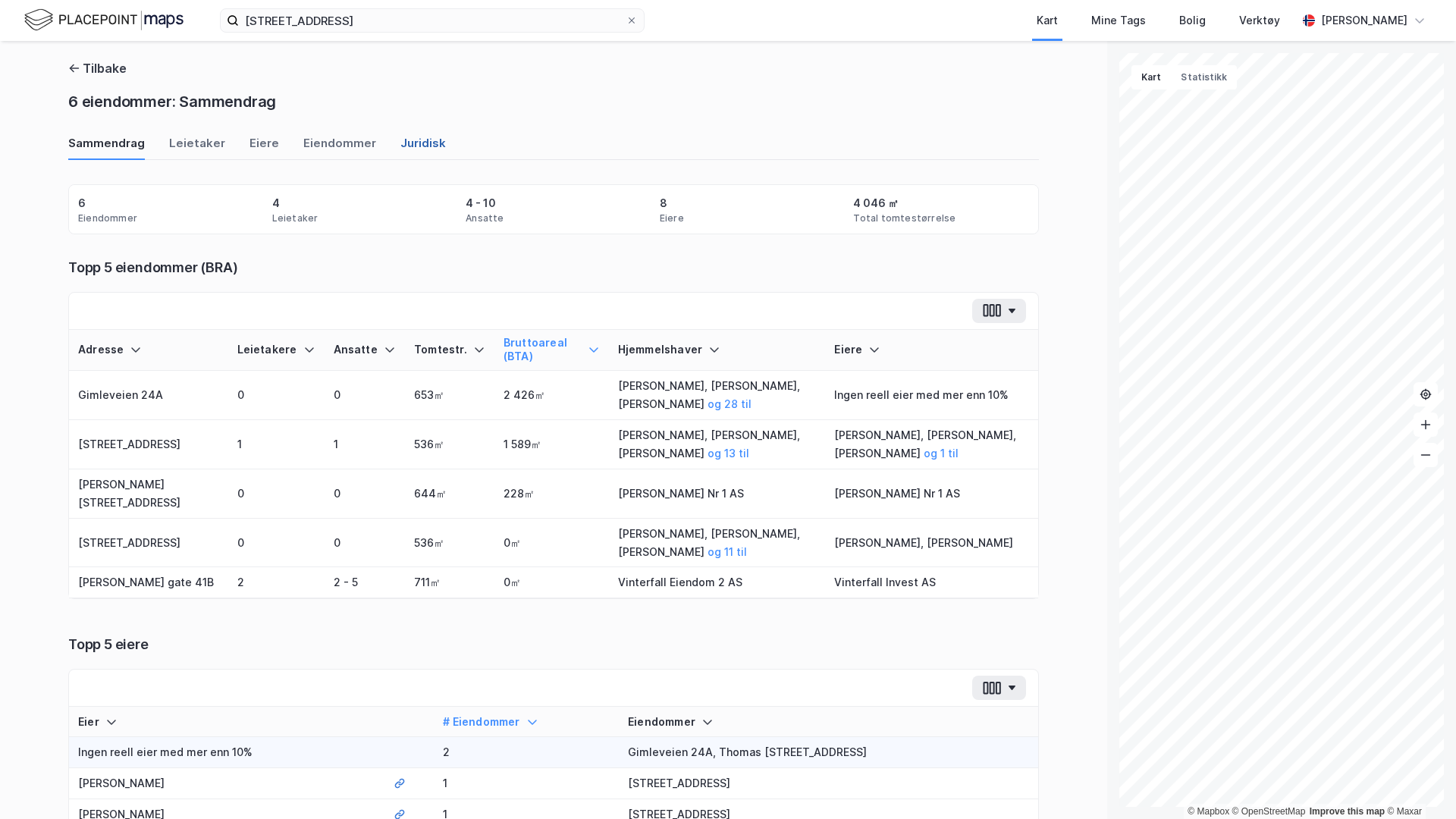
click at [409, 139] on div "Juridisk" at bounding box center [424, 147] width 46 height 25
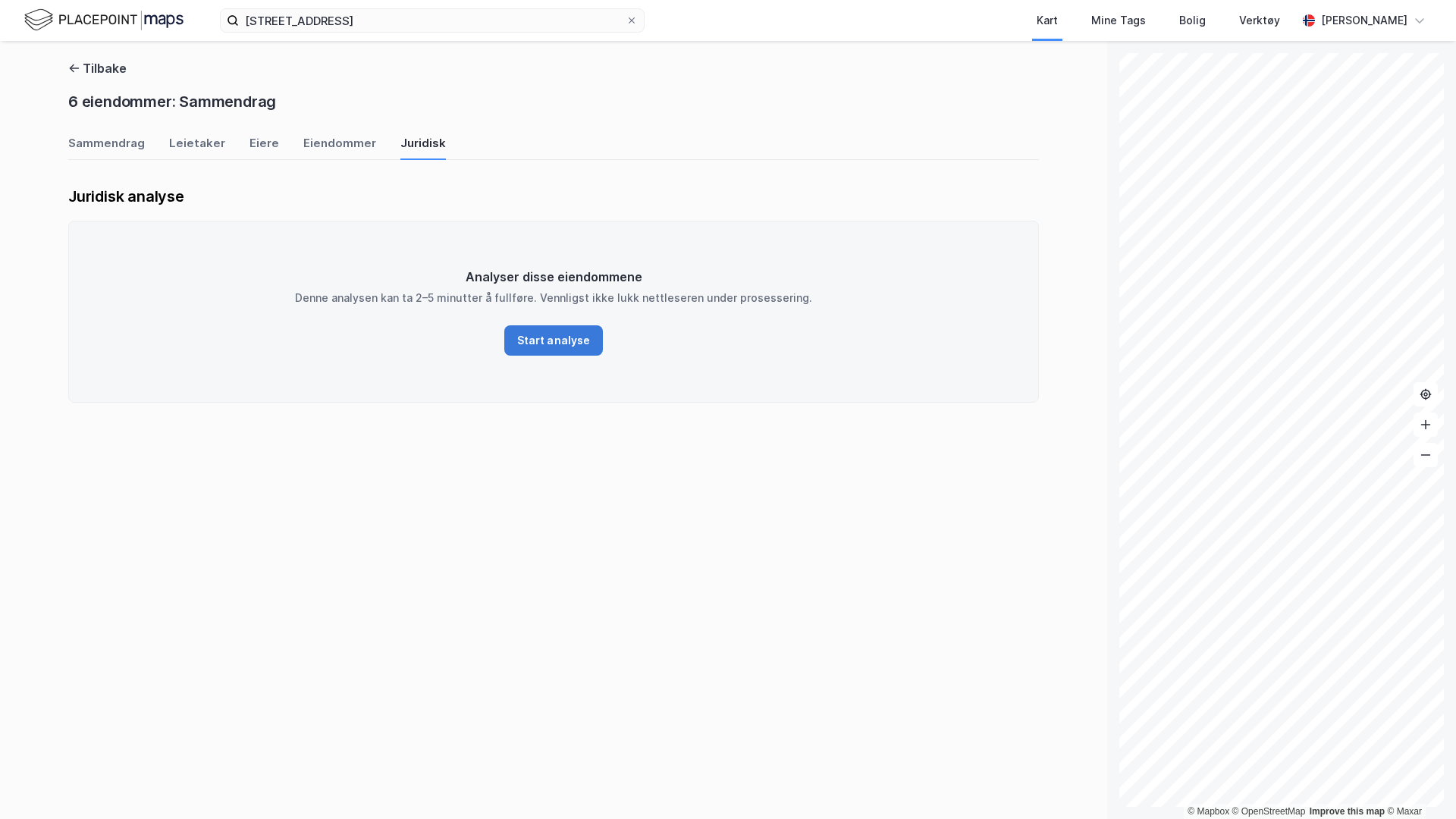
click at [525, 333] on button "Start analyse" at bounding box center [554, 340] width 98 height 31
click at [514, 338] on icon "button" at bounding box center [511, 337] width 12 height 12
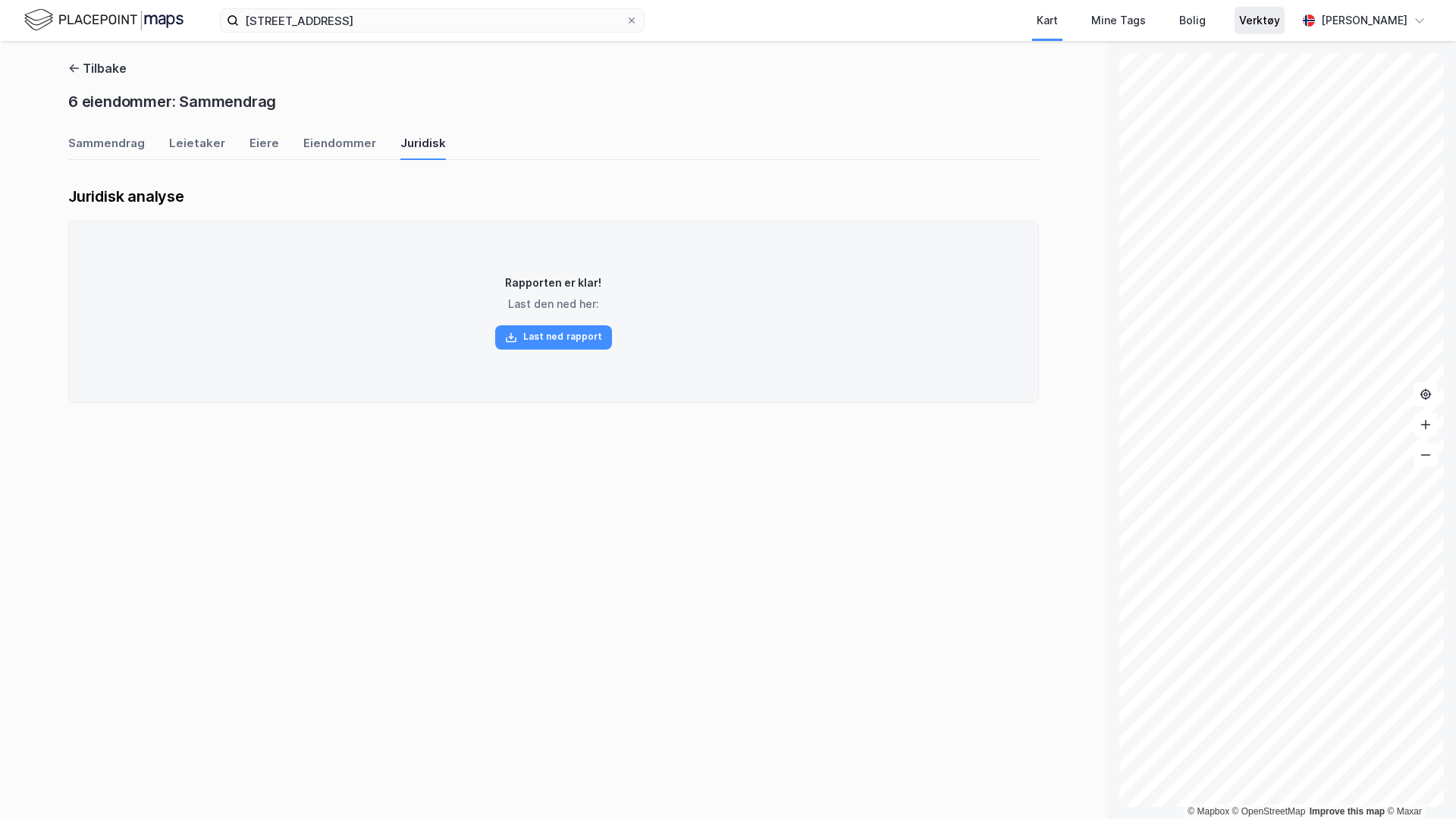
click at [1146, 26] on div "Verktøy" at bounding box center [1260, 20] width 41 height 18
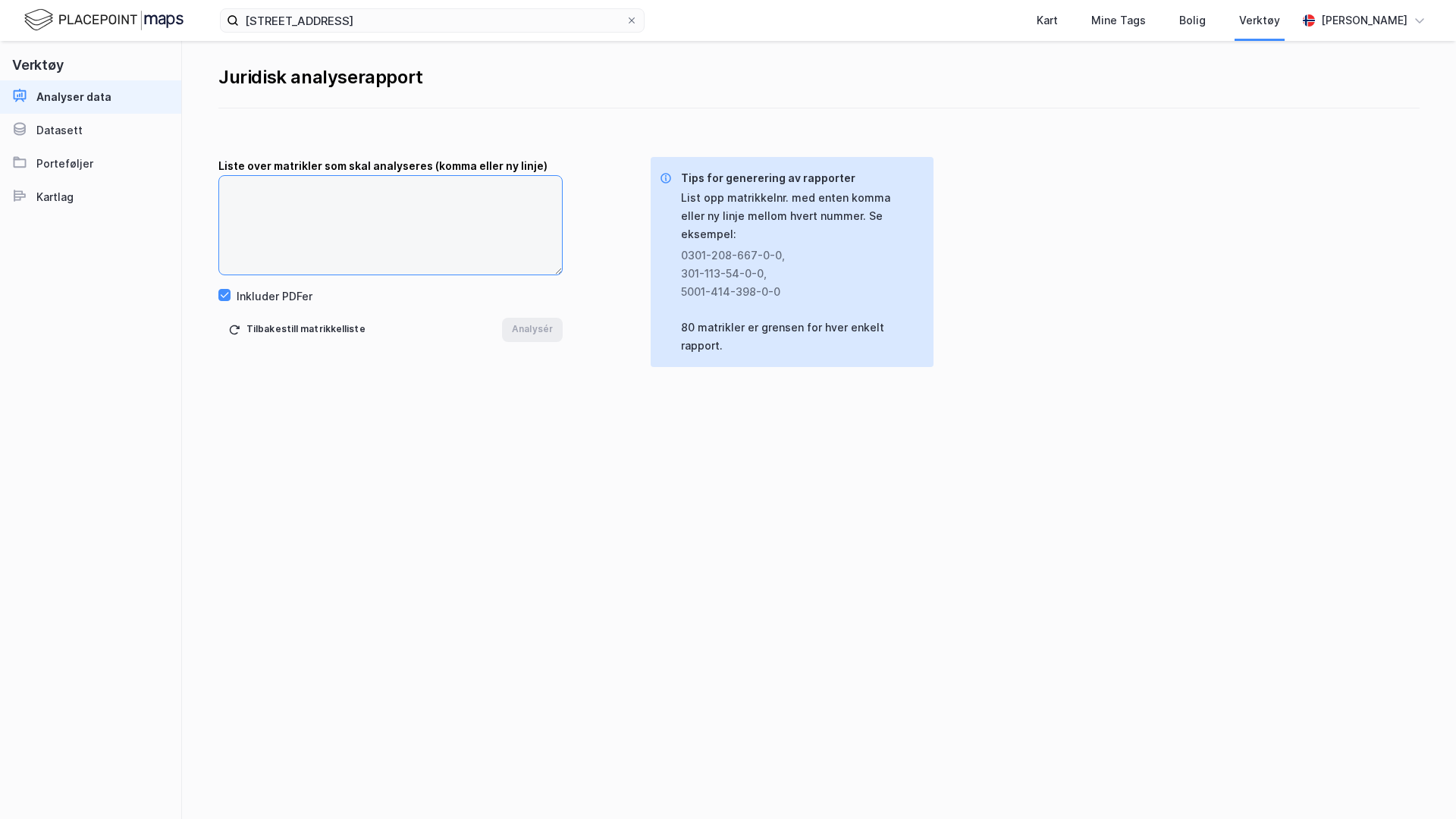
click at [289, 195] on textarea at bounding box center [391, 225] width 343 height 98
click at [1041, 25] on div "Kart" at bounding box center [1047, 20] width 21 height 18
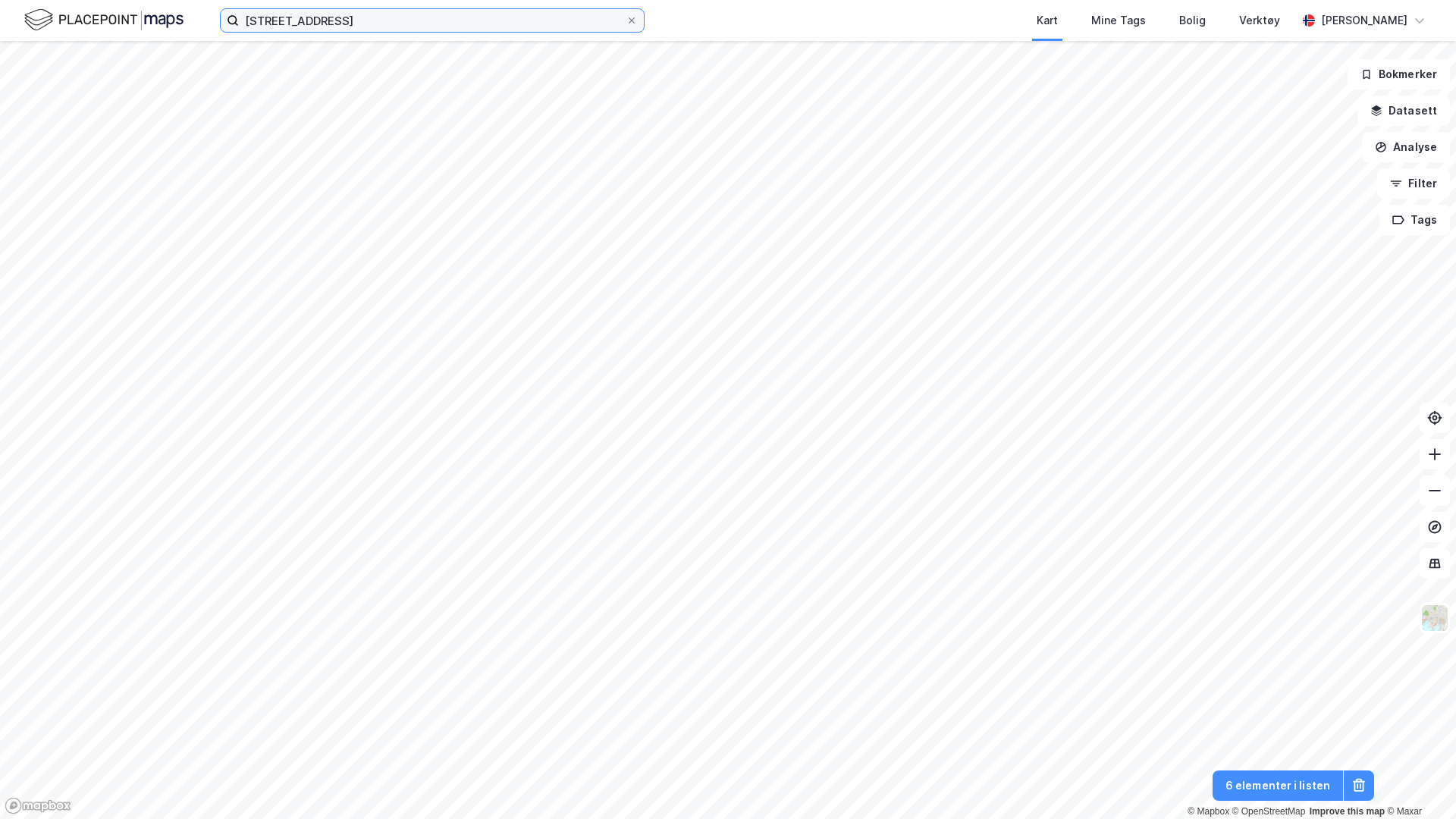
click at [392, 18] on input "[STREET_ADDRESS]" at bounding box center [432, 20] width 387 height 23
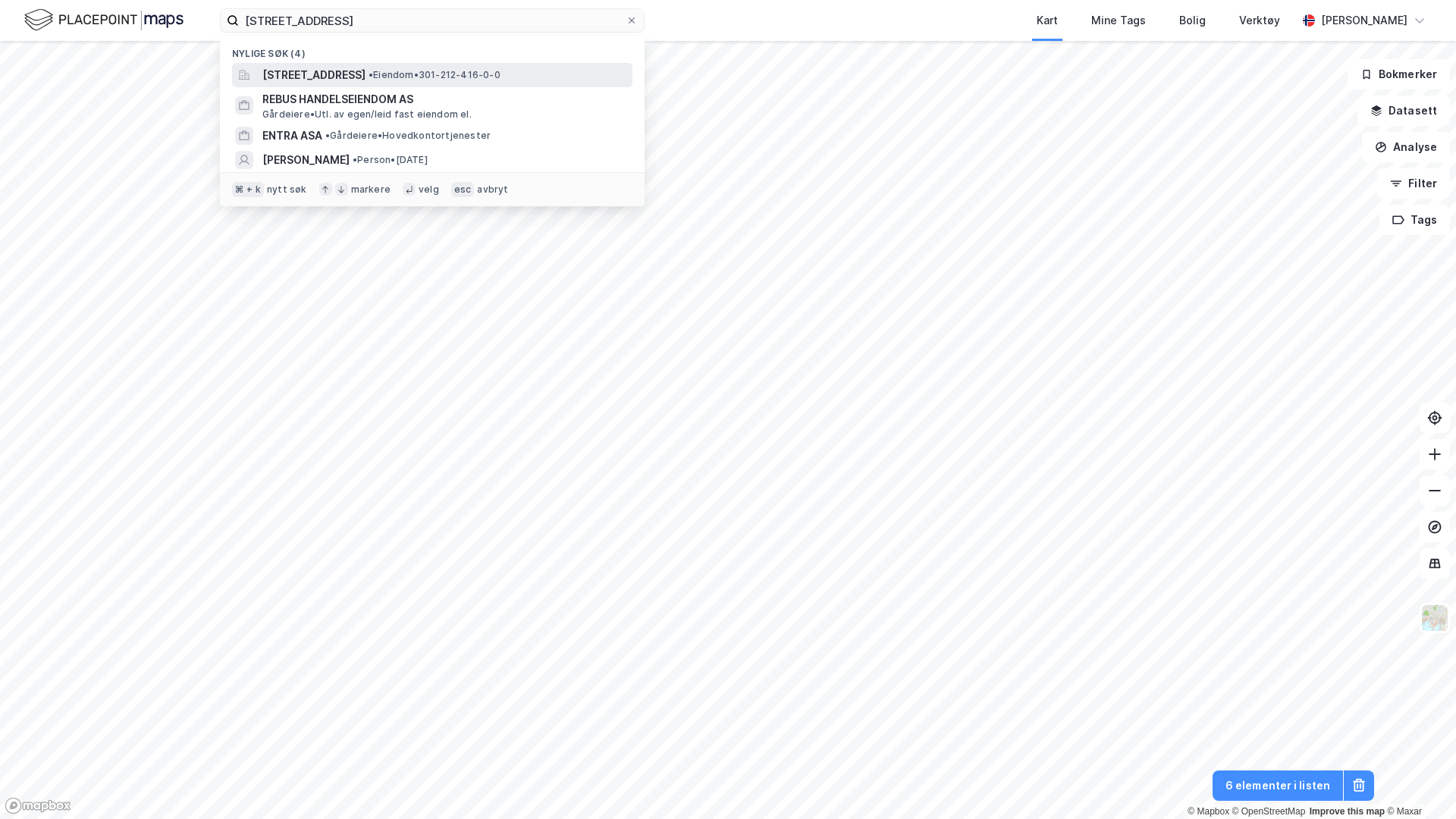
click at [334, 79] on span "[STREET_ADDRESS]" at bounding box center [313, 75] width 103 height 18
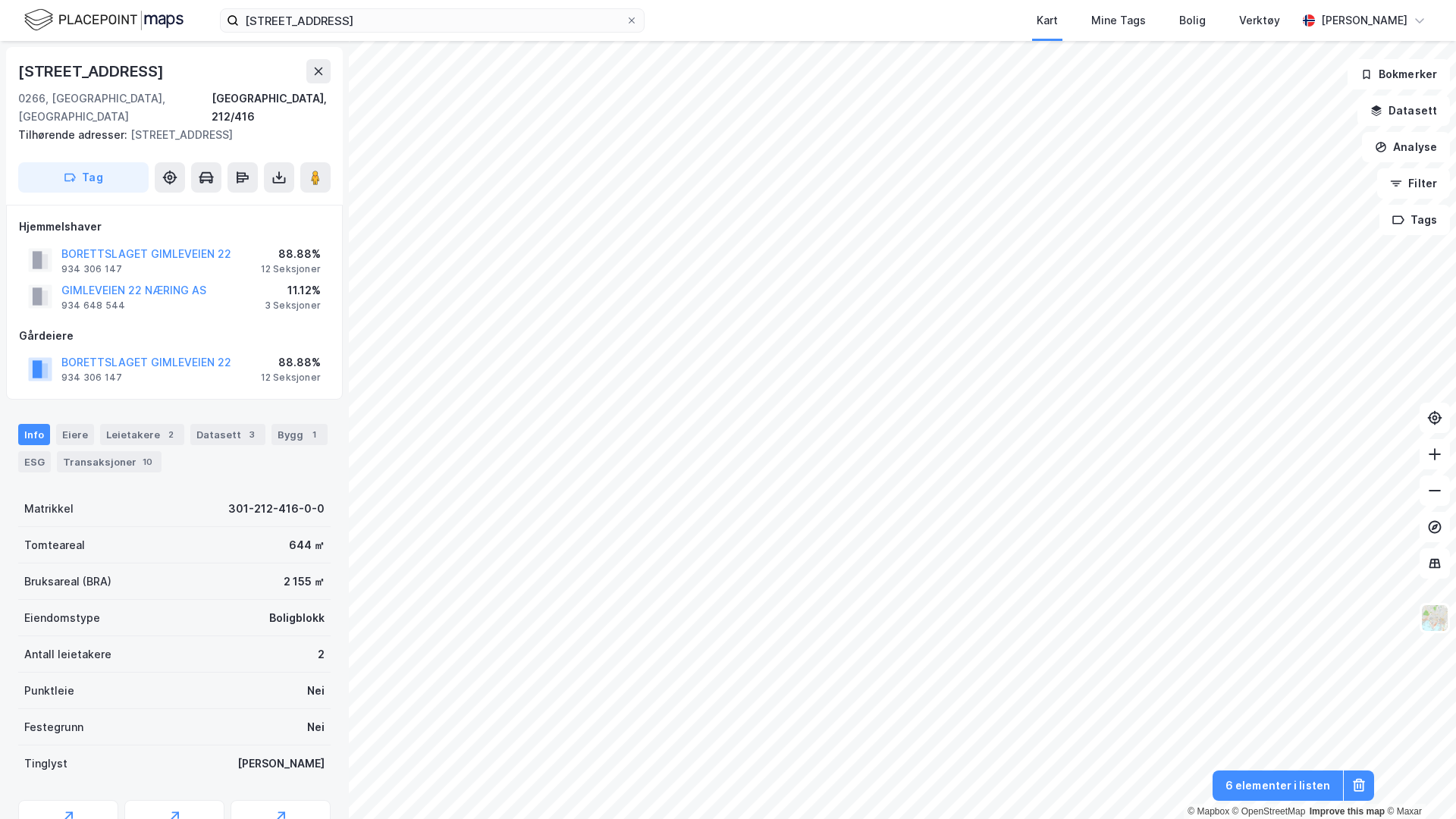
scroll to position [1, 0]
click at [278, 169] on icon at bounding box center [279, 177] width 15 height 15
click at [309, 169] on button at bounding box center [316, 177] width 31 height 31
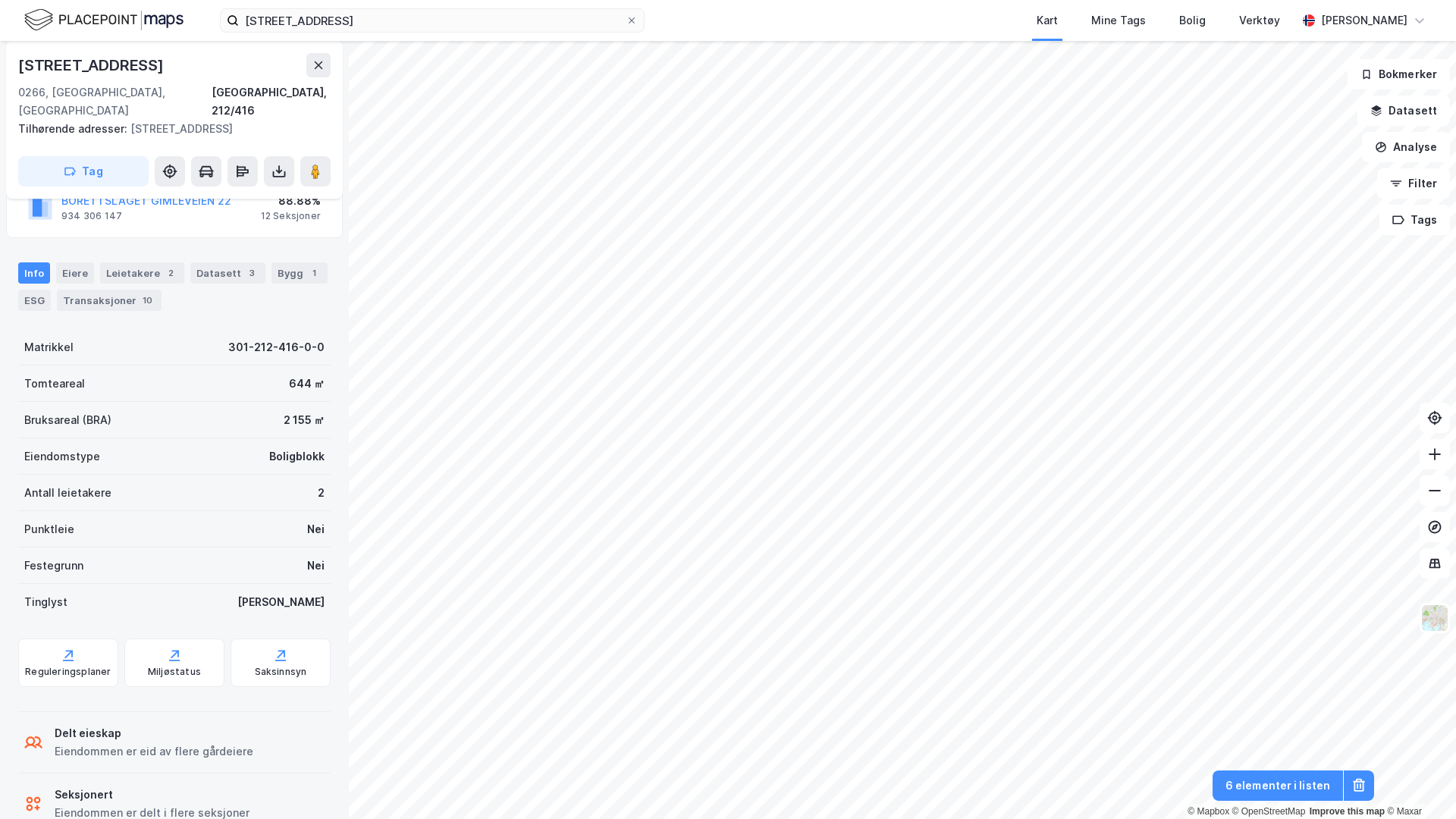
scroll to position [183, 0]
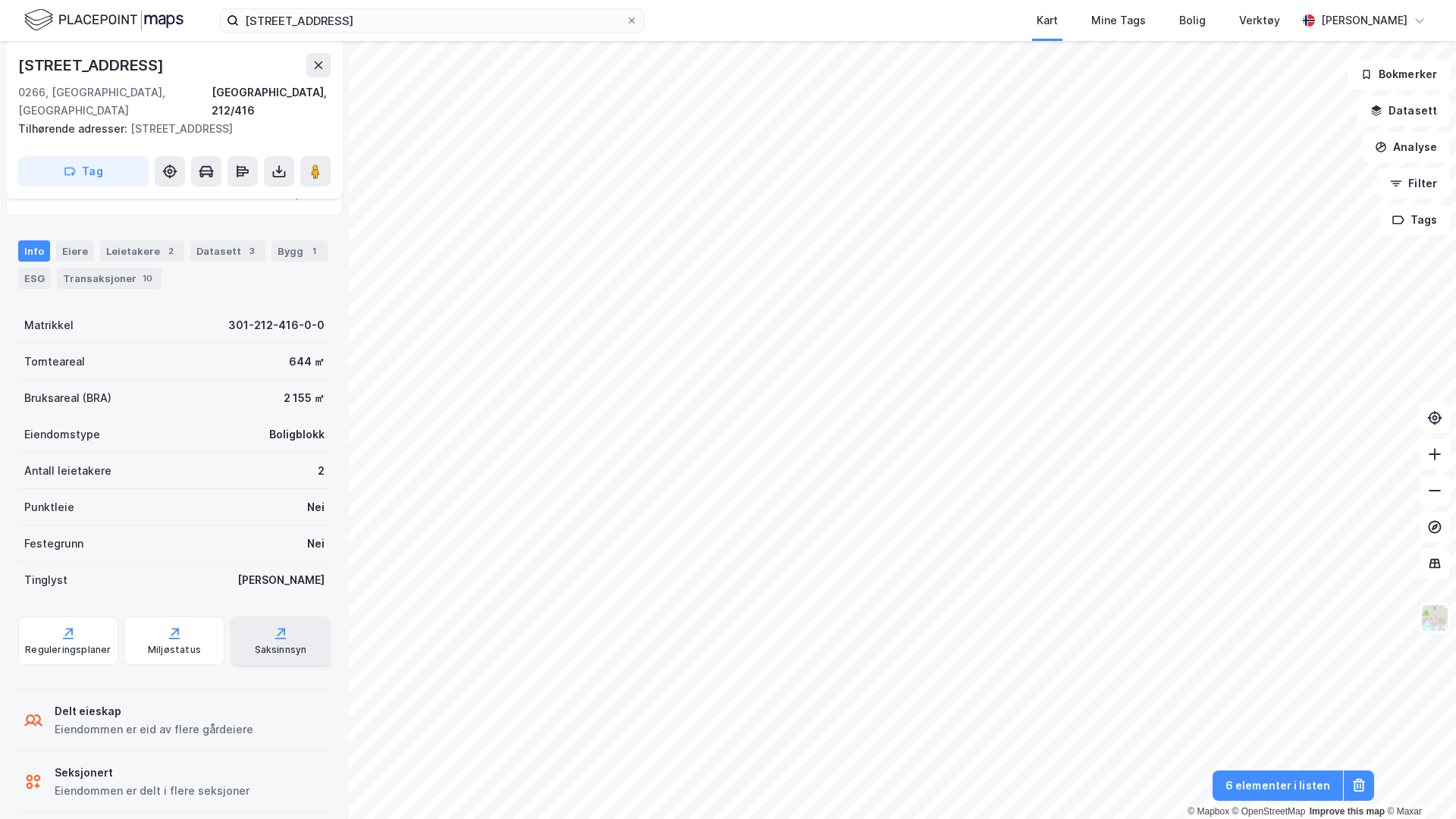
click at [295, 620] on div "Saksinnsyn" at bounding box center [281, 640] width 100 height 48
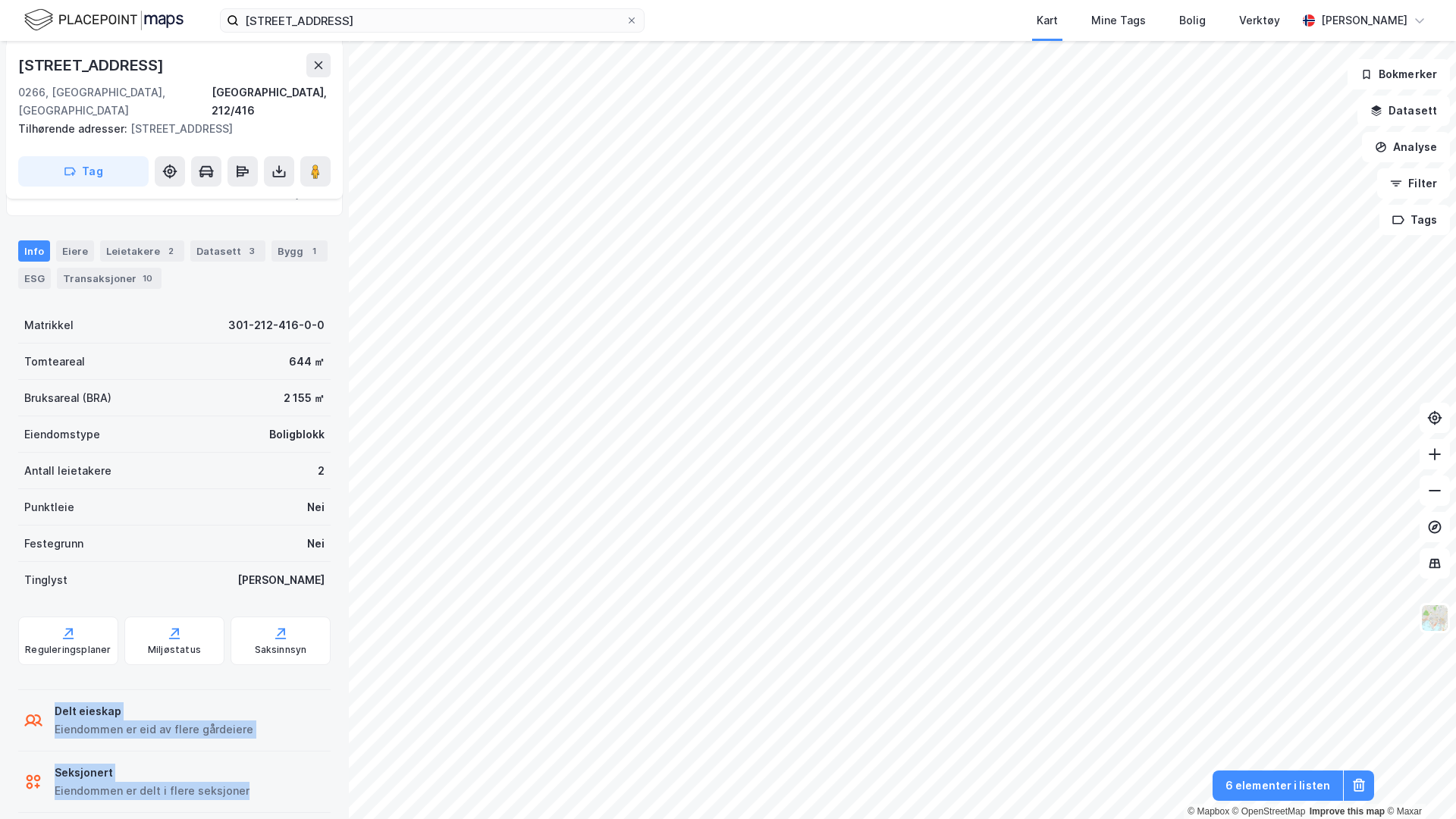
drag, startPoint x: 32, startPoint y: 681, endPoint x: 323, endPoint y: 772, distance: 304.9
click at [323, 649] on div "Delt eieskap Eiendommen er eid av flere gårdeiere Seksjonert Eiendommen er delt…" at bounding box center [174, 751] width 312 height 124
click at [145, 649] on div "Seksjonert Eiendommen er delt i flere seksjoner" at bounding box center [174, 781] width 312 height 60
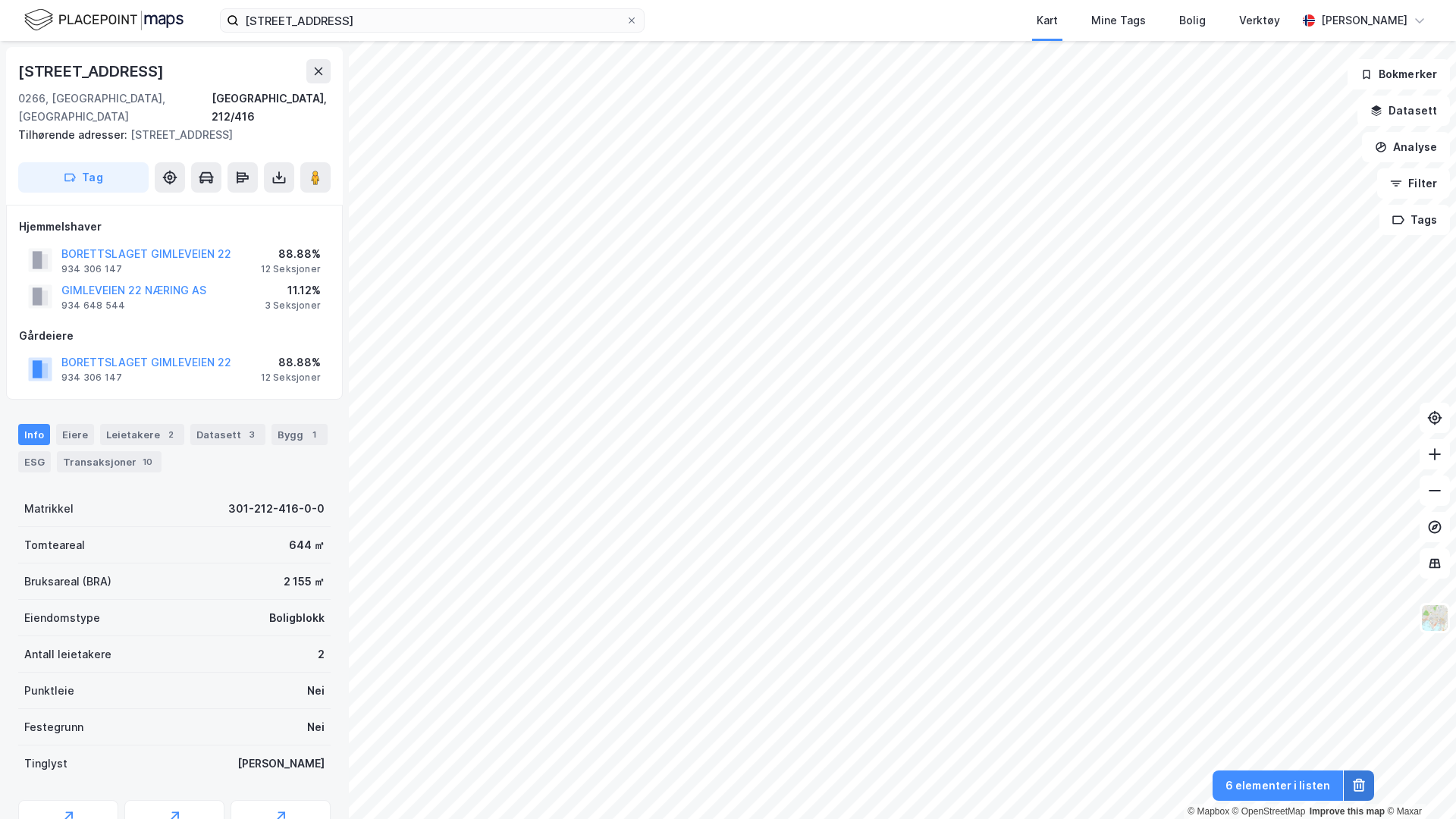
click at [1146, 649] on icon at bounding box center [1359, 786] width 10 height 11
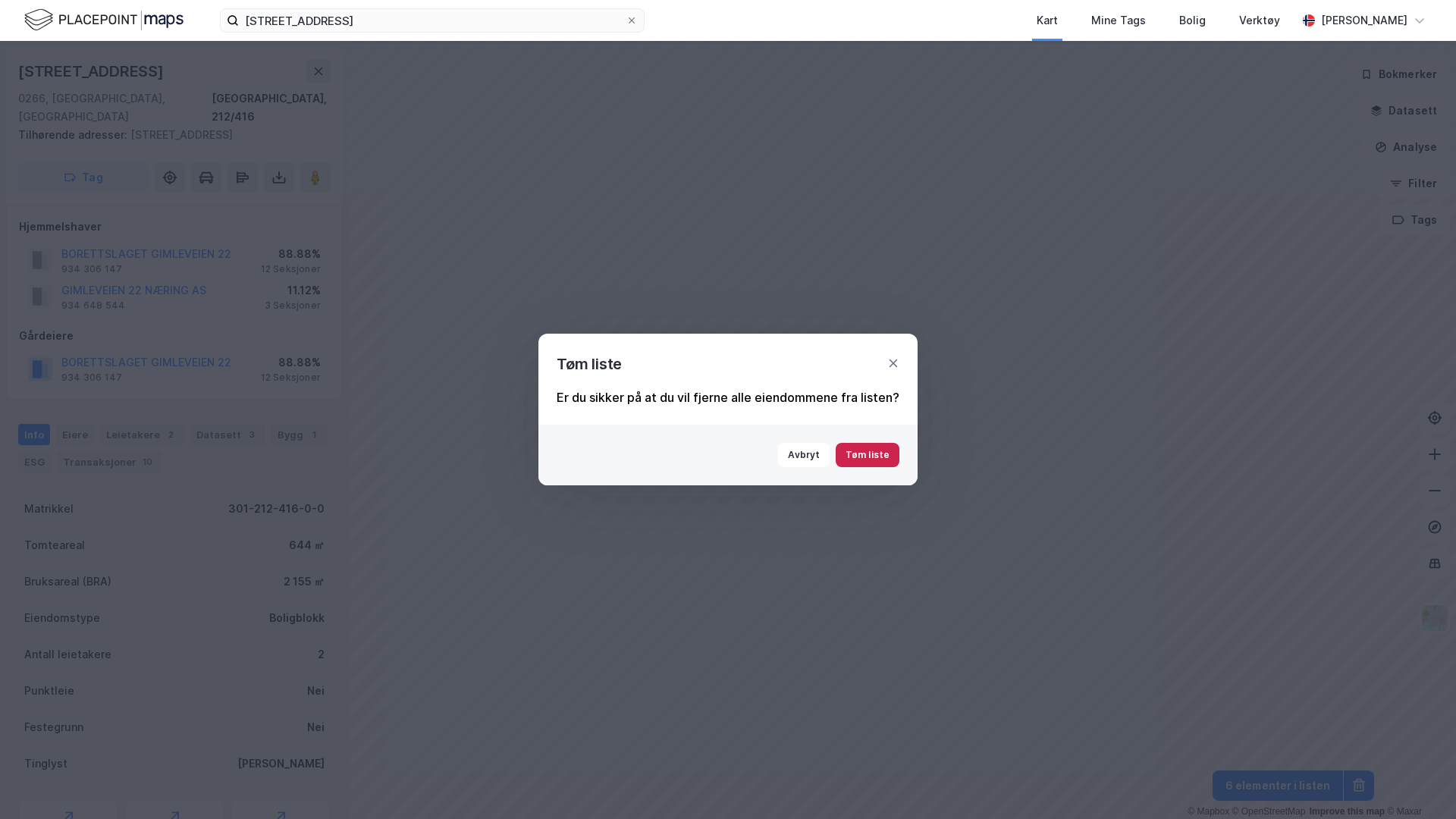
click at [869, 453] on button "Tøm liste" at bounding box center [867, 455] width 64 height 25
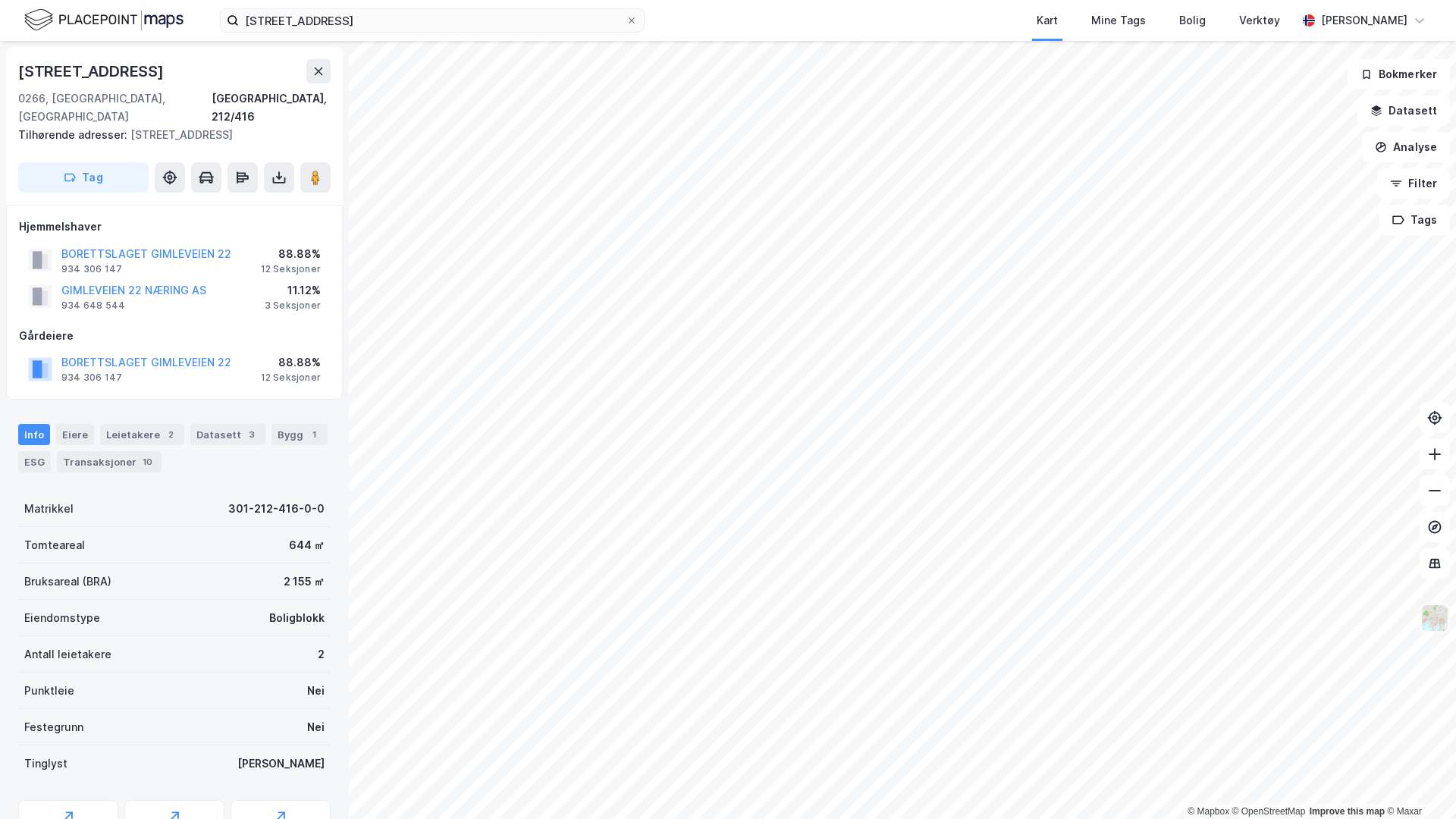
click at [1146, 608] on img at bounding box center [1435, 618] width 29 height 29
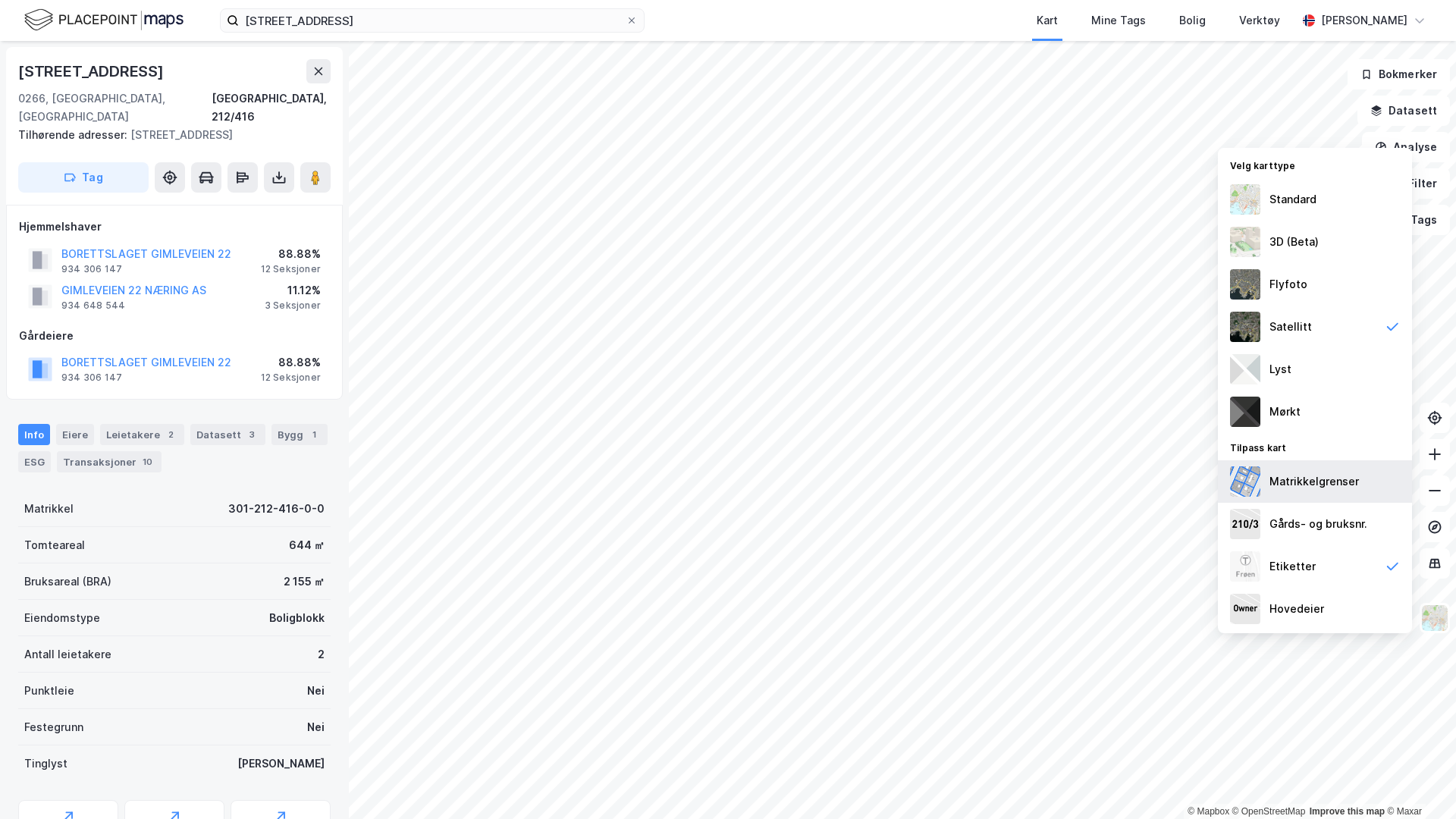
click at [1146, 487] on div "Matrikkelgrenser" at bounding box center [1313, 481] width 89 height 18
click at [1146, 524] on div "Gårds- og bruksnr." at bounding box center [1318, 524] width 98 height 18
click at [1146, 197] on div "Standard" at bounding box center [1292, 199] width 47 height 18
click at [1146, 620] on img at bounding box center [1435, 618] width 29 height 29
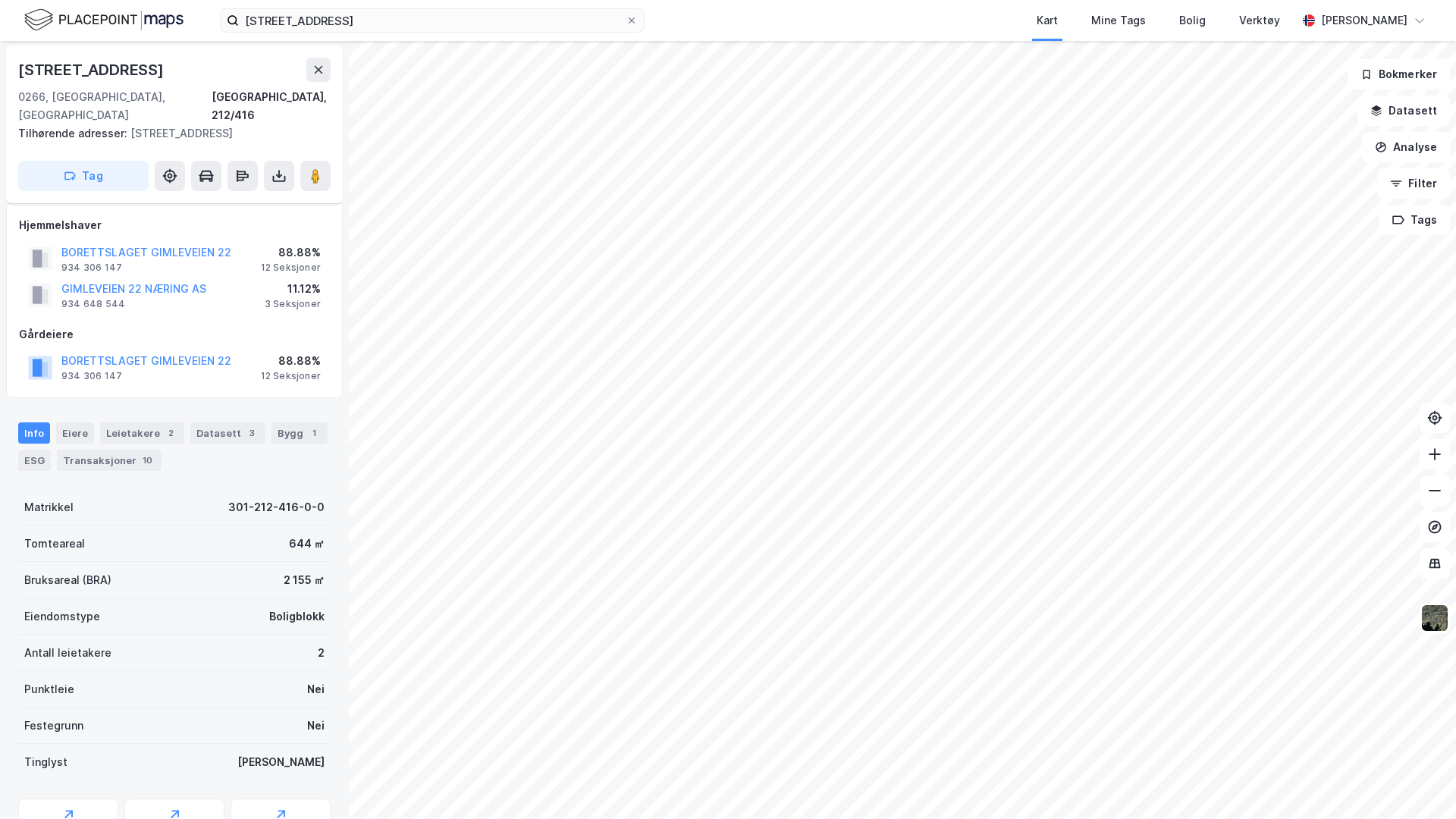
scroll to position [84, 0]
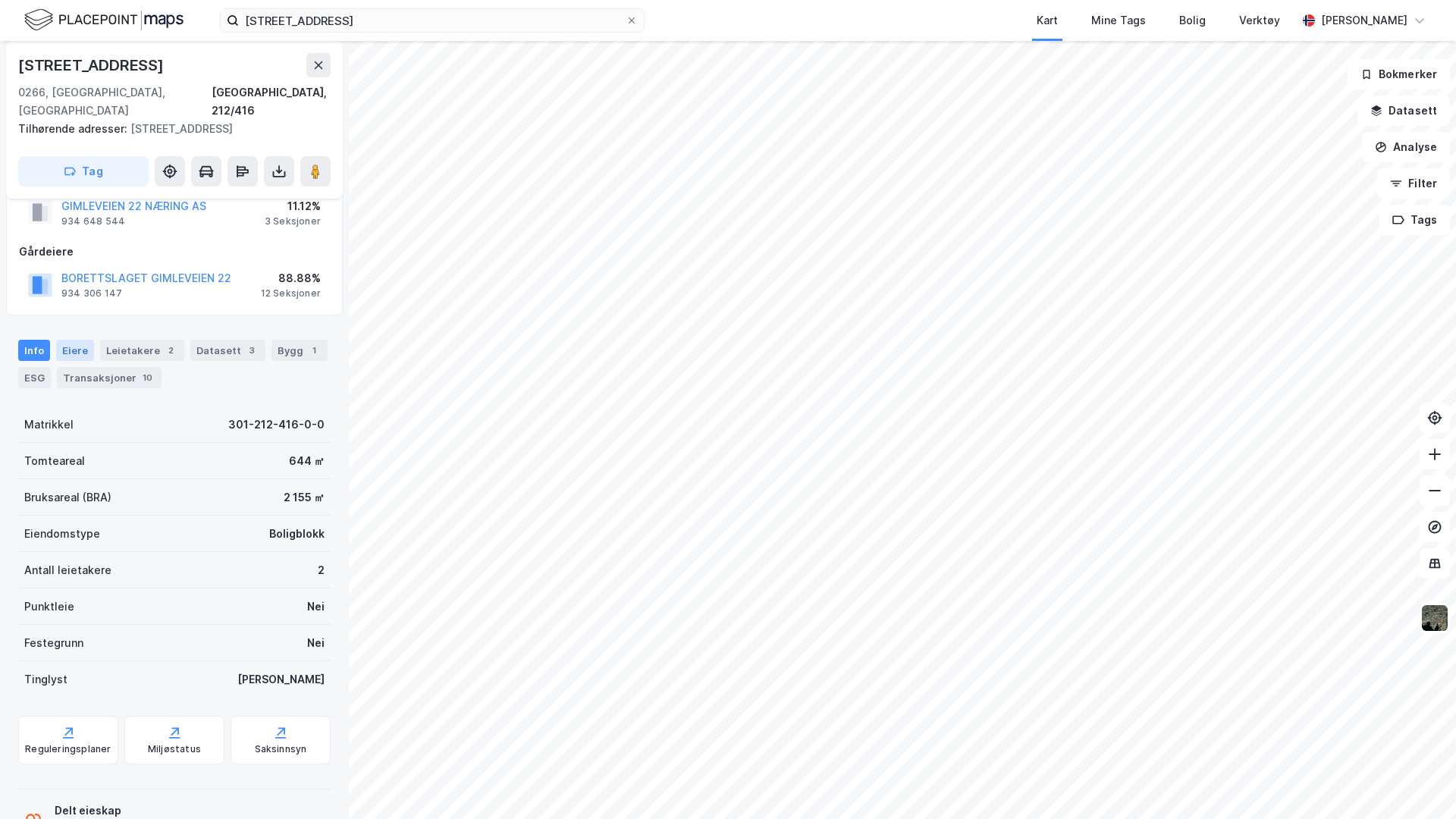
click at [72, 340] on div "Eiere" at bounding box center [75, 350] width 38 height 21
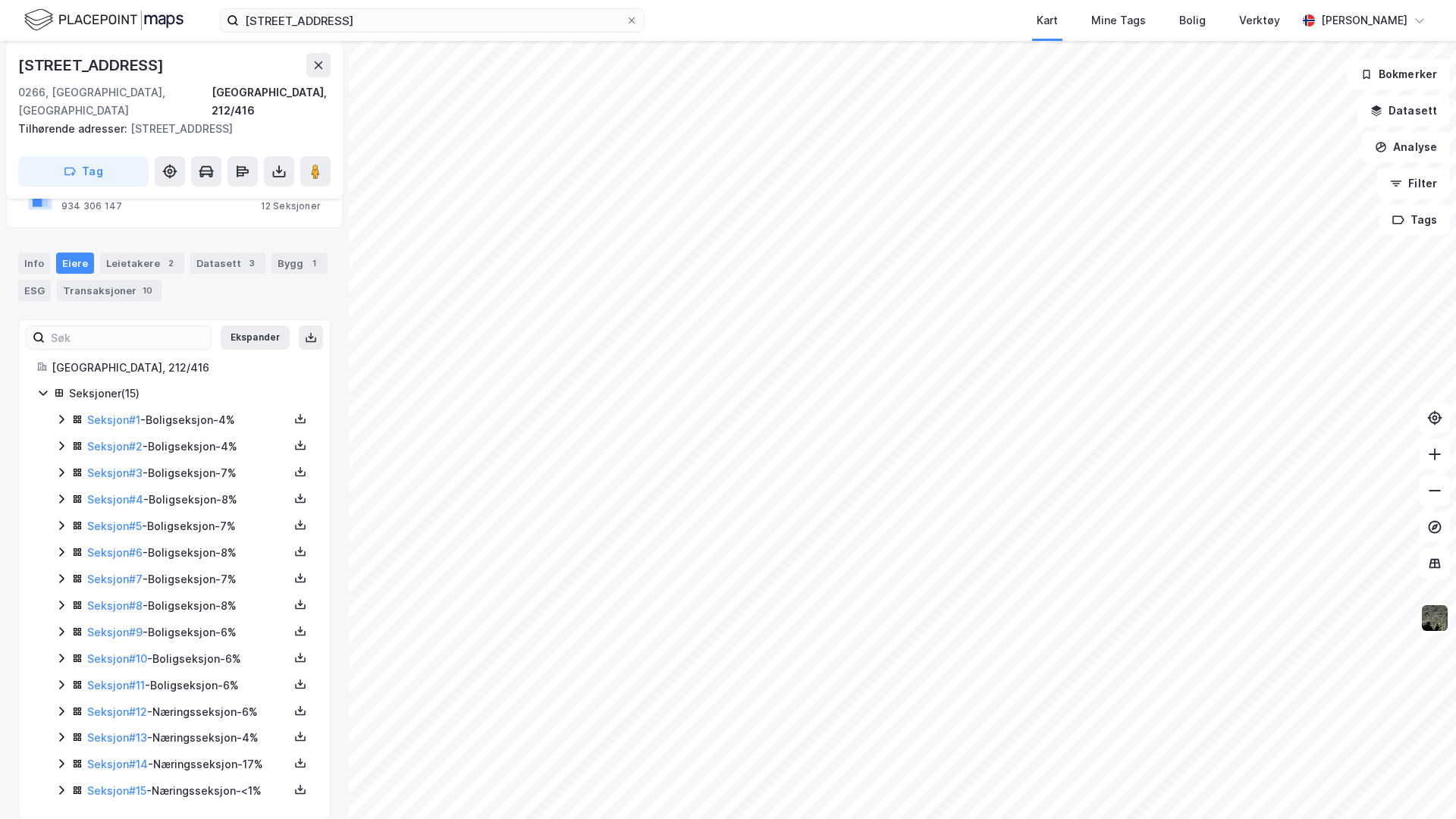
scroll to position [172, 0]
click at [75, 325] on input at bounding box center [128, 336] width 166 height 23
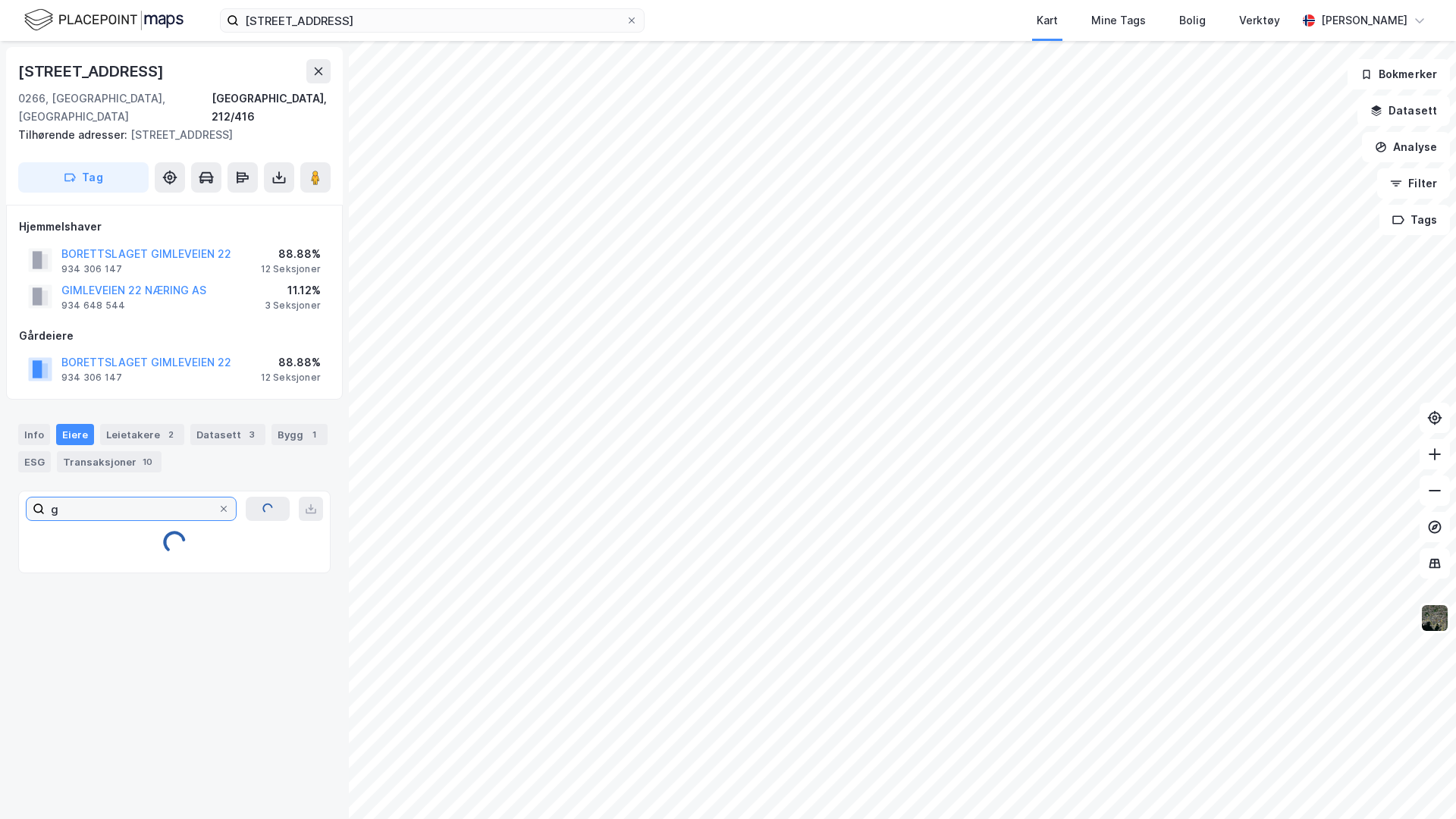
scroll to position [0, 0]
type input "g"
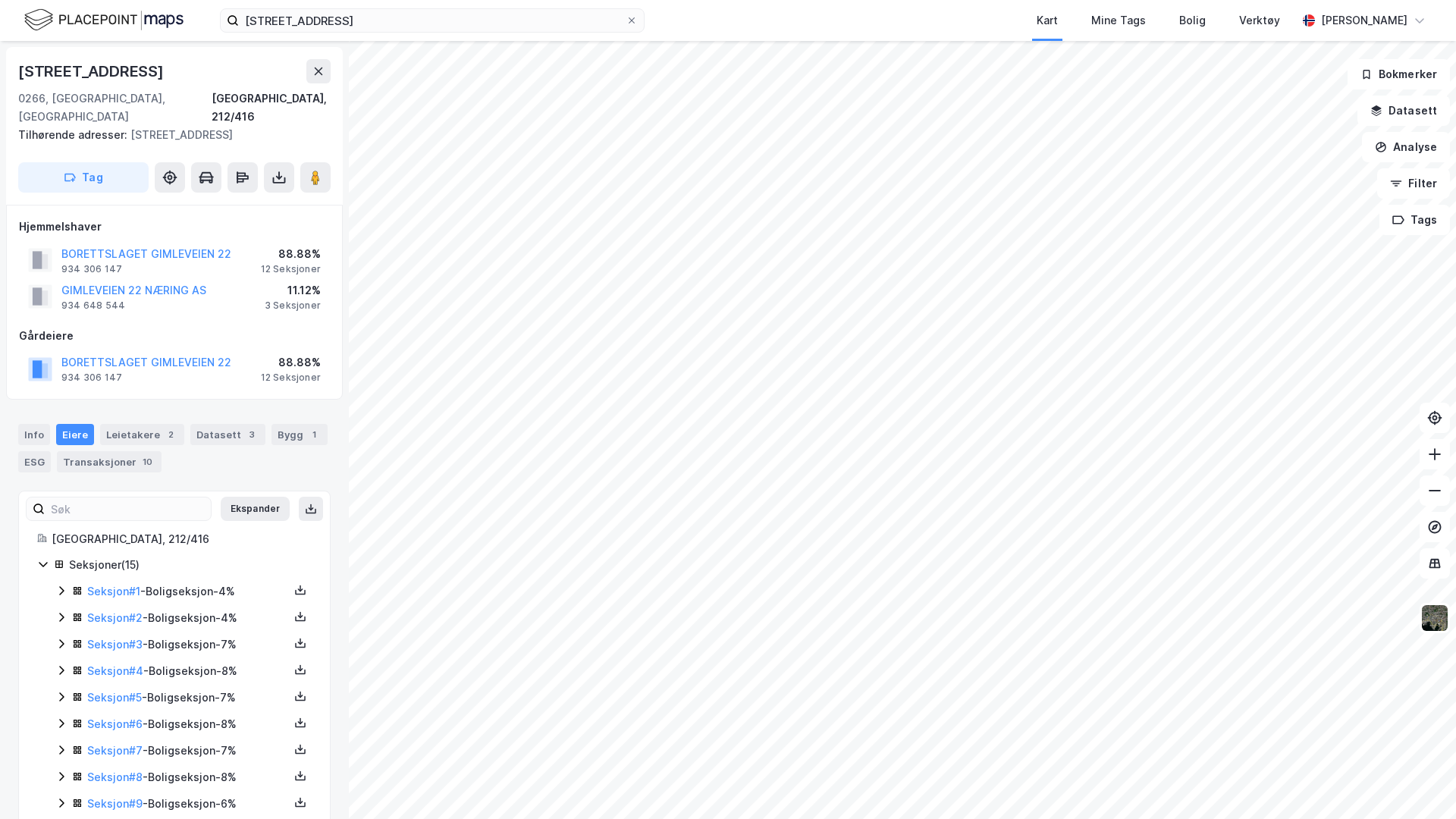
click at [63, 582] on div "Seksjon # 1 - Boligseksjon - 4%" at bounding box center [183, 592] width 256 height 19
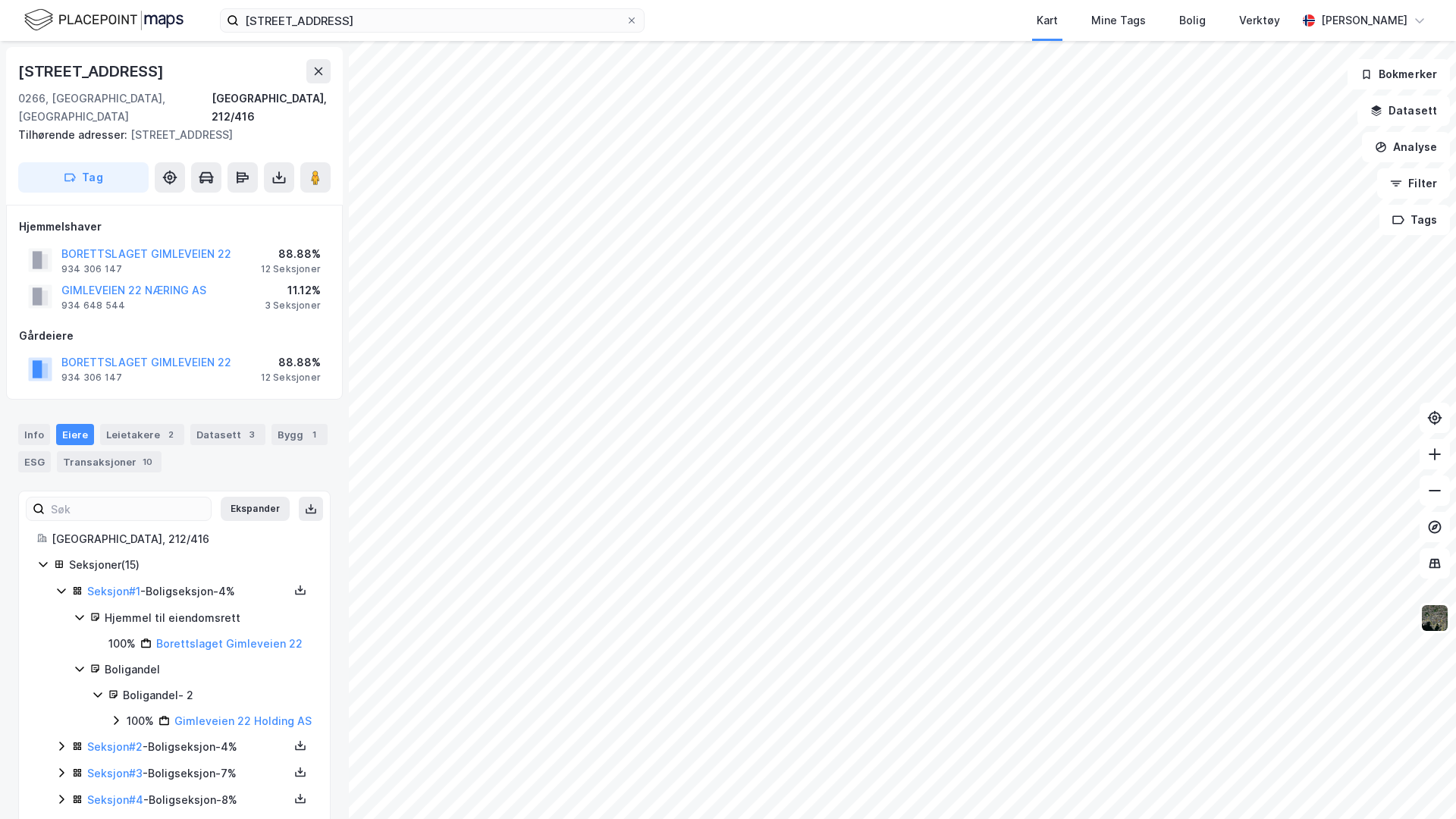
click at [110, 649] on div "100% Gimleveien 22 Holding AS" at bounding box center [211, 721] width 202 height 18
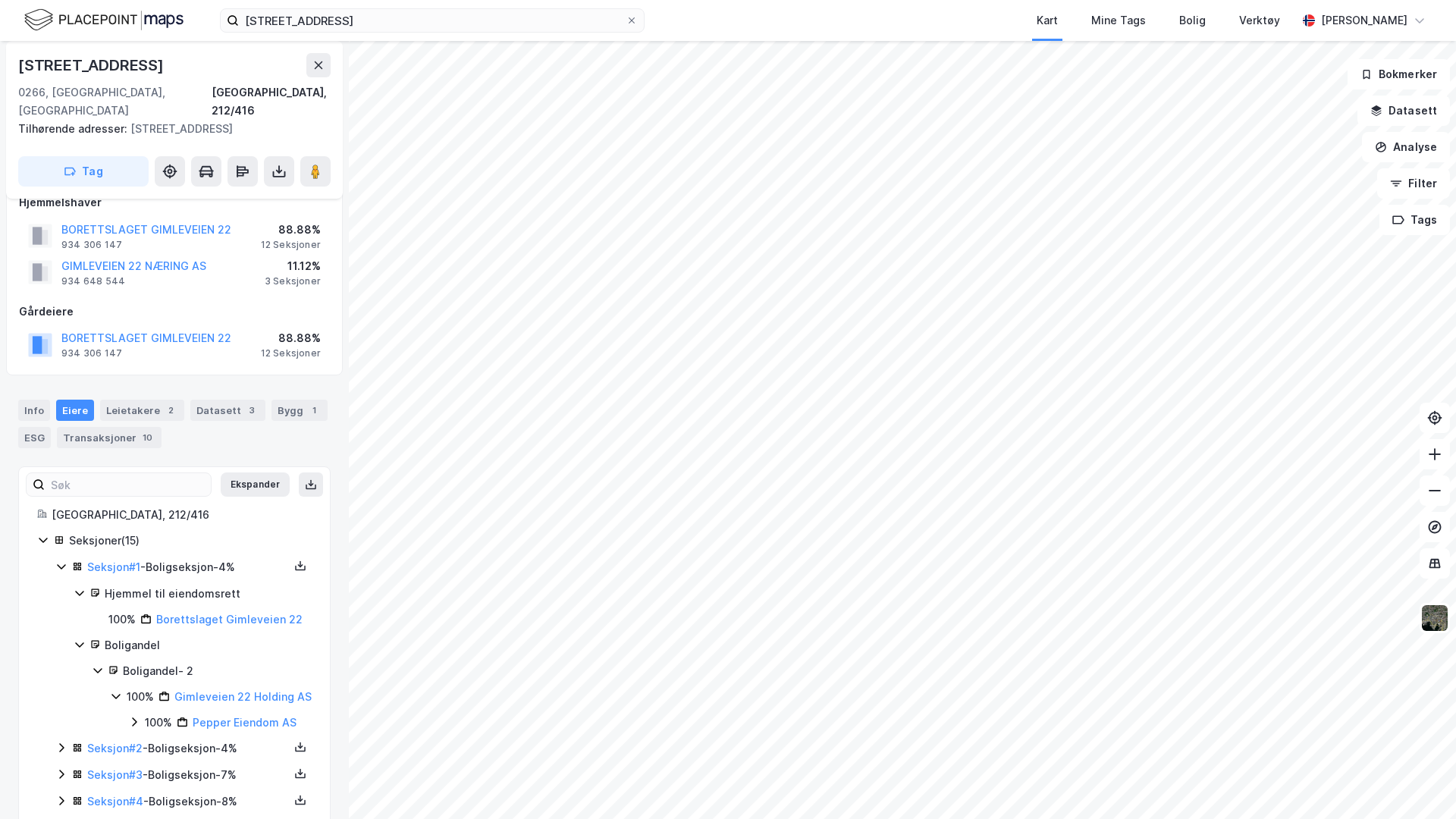
scroll to position [20, 0]
click at [63, 564] on icon at bounding box center [61, 570] width 12 height 12
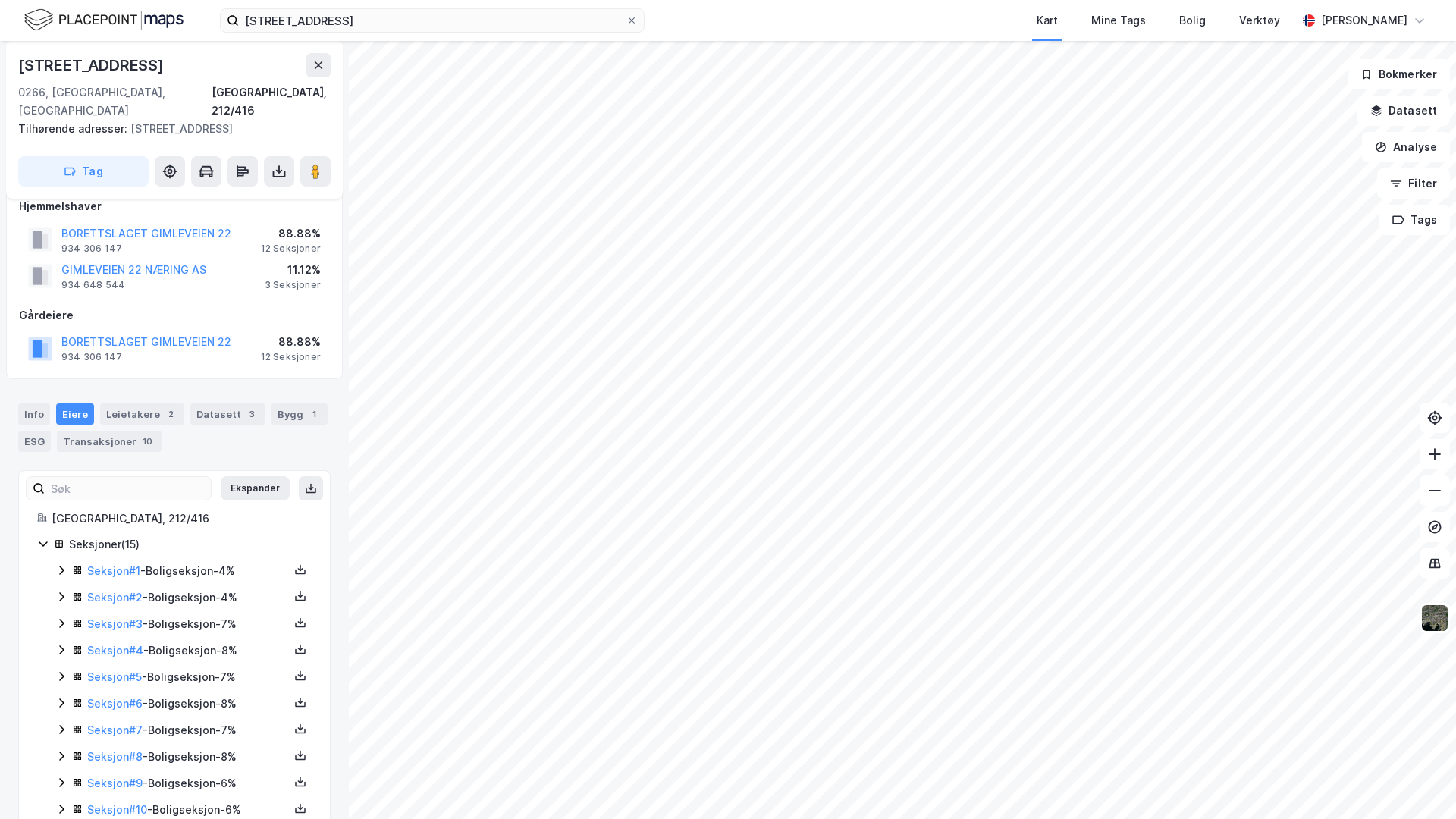
click at [36, 514] on div "[GEOGRAPHIC_DATA], 212/416 Seksjoner ( 15 ) Seksjon # 1 - Boligseksjon - 4% Sek…" at bounding box center [174, 730] width 311 height 442
click at [40, 542] on icon at bounding box center [43, 545] width 8 height 5
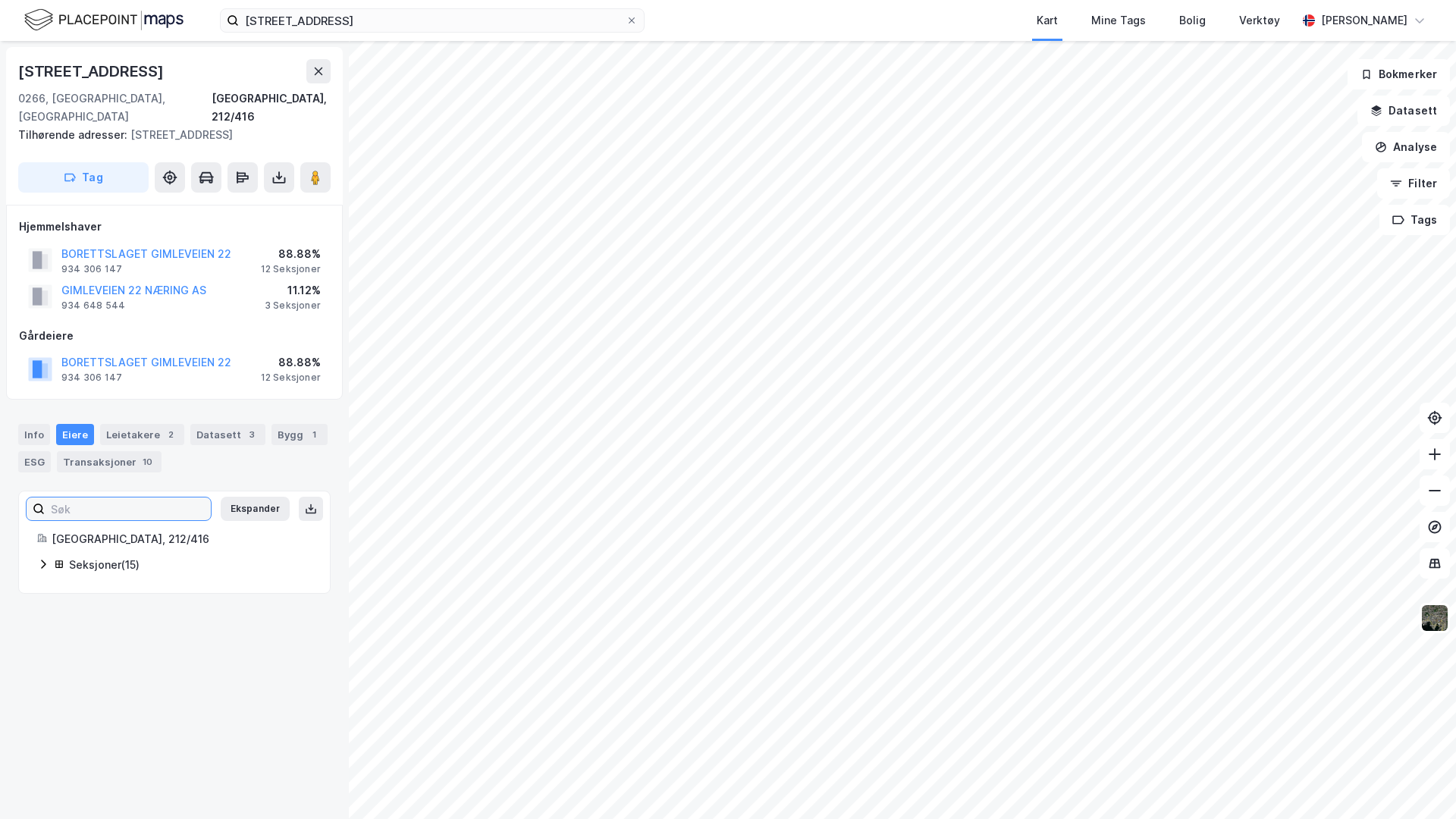
click at [73, 501] on input at bounding box center [128, 508] width 166 height 23
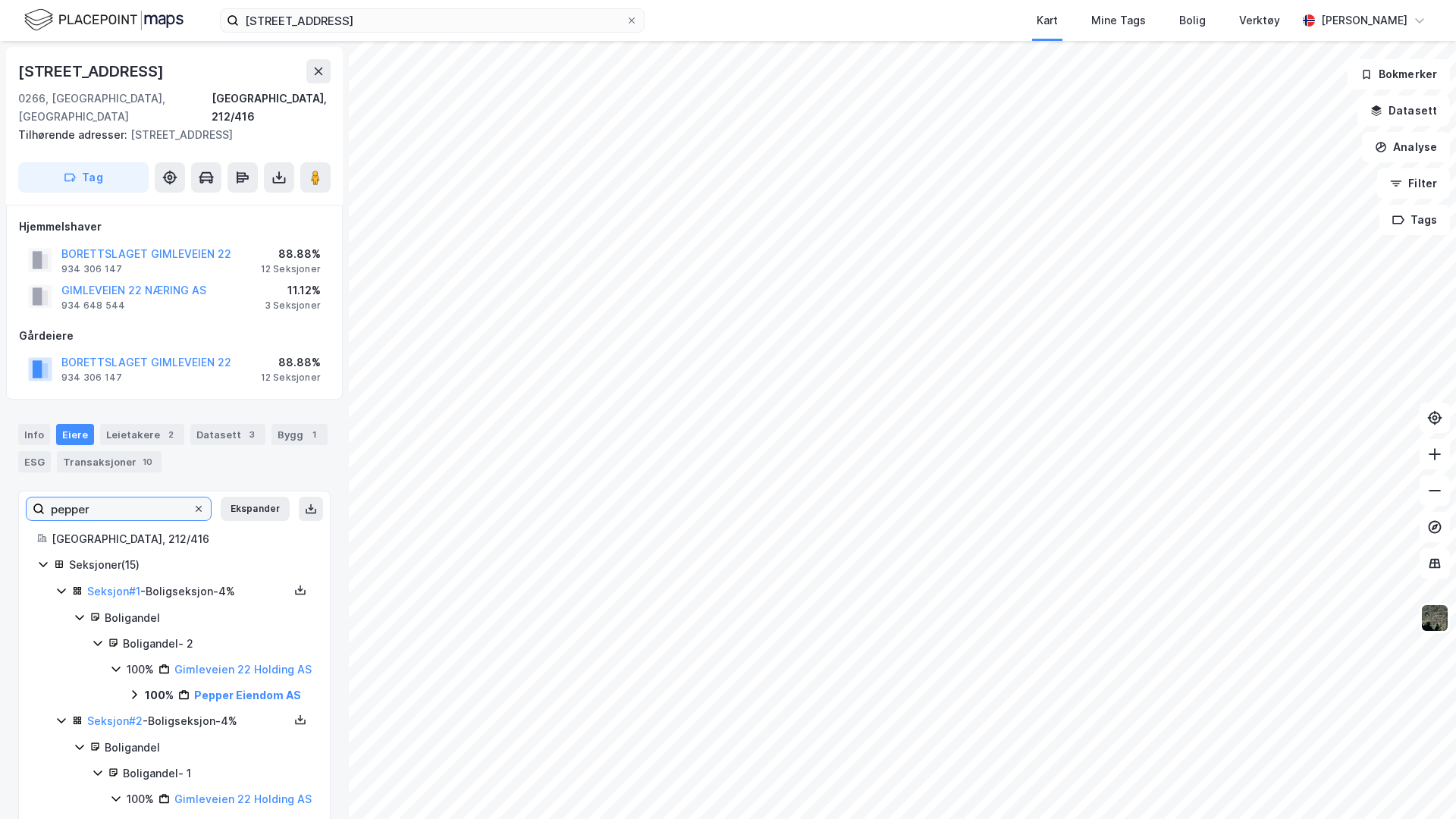
type input "pepper"
click at [201, 506] on icon at bounding box center [198, 508] width 6 height 6
click at [193, 497] on input "pepper" at bounding box center [119, 508] width 148 height 23
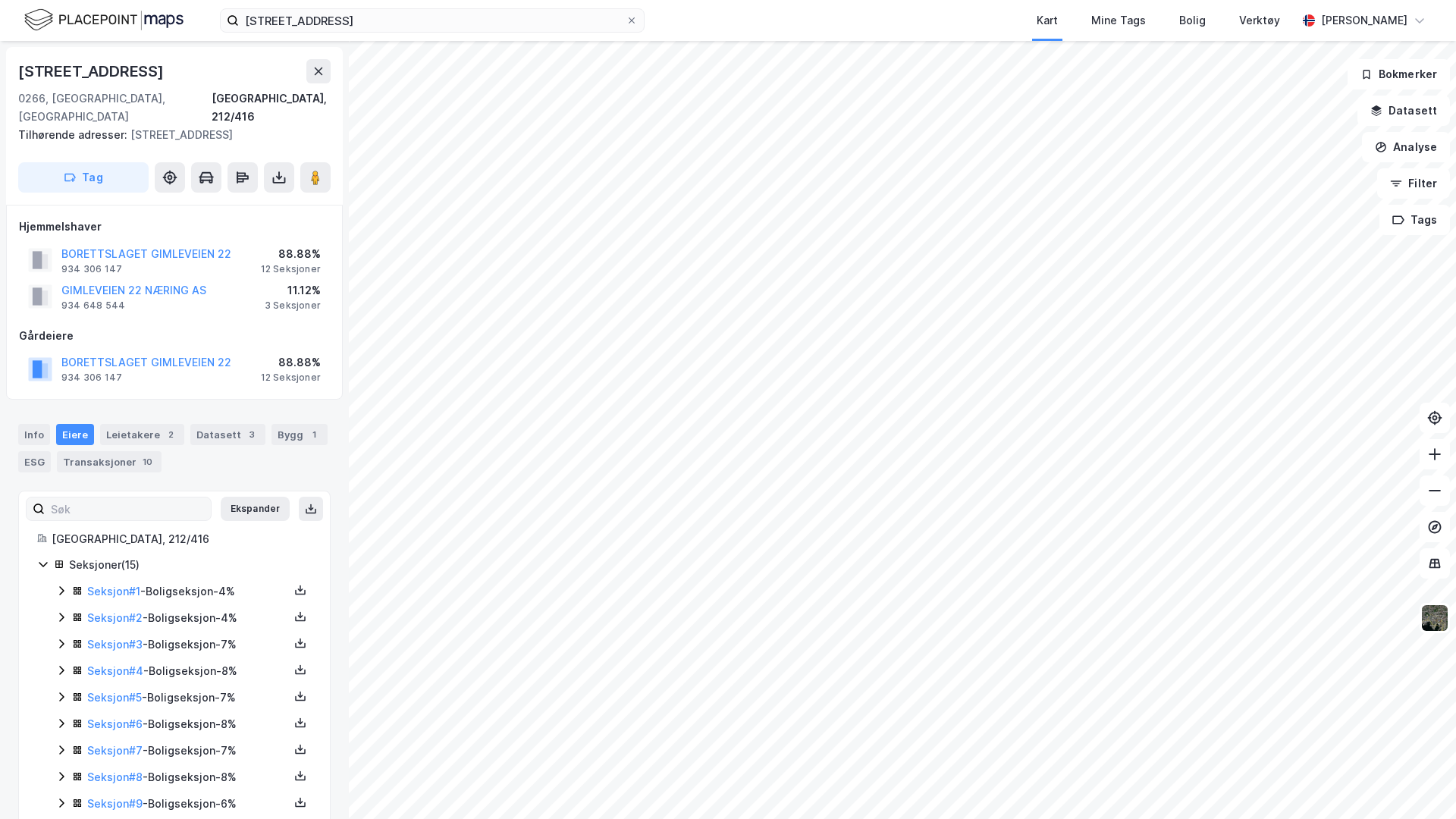
click at [67, 582] on div "Seksjon # 1 - Boligseksjon - 4%" at bounding box center [183, 592] width 256 height 19
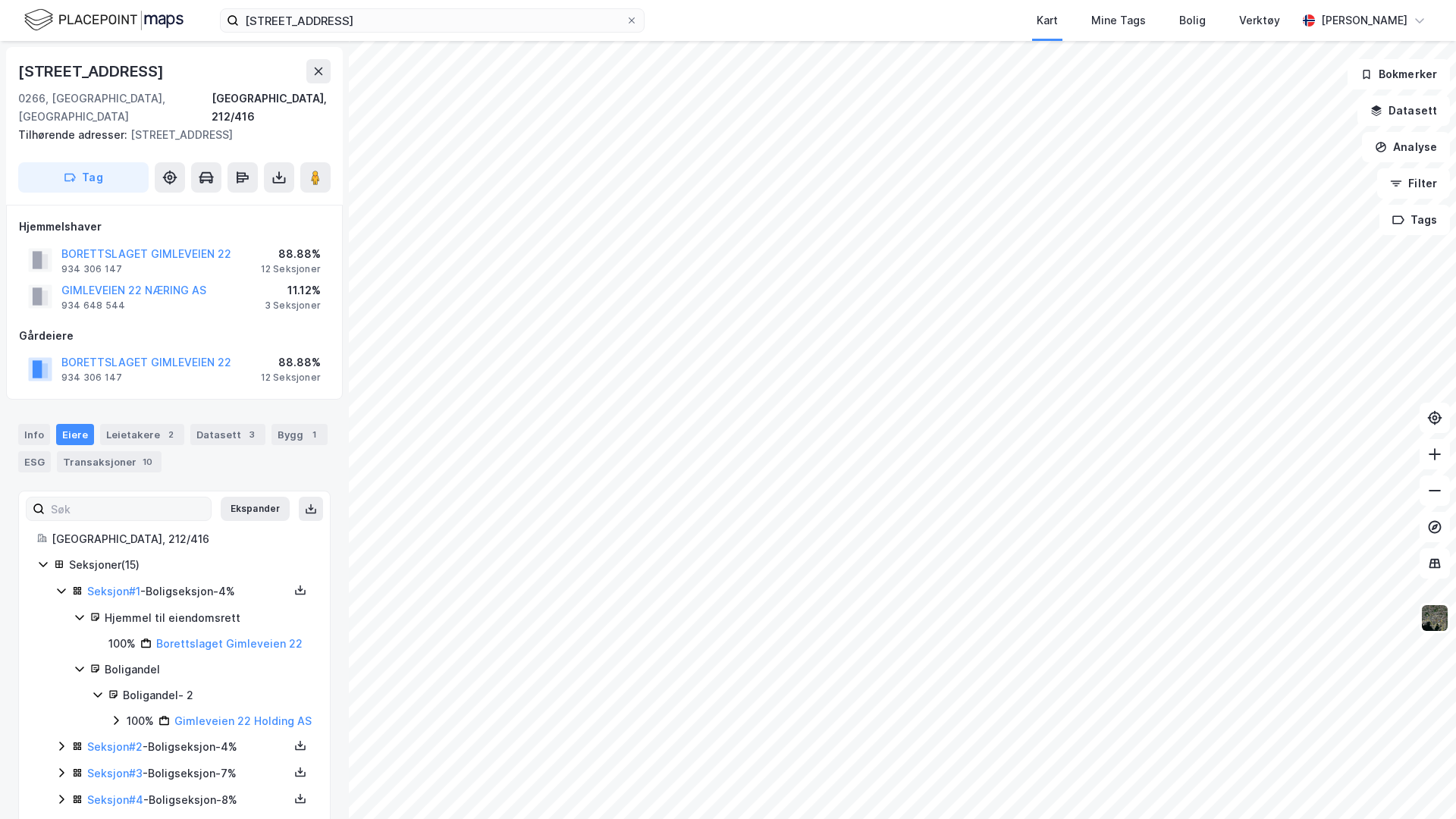
click at [49, 556] on div "Seksjoner ( 15 )" at bounding box center [174, 565] width 274 height 19
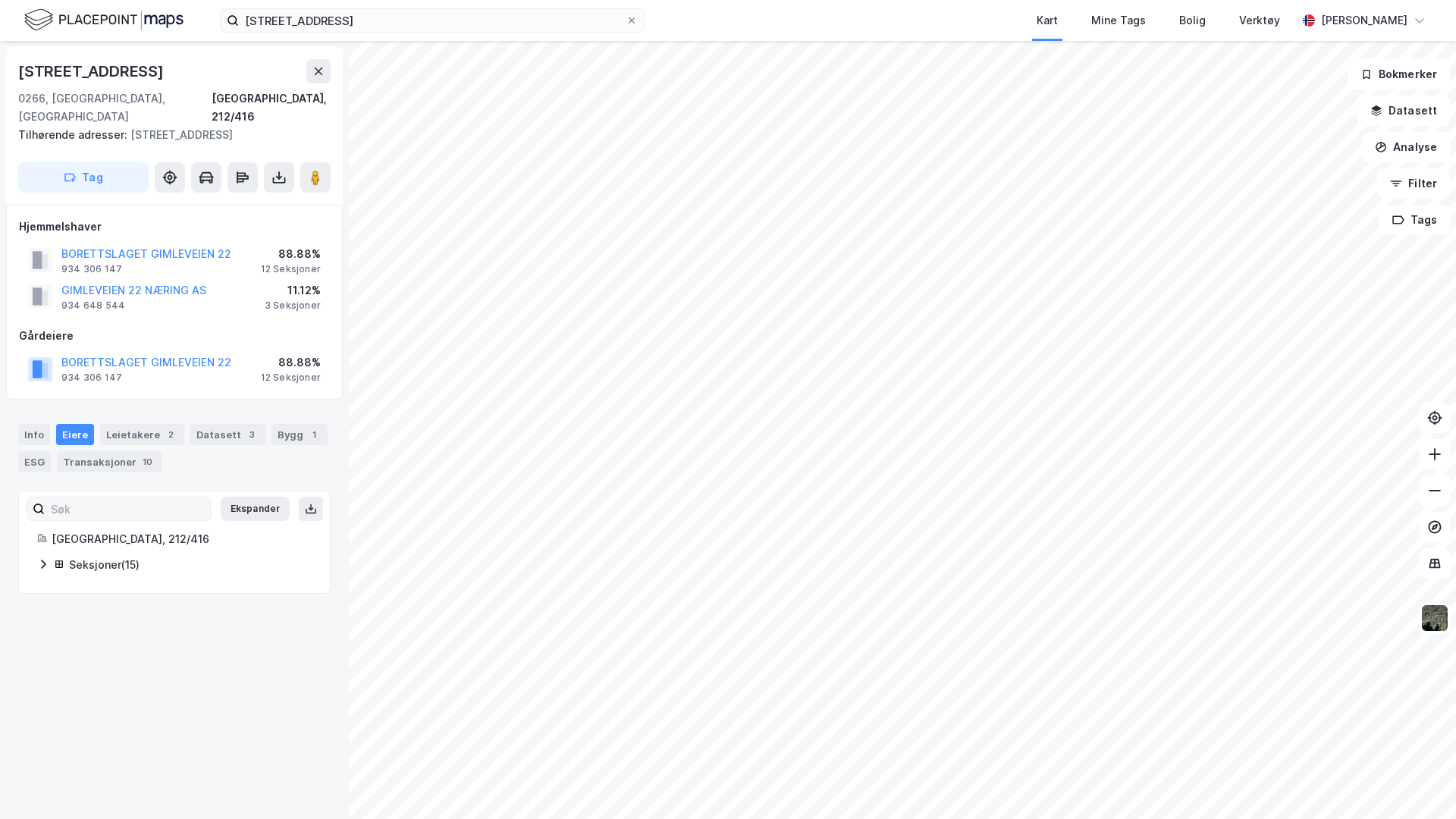
click at [47, 558] on icon at bounding box center [43, 564] width 12 height 12
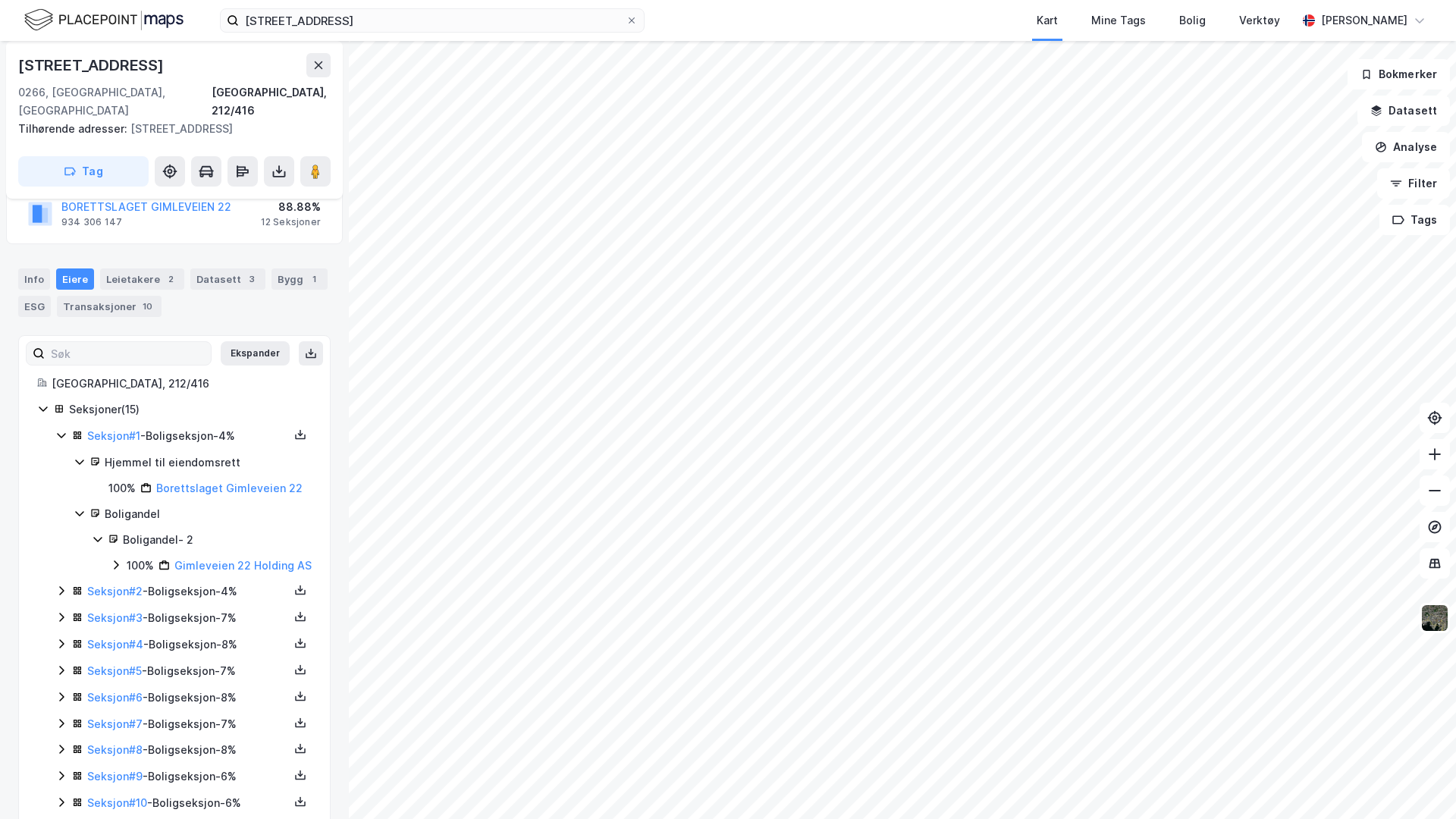
scroll to position [156, 0]
click at [113, 558] on icon at bounding box center [116, 564] width 12 height 12
click at [1146, 114] on button "Datasett" at bounding box center [1403, 111] width 93 height 31
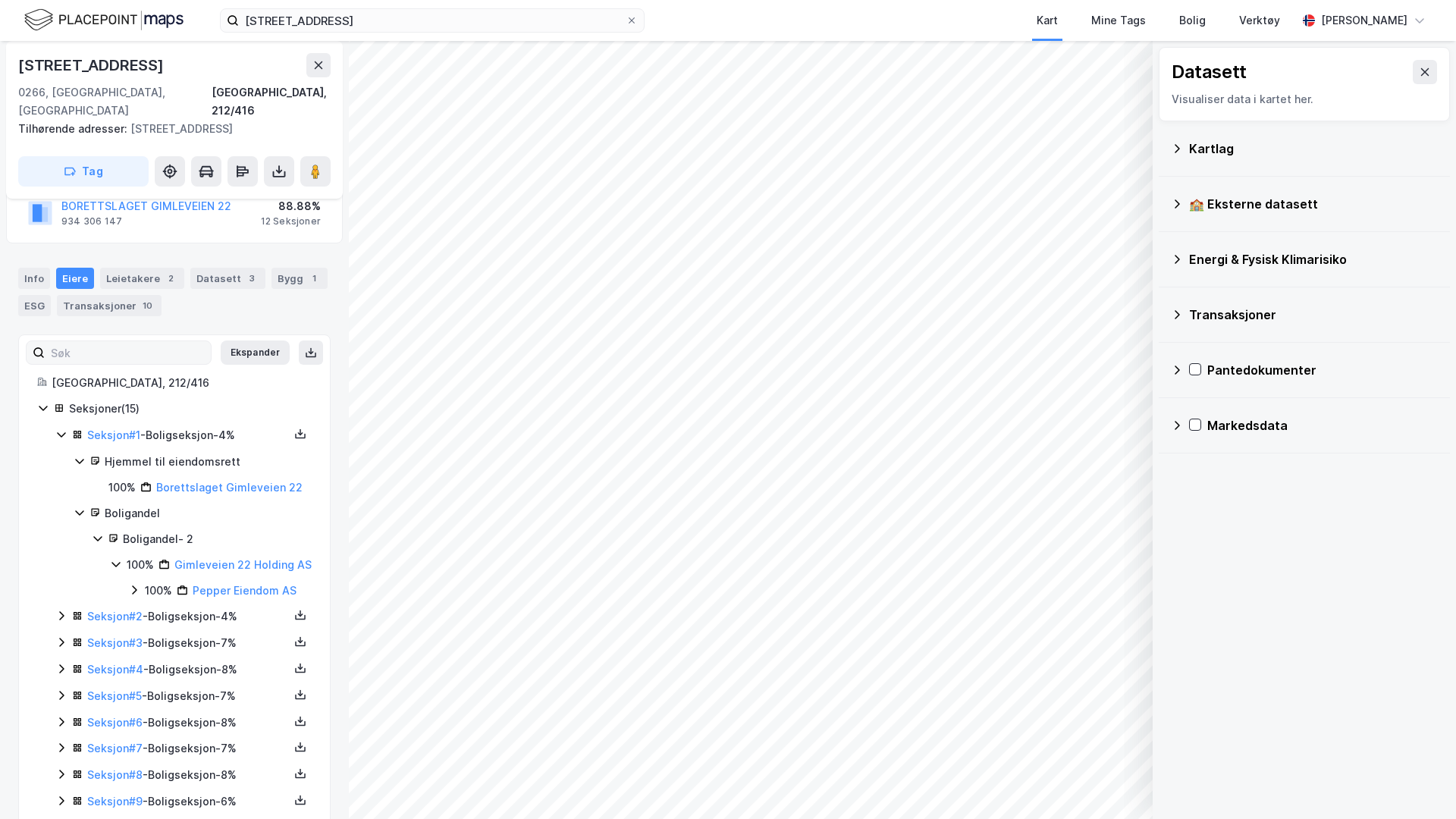
click at [1146, 81] on div "Datasett" at bounding box center [1304, 72] width 266 height 25
click at [1146, 81] on button at bounding box center [1425, 72] width 25 height 25
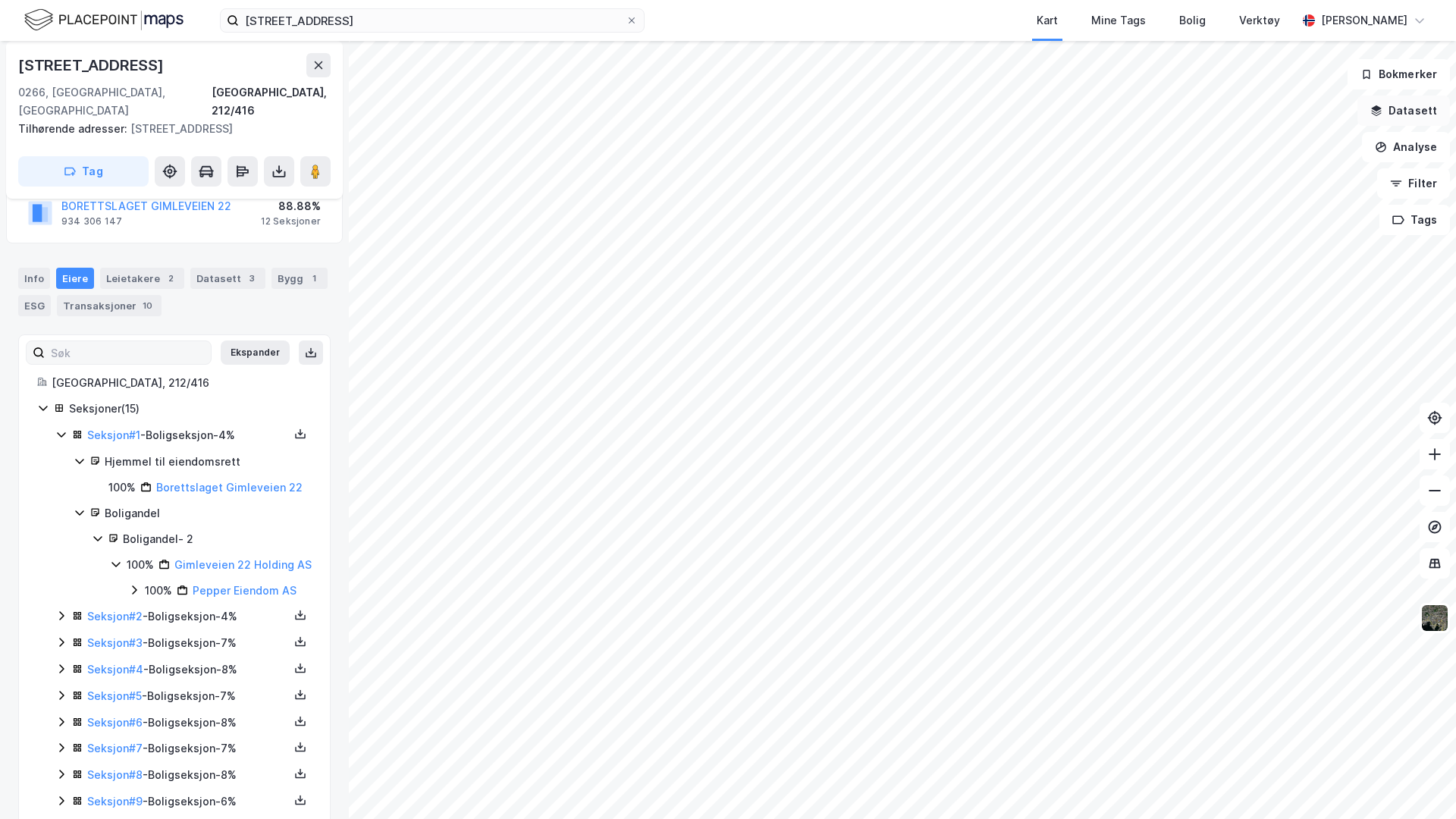
click at [1146, 110] on button "Datasett" at bounding box center [1403, 111] width 93 height 31
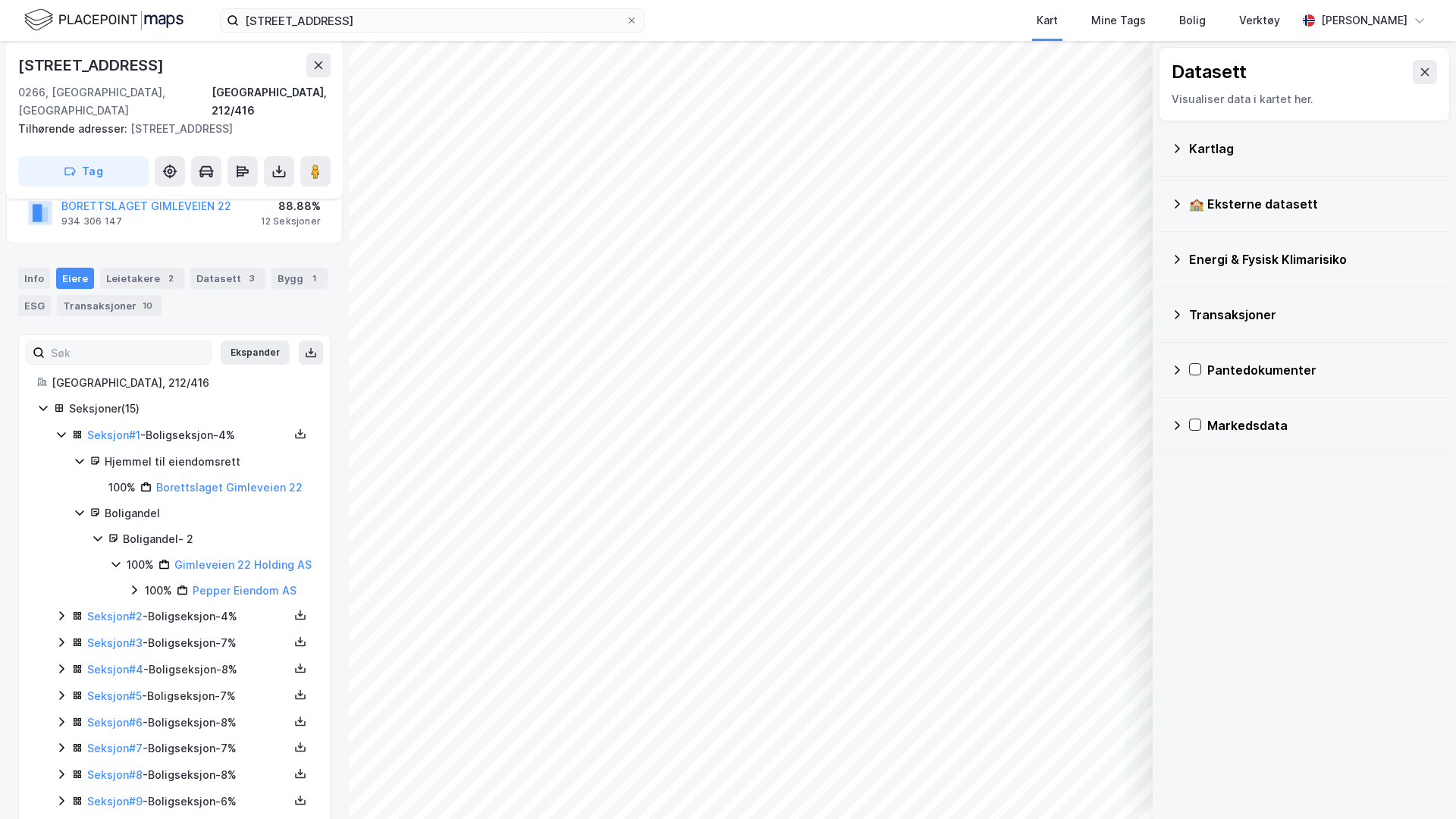
click at [1146, 261] on div "Energi & Fysisk Klimarisiko" at bounding box center [1313, 259] width 249 height 18
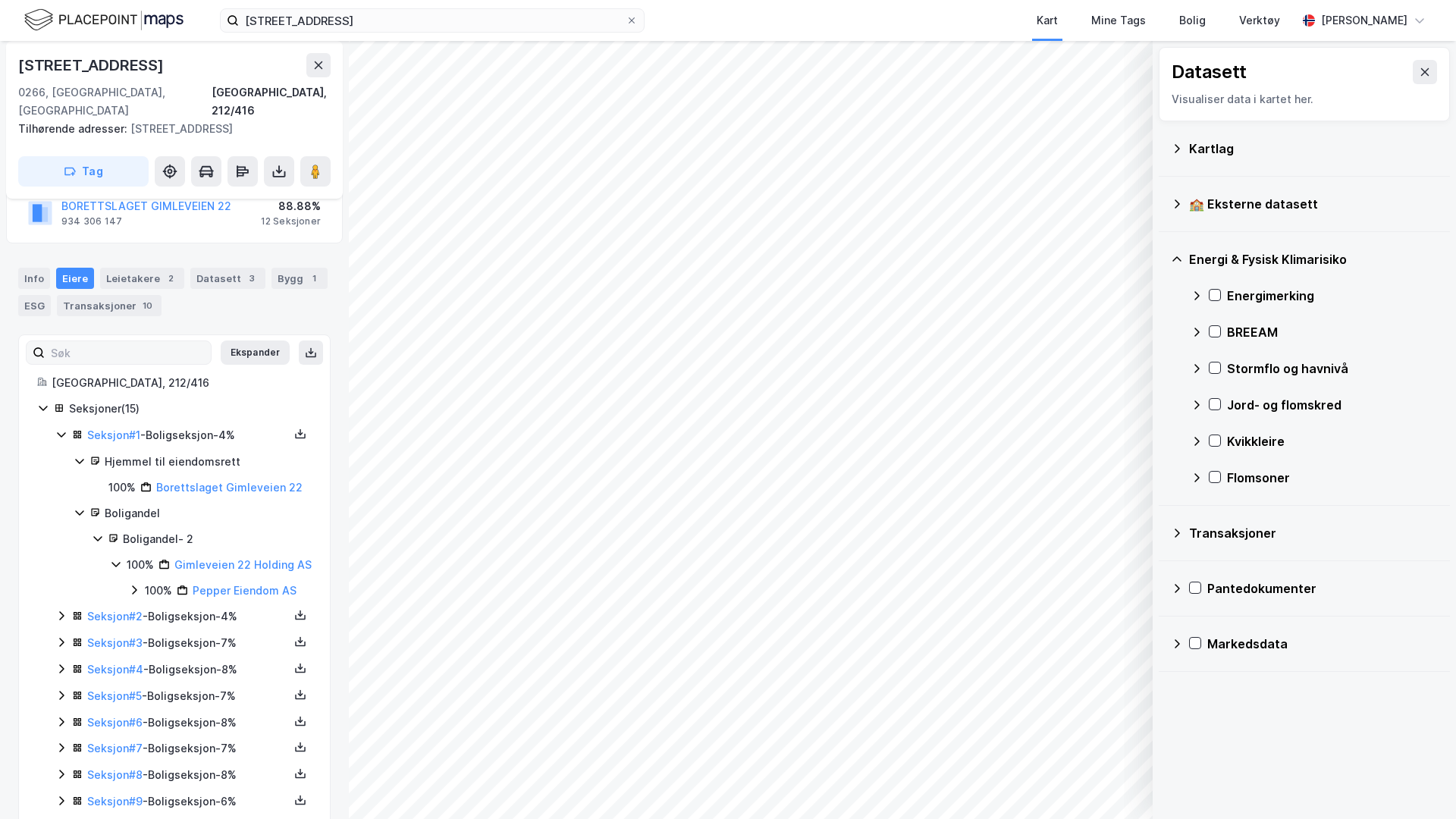
click at [1146, 248] on div "Energi & Fysisk Klimarisiko" at bounding box center [1304, 259] width 267 height 36
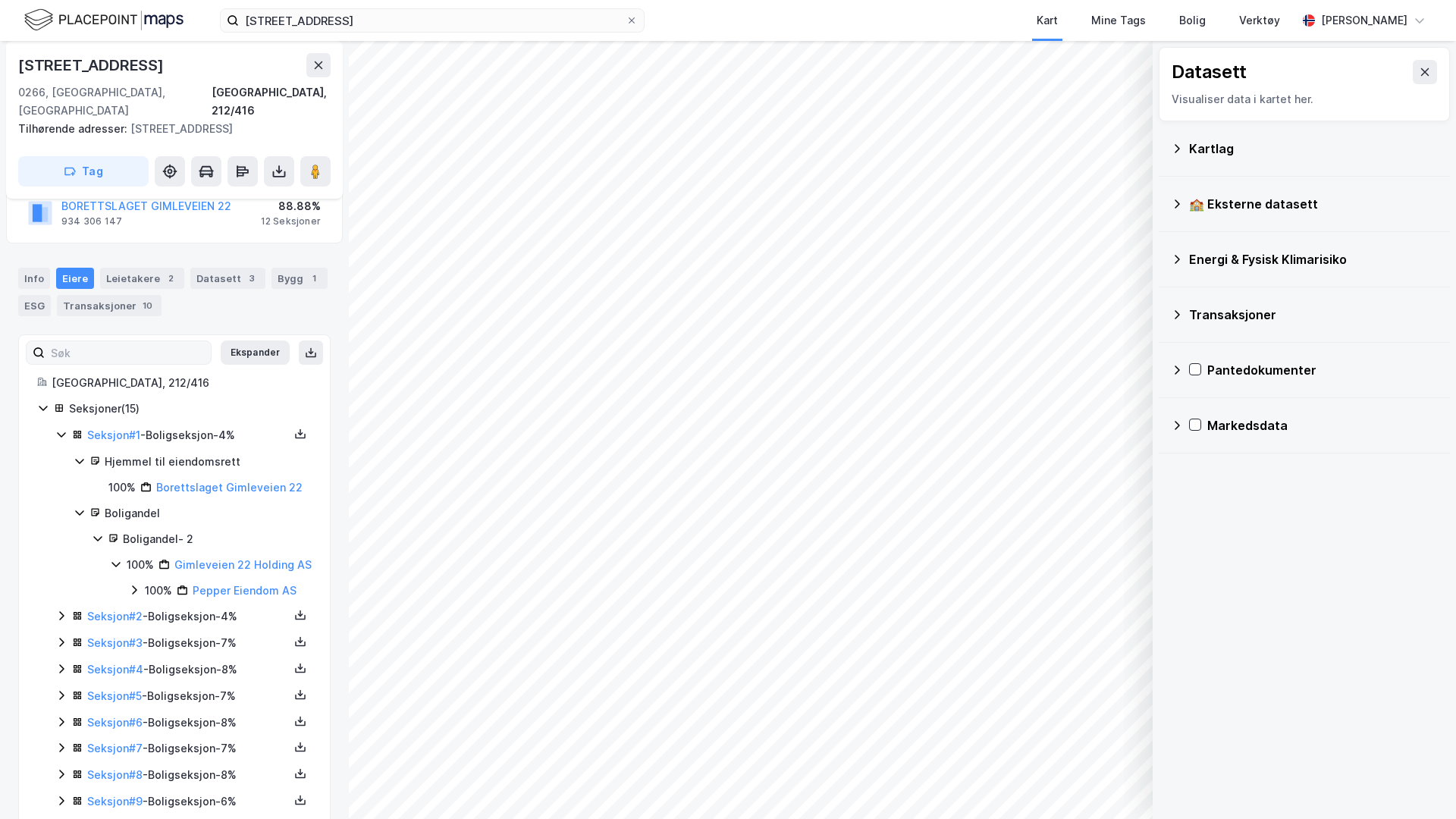
click at [1146, 309] on div "Transaksjoner" at bounding box center [1313, 314] width 249 height 18
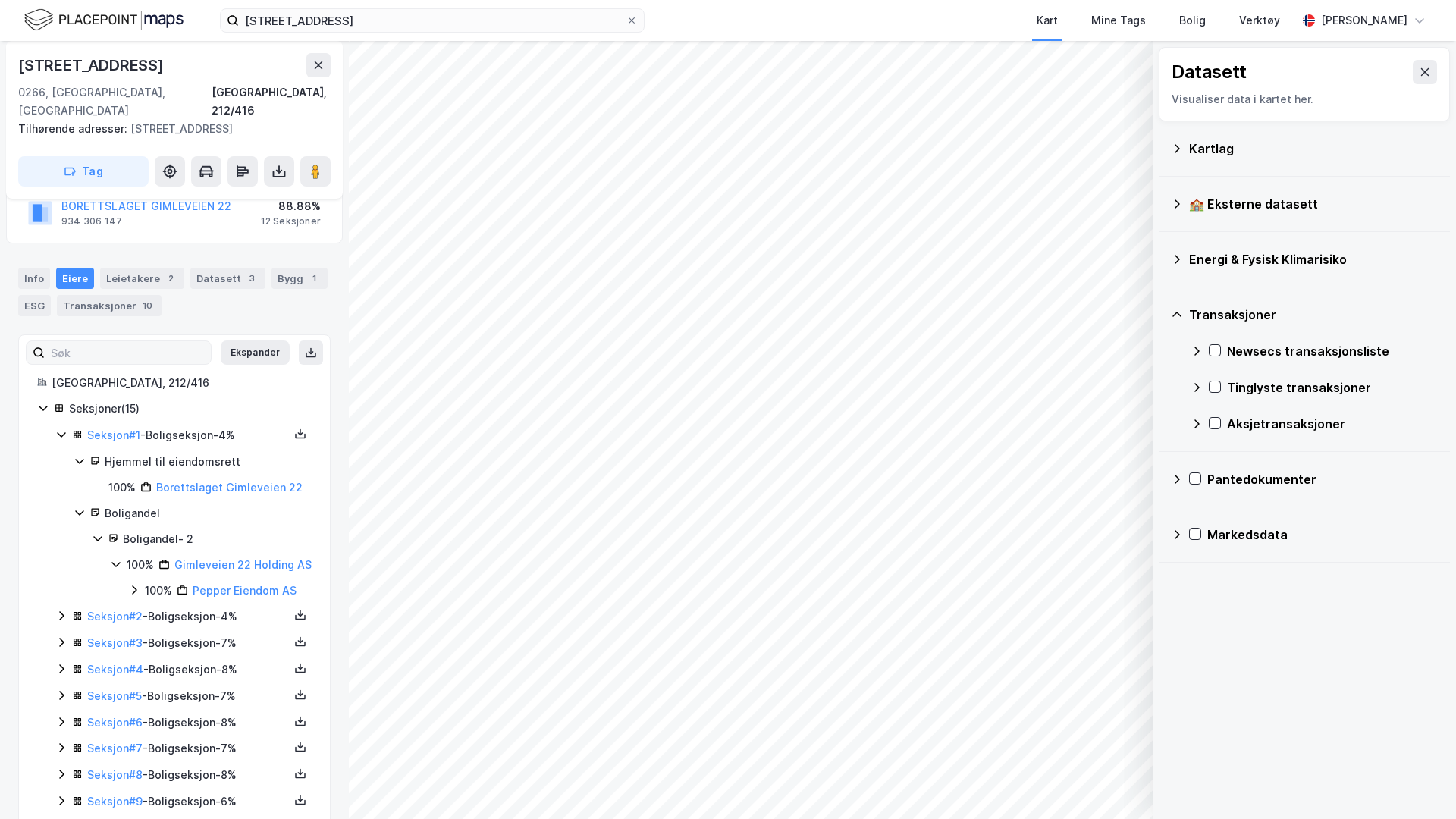
click at [1146, 349] on div "Newsecs transaksjonsliste" at bounding box center [1314, 351] width 247 height 36
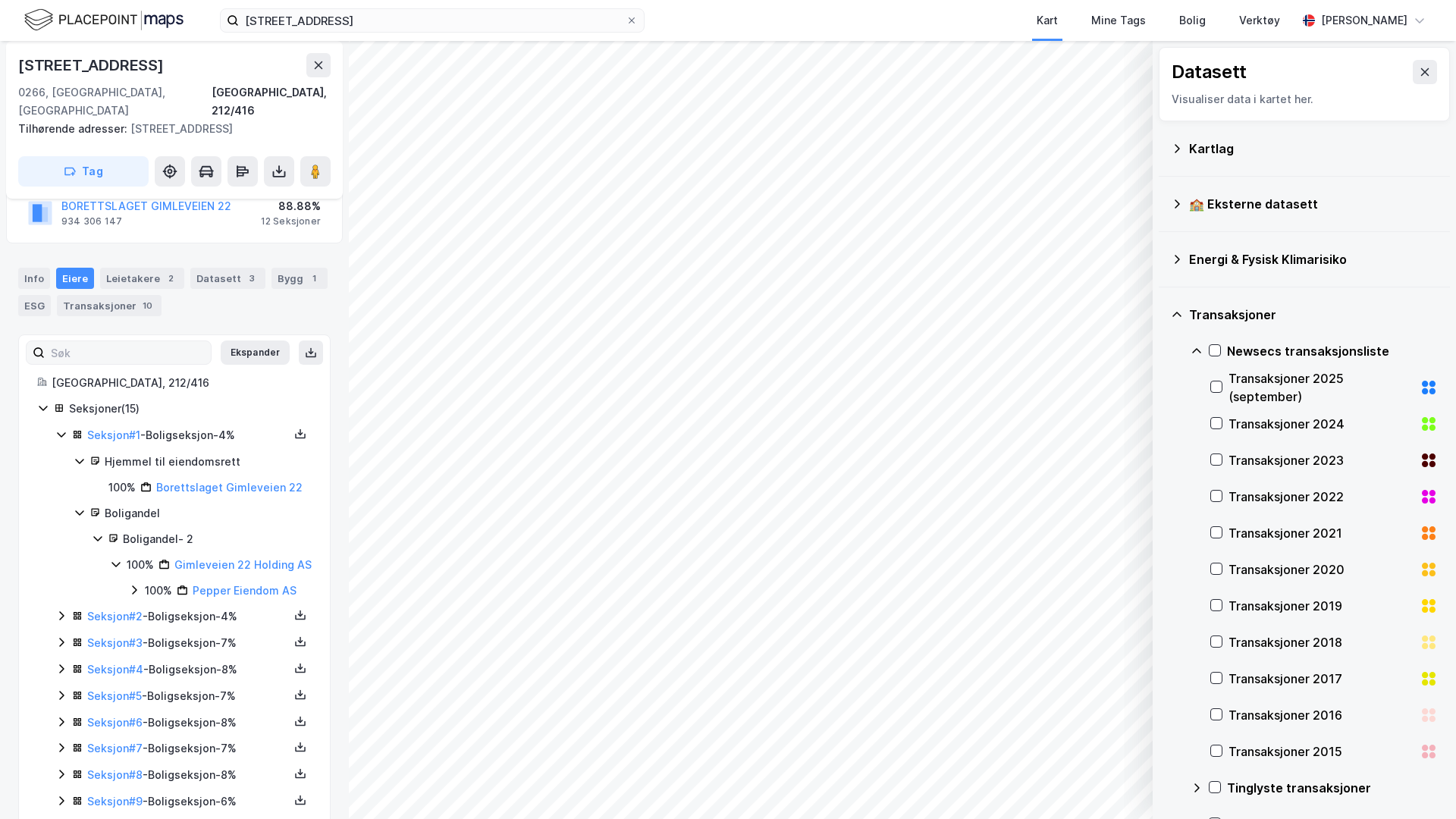
click at [1146, 373] on div "Transaksjoner 2025 (september)" at bounding box center [1321, 387] width 185 height 36
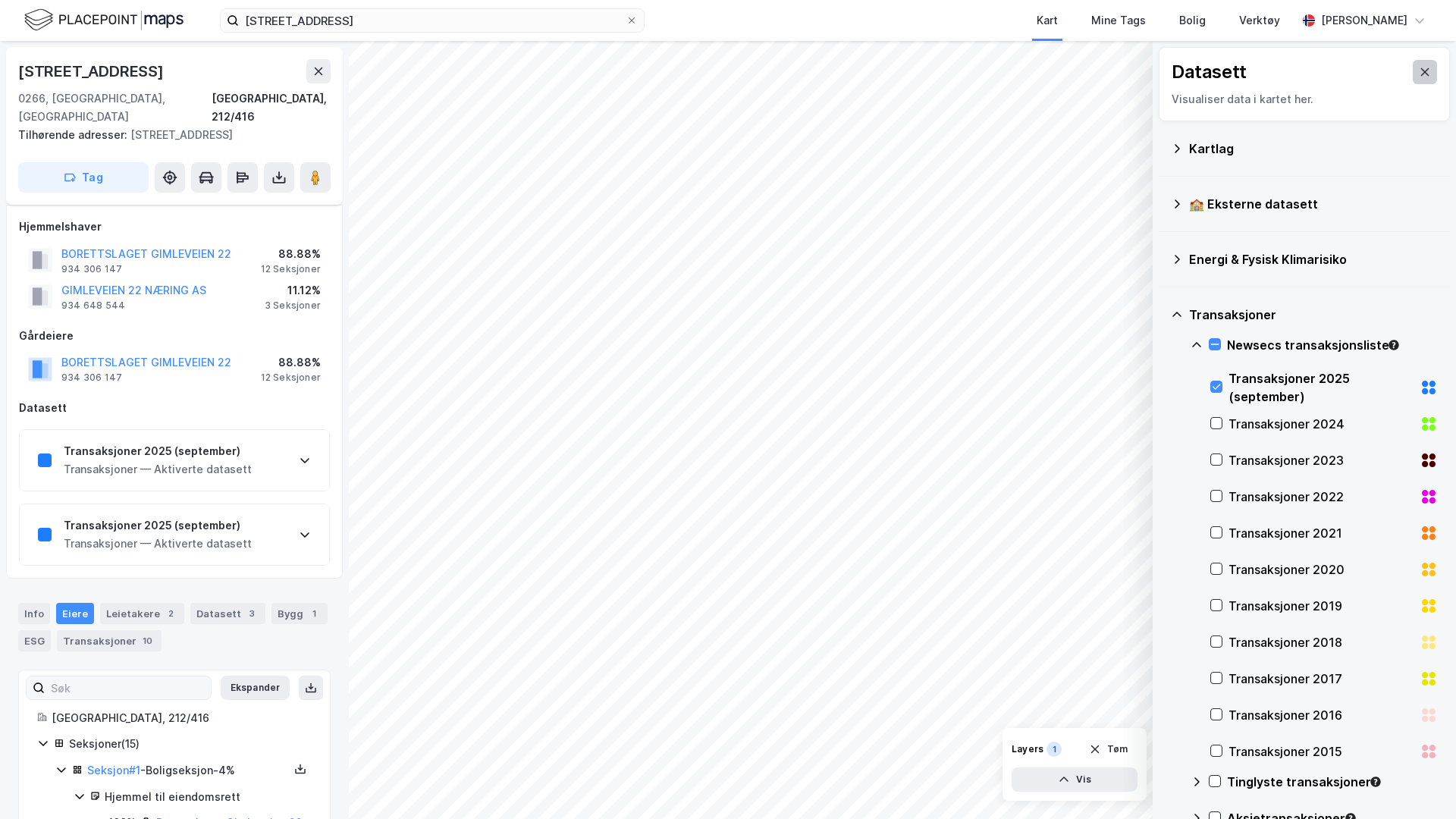
click at [1146, 69] on icon at bounding box center [1425, 72] width 12 height 12
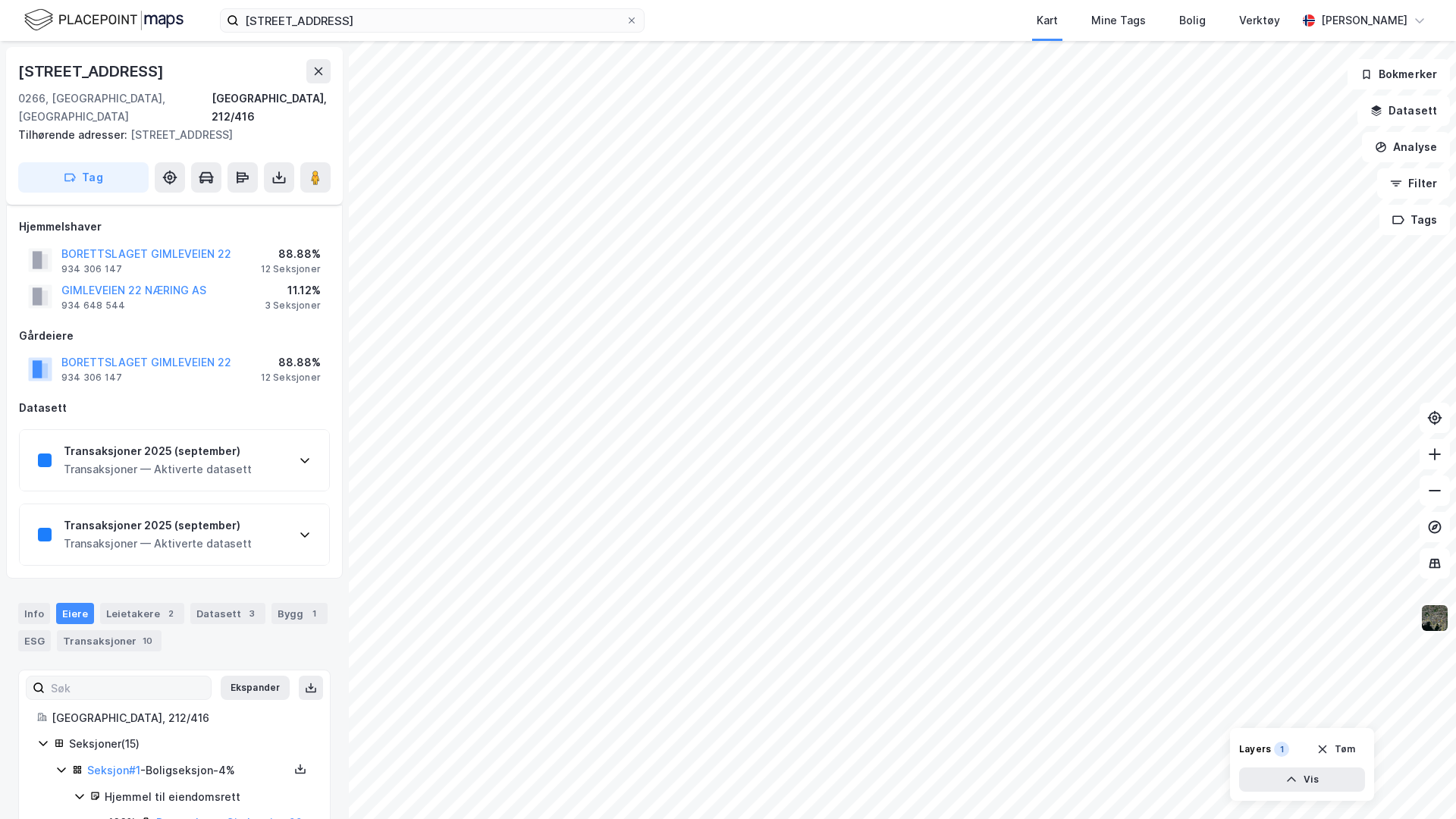
click at [1146, 621] on img at bounding box center [1435, 618] width 29 height 29
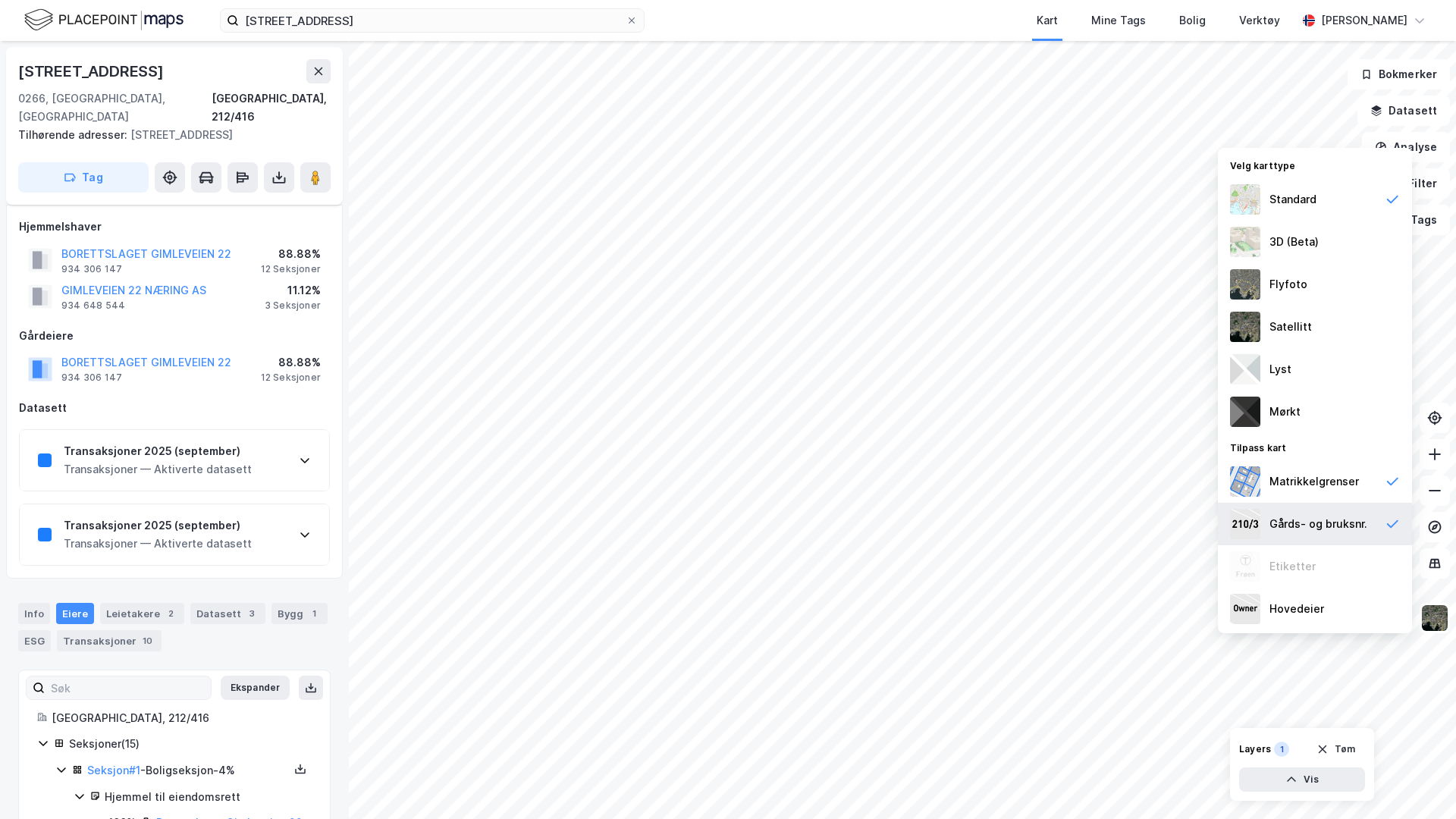
click at [1146, 511] on div "Gårds- og bruksnr." at bounding box center [1315, 524] width 194 height 42
click at [1146, 485] on div "Matrikkelgrenser" at bounding box center [1313, 481] width 89 height 18
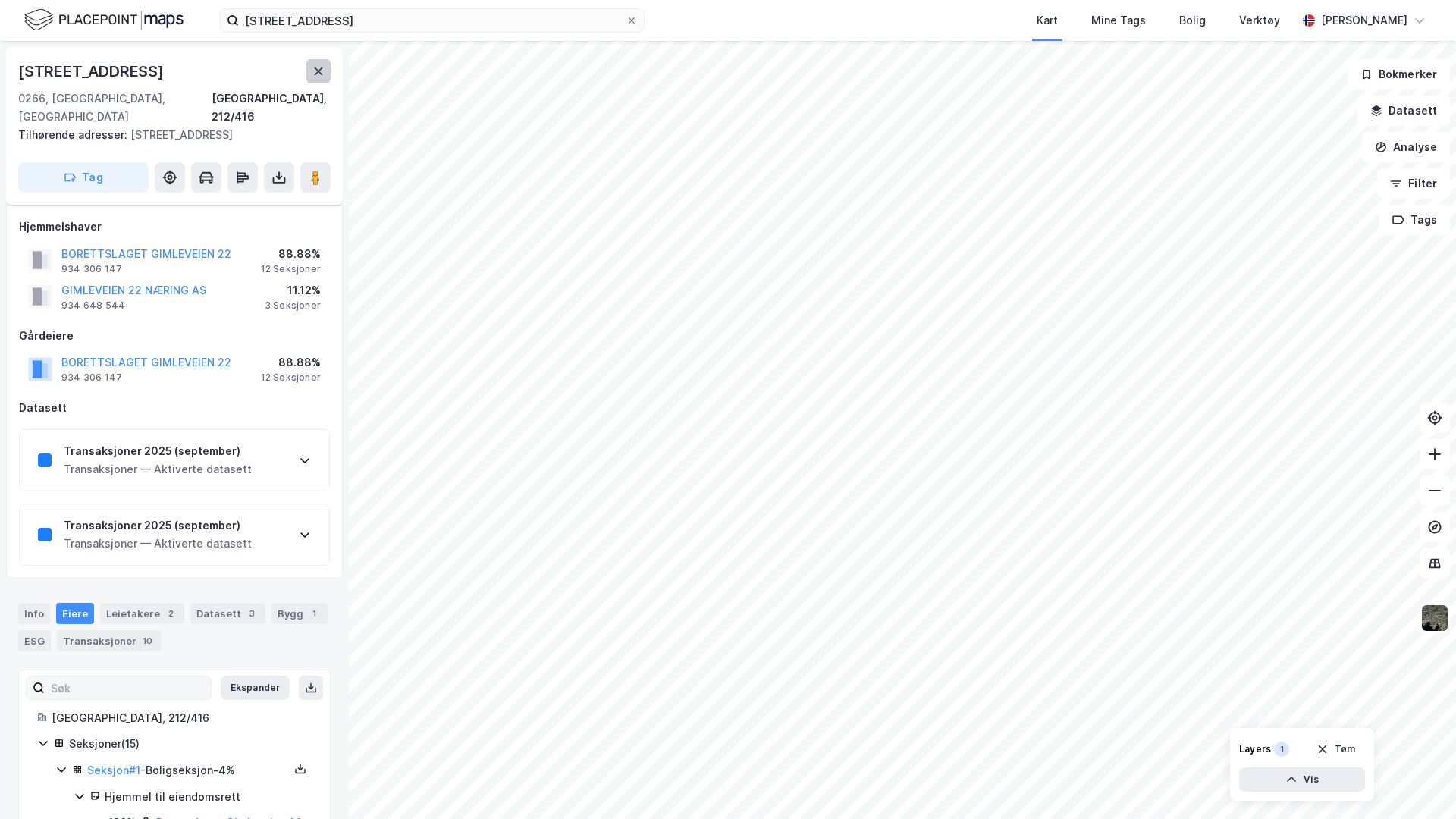
click at [306, 70] on button at bounding box center [318, 71] width 25 height 25
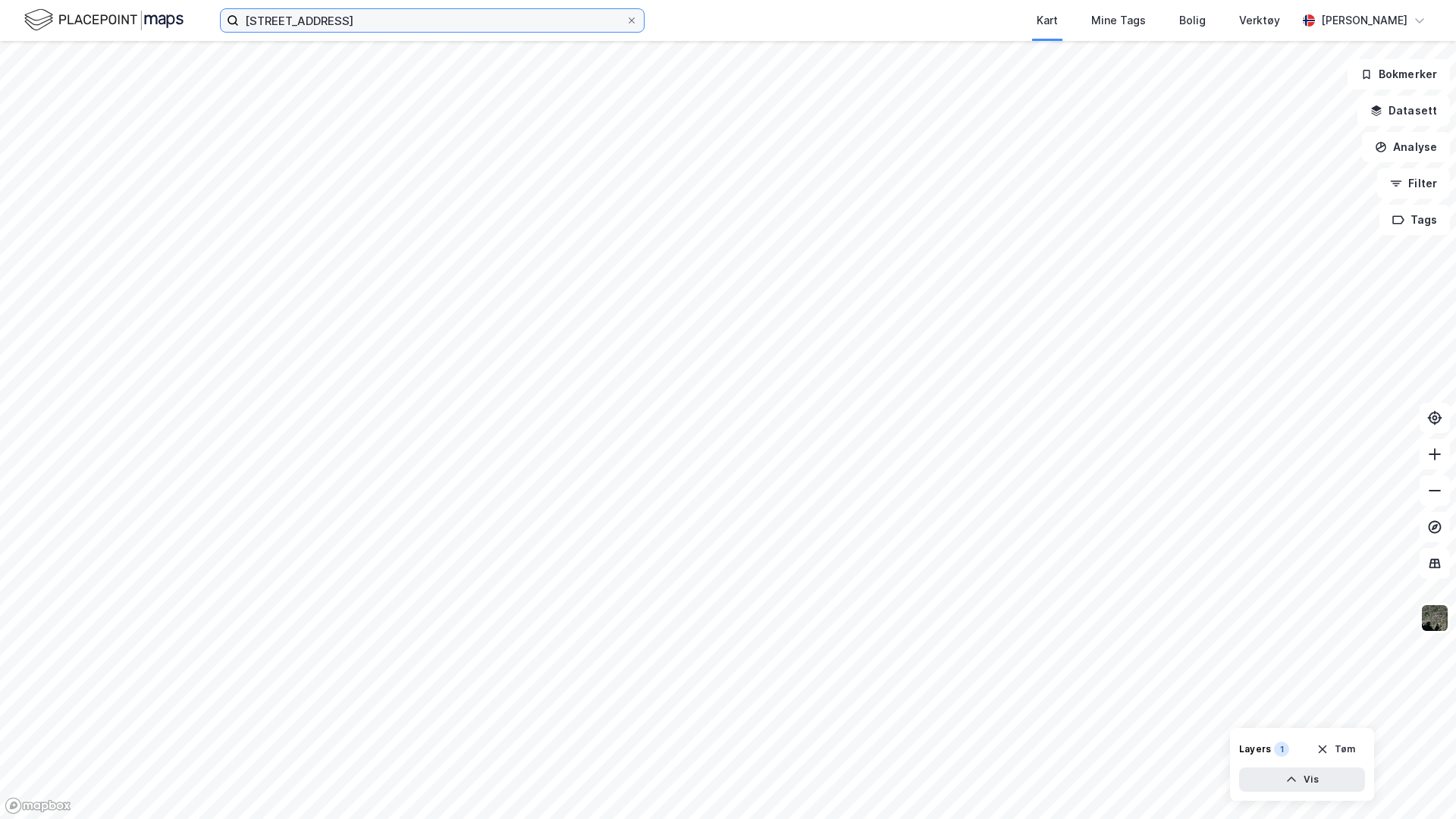
click at [364, 30] on input "[STREET_ADDRESS]" at bounding box center [432, 20] width 387 height 23
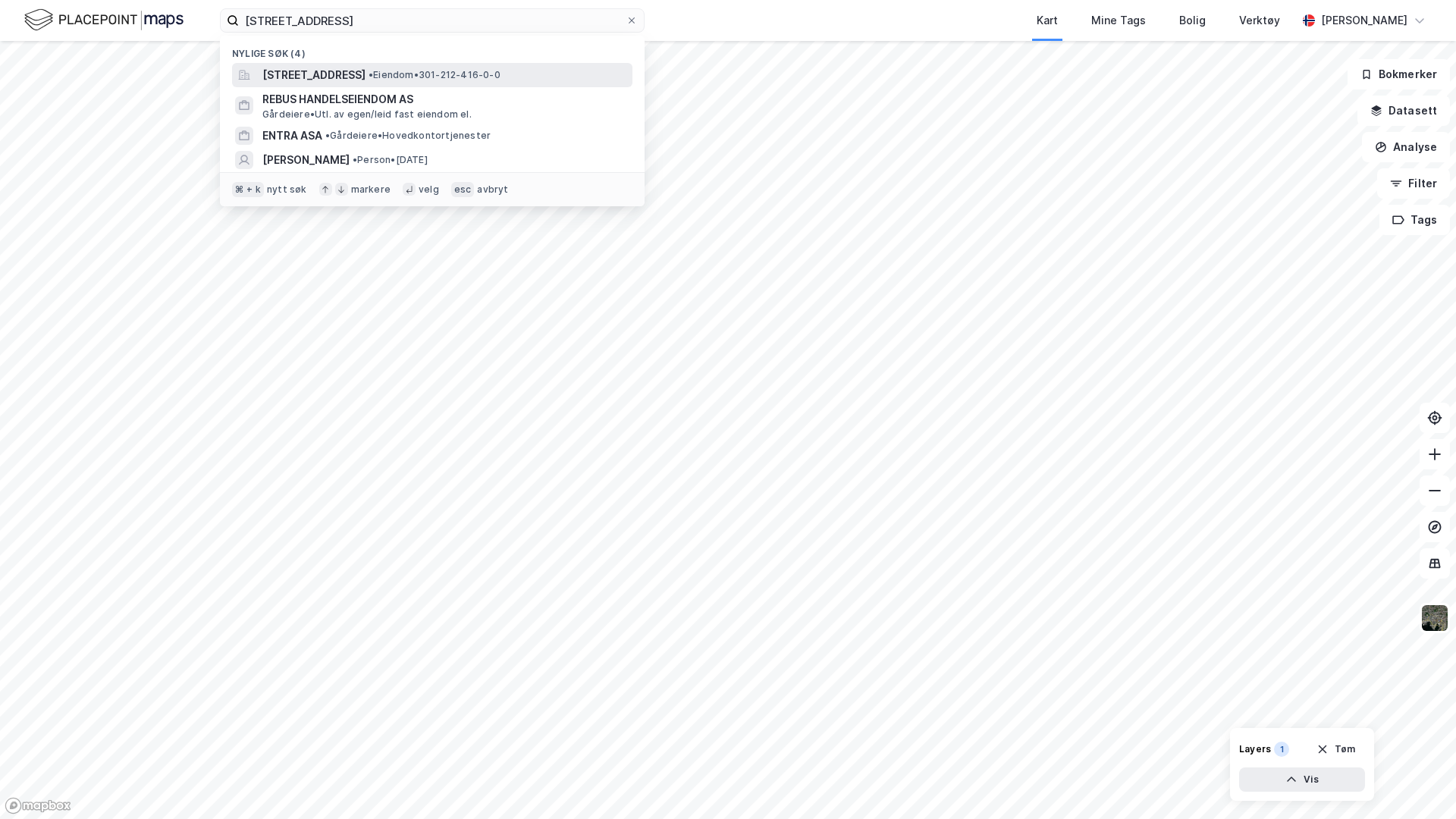
click at [363, 76] on span "[STREET_ADDRESS]" at bounding box center [313, 75] width 103 height 18
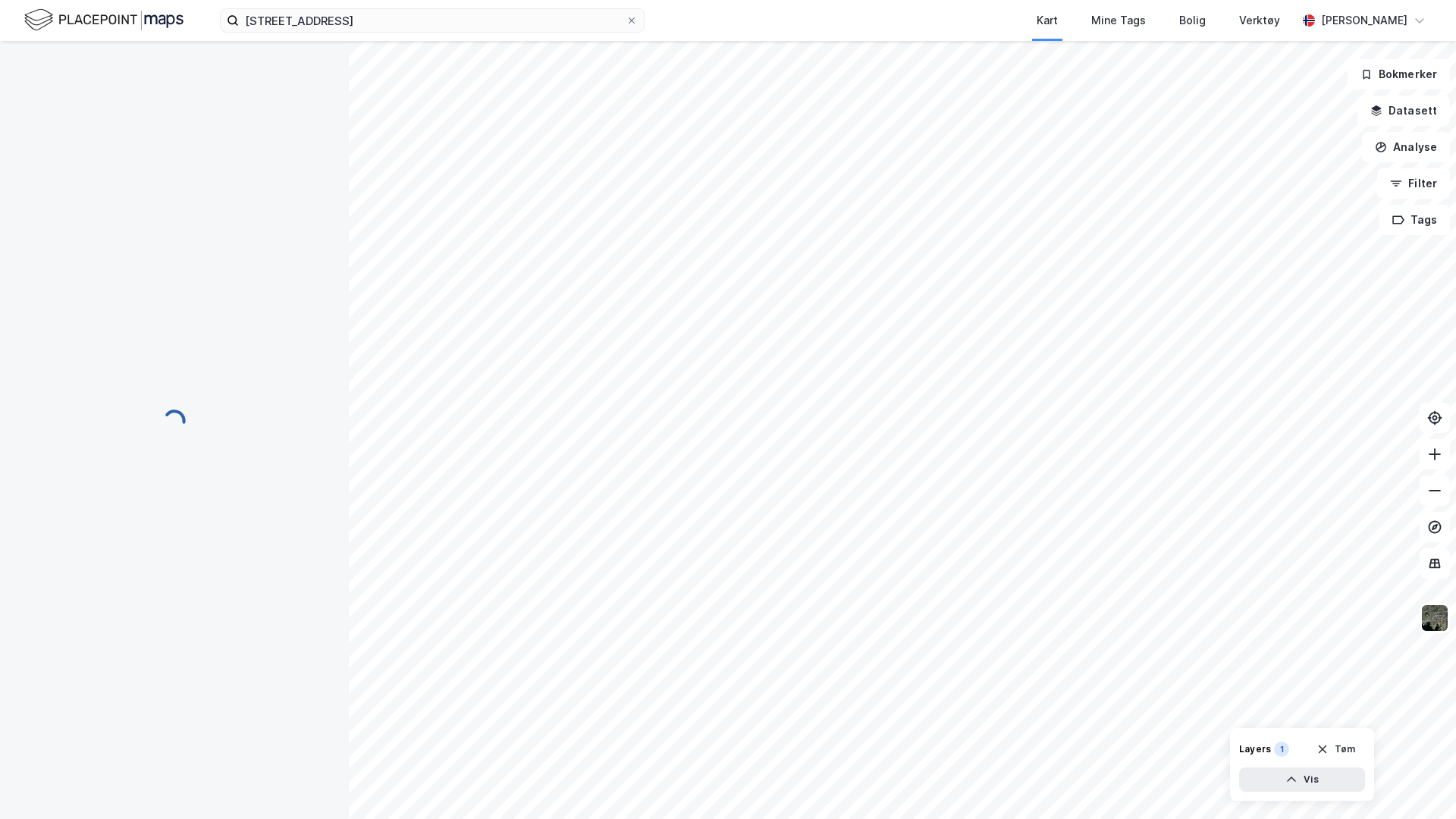
scroll to position [156, 0]
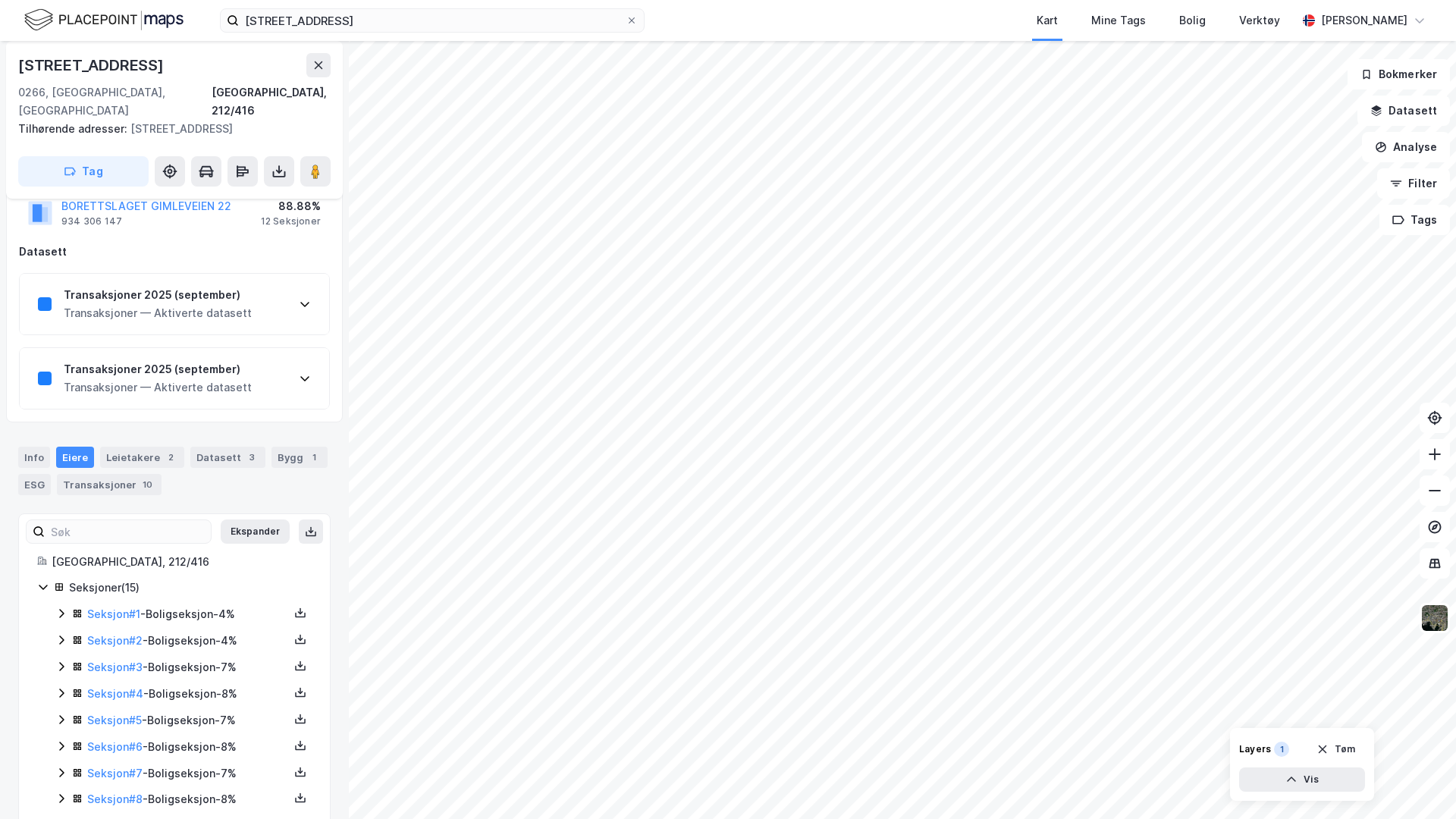
click at [156, 304] on div "Transaksjoner — Aktiverte datasett" at bounding box center [158, 312] width 188 height 18
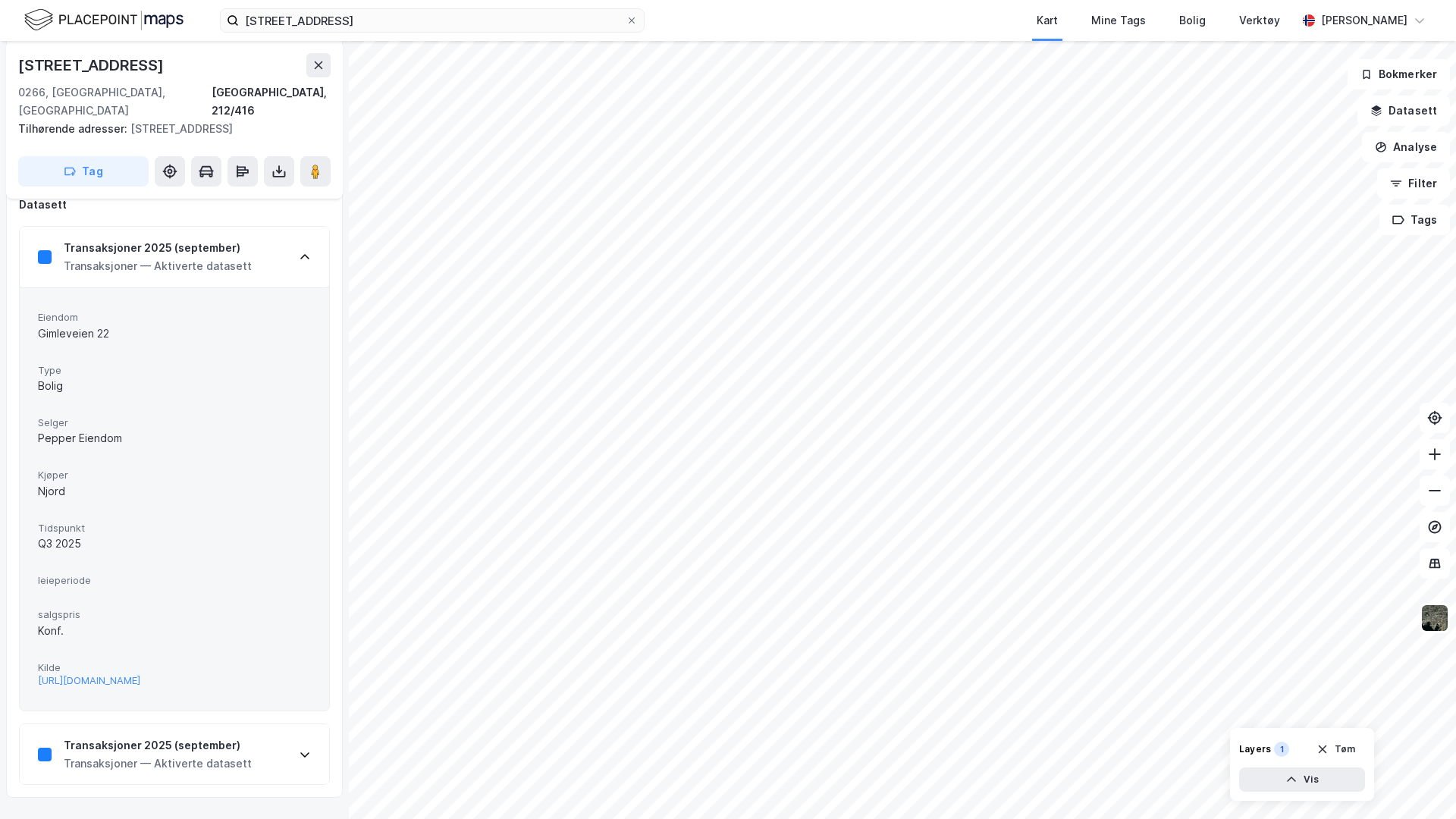
scroll to position [202, 0]
click at [292, 246] on div "Transaksjoner 2025 (september) Transaksjoner — Aktiverte datasett" at bounding box center [174, 258] width 309 height 60
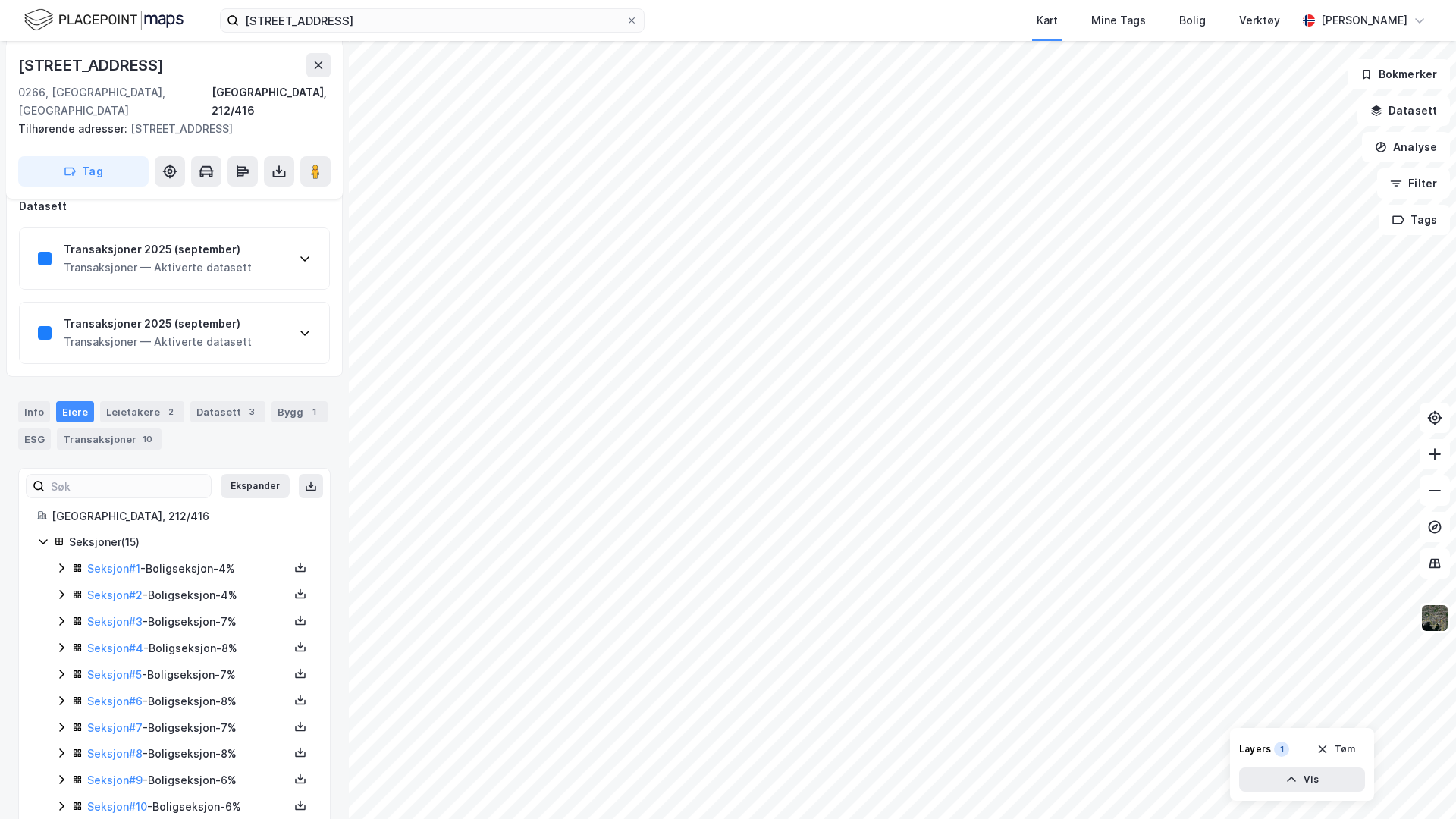
scroll to position [119, 0]
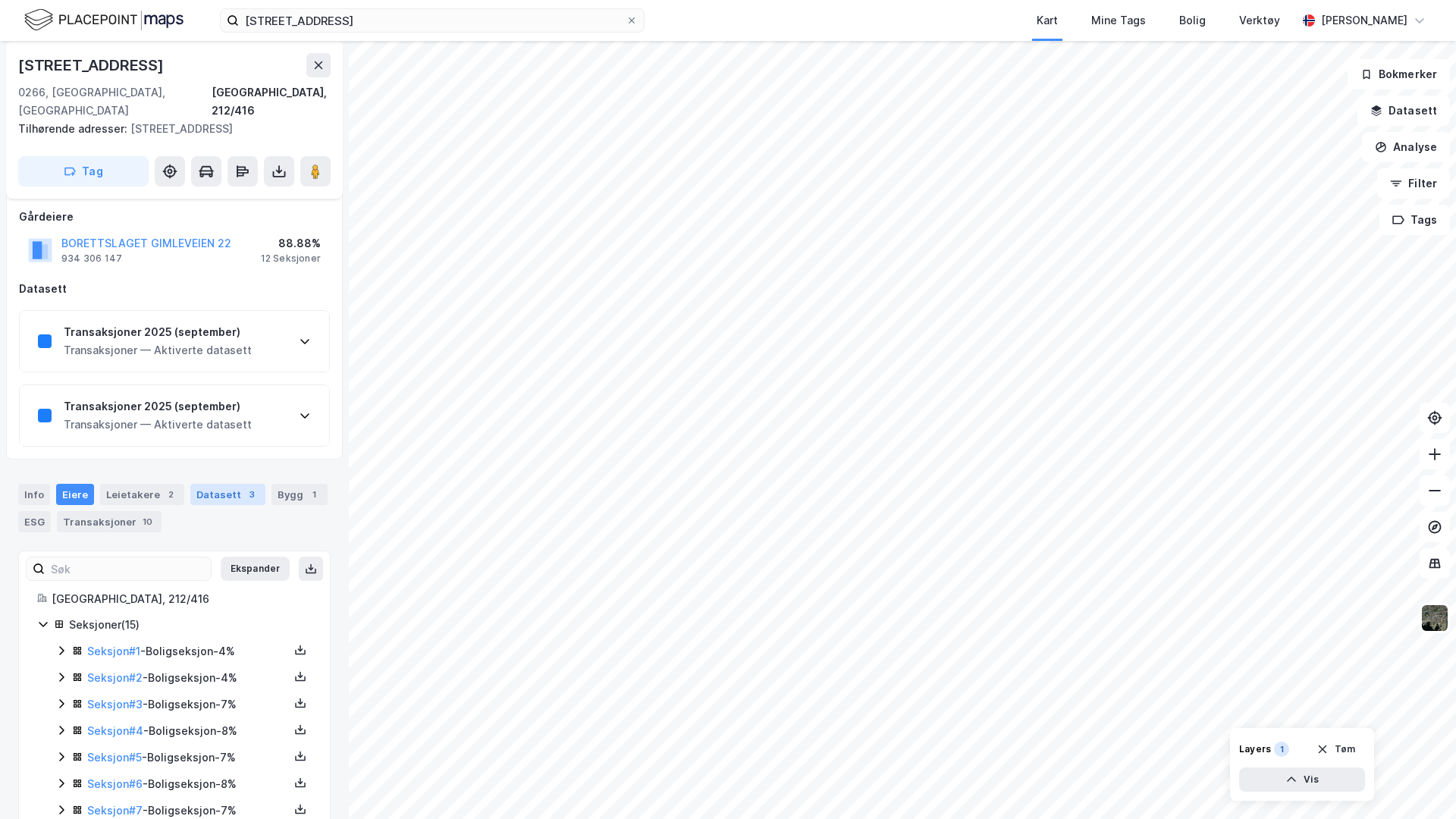
click at [226, 484] on div "Datasett 3" at bounding box center [228, 494] width 75 height 21
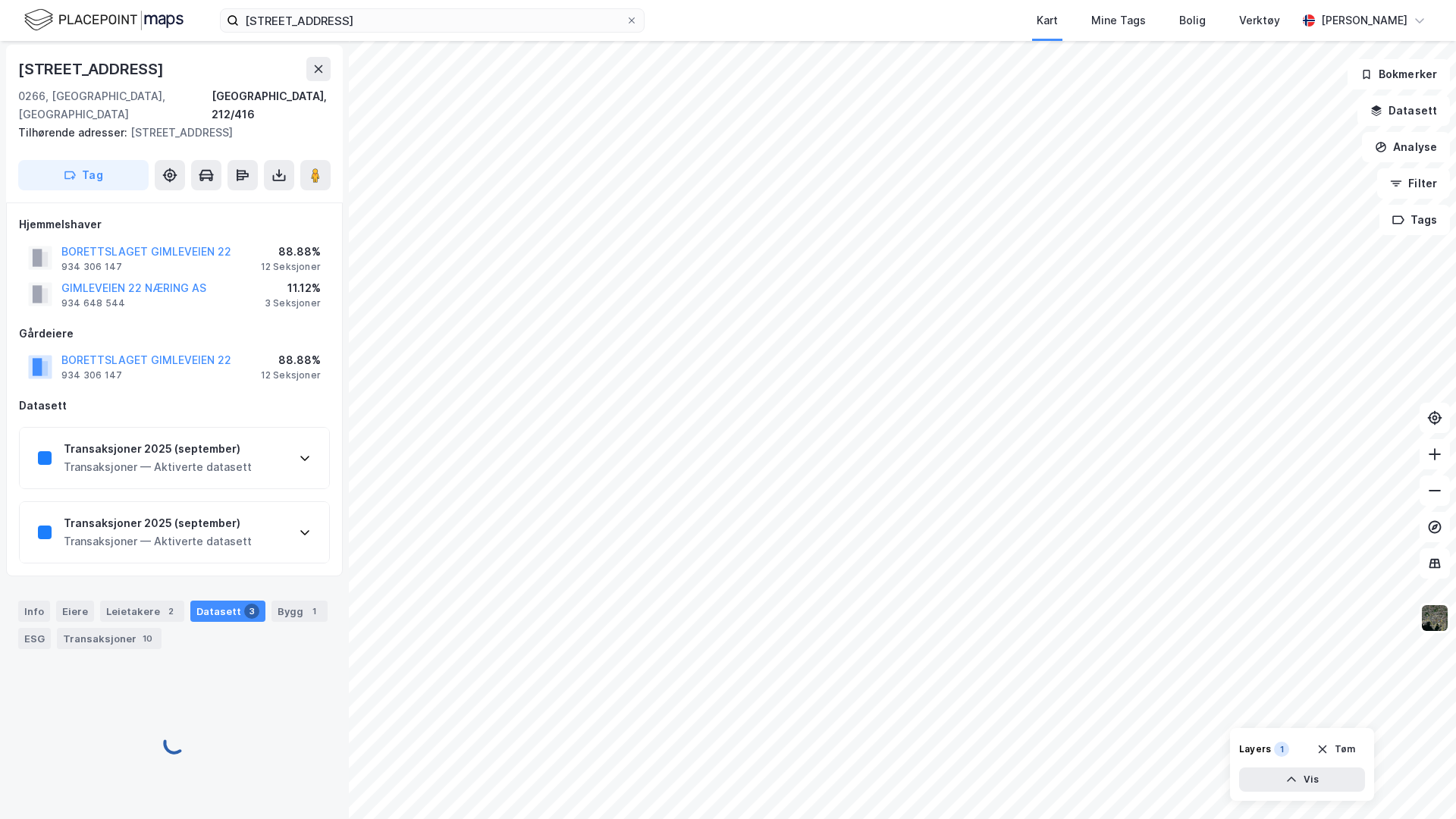
scroll to position [74, 0]
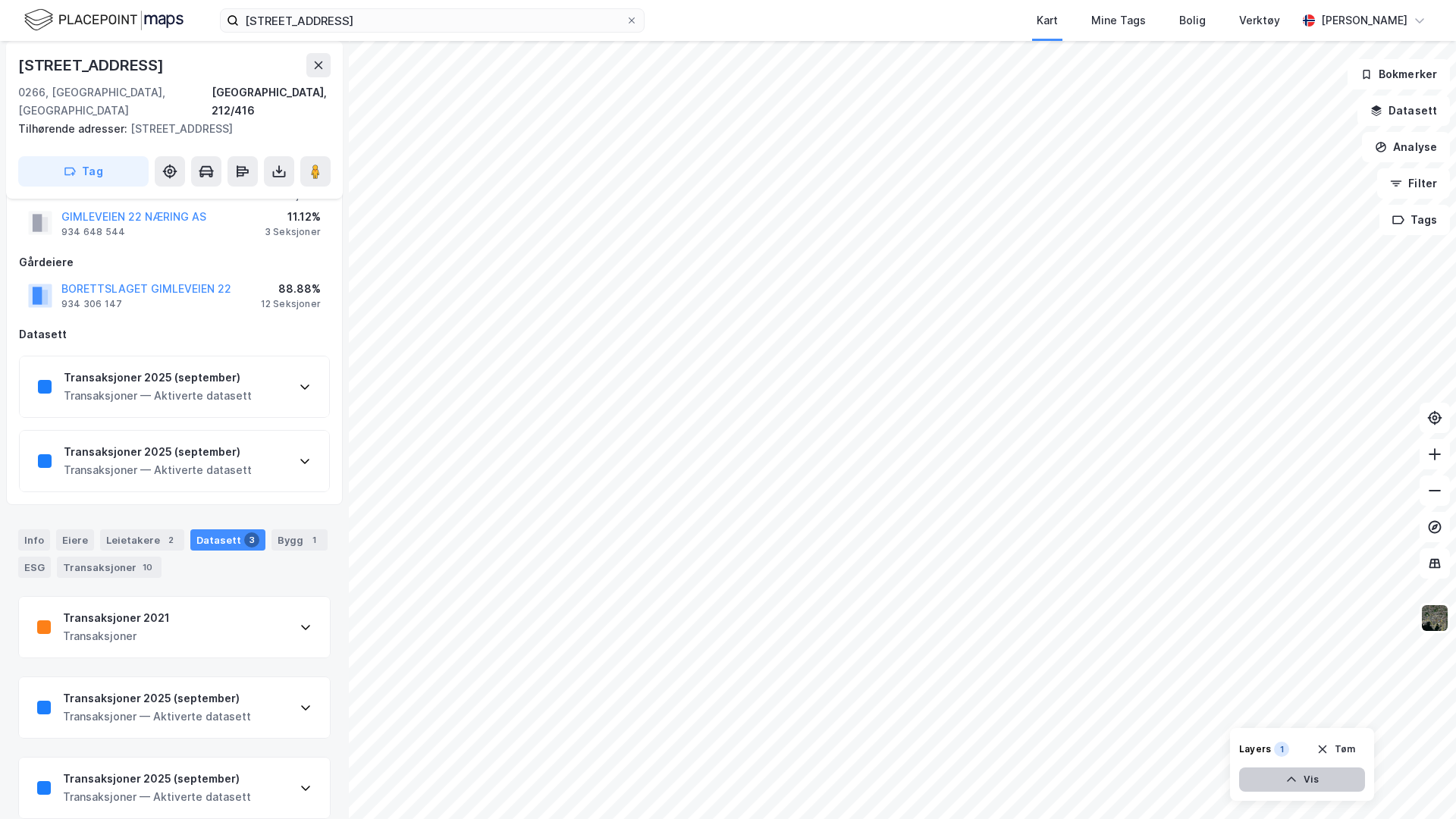
click at [1146, 649] on button "Vis" at bounding box center [1302, 779] width 126 height 25
click at [1146, 649] on icon at bounding box center [1296, 746] width 11 height 7
click at [1146, 649] on icon at bounding box center [1323, 746] width 12 height 12
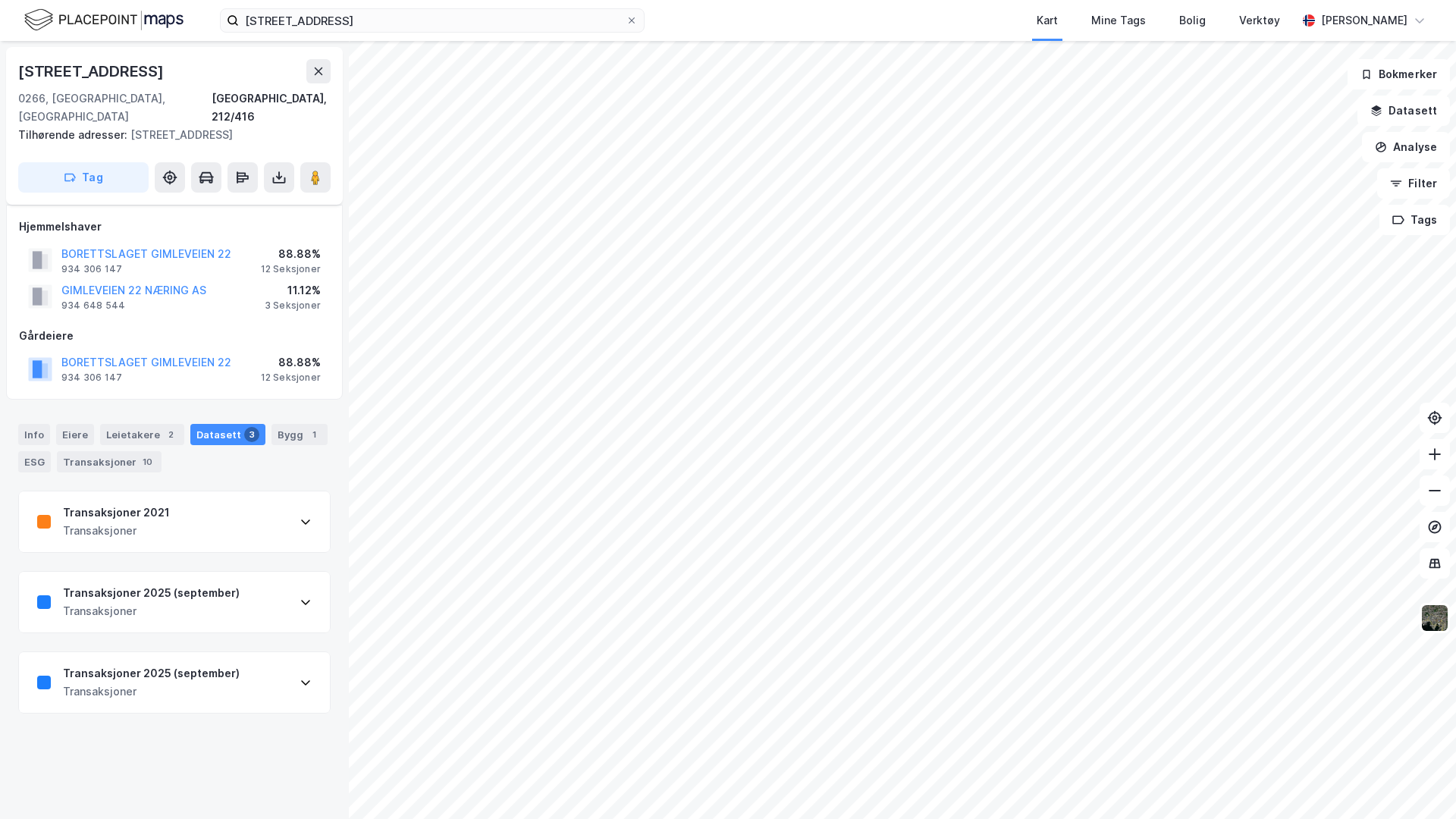
click at [245, 508] on div "Transaksjoner 2021 Transaksjoner" at bounding box center [174, 521] width 311 height 60
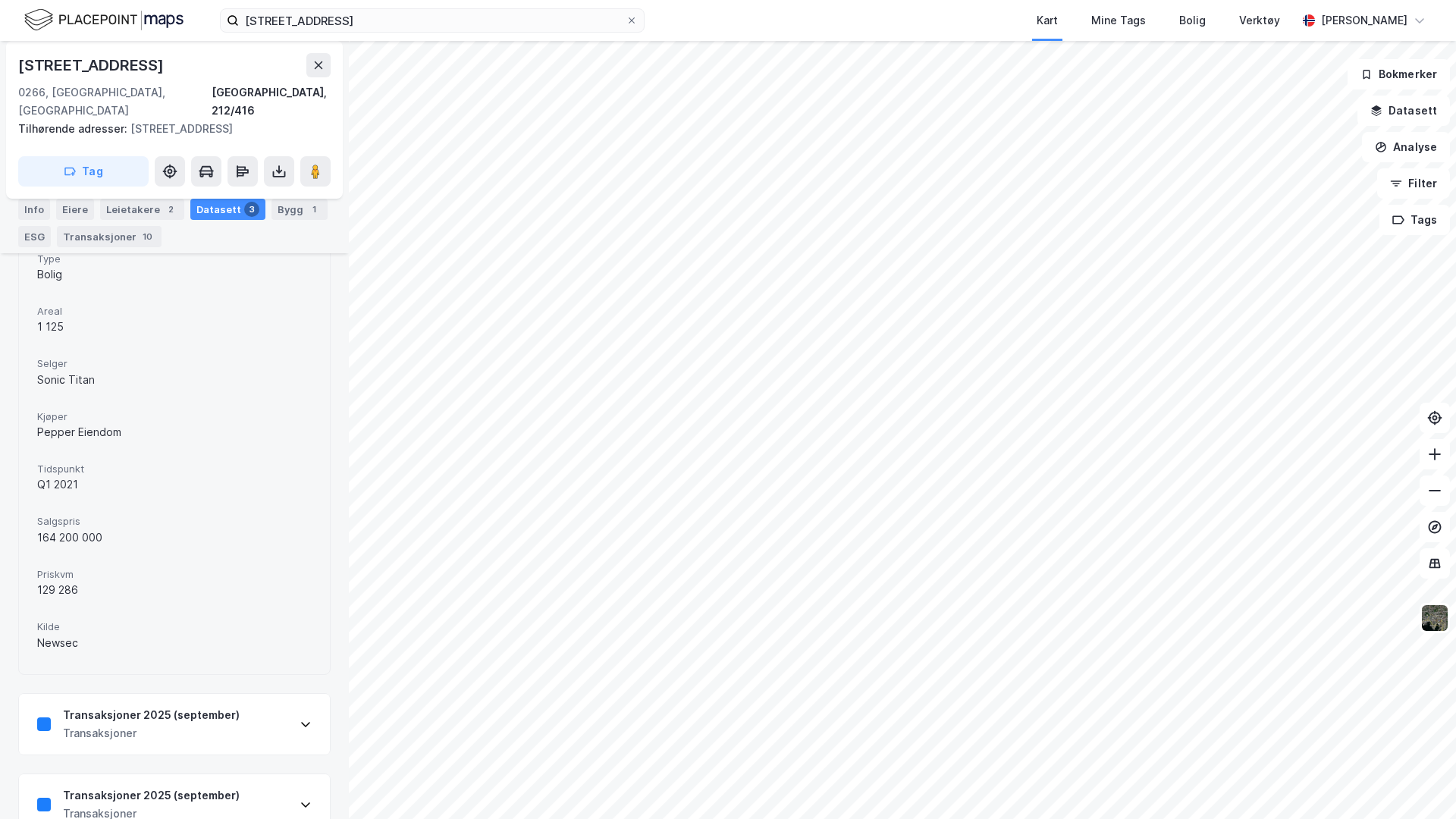
scroll to position [393, 0]
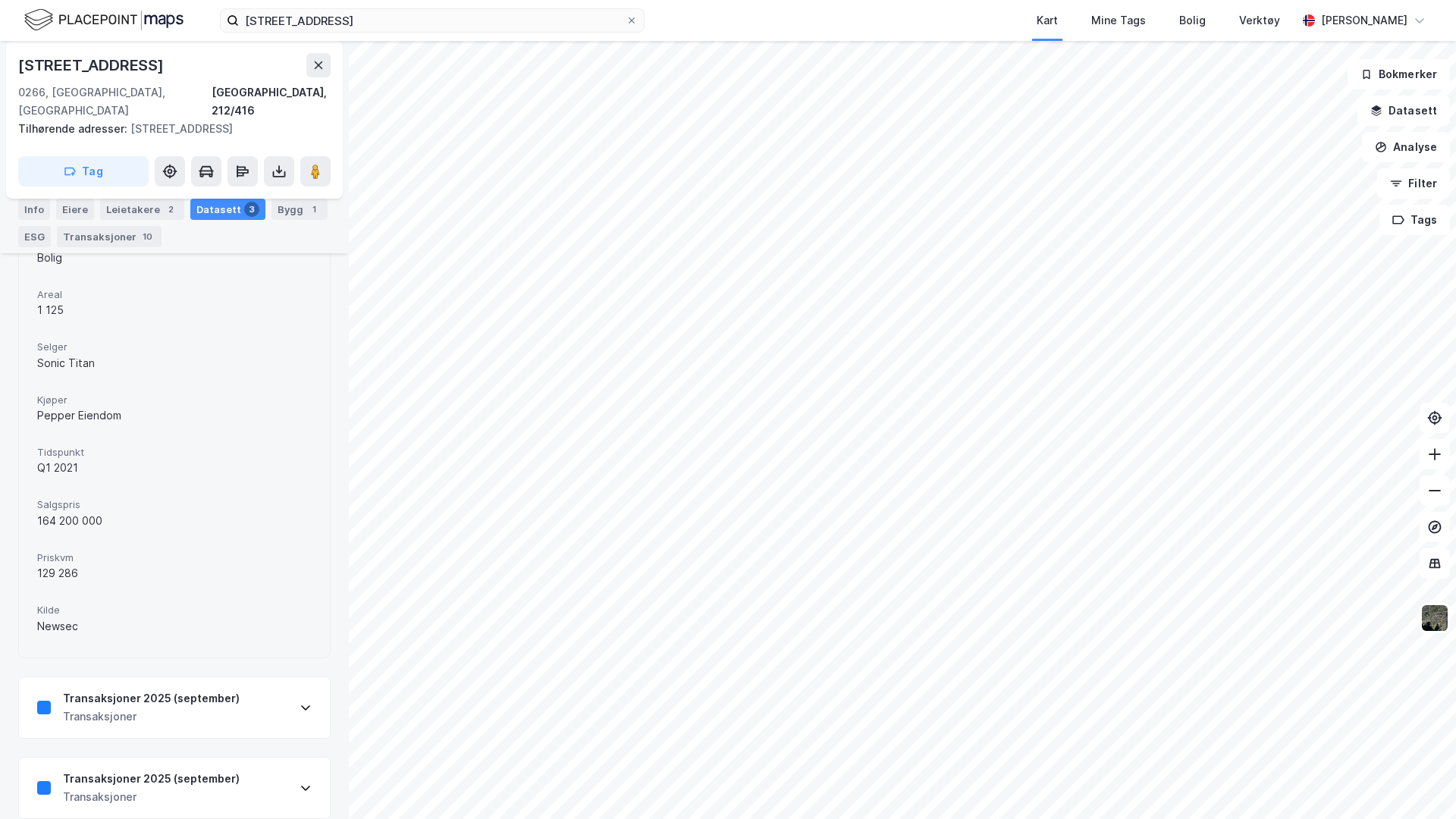
click at [222, 649] on div "Transaksjoner" at bounding box center [151, 715] width 177 height 18
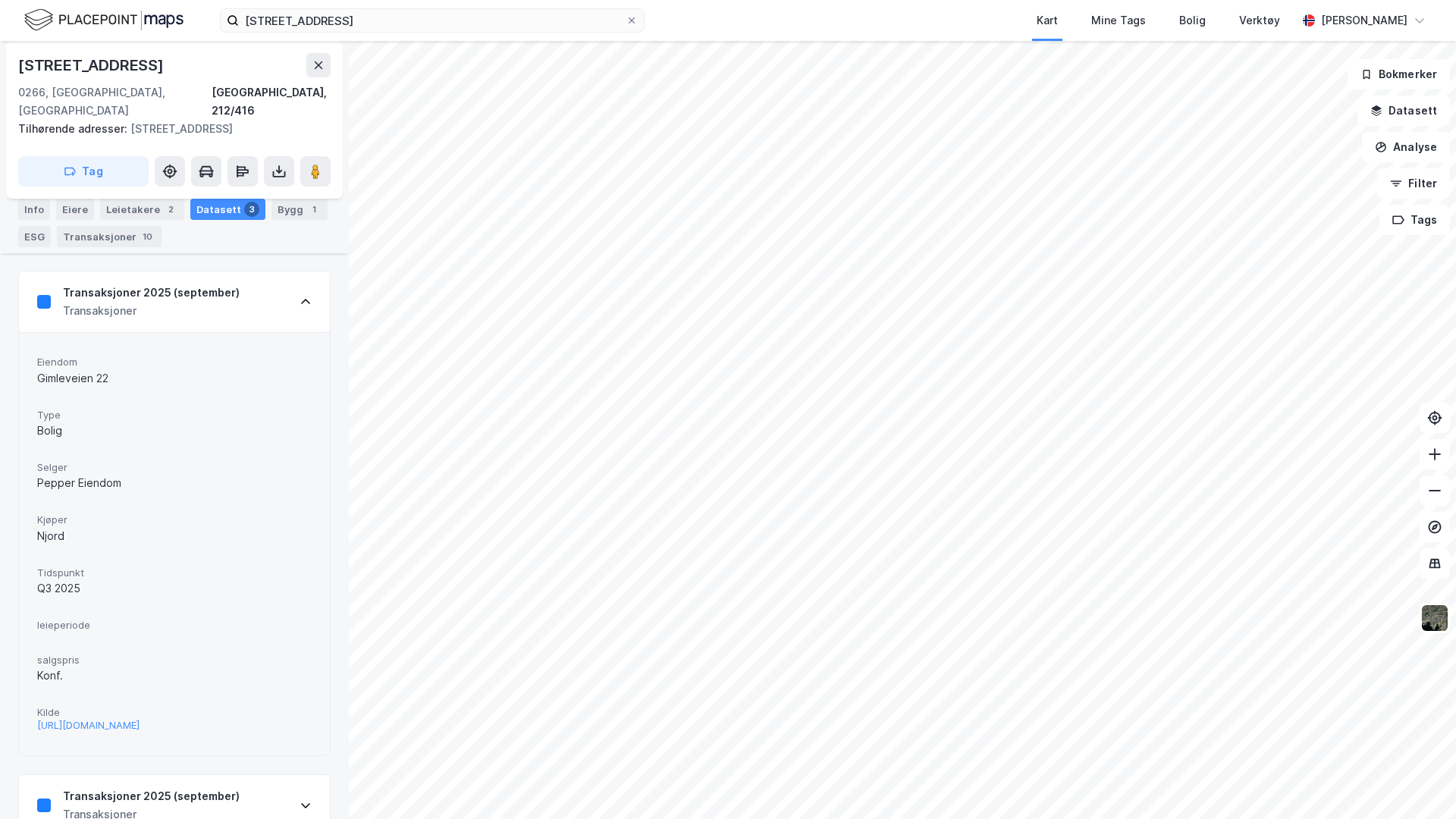
scroll to position [842, 0]
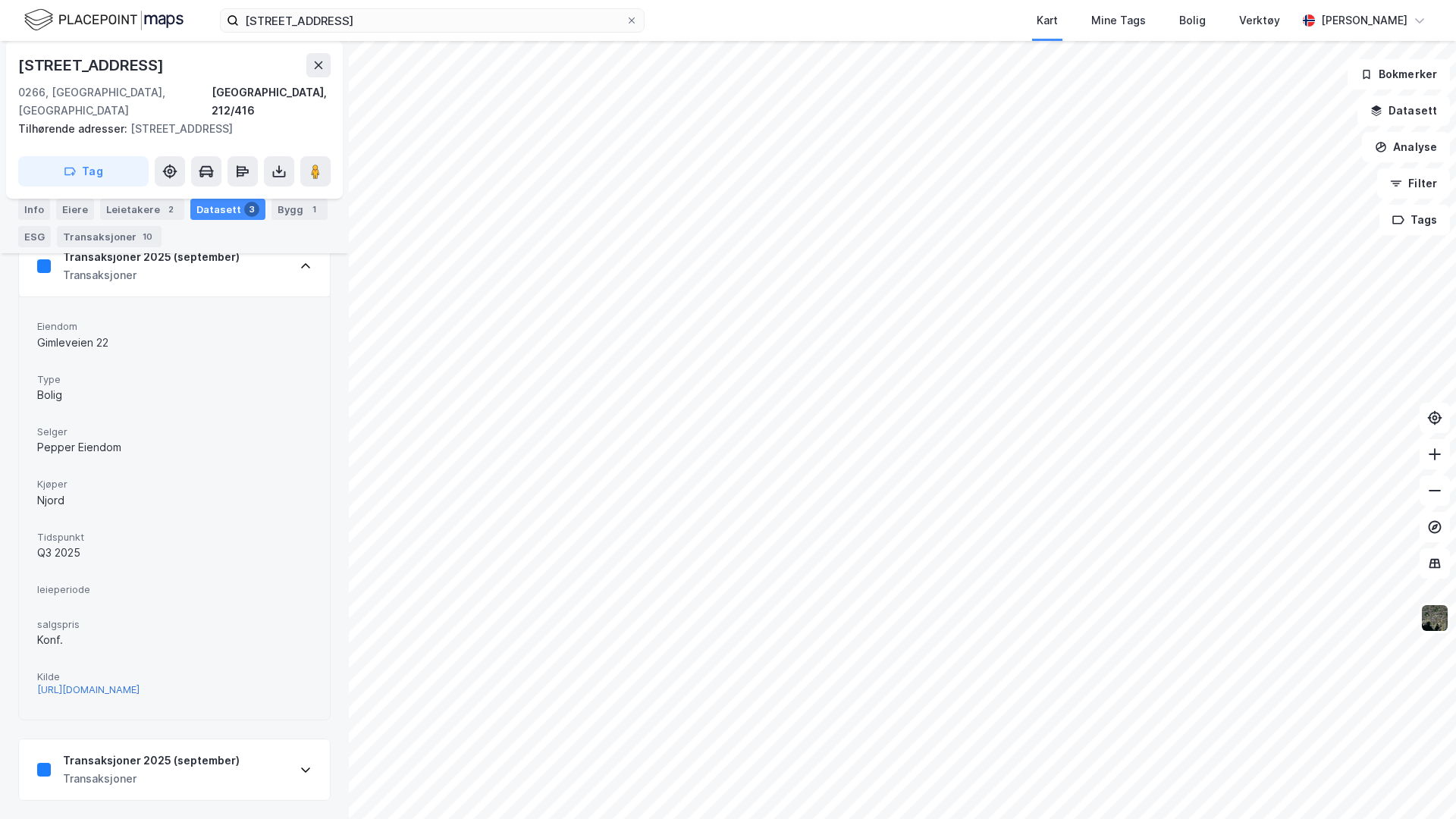
click at [139, 649] on div "[URL][DOMAIN_NAME]" at bounding box center [88, 689] width 103 height 13
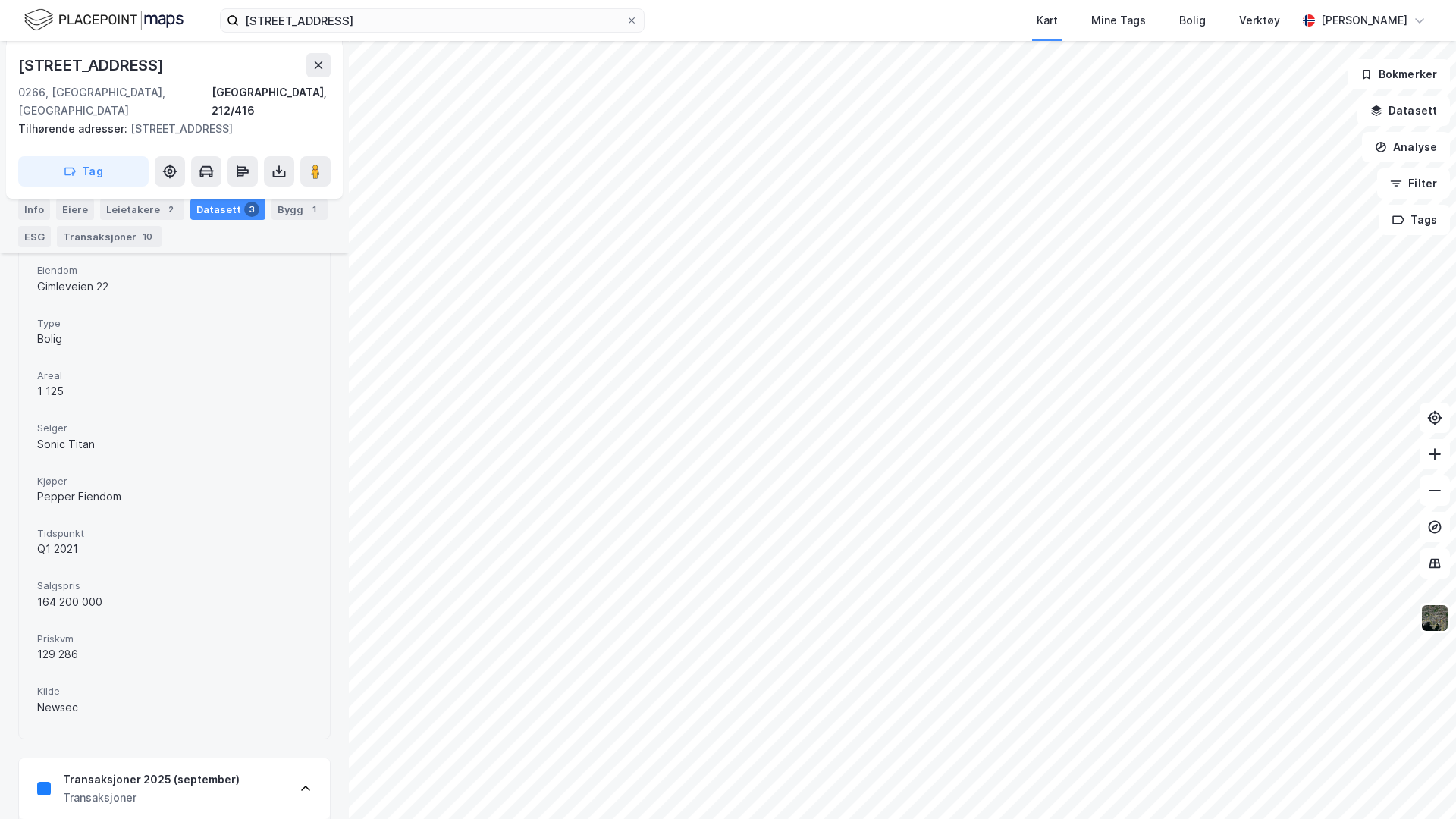
scroll to position [132, 0]
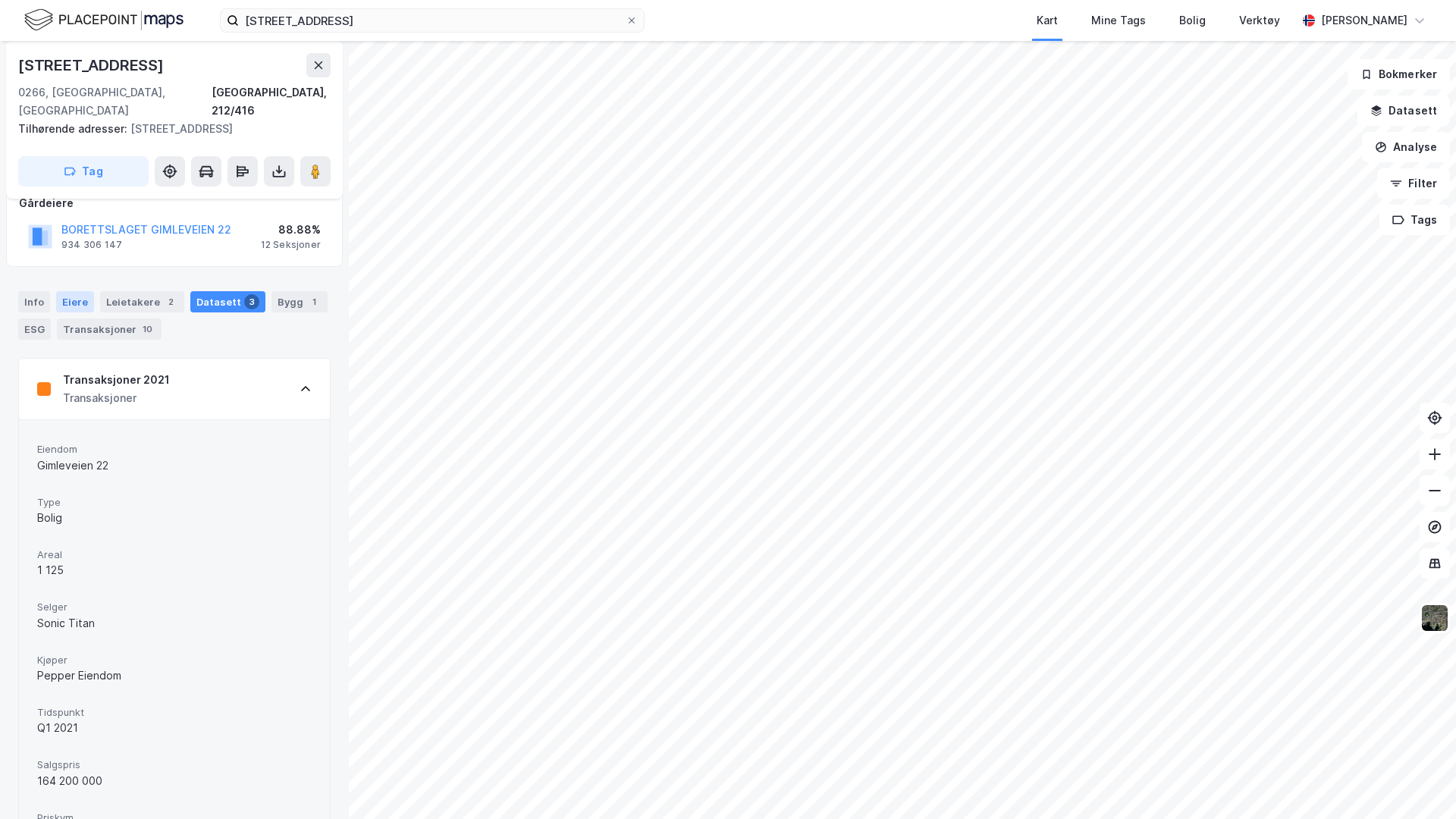
click at [84, 291] on div "Eiere" at bounding box center [75, 301] width 38 height 21
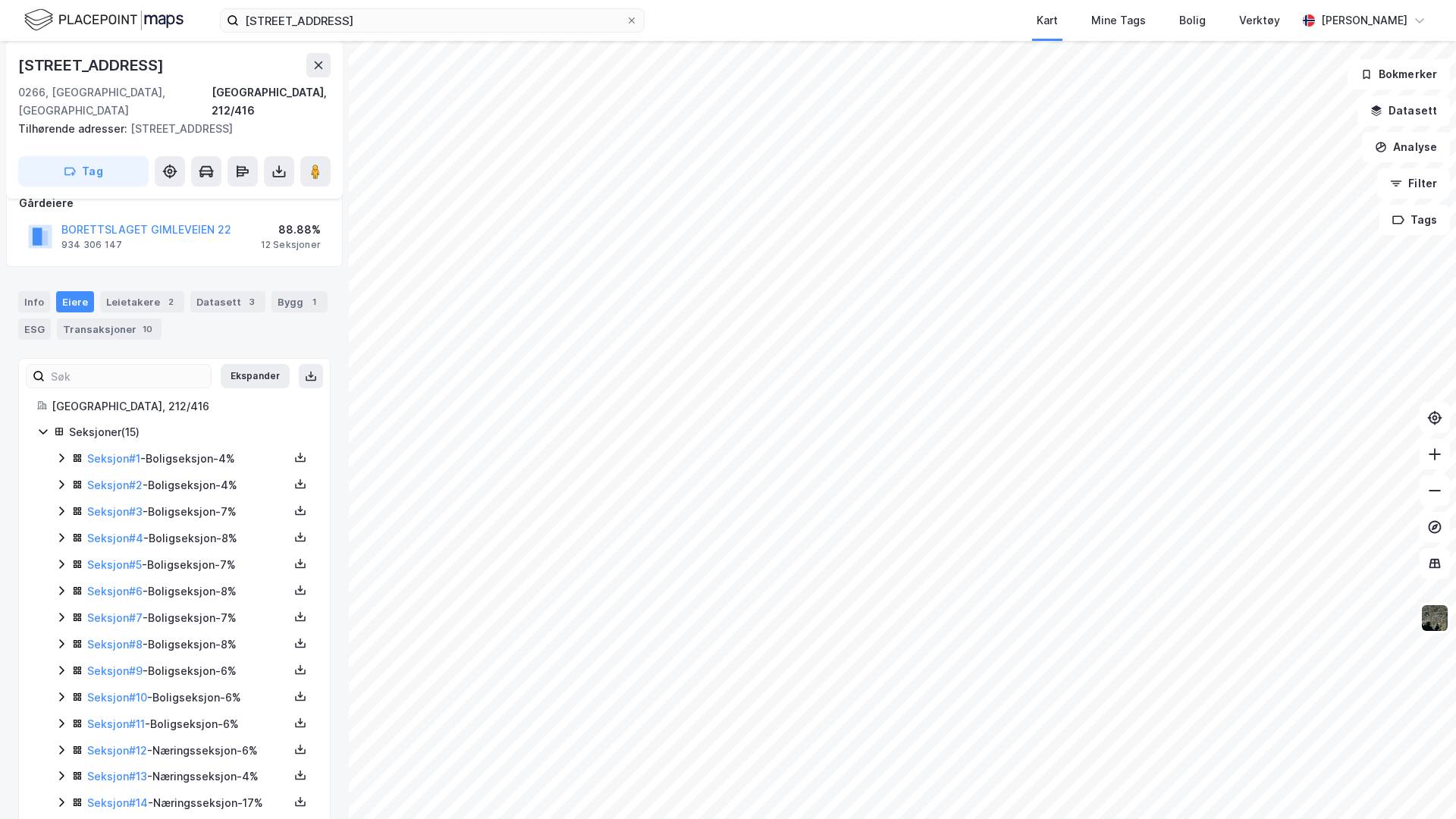
scroll to position [172, 0]
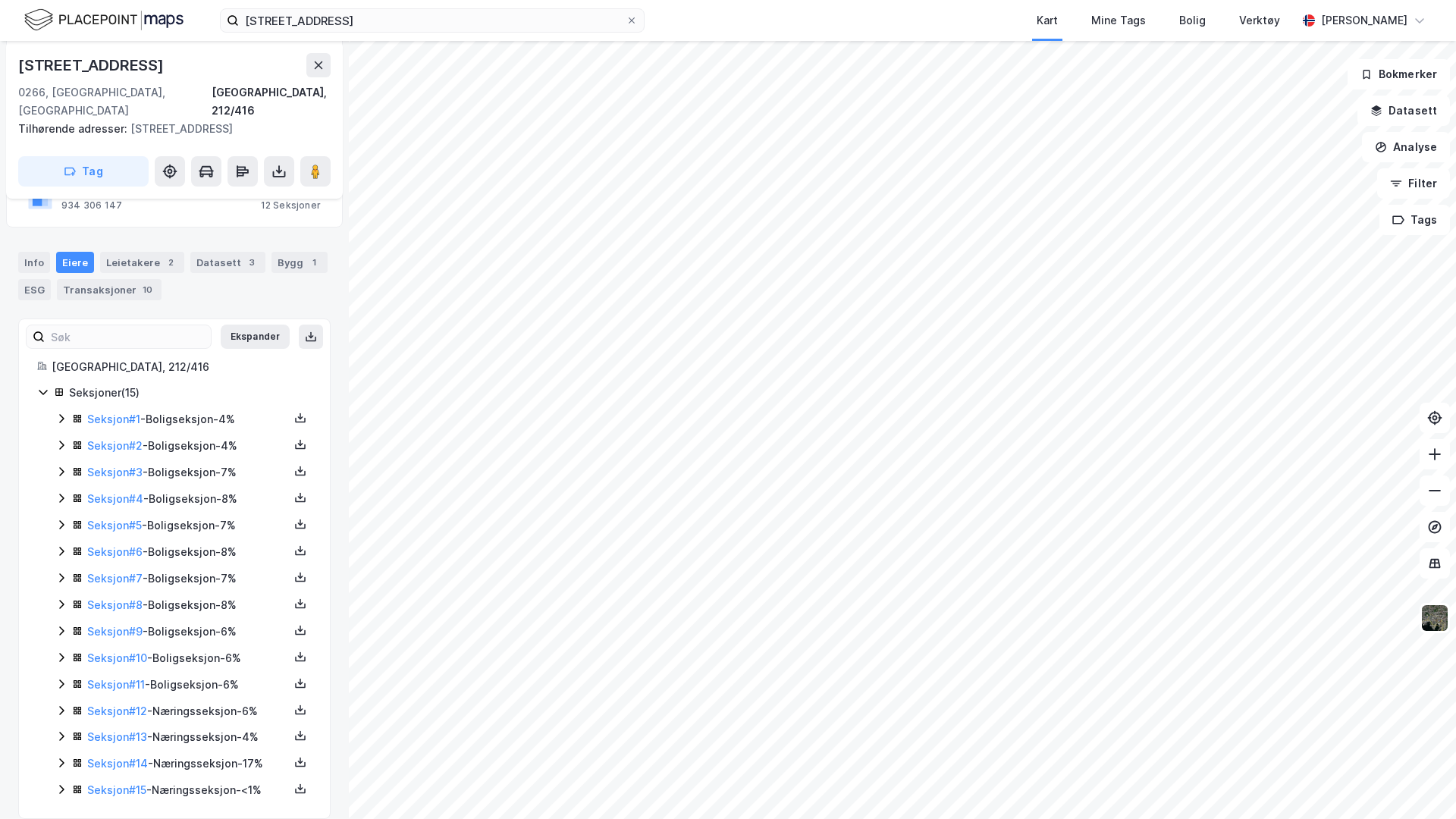
click at [60, 649] on icon at bounding box center [61, 710] width 12 height 12
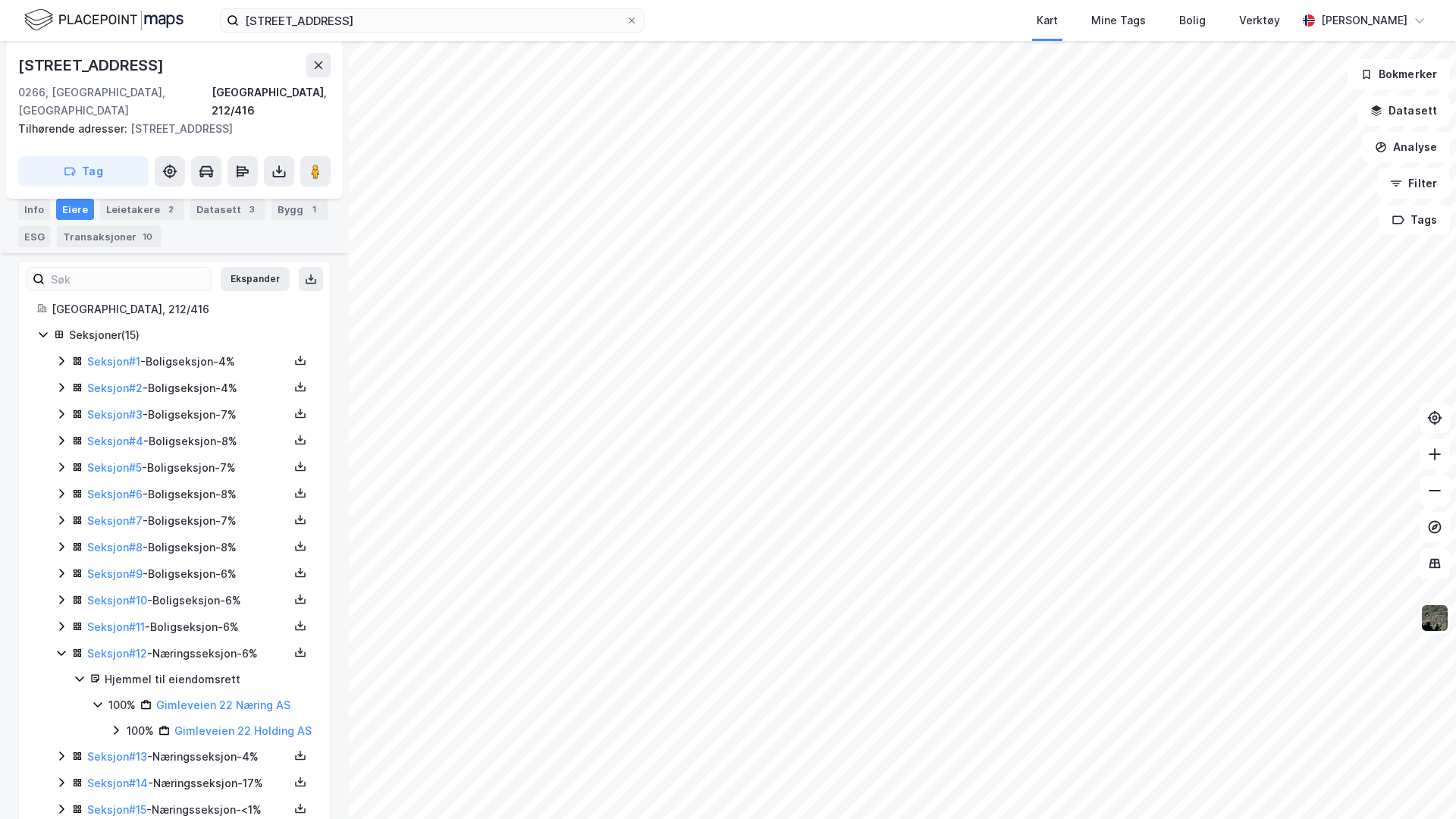
scroll to position [250, 0]
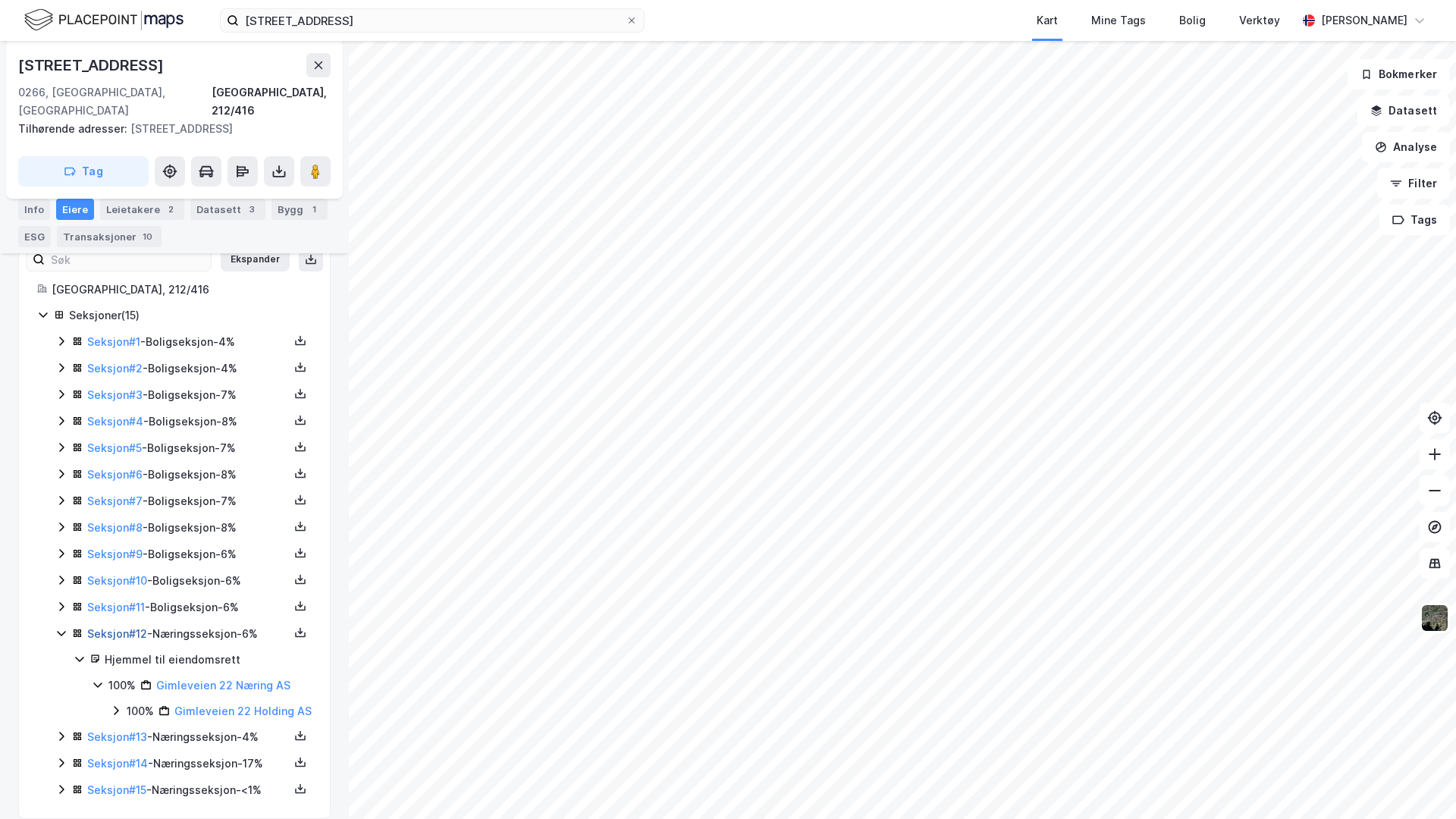
click at [111, 627] on link "Seksjon # 12" at bounding box center [117, 633] width 60 height 13
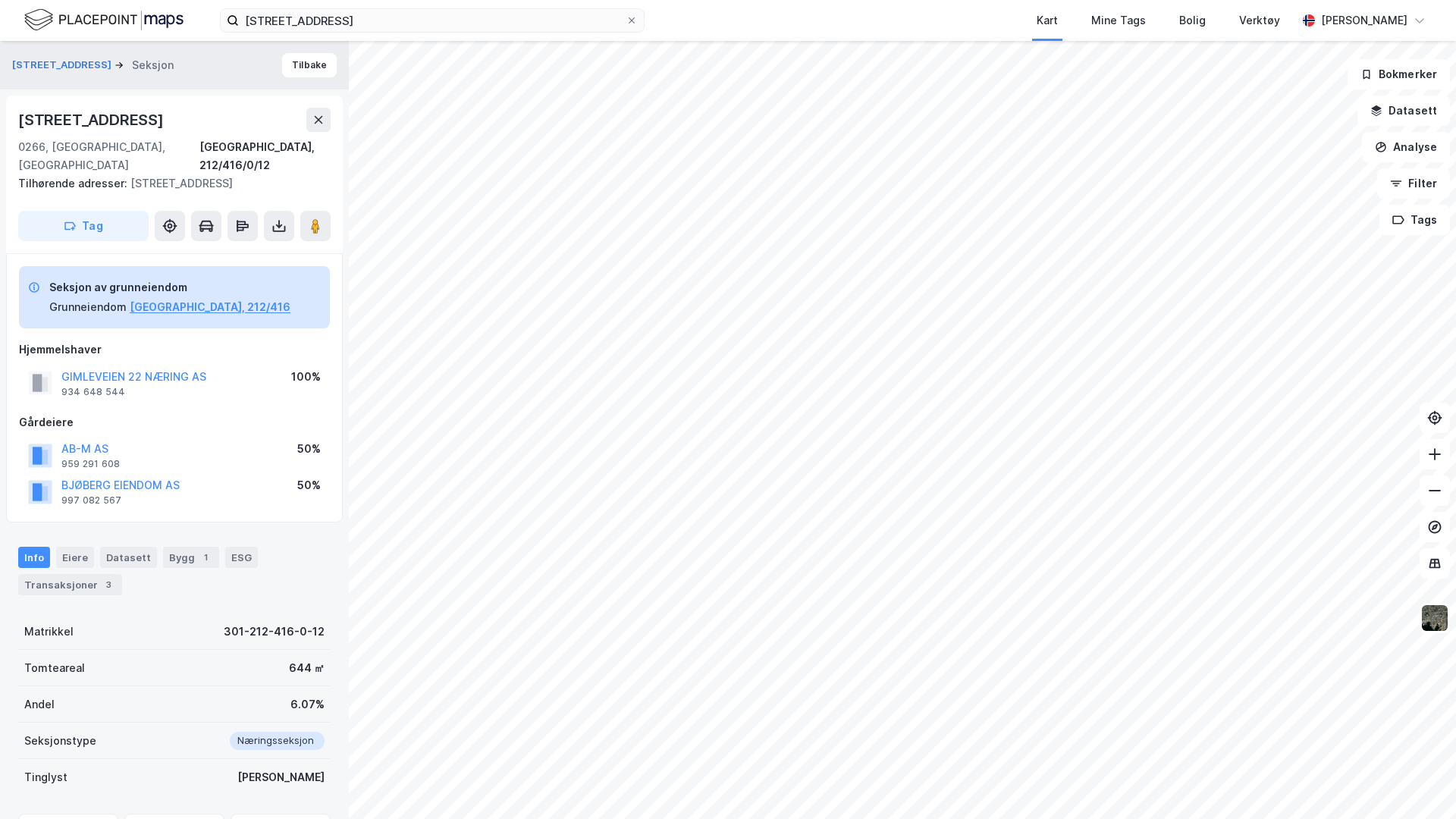
scroll to position [75, 0]
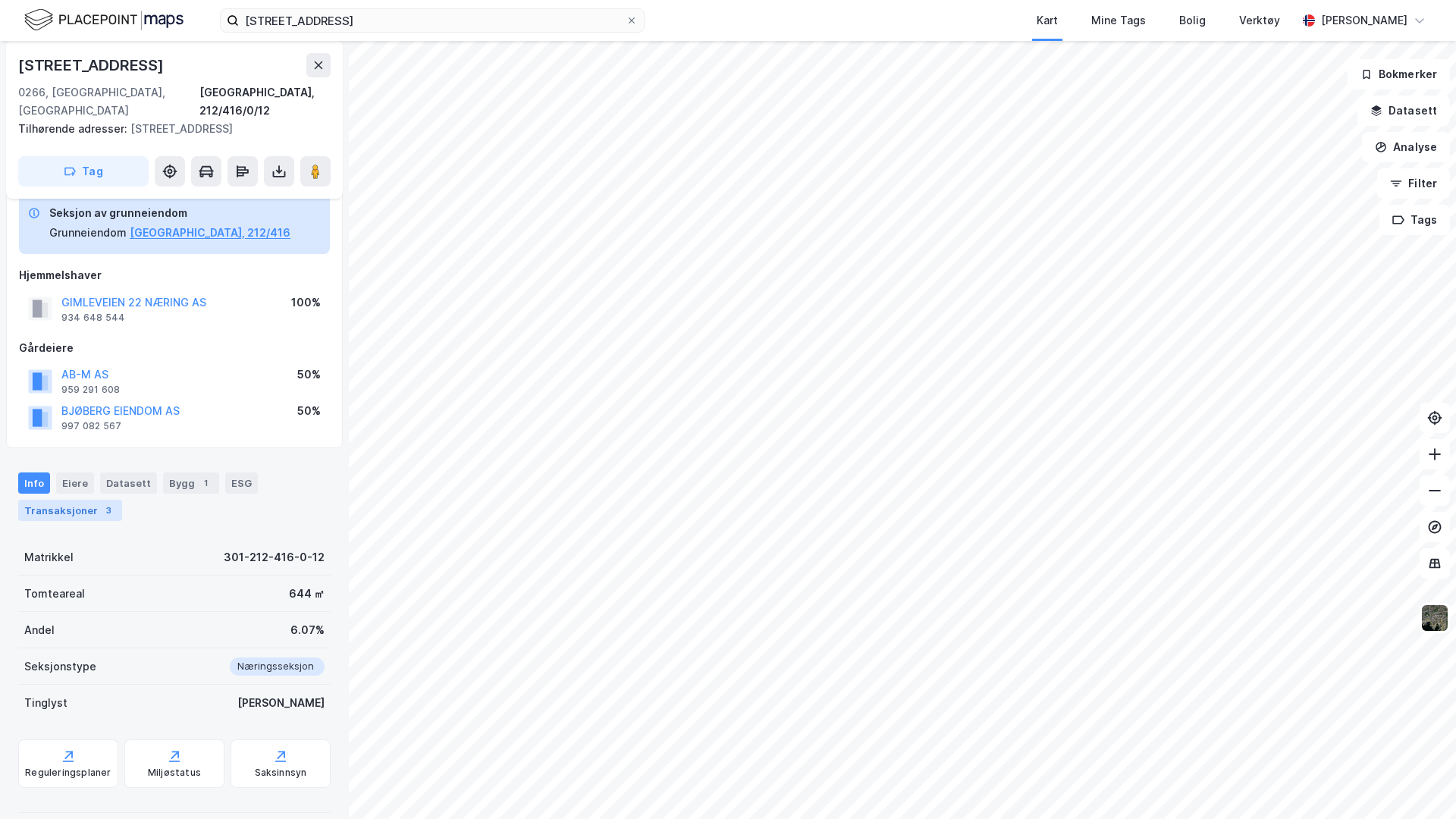
click at [101, 502] on div "3" at bounding box center [109, 510] width 15 height 15
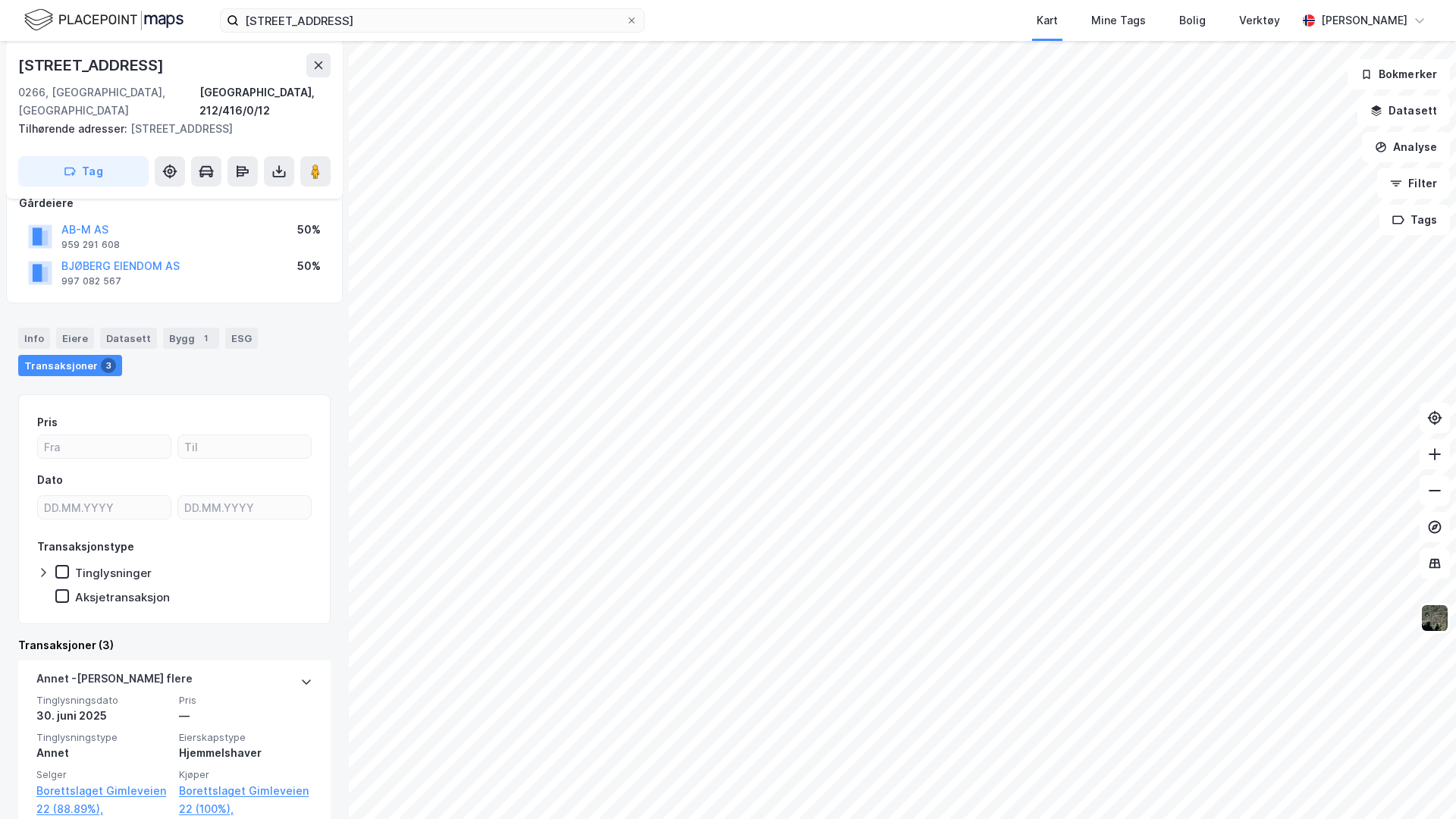
scroll to position [82, 0]
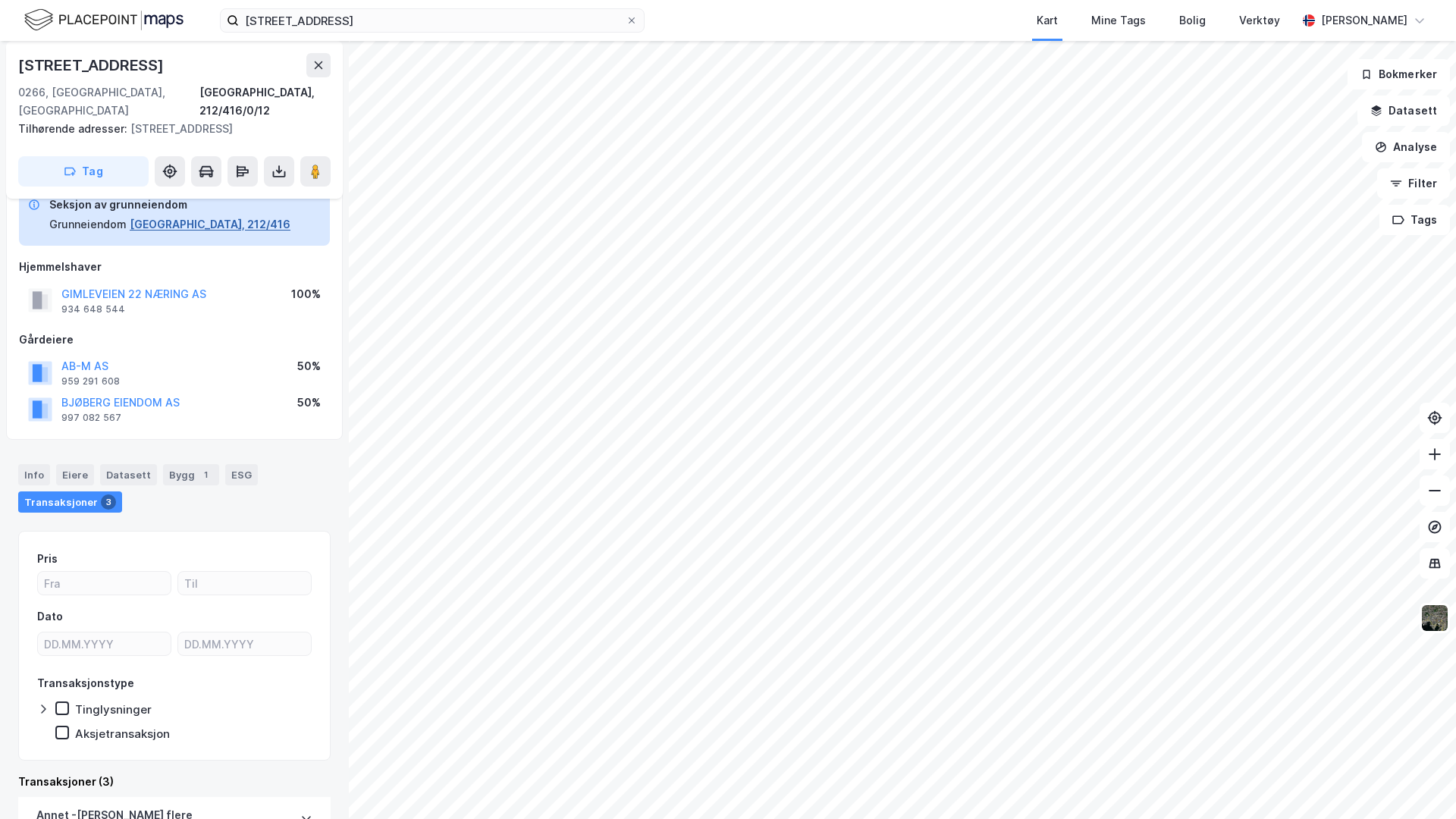
click at [138, 216] on button "[GEOGRAPHIC_DATA], 212/416" at bounding box center [210, 224] width 160 height 18
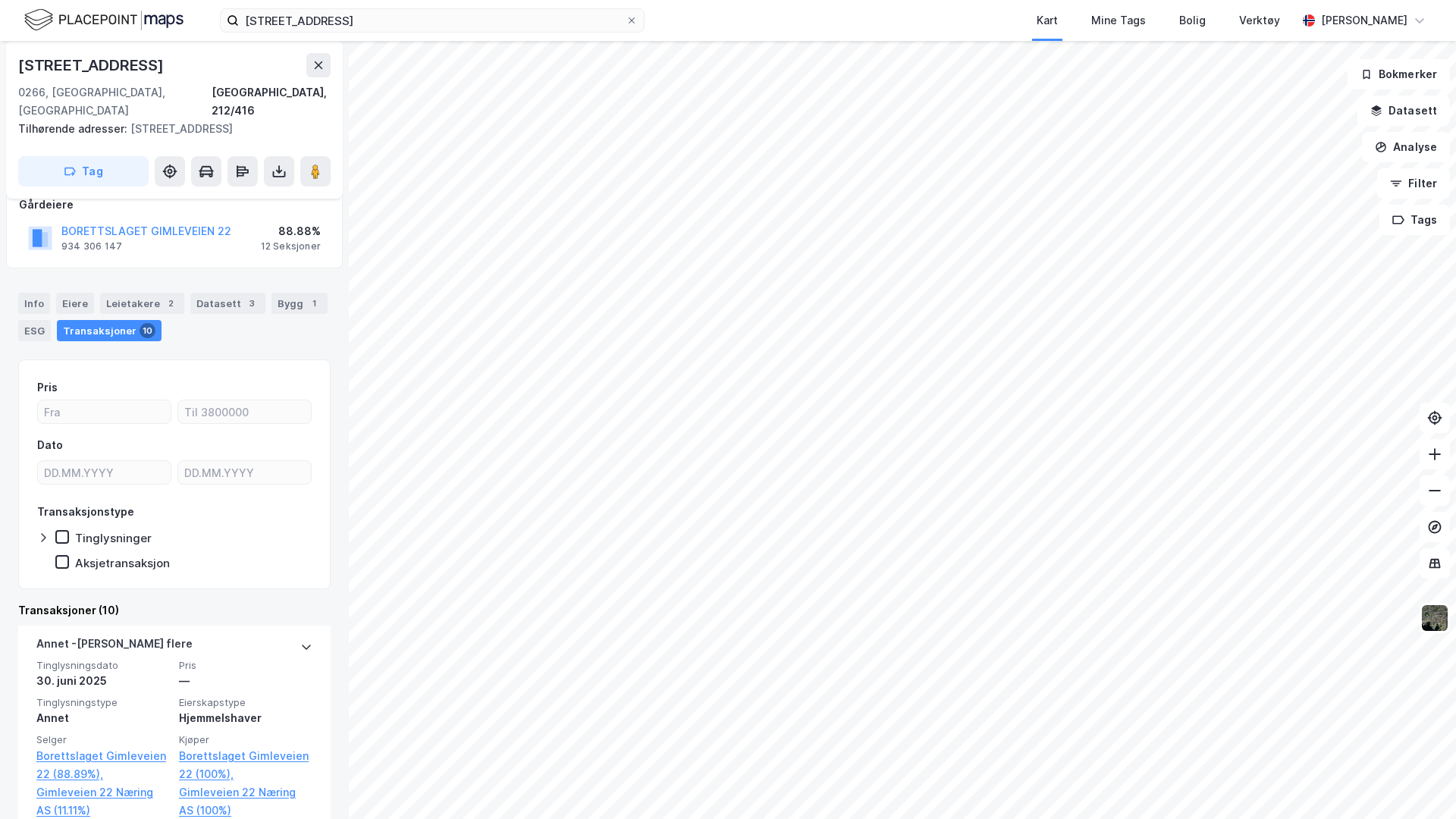
scroll to position [138, 0]
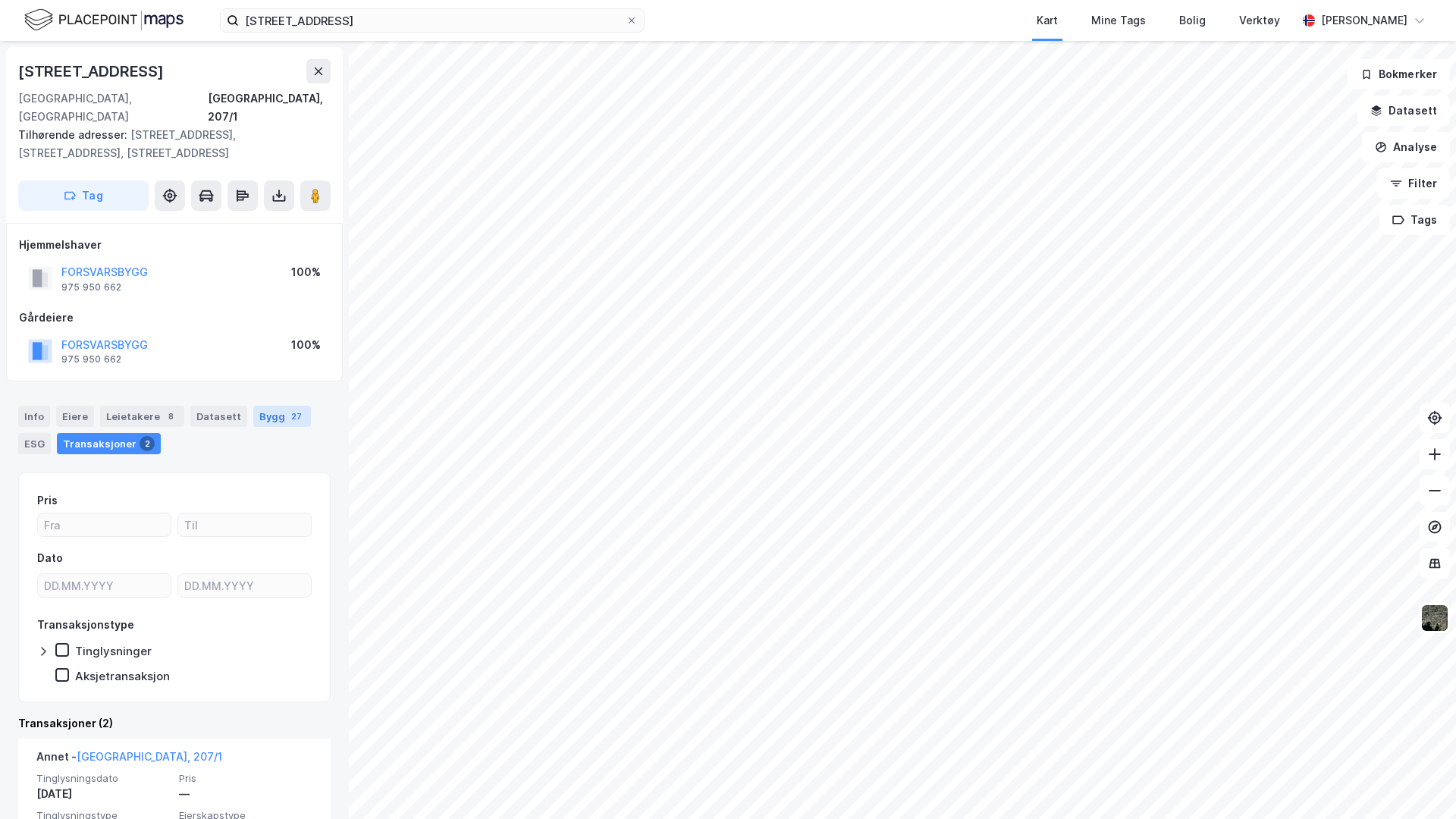
click at [256, 406] on div "Bygg 27" at bounding box center [282, 416] width 58 height 21
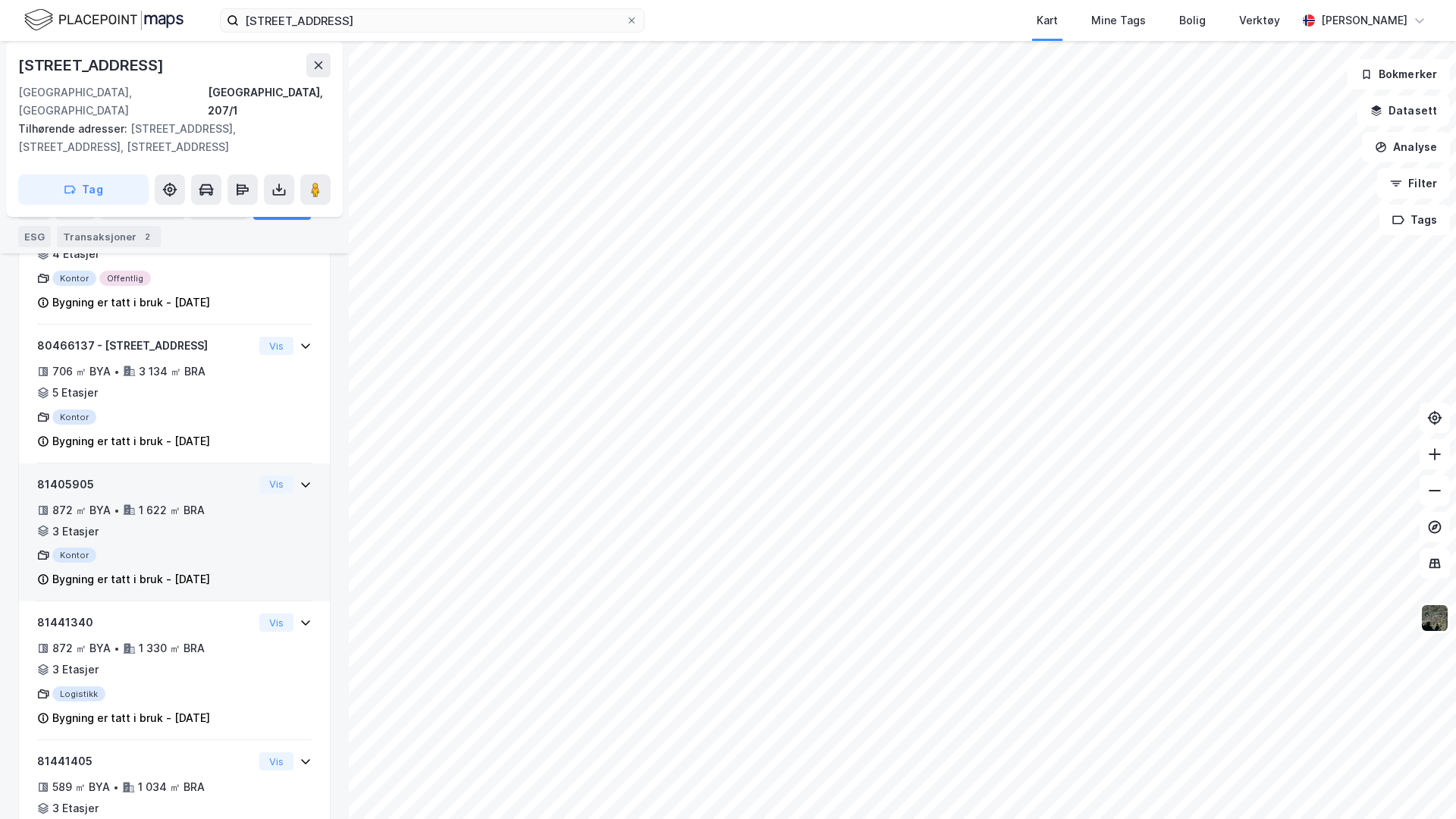
scroll to position [544, 0]
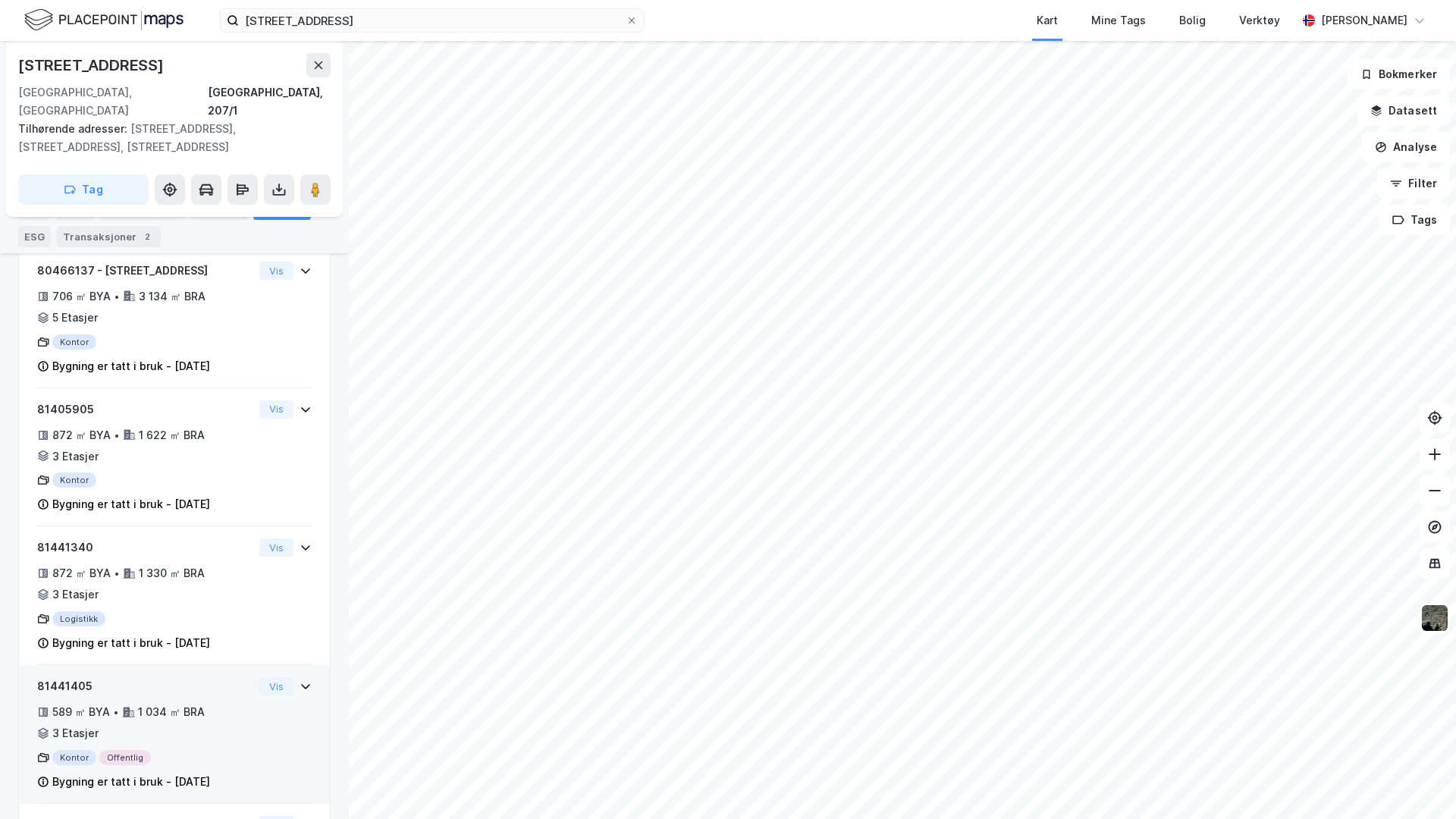
click at [175, 649] on div "589 ㎡ BYA • 1 034 ㎡ BRA • 3 Etasjer" at bounding box center [145, 722] width 216 height 39
click at [267, 649] on button "Vis" at bounding box center [277, 686] width 34 height 18
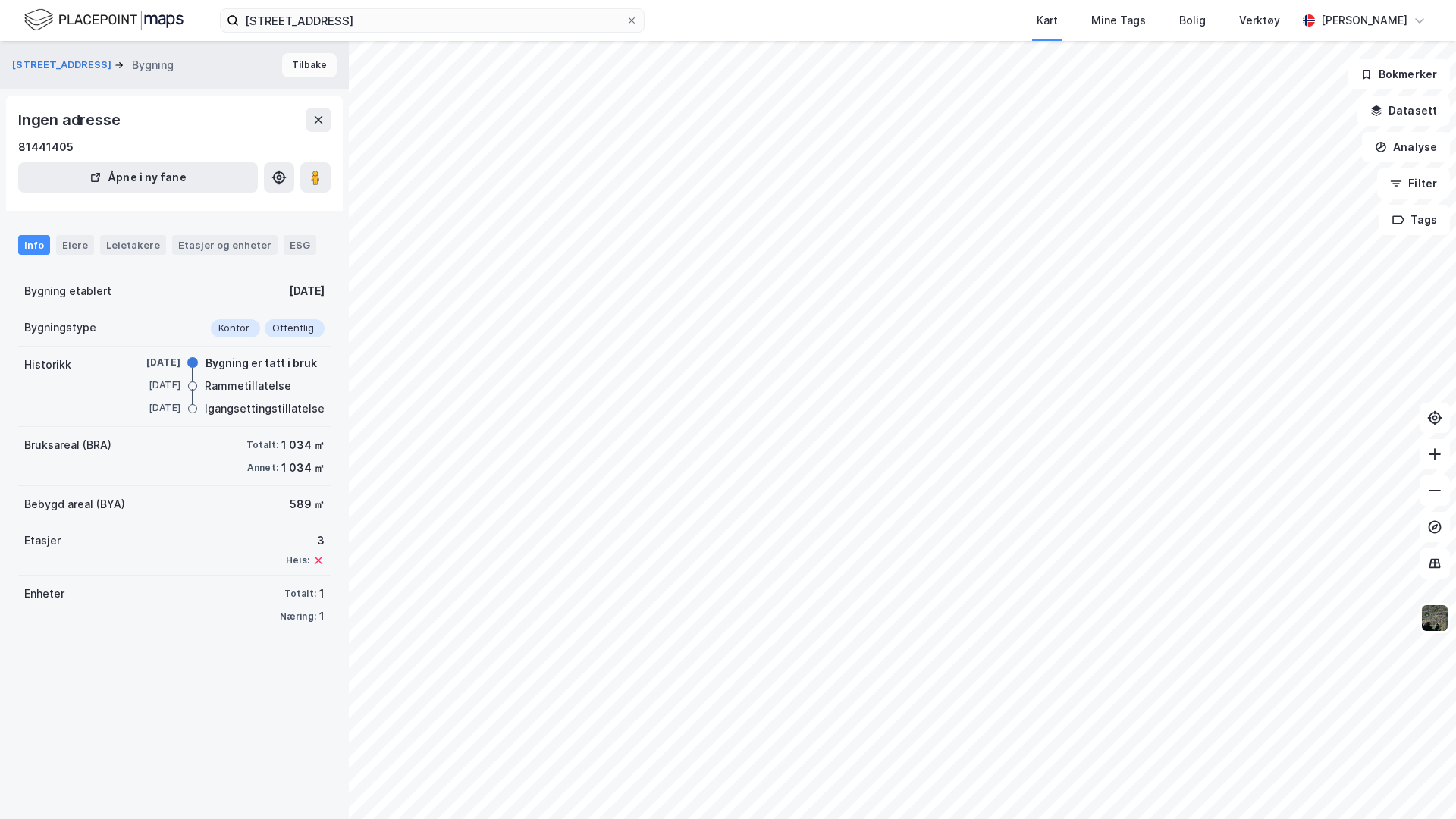
click at [301, 74] on button "Tilbake" at bounding box center [309, 65] width 54 height 25
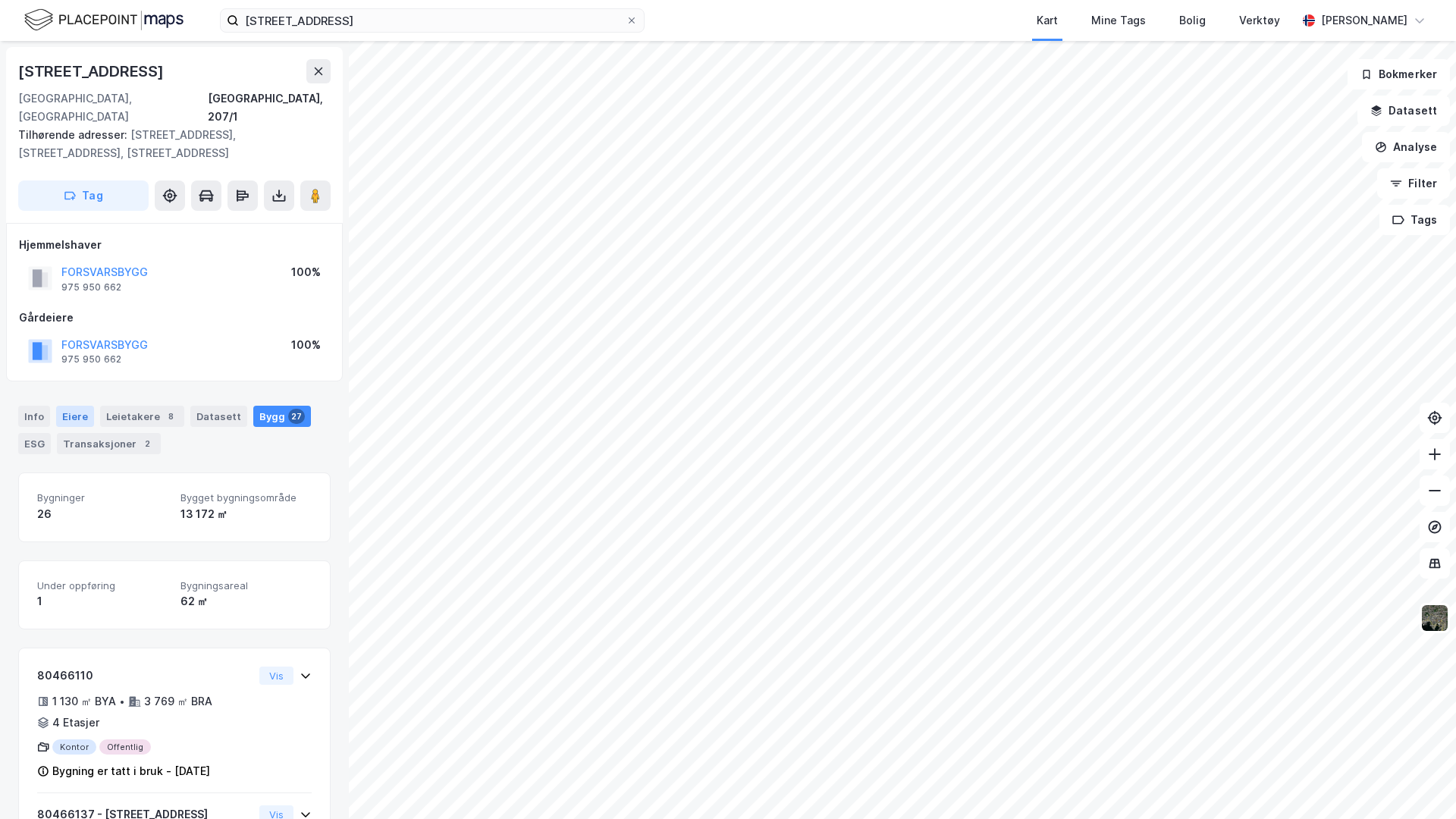
click at [82, 406] on div "Eiere" at bounding box center [75, 416] width 38 height 21
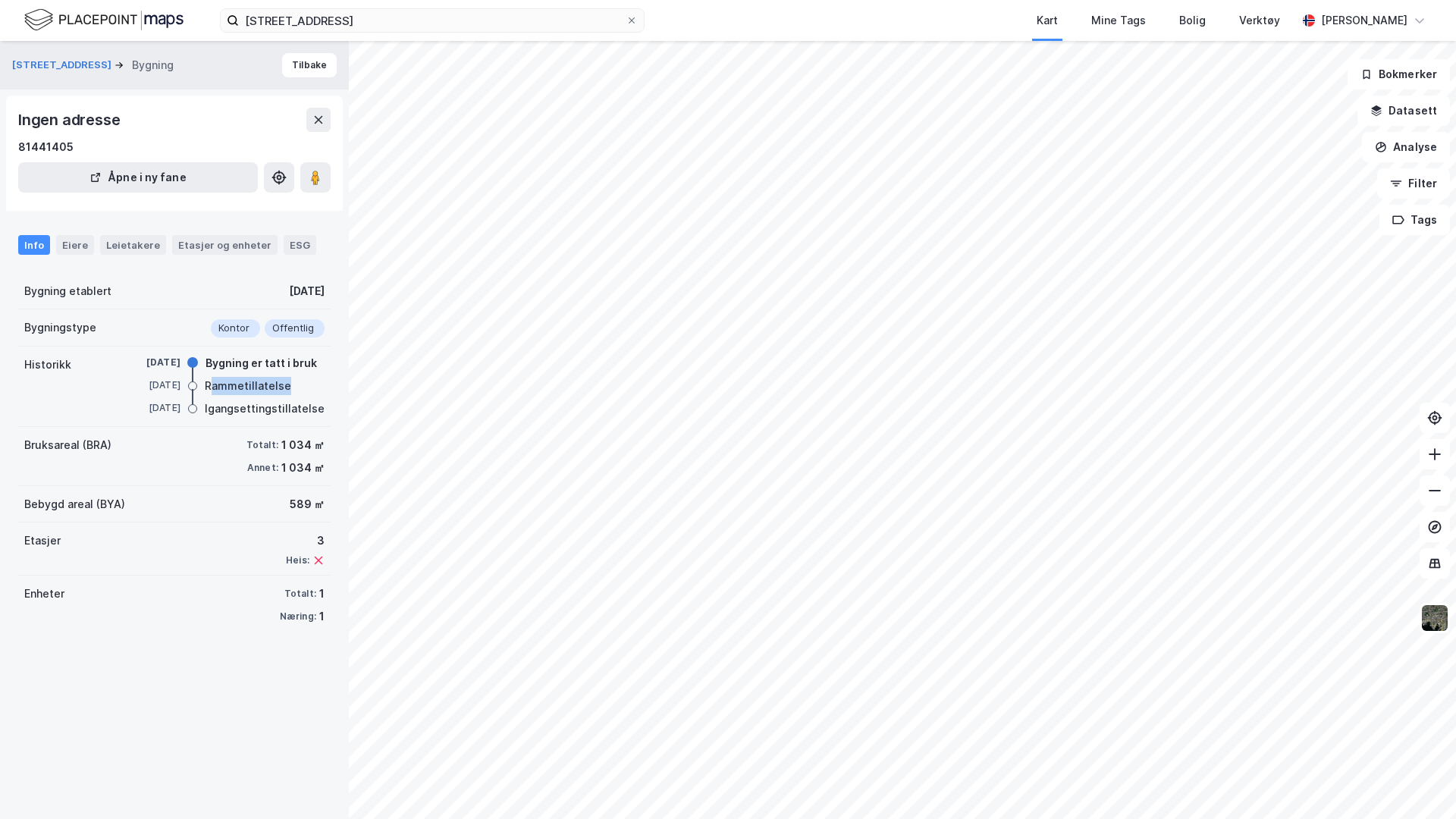
drag, startPoint x: 220, startPoint y: 380, endPoint x: 321, endPoint y: 379, distance: 101.0
click at [322, 379] on div "[DATE] Rammetillatelse" at bounding box center [222, 387] width 205 height 17
click at [22, 68] on button "[STREET_ADDRESS]" at bounding box center [63, 65] width 103 height 15
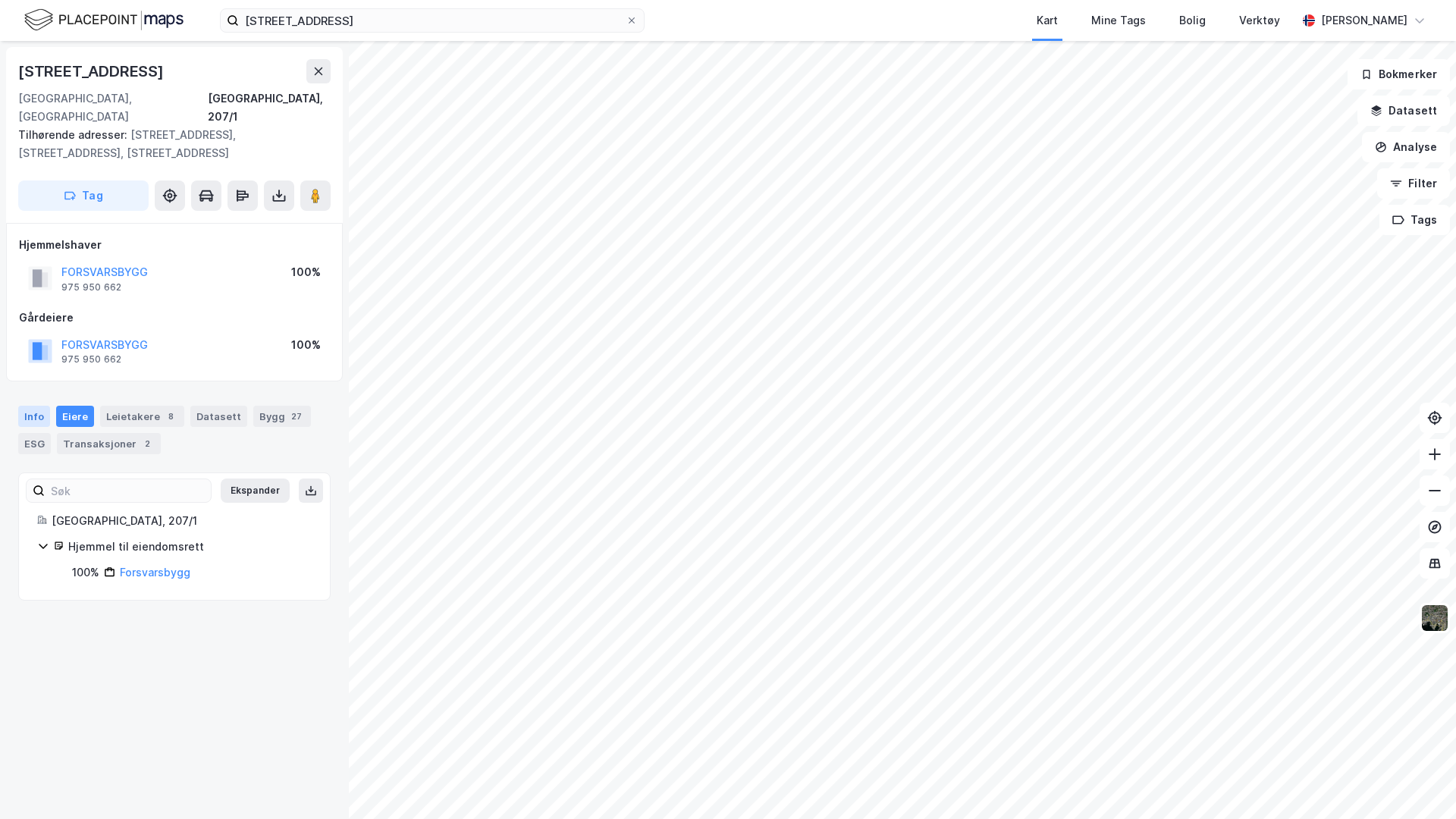
click at [47, 406] on div "Info" at bounding box center [34, 416] width 32 height 21
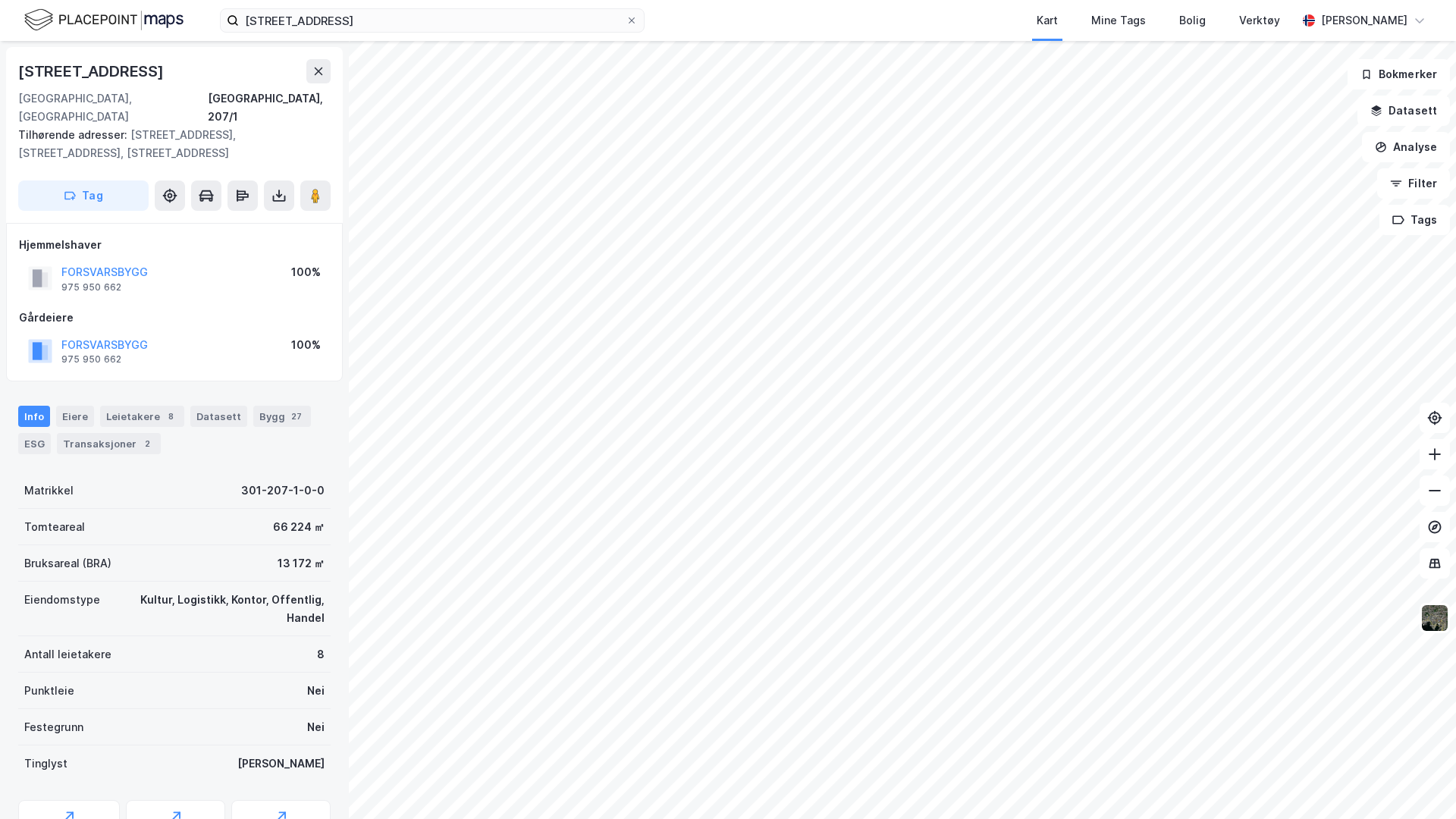
scroll to position [274, 0]
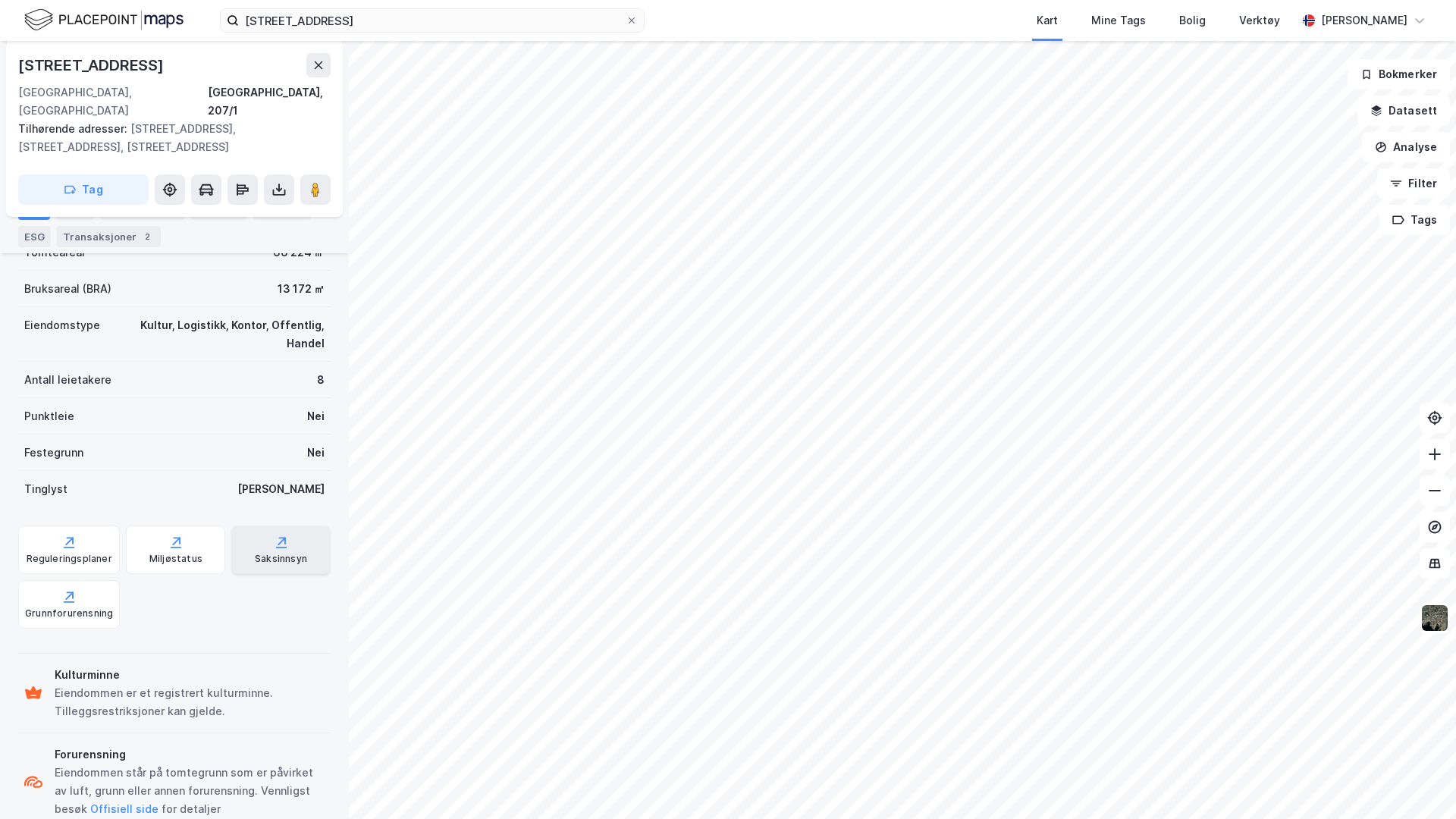
click at [281, 553] on div "Saksinnsyn" at bounding box center [281, 558] width 53 height 12
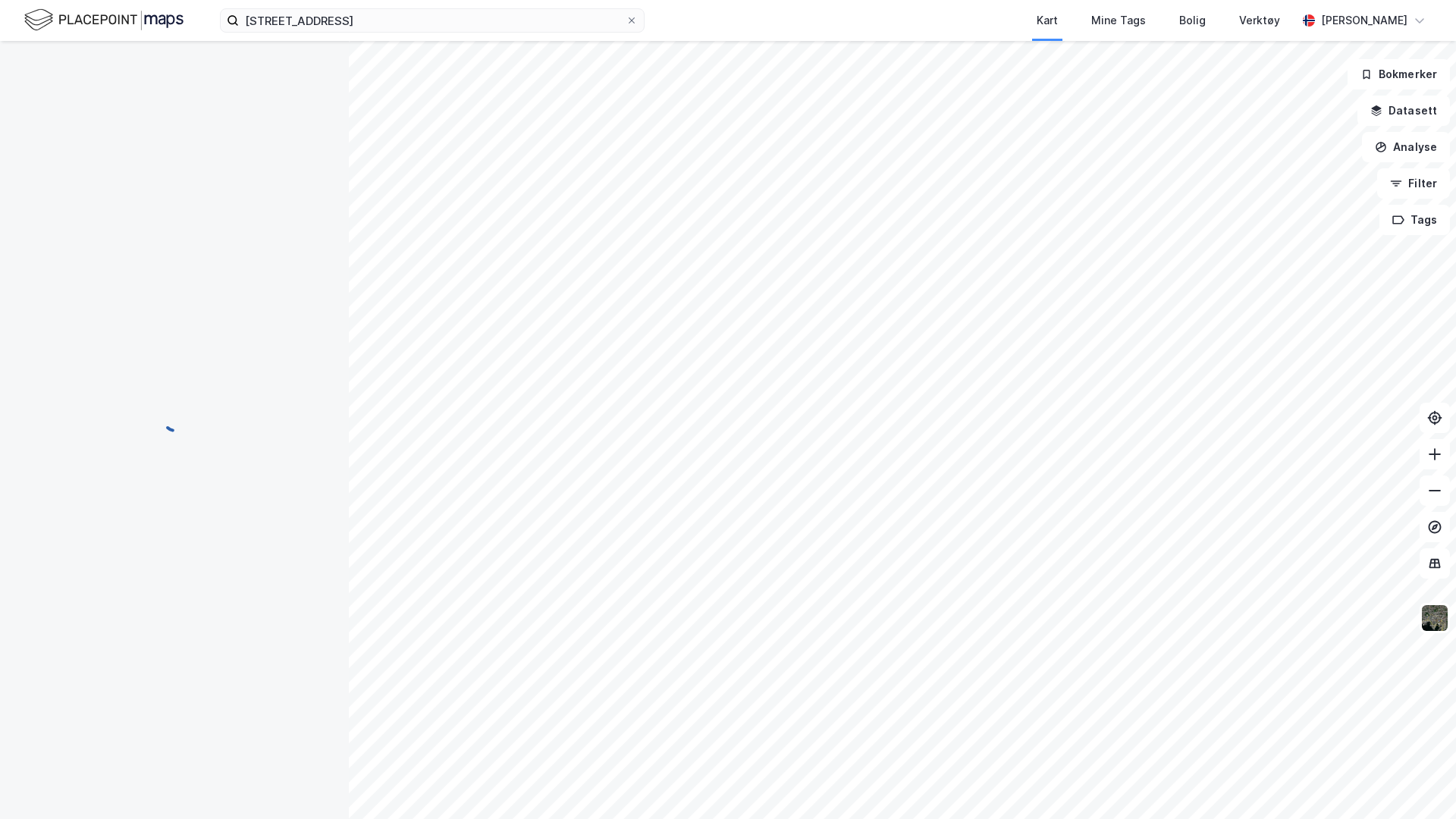
scroll to position [0, 0]
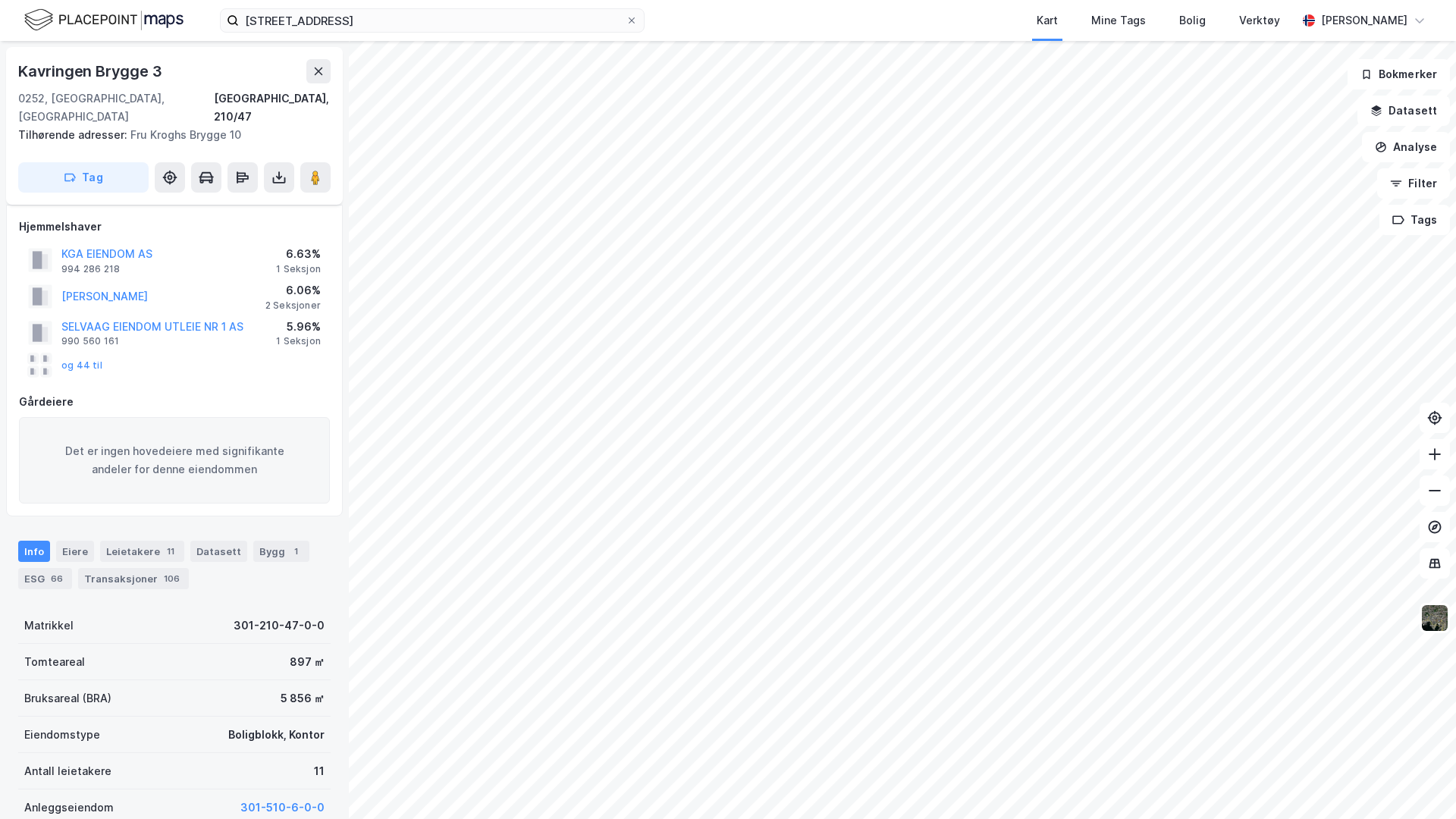
scroll to position [274, 0]
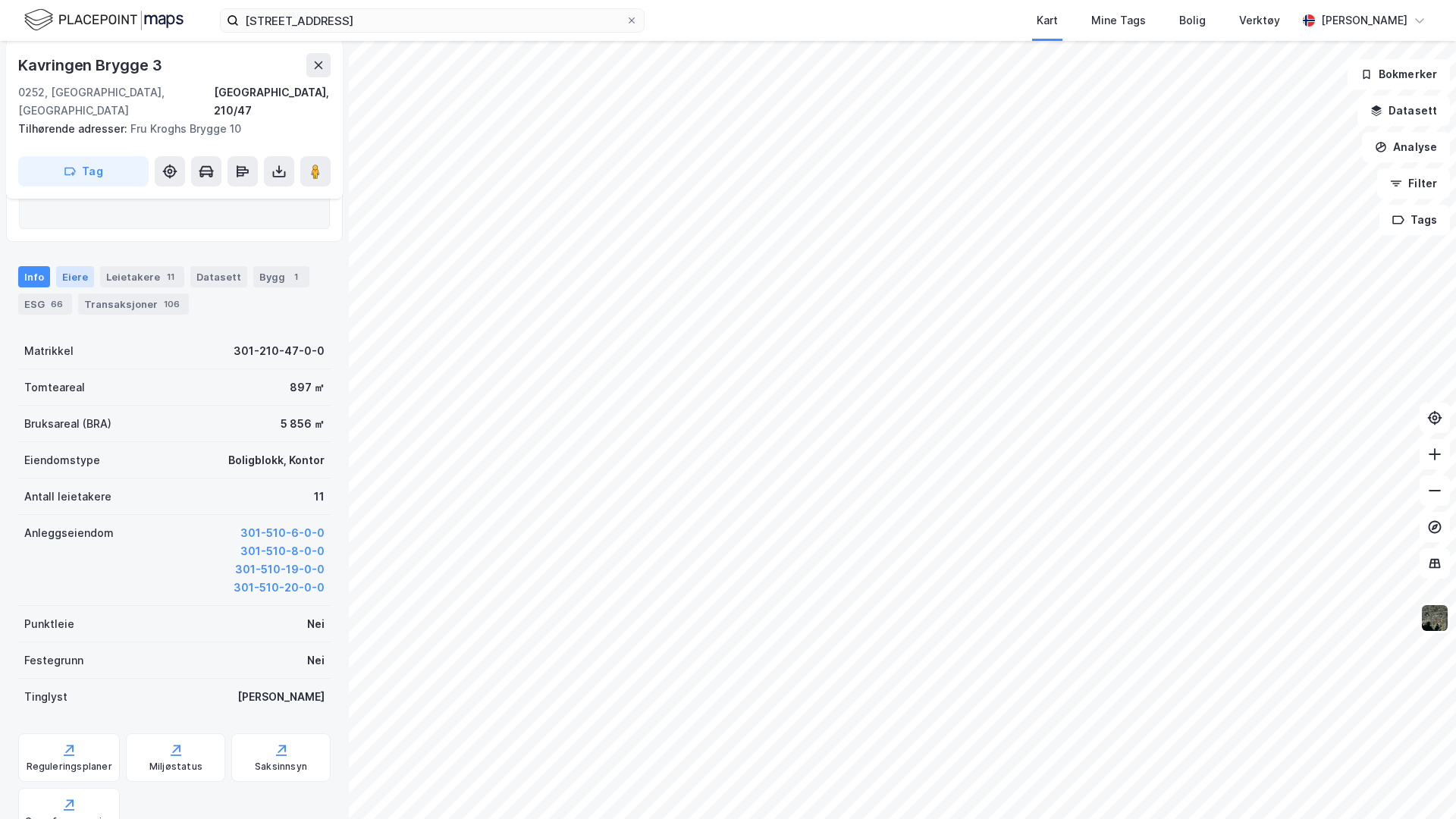
click at [76, 266] on div "Eiere" at bounding box center [75, 277] width 38 height 21
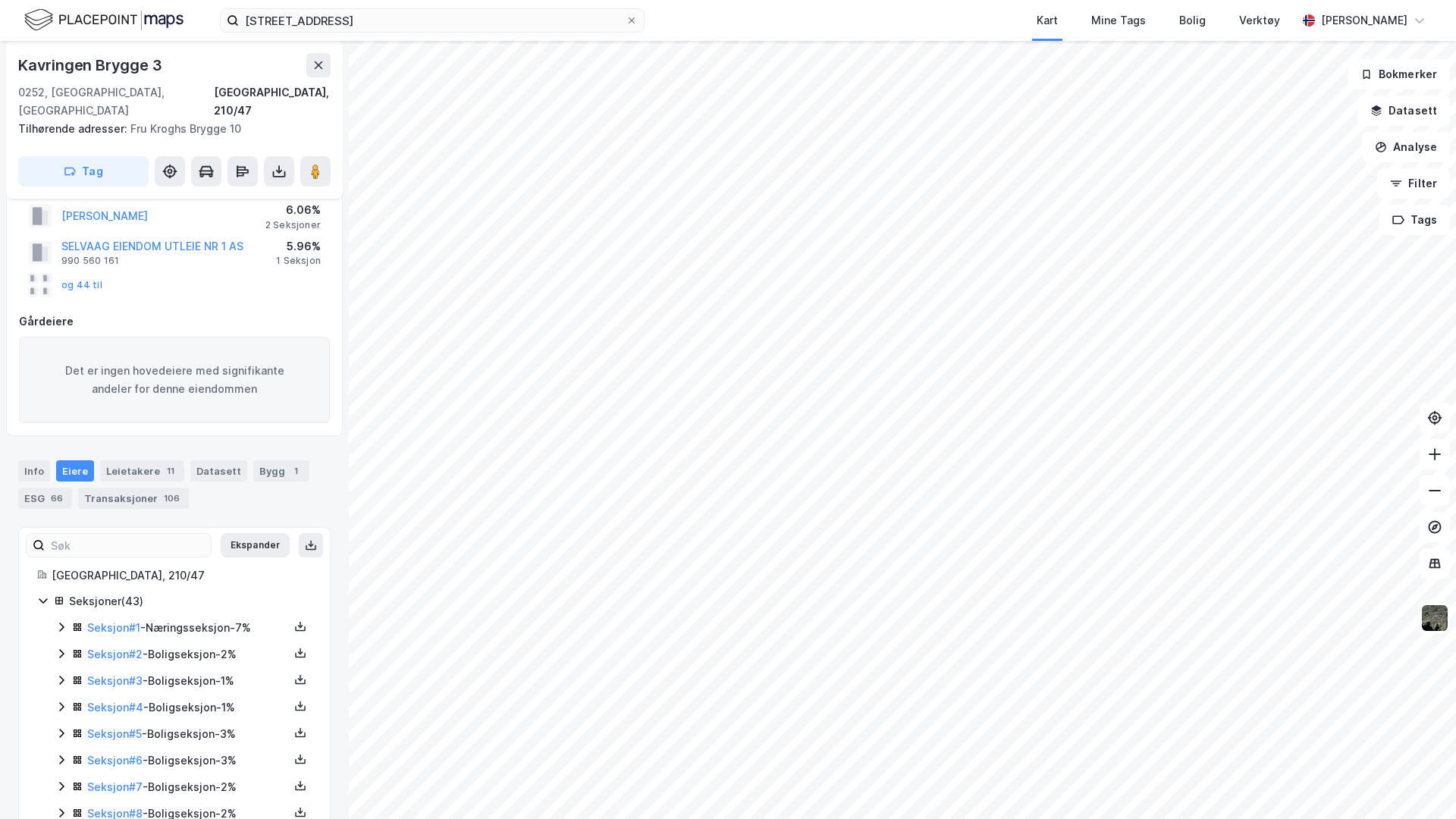
scroll to position [81, 0]
click at [68, 643] on div "Seksjon # 2 - Boligseksjon - 2%" at bounding box center [183, 653] width 256 height 19
click at [195, 649] on link "[PERSON_NAME]" at bounding box center [210, 704] width 87 height 13
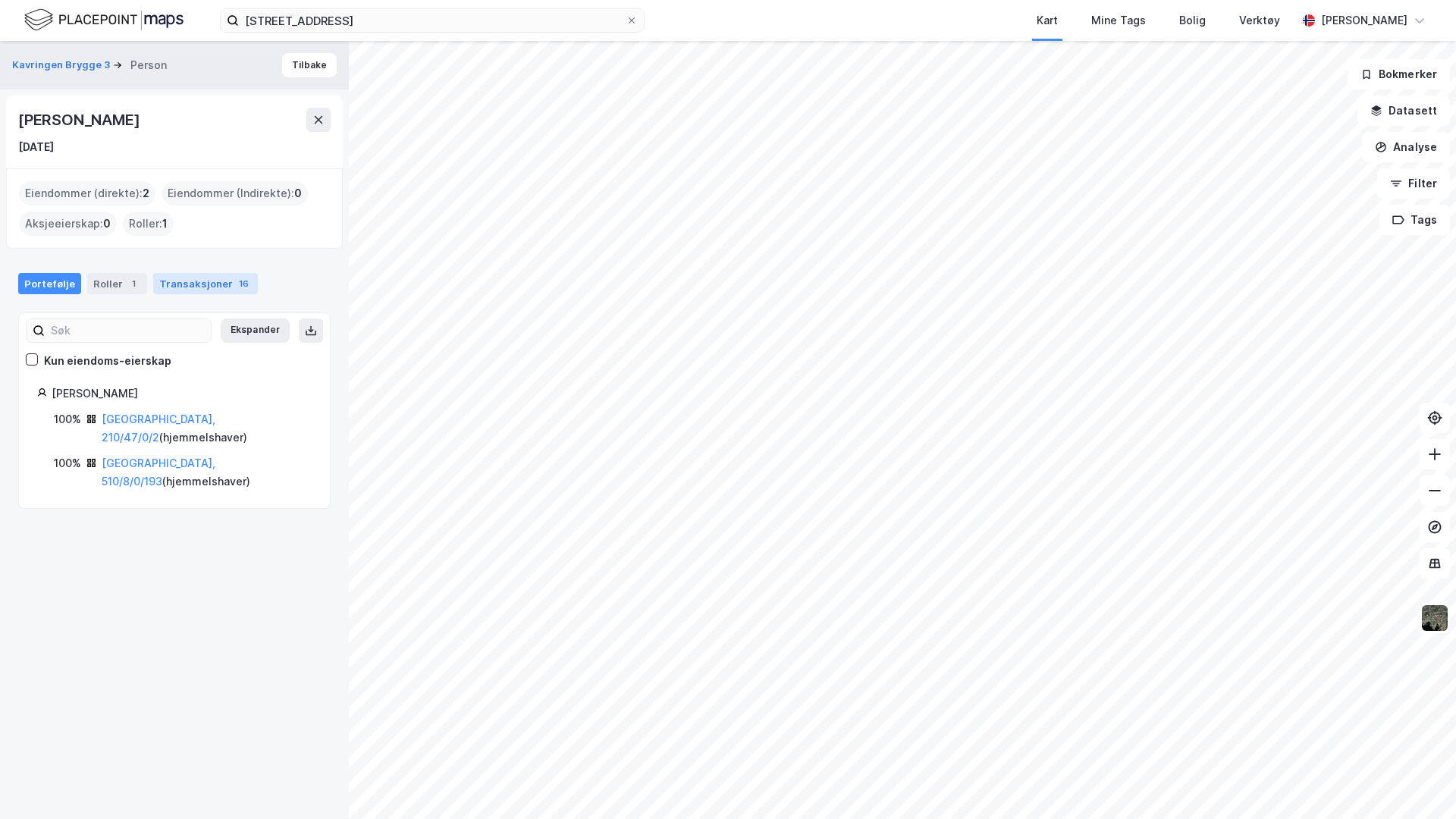
click at [217, 278] on div "Transaksjoner 16" at bounding box center [205, 283] width 104 height 21
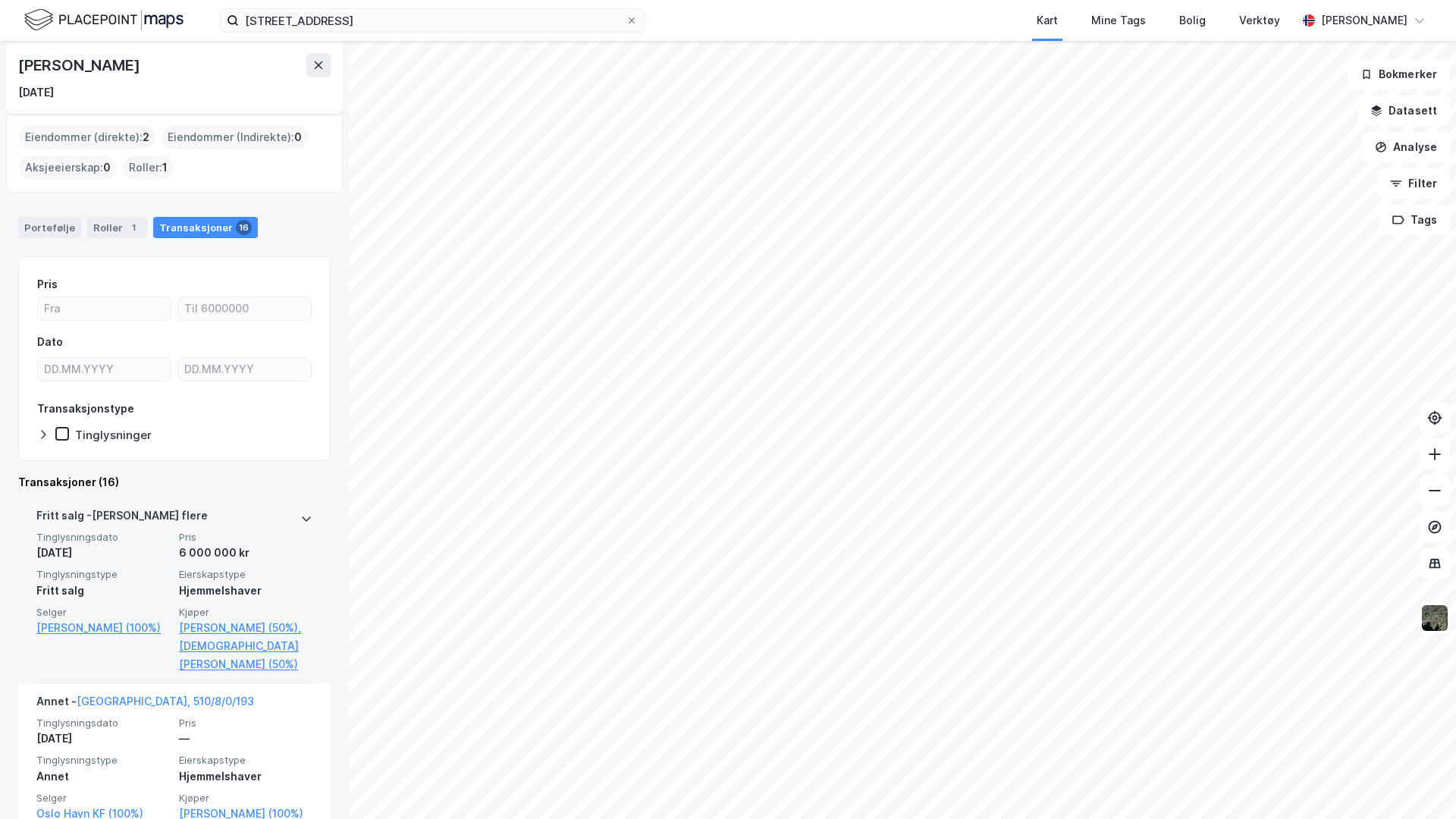
scroll to position [94, 0]
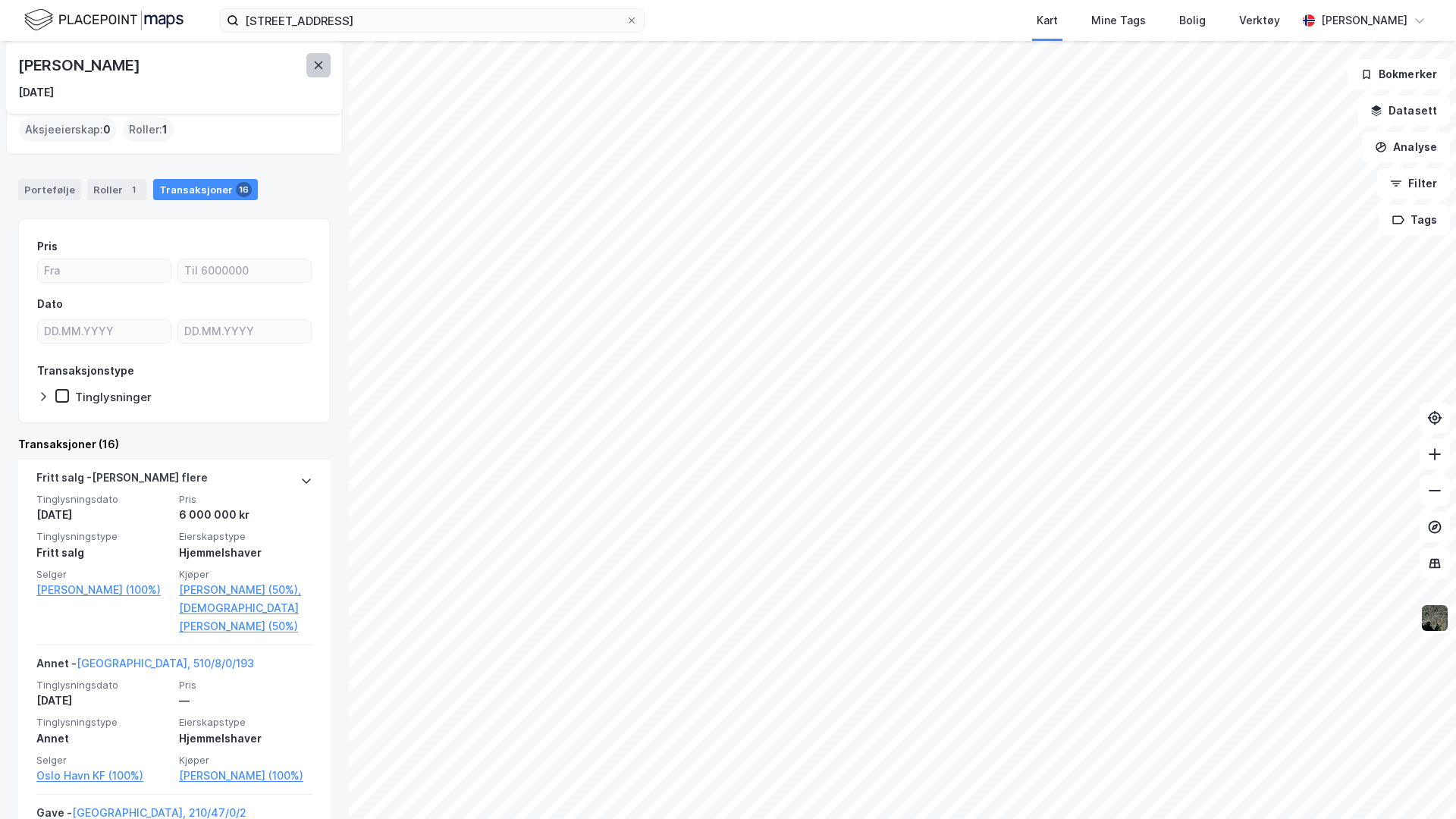
click at [321, 65] on icon at bounding box center [318, 65] width 12 height 12
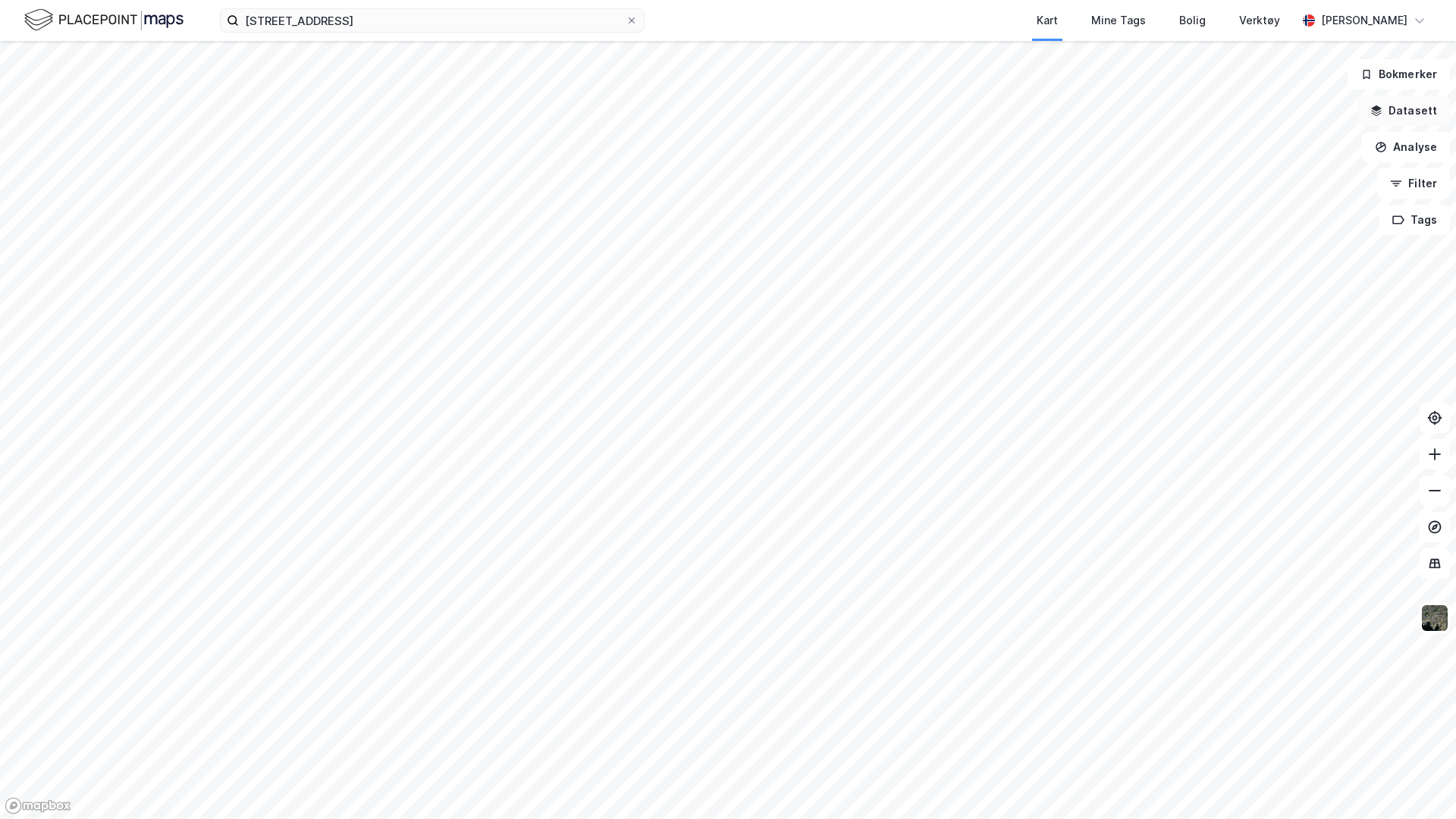
click at [1146, 104] on button "Datasett" at bounding box center [1403, 111] width 93 height 31
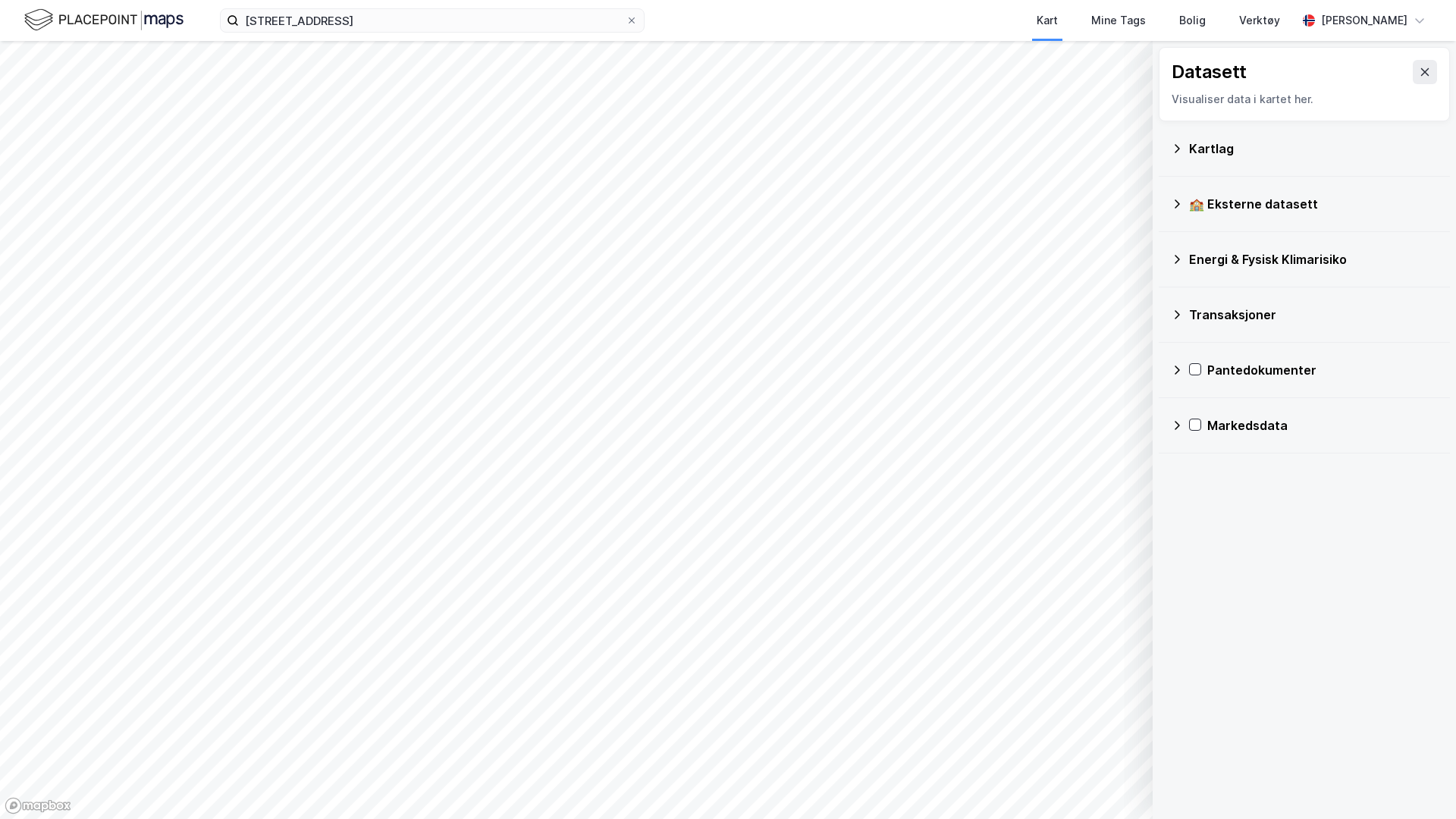
click at [1146, 155] on div "Kartlag" at bounding box center [1304, 149] width 267 height 36
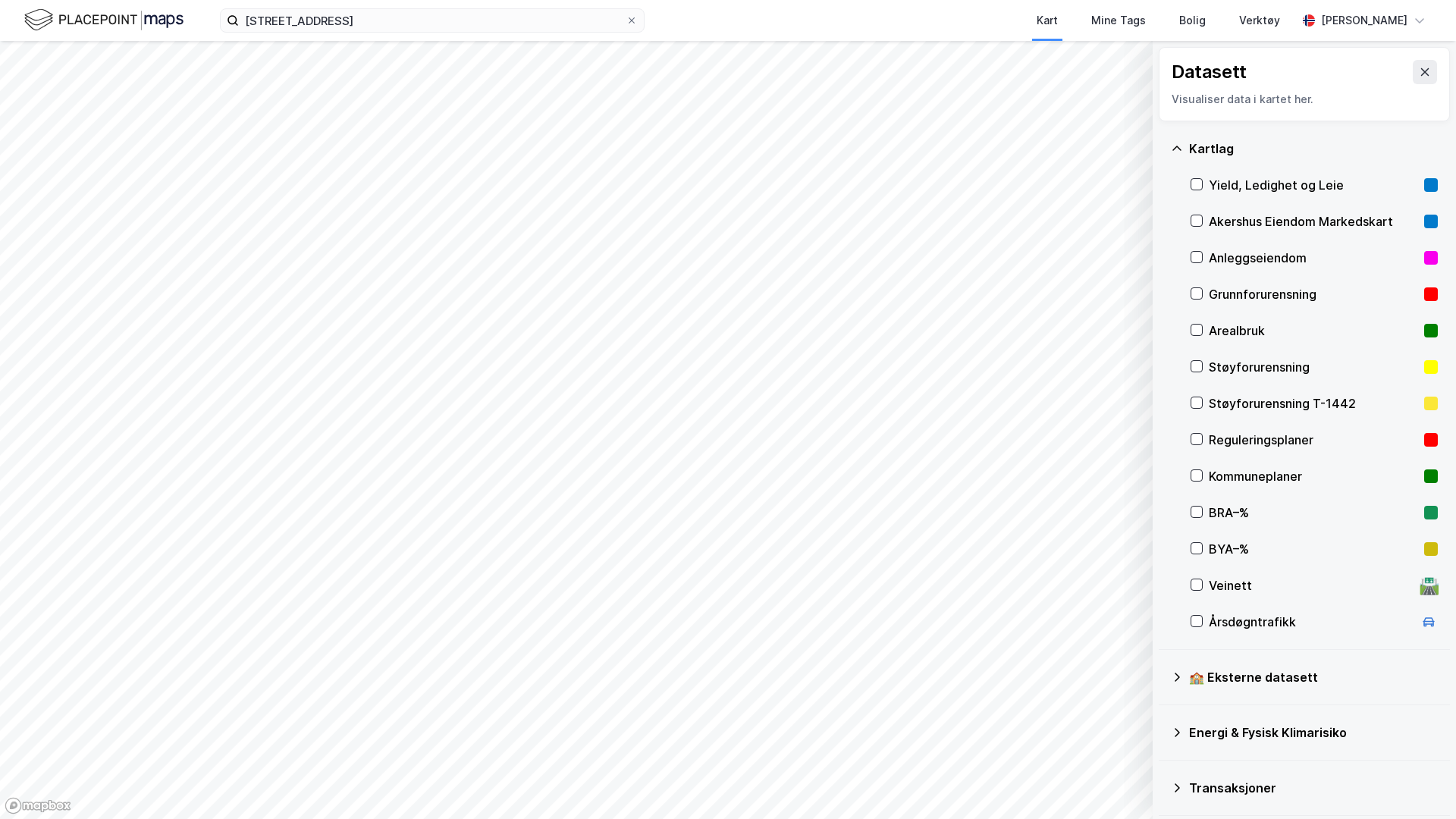
click at [1146, 584] on div "Veinett" at bounding box center [1311, 585] width 205 height 18
click at [1077, 649] on button "Vis" at bounding box center [1075, 779] width 126 height 25
click at [1119, 649] on icon at bounding box center [1122, 746] width 12 height 12
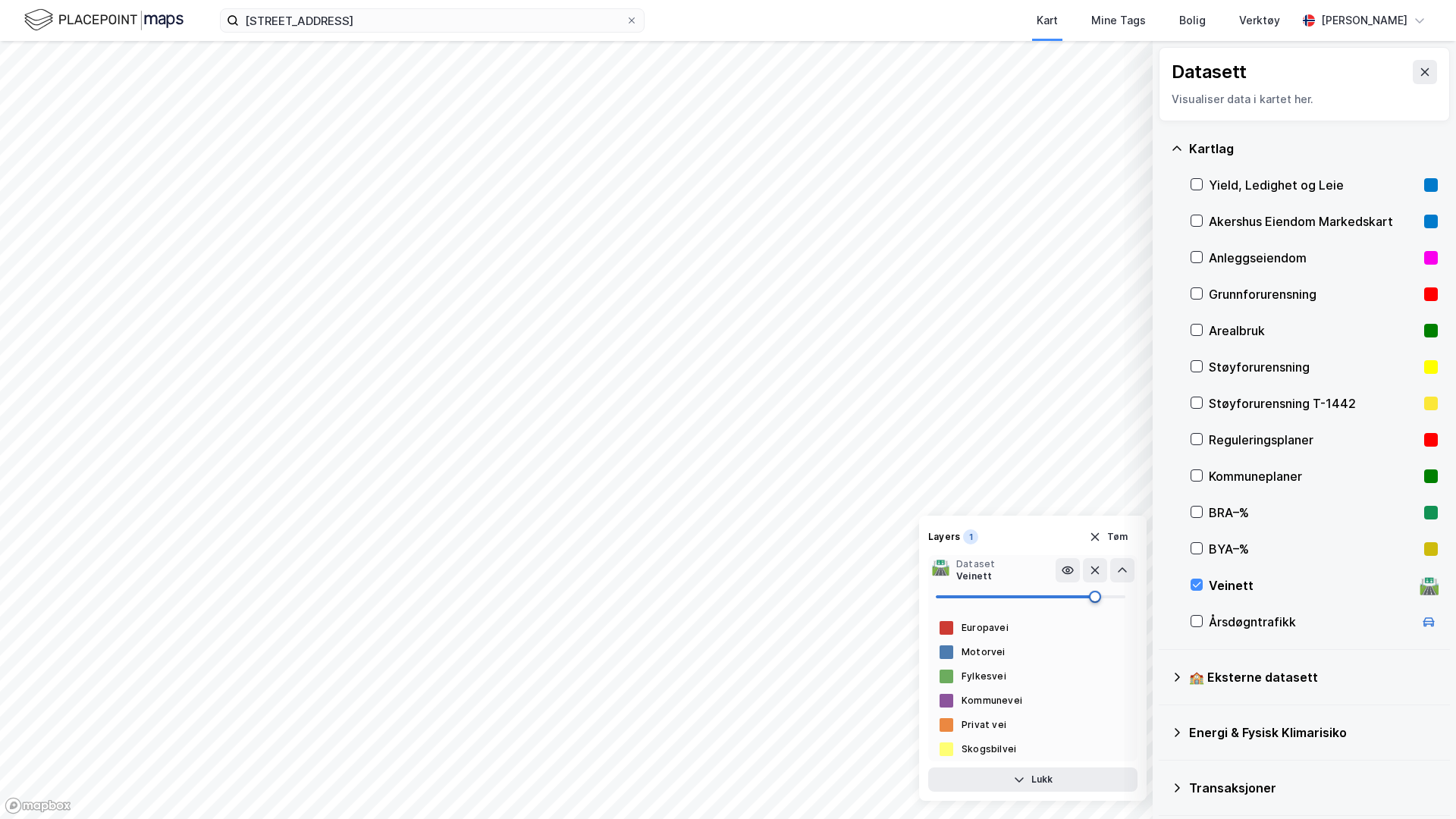
type input "88"
drag, startPoint x: 1125, startPoint y: 599, endPoint x: 1104, endPoint y: 613, distance: 25.2
click at [1104, 613] on div "Europavei Motorvei Fylkesvei Kommunevei Privat vei [GEOGRAPHIC_DATA]" at bounding box center [1032, 673] width 210 height 176
click at [1097, 577] on button at bounding box center [1095, 569] width 25 height 25
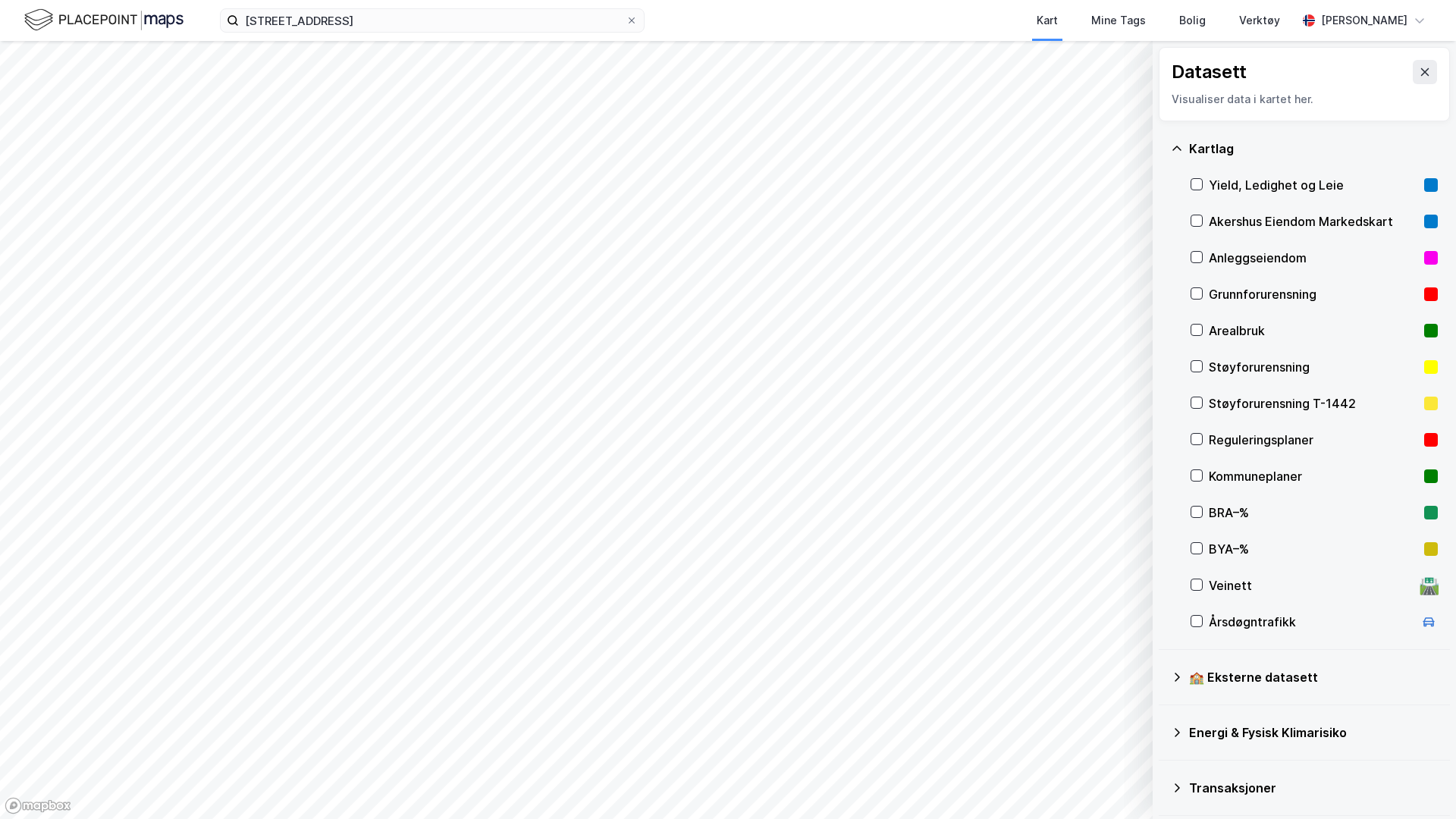
click at [1146, 254] on div "Anleggseiendom" at bounding box center [1313, 257] width 210 height 18
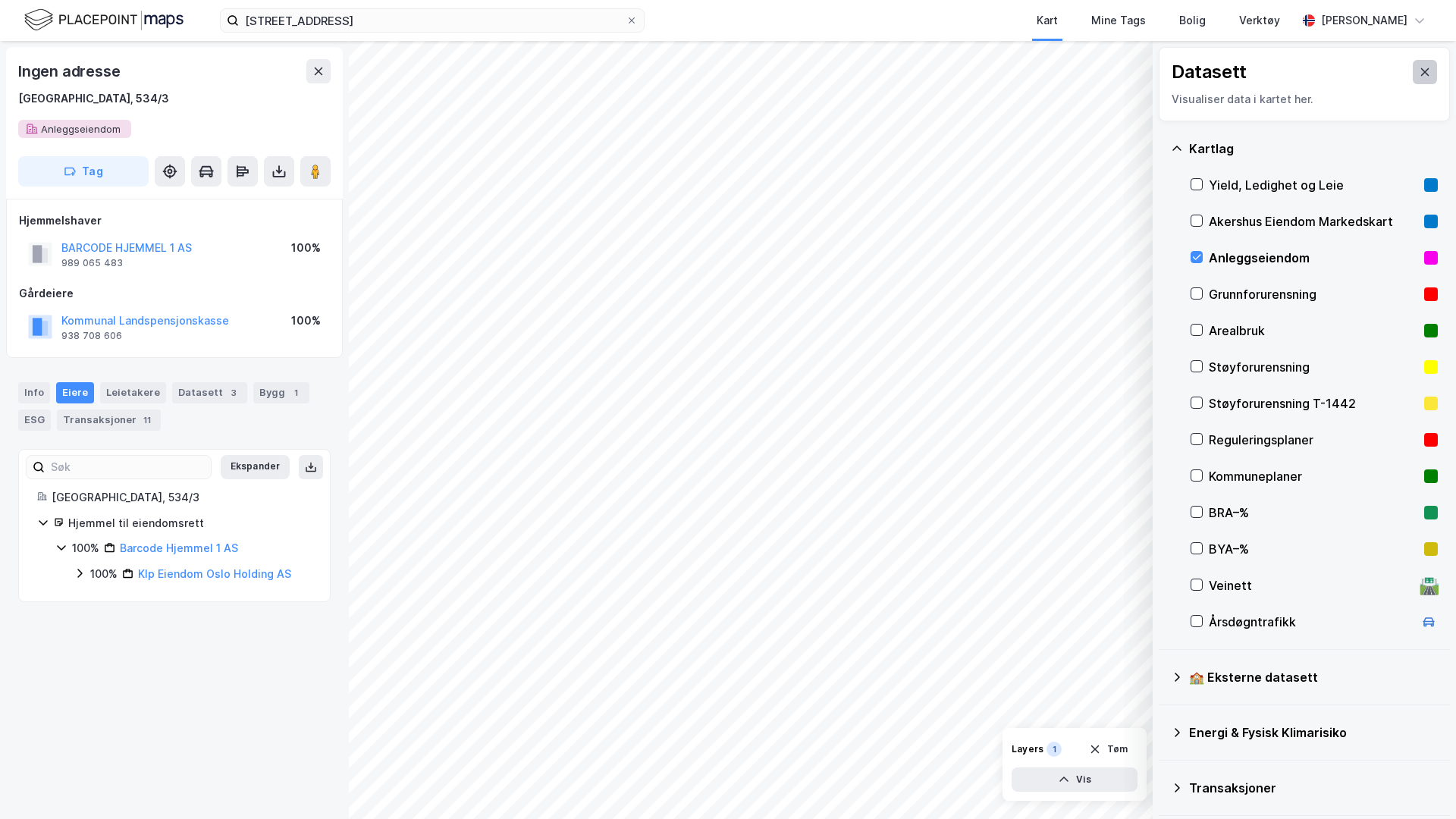
click at [1146, 73] on icon at bounding box center [1425, 71] width 8 height 8
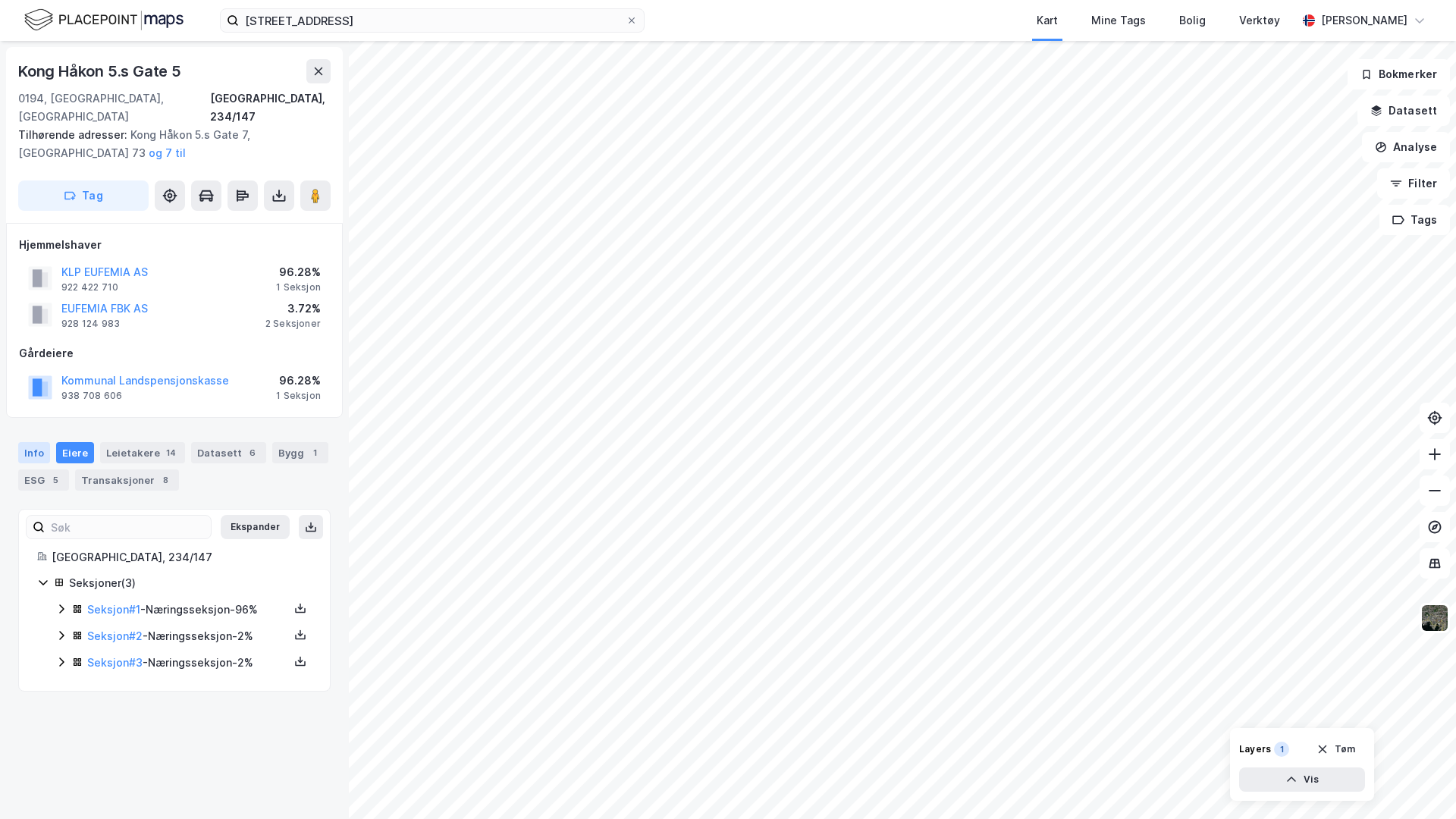
click at [36, 442] on div "Info" at bounding box center [34, 452] width 32 height 21
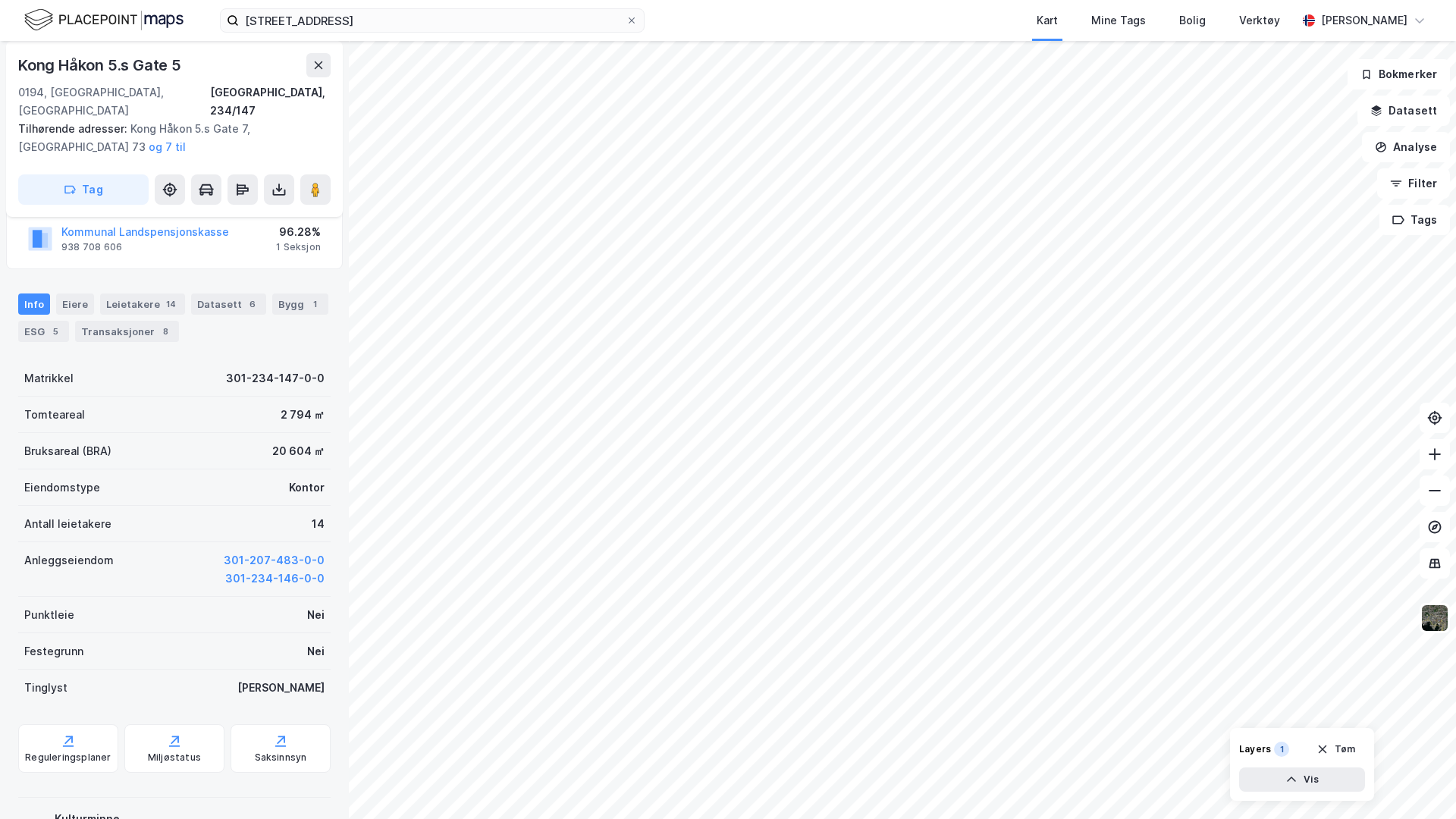
scroll to position [150, 0]
click at [247, 550] on button "301-207-483-0-0" at bounding box center [274, 558] width 101 height 18
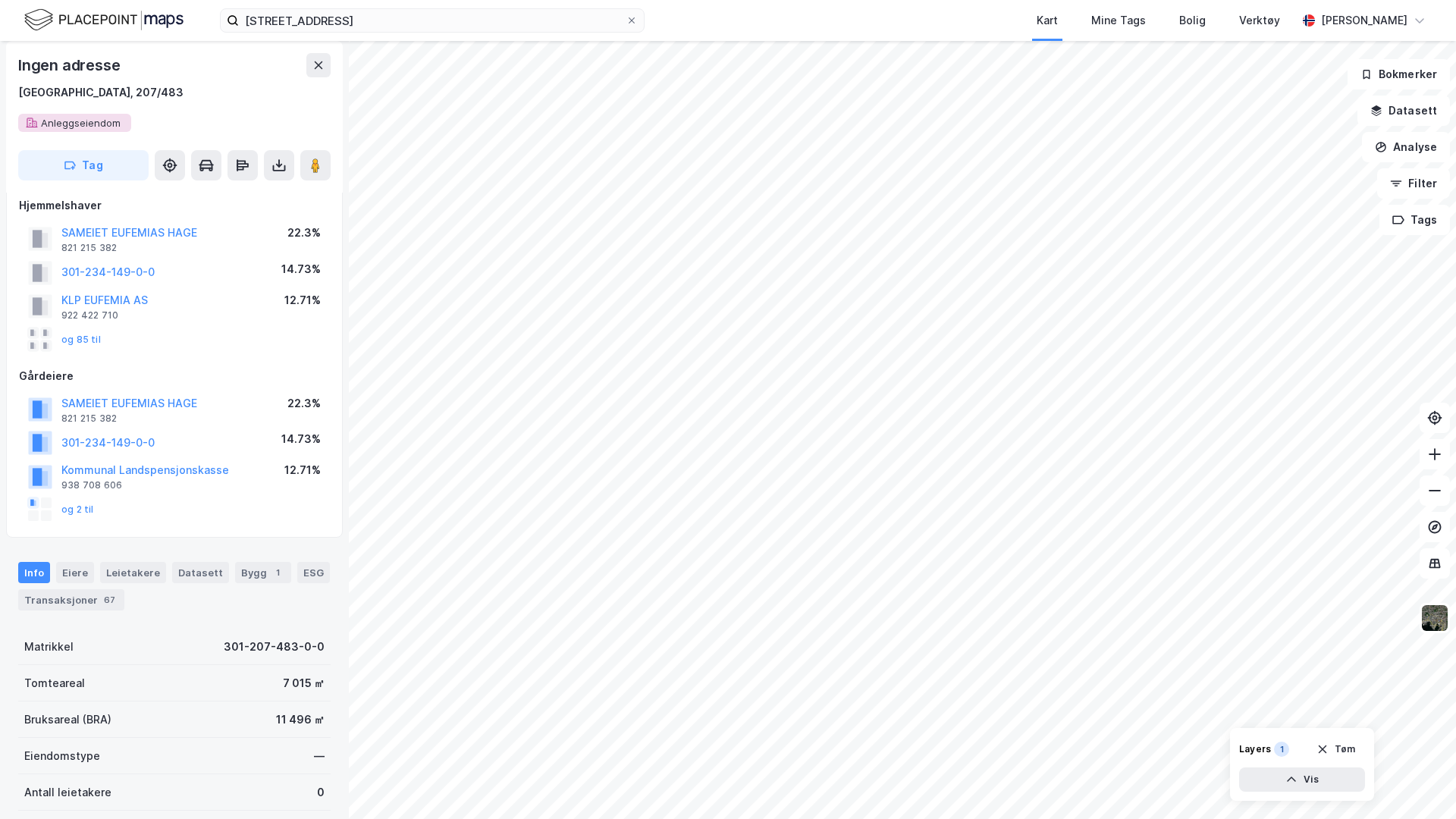
scroll to position [53, 0]
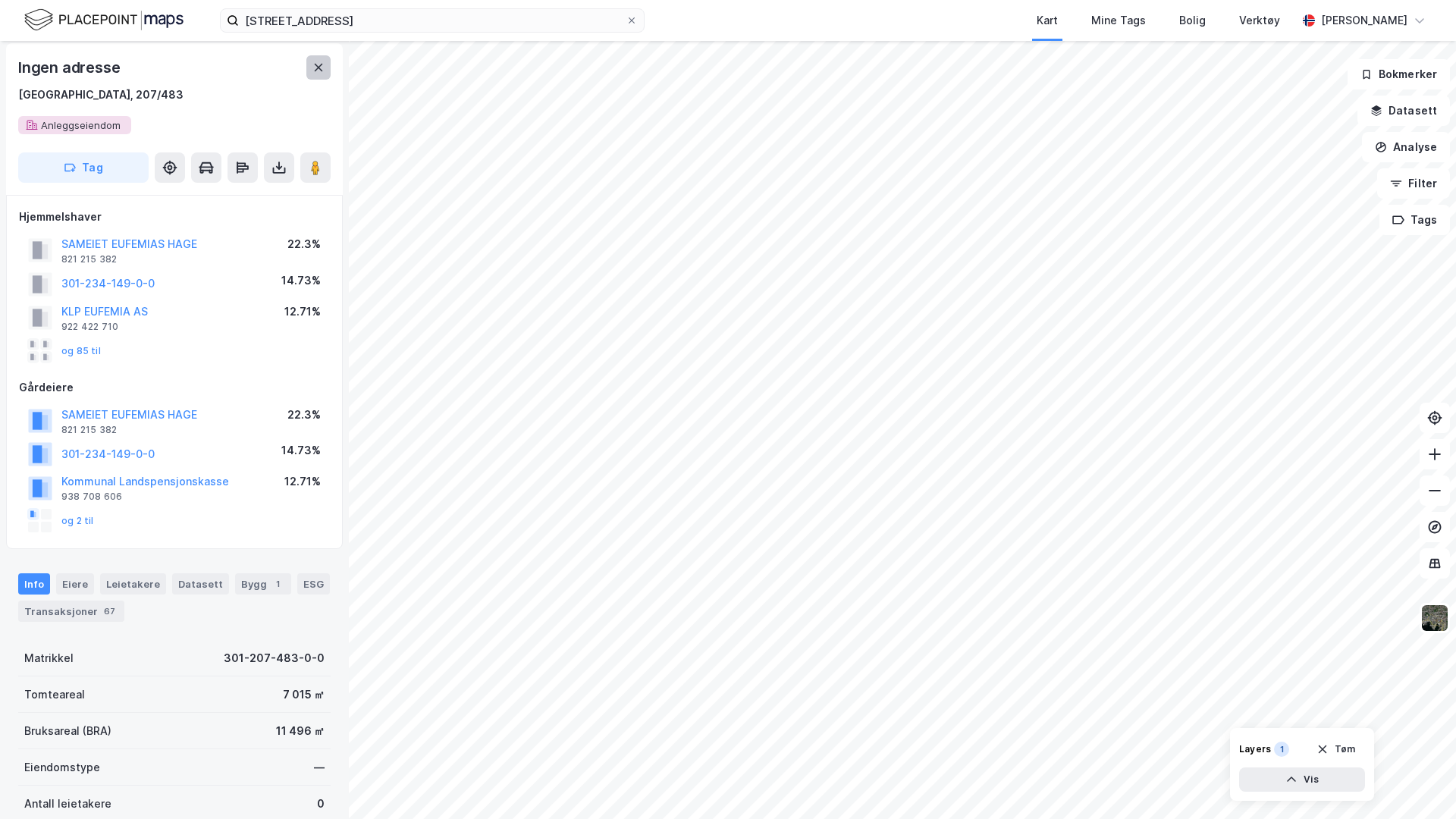
click at [317, 70] on icon at bounding box center [318, 67] width 12 height 12
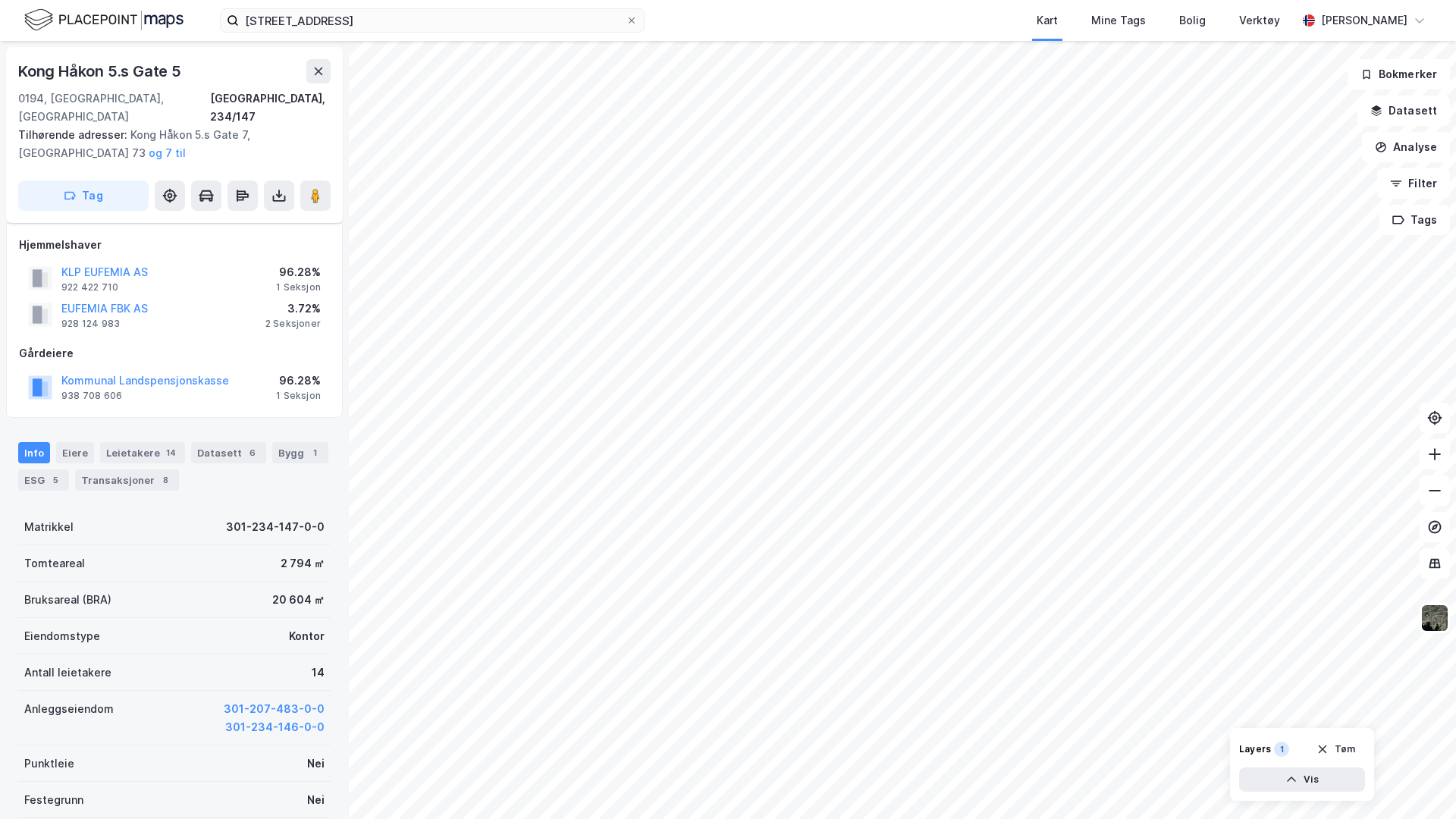
scroll to position [53, 0]
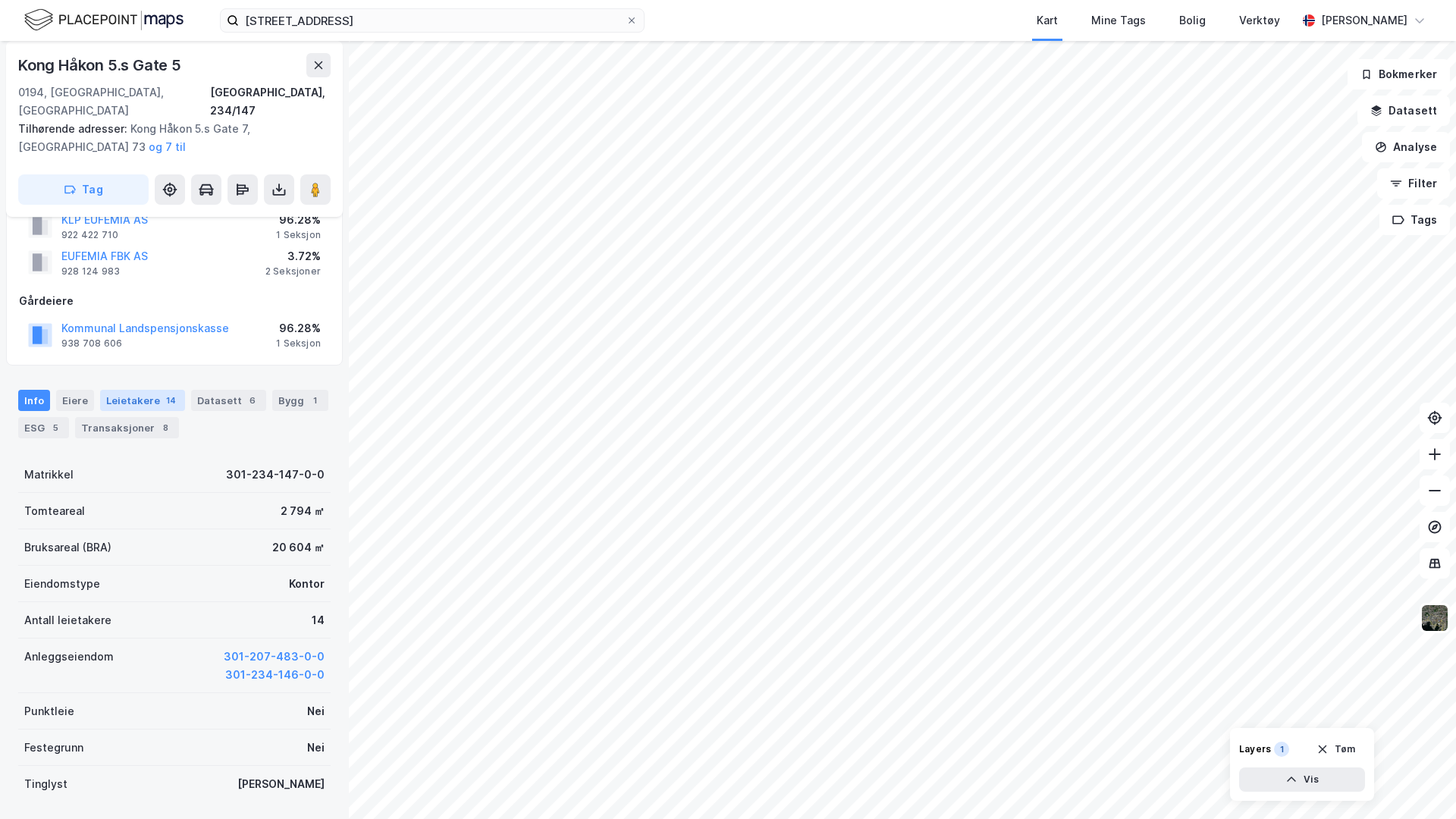
click at [129, 390] on div "Leietakere 14" at bounding box center [143, 400] width 85 height 21
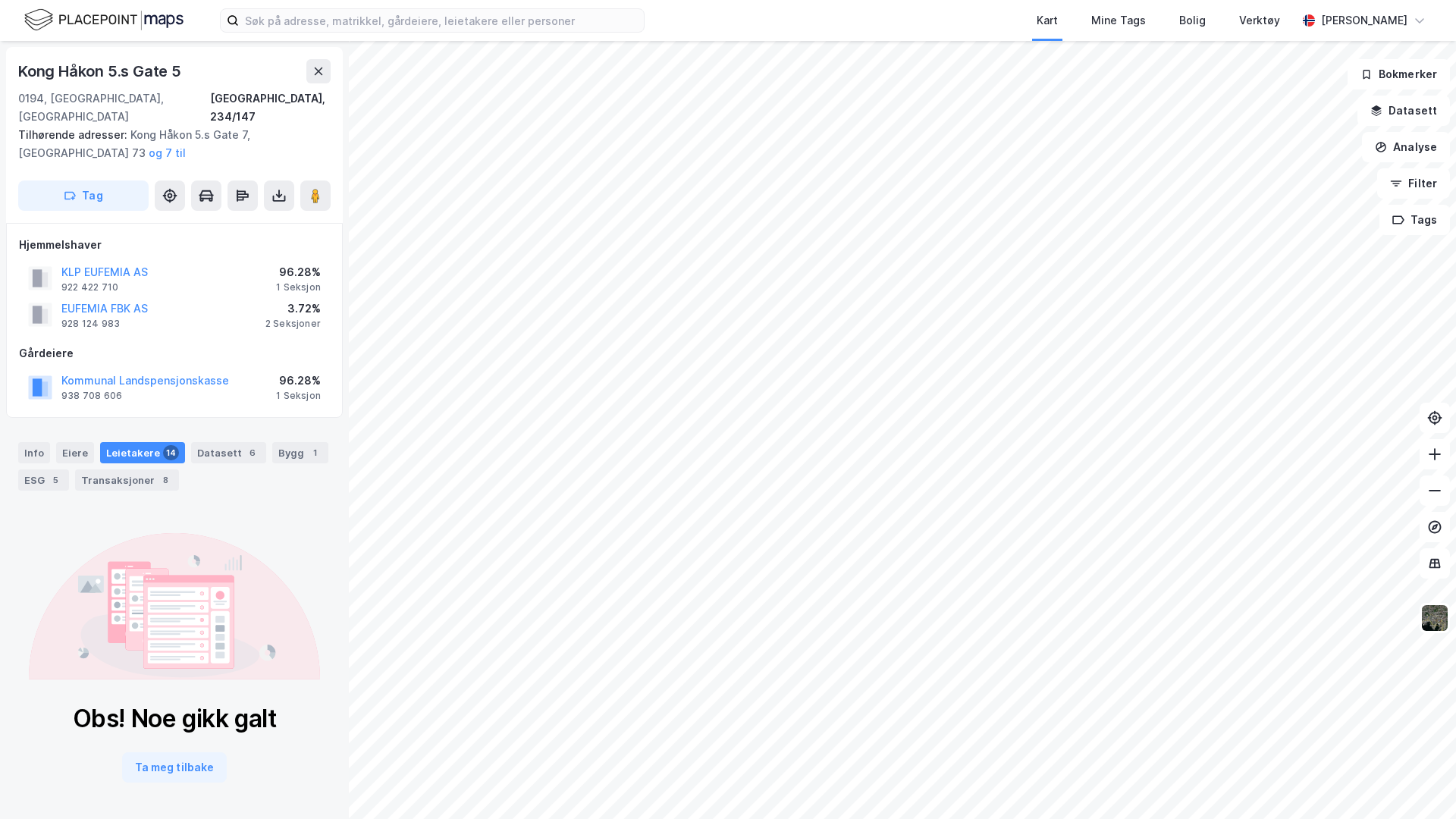
click at [331, 83] on div "Kong Håkon 5.s Gate [GEOGRAPHIC_DATA], 234/147 Tilhørende adresser: Kong [PERSO…" at bounding box center [174, 134] width 337 height 176
click at [320, 77] on button at bounding box center [318, 71] width 25 height 25
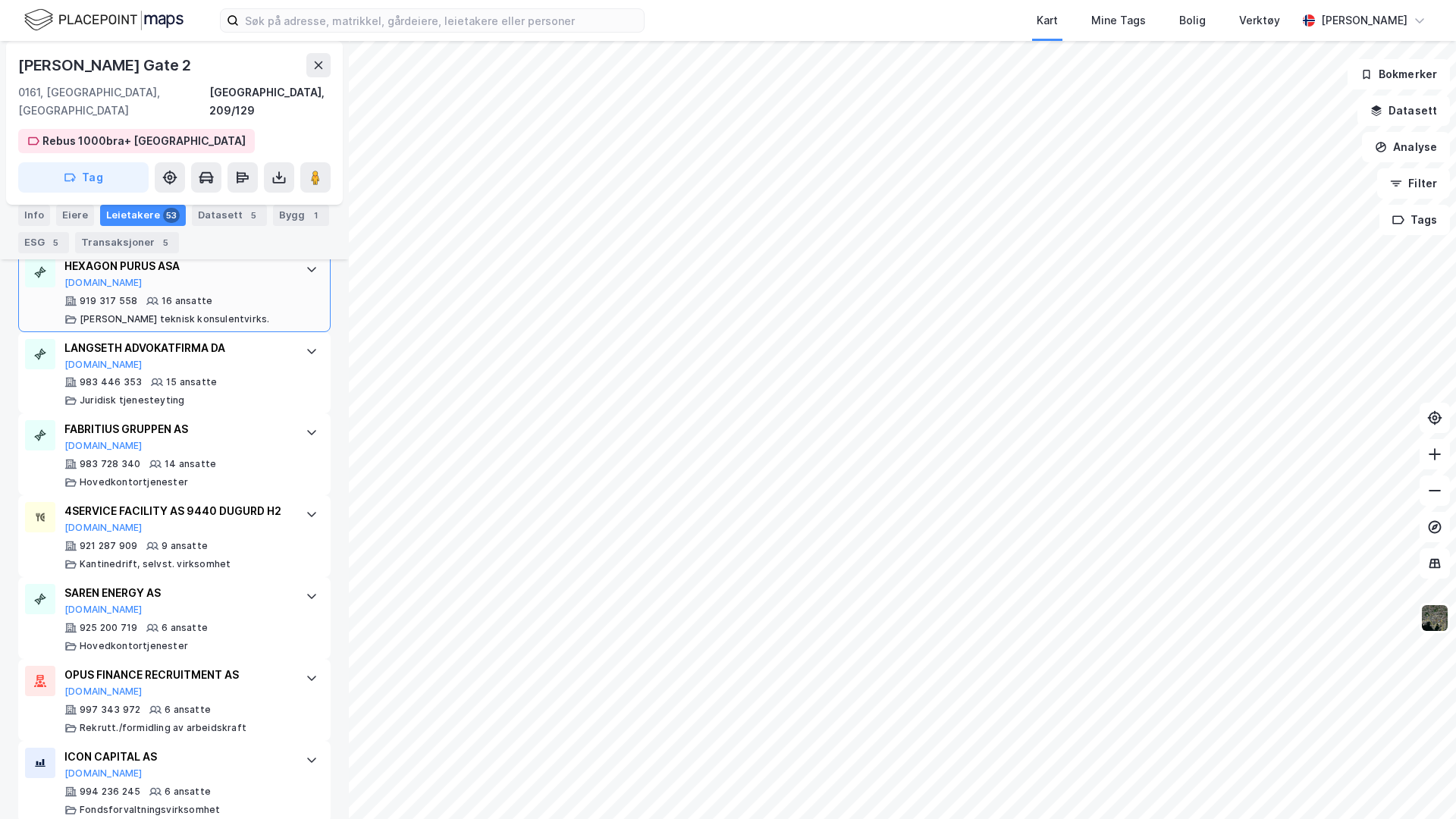
scroll to position [932, 0]
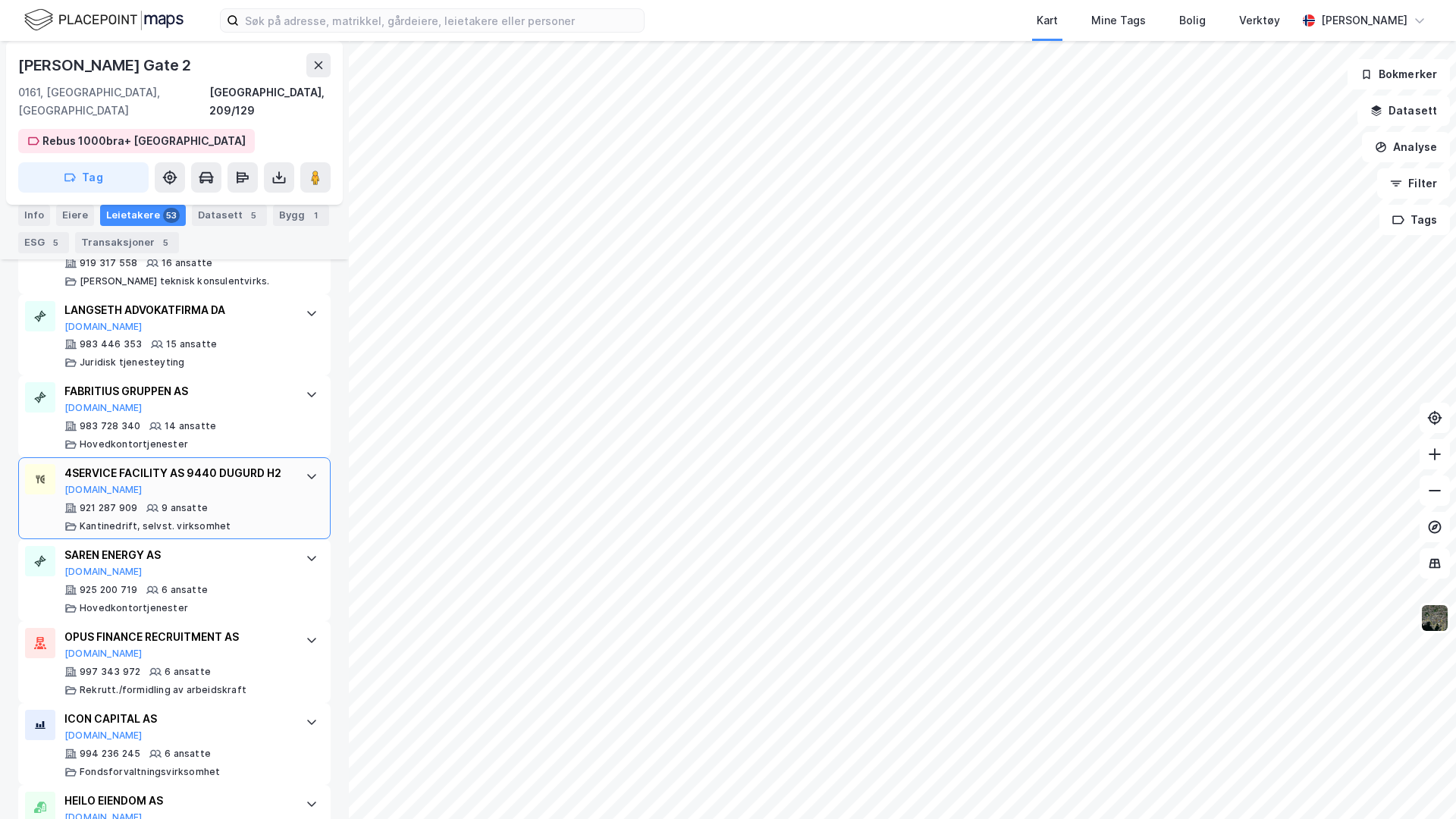
click at [180, 465] on div "4SERVICE FACILITY AS 9440 DUGURD H2 Brreg.no" at bounding box center [177, 480] width 226 height 32
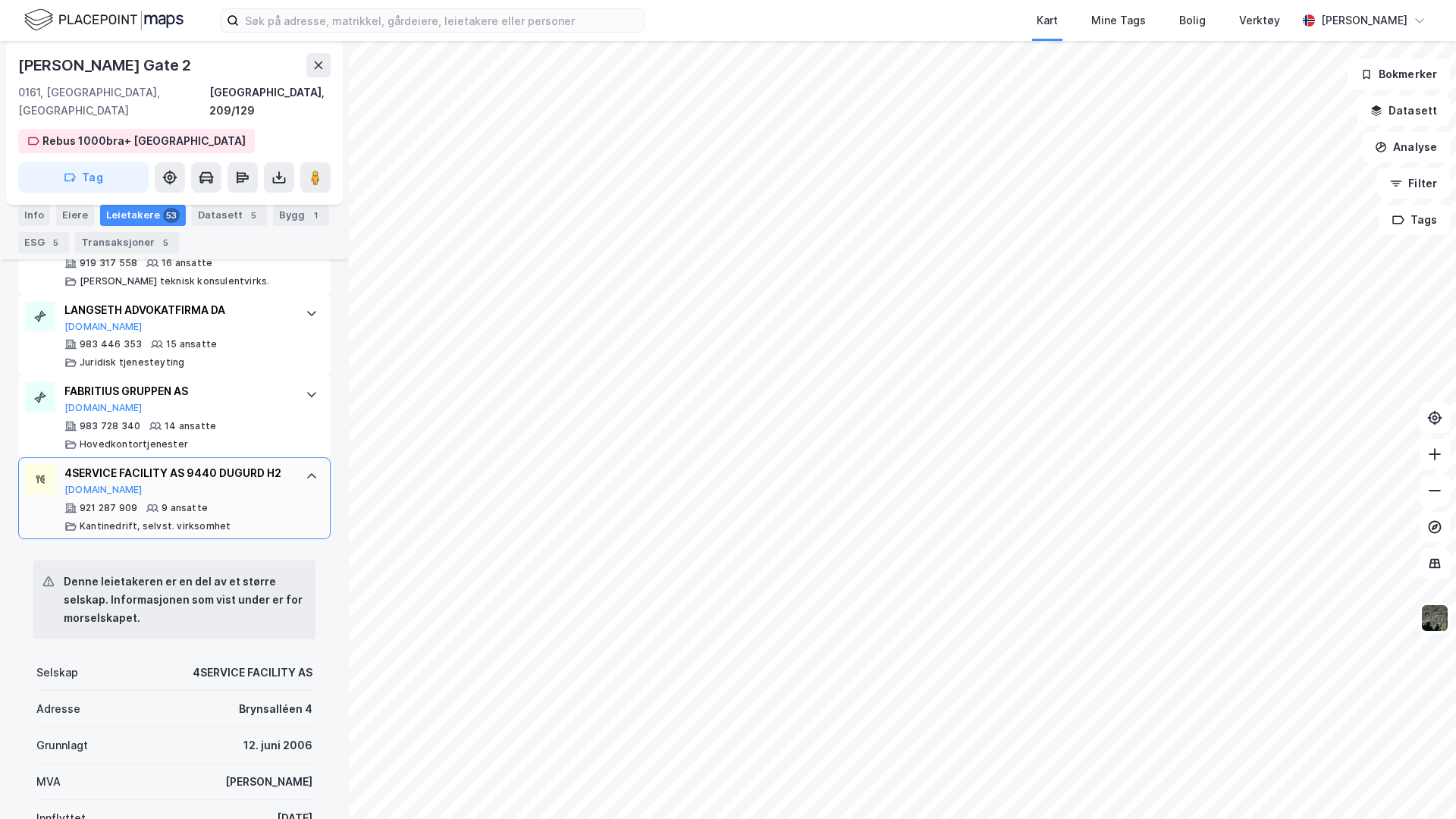
scroll to position [953, 0]
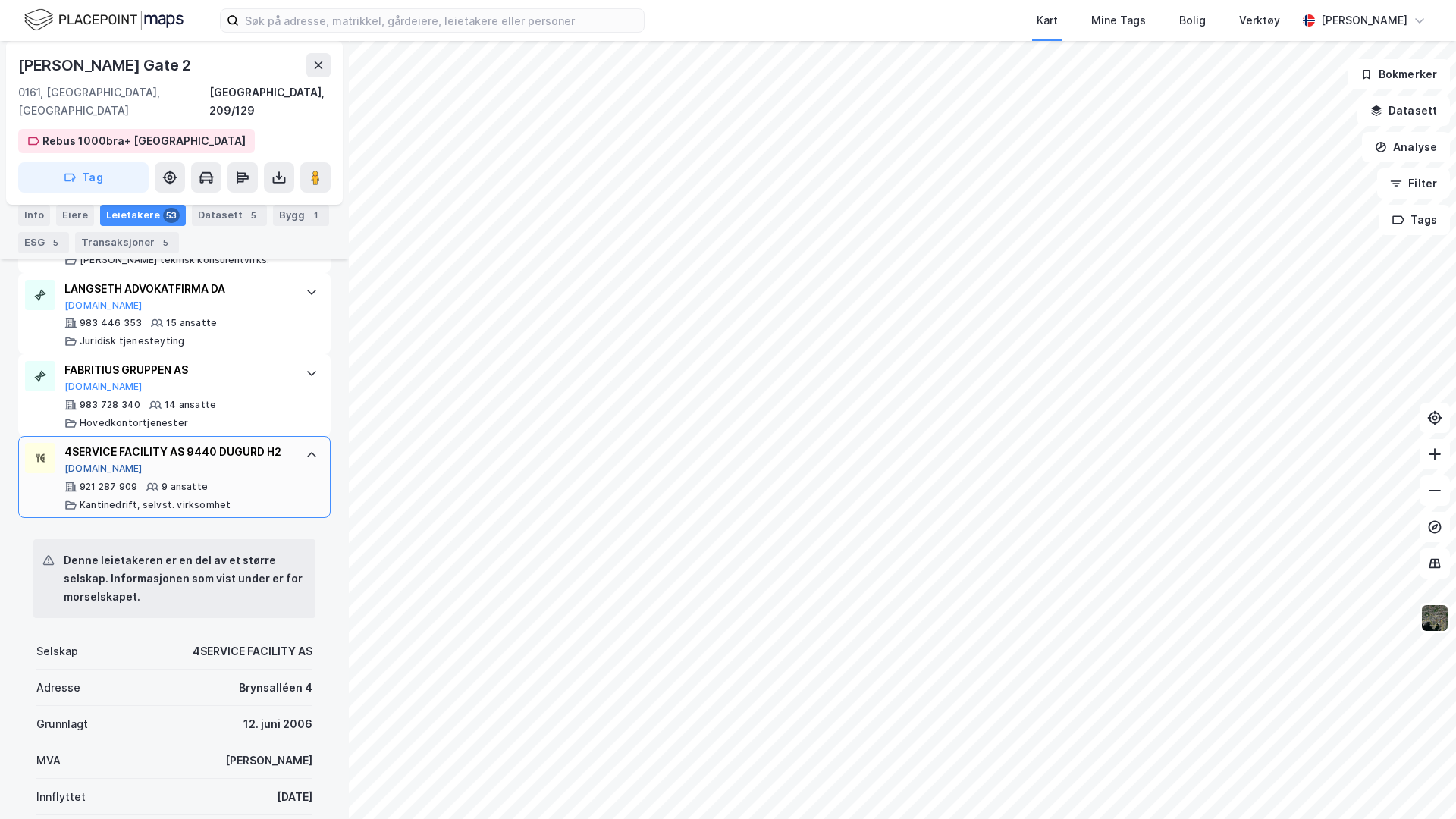
click at [86, 463] on button "Brreg.no" at bounding box center [104, 468] width 78 height 12
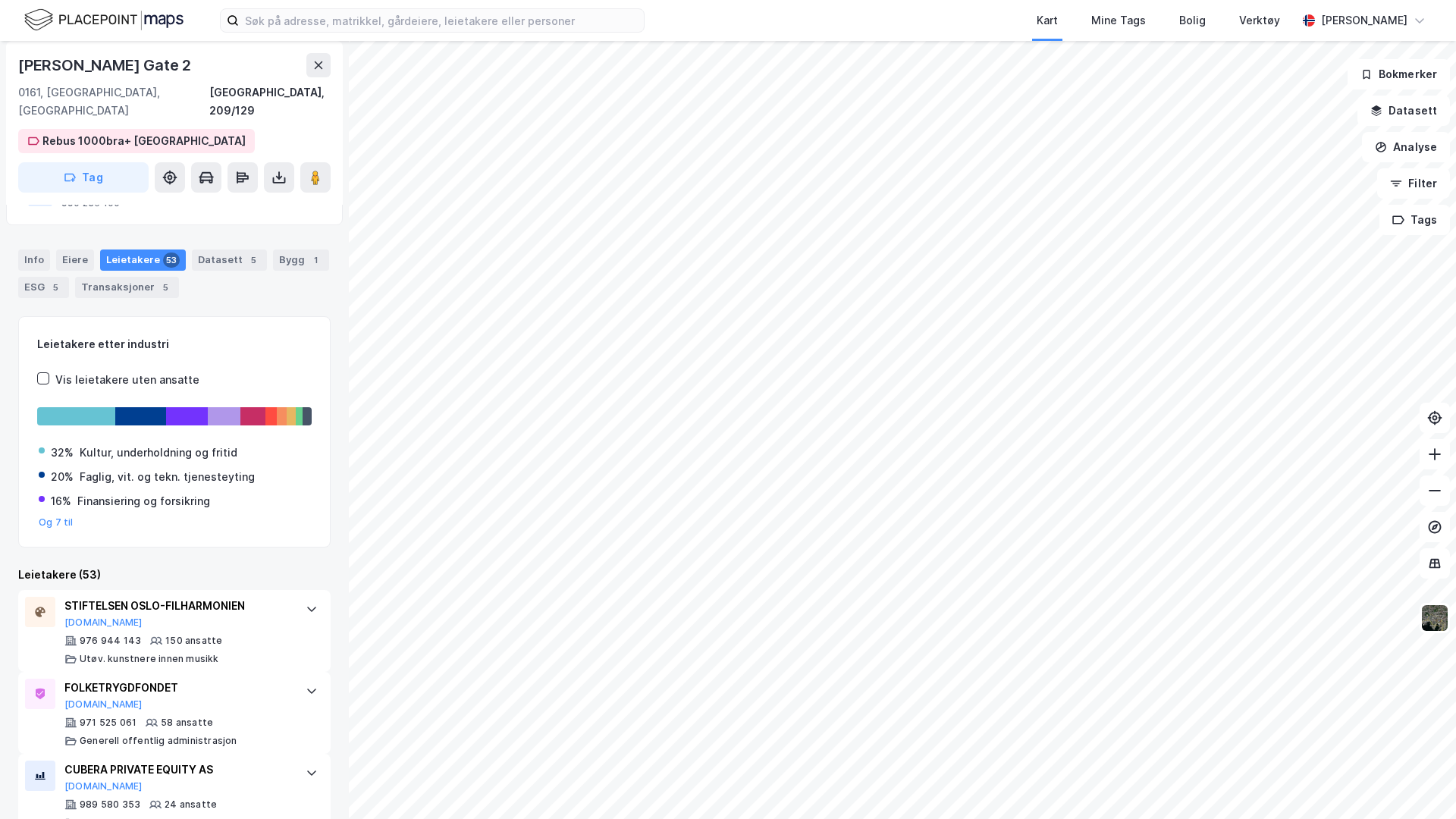
scroll to position [0, 0]
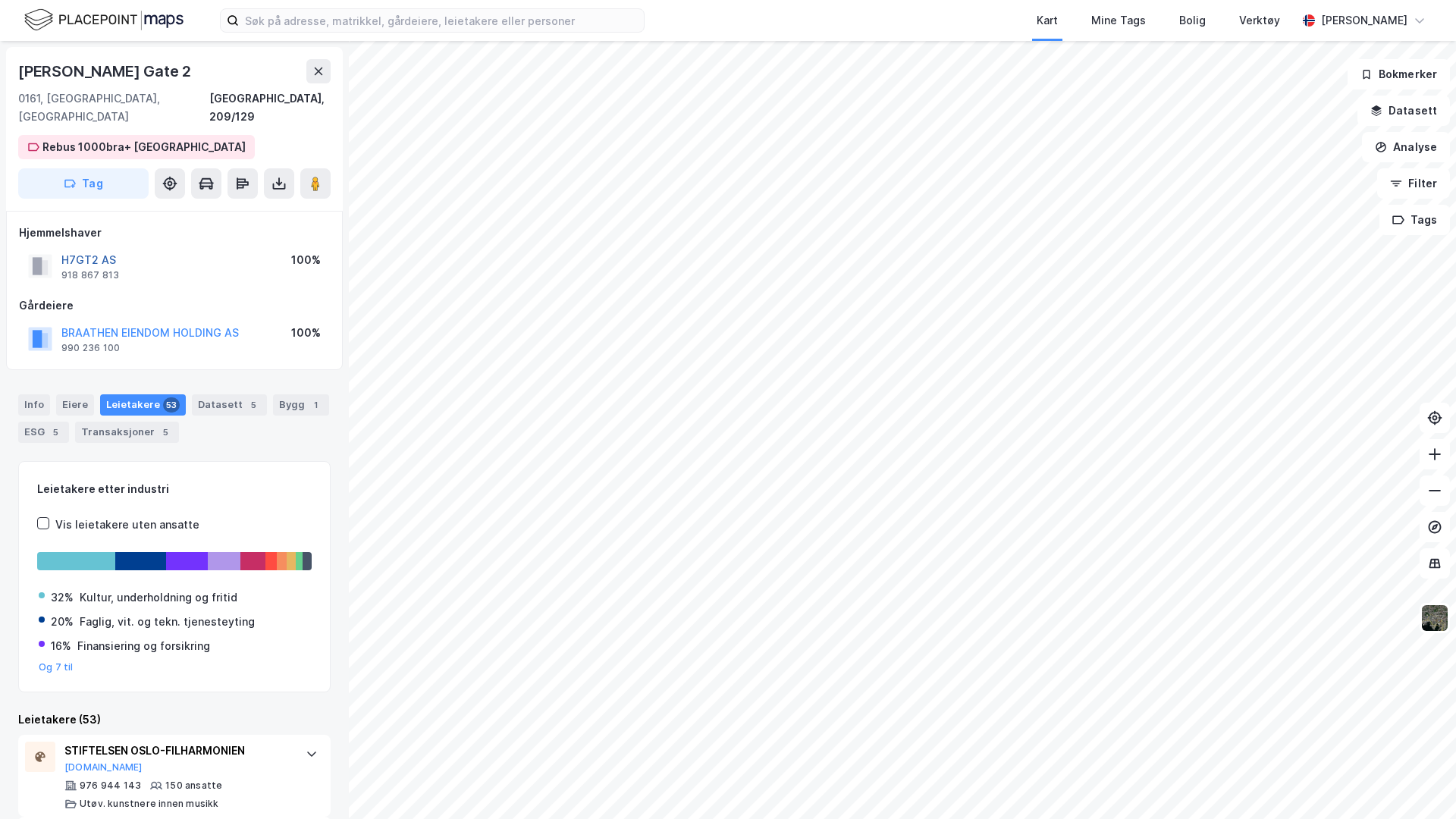
click at [0, 0] on button "H7GT2 AS" at bounding box center [0, 0] width 0 height 0
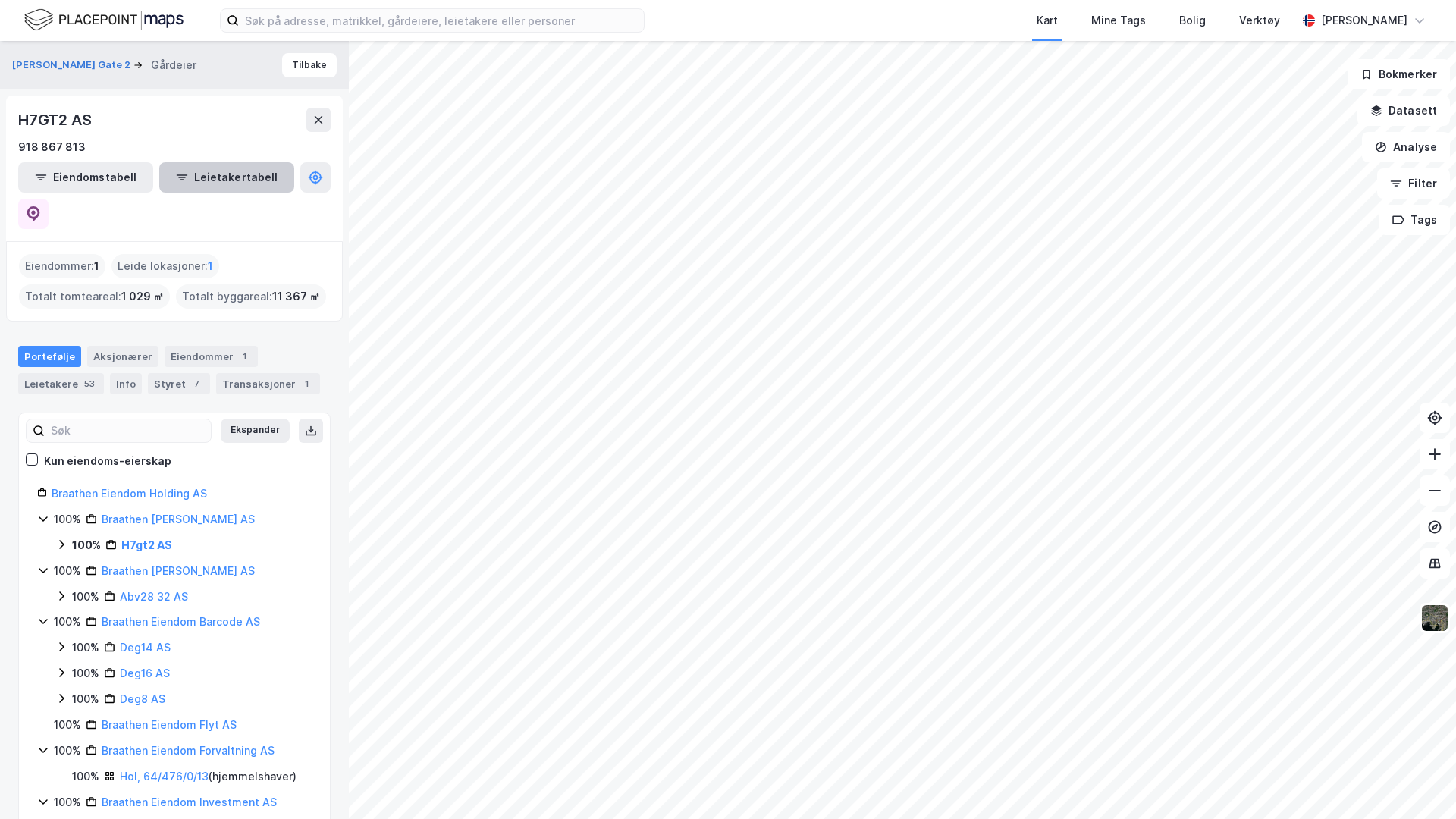
click at [180, 186] on button "Leietakertabell" at bounding box center [227, 177] width 135 height 31
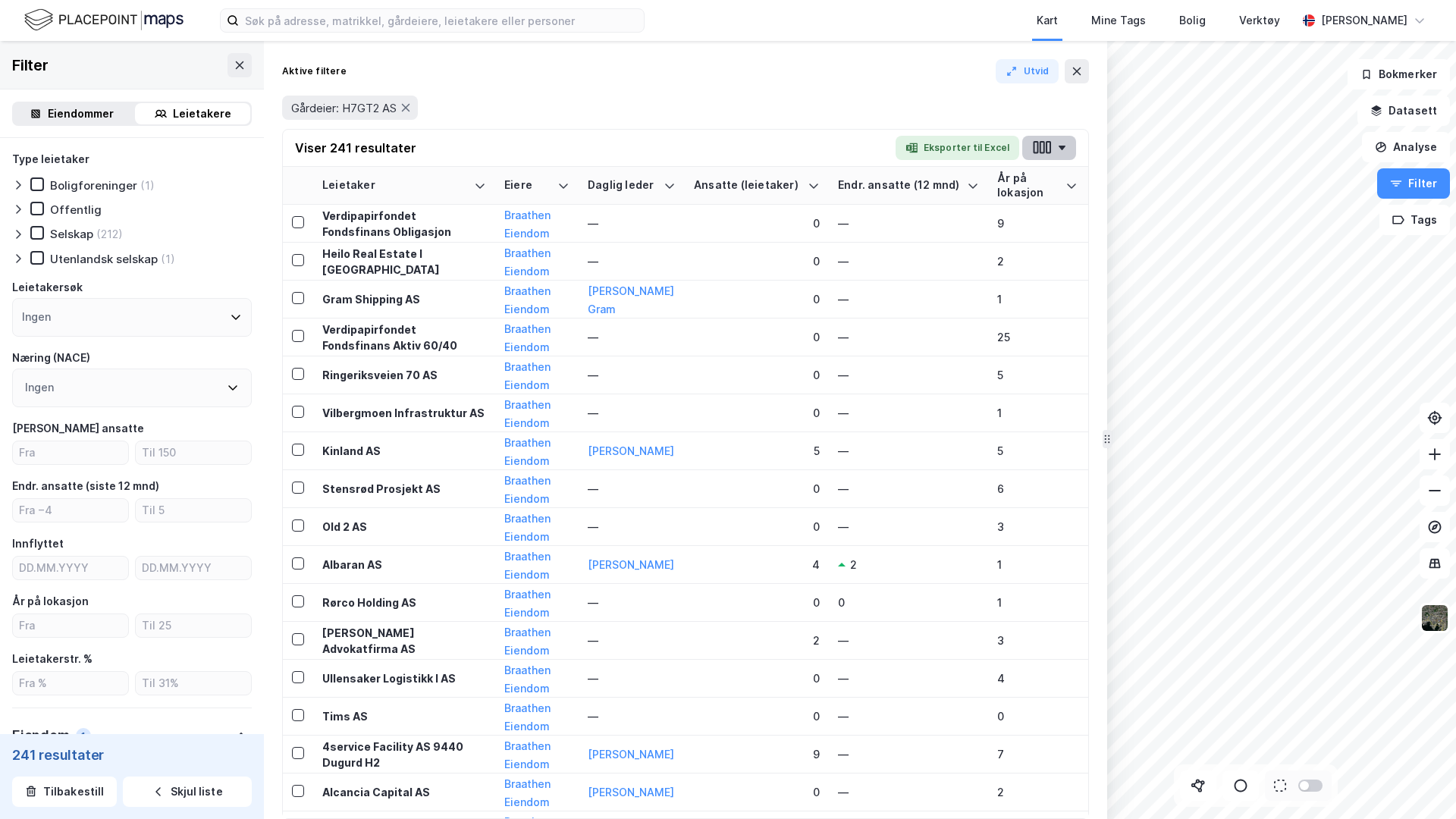
click at [1041, 146] on icon "button" at bounding box center [1042, 147] width 20 height 16
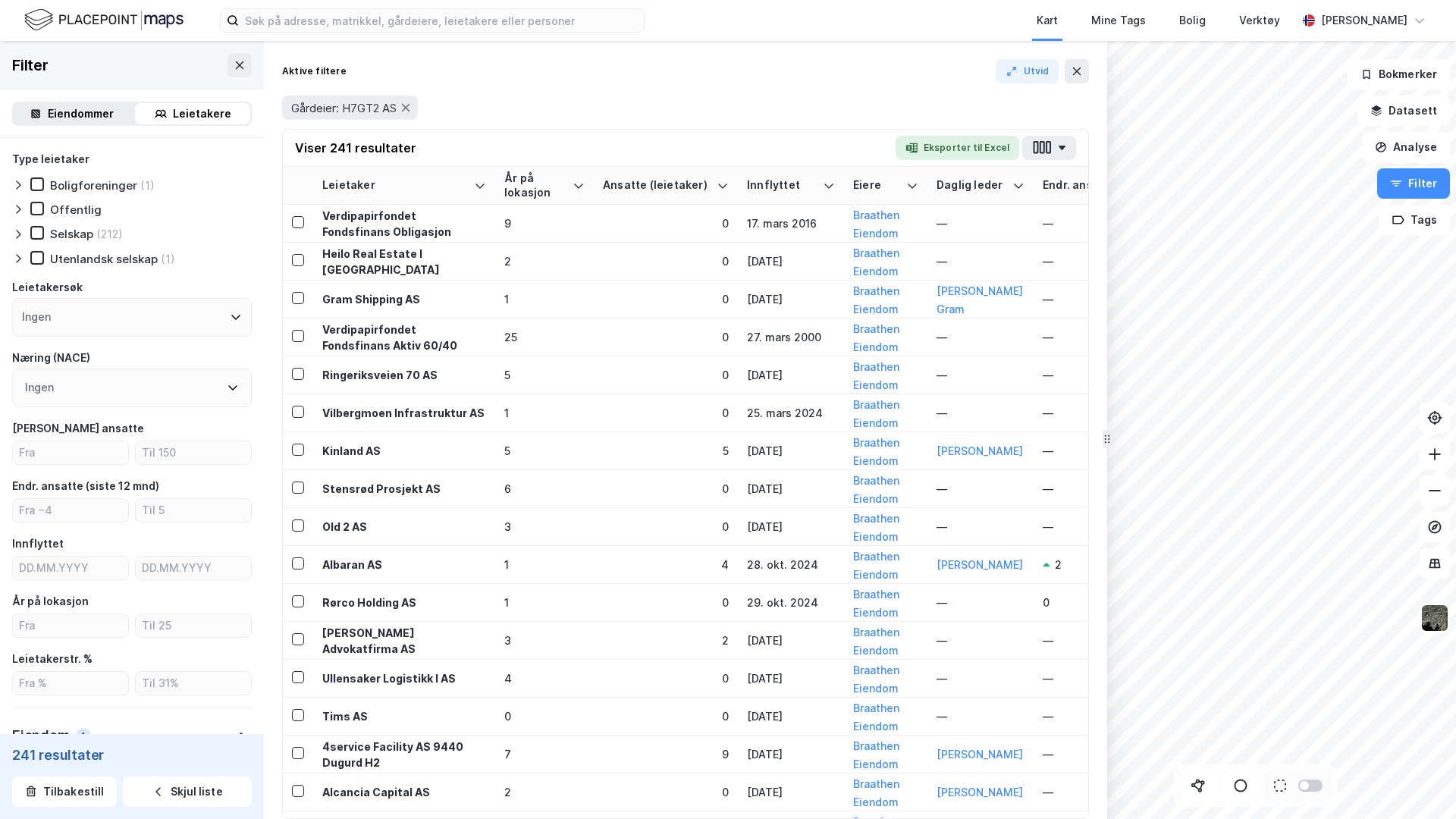
click at [804, 146] on div "Viser 241 resultater Eksporter til Excel" at bounding box center [685, 149] width 806 height 37
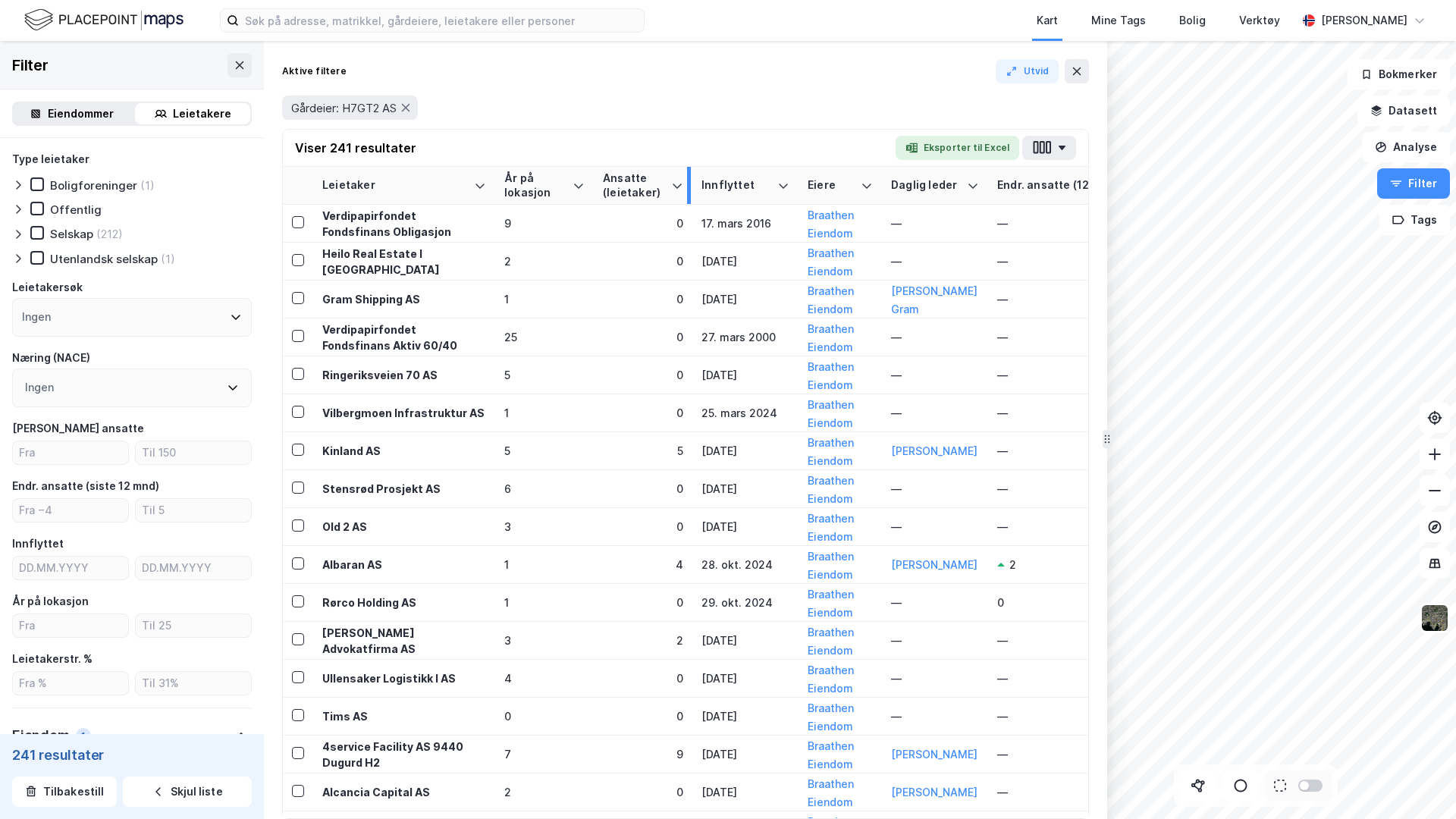
drag, startPoint x: 734, startPoint y: 178, endPoint x: 685, endPoint y: 182, distance: 49.2
click at [687, 182] on div at bounding box center [689, 186] width 3 height 37
click at [96, 451] on input "number" at bounding box center [70, 452] width 115 height 23
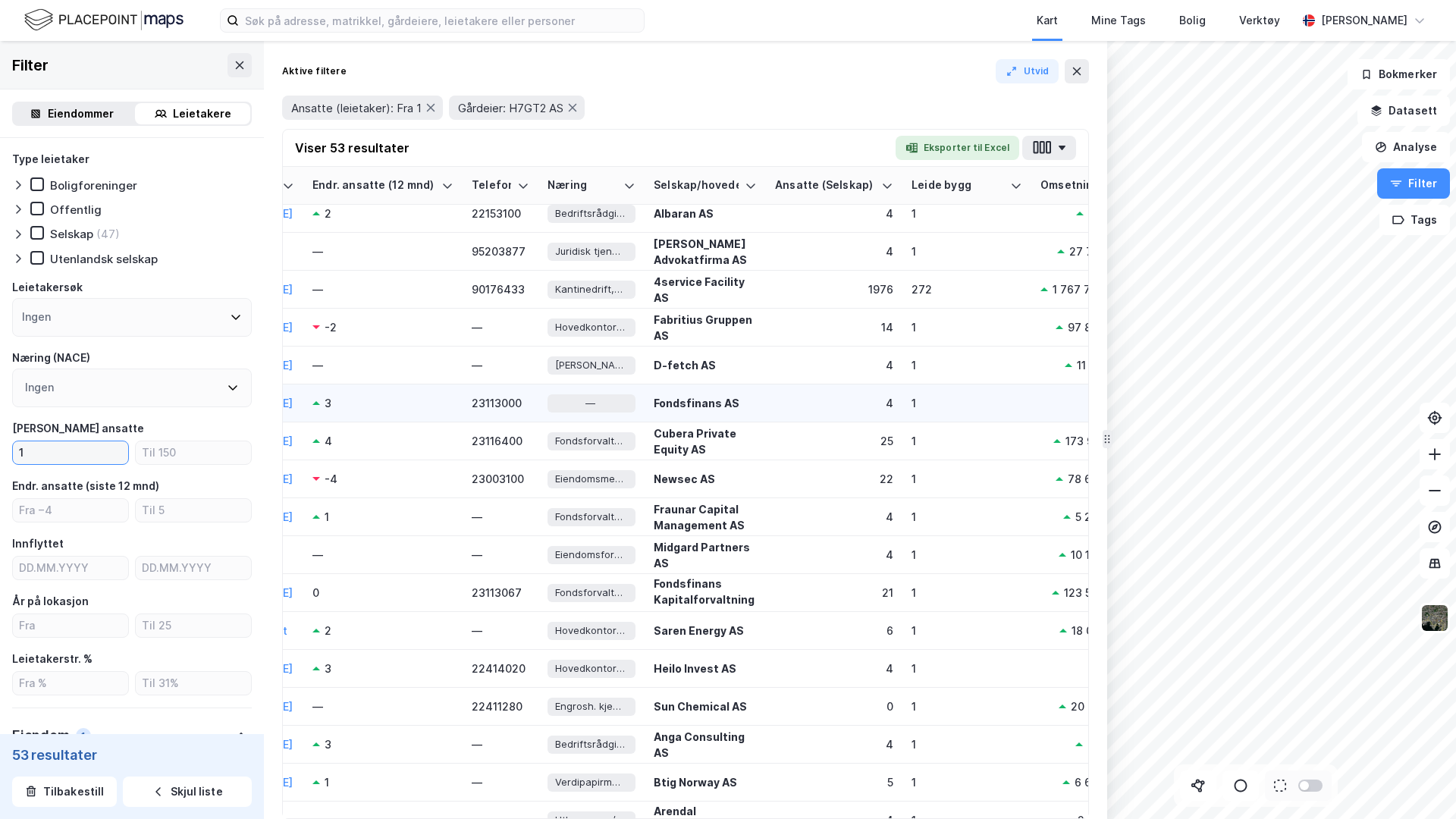
scroll to position [50, 682]
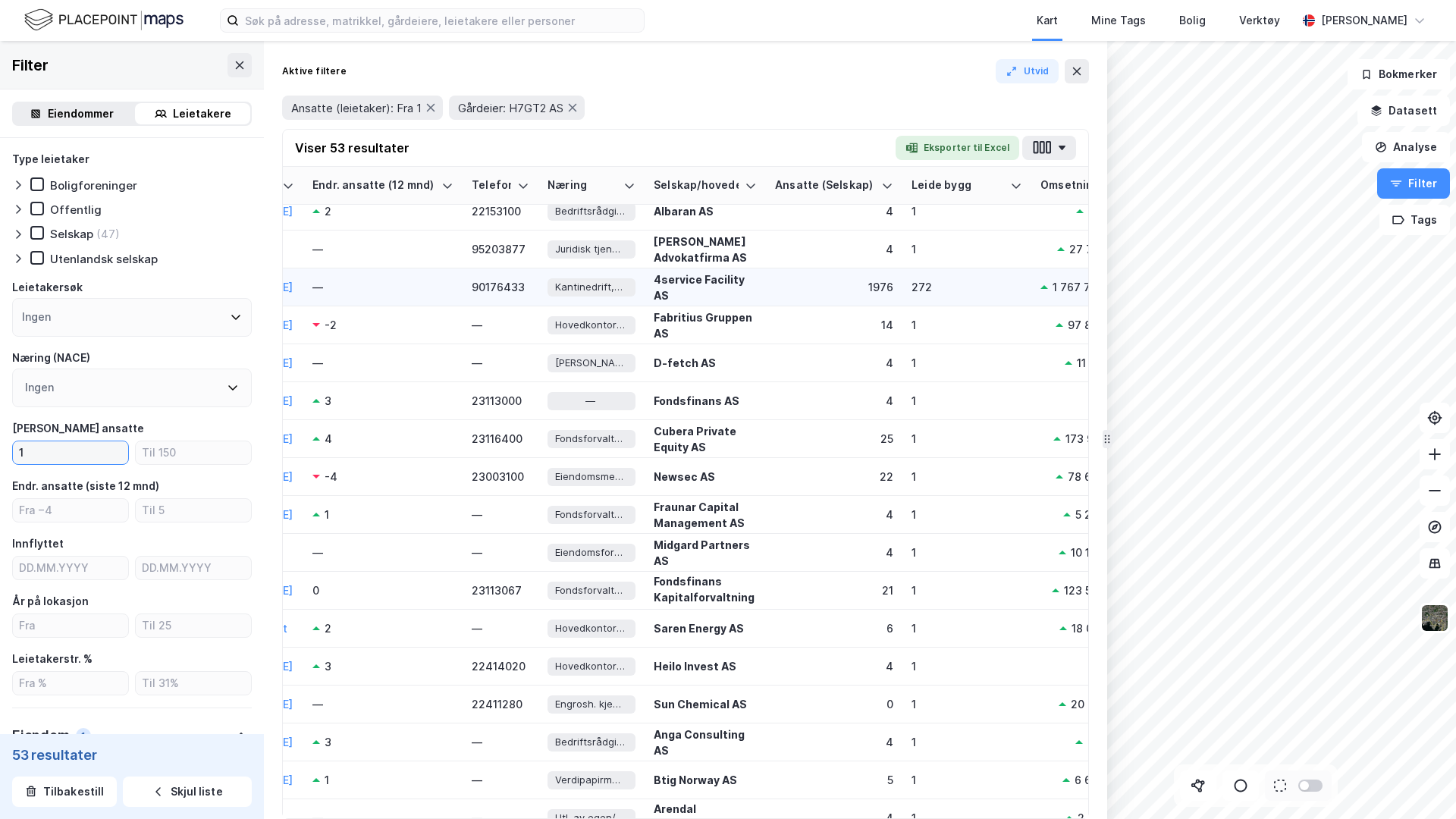
type input "1"
click at [919, 292] on div "272" at bounding box center [967, 287] width 110 height 16
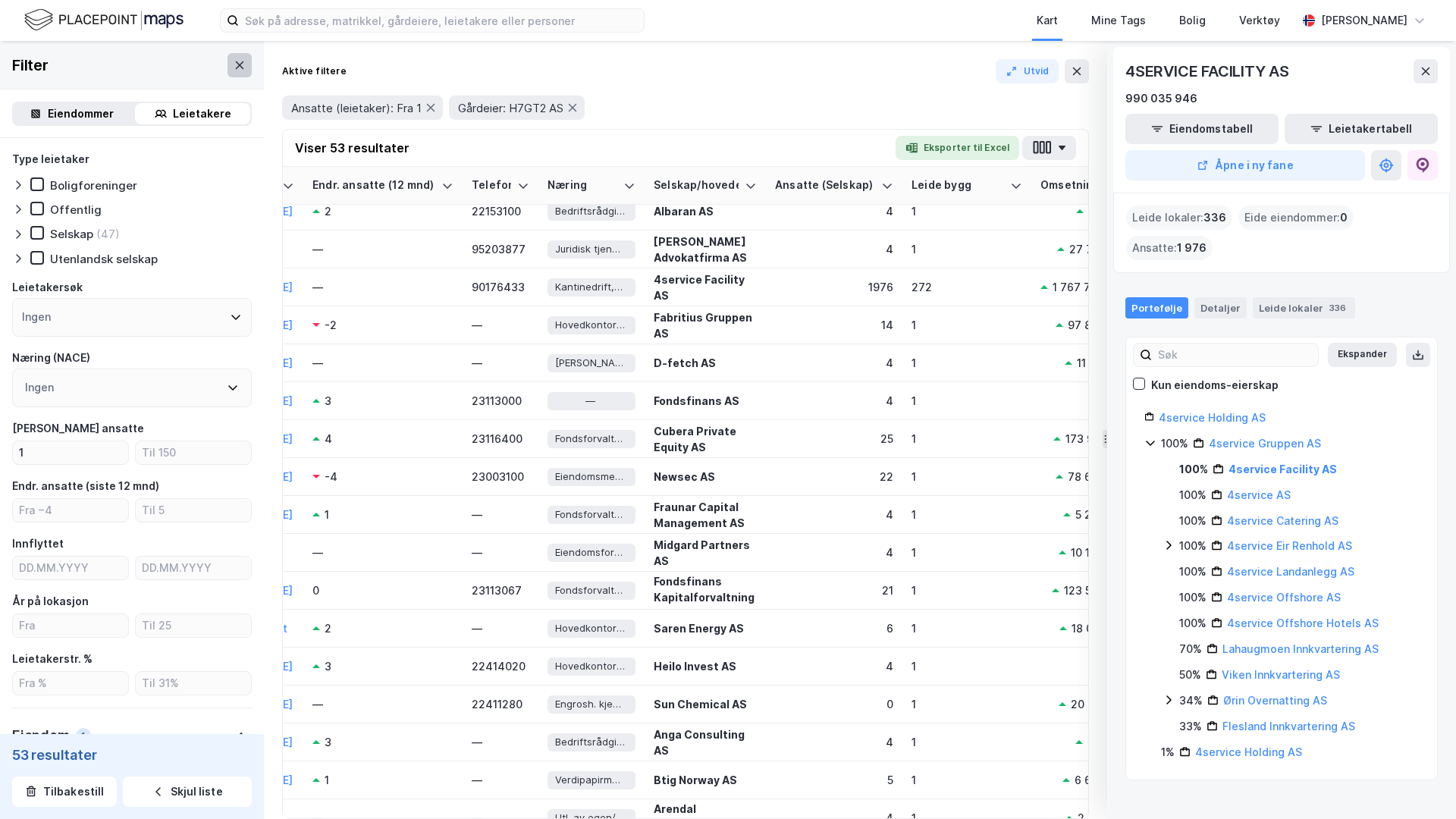
click at [245, 60] on icon at bounding box center [239, 65] width 12 height 12
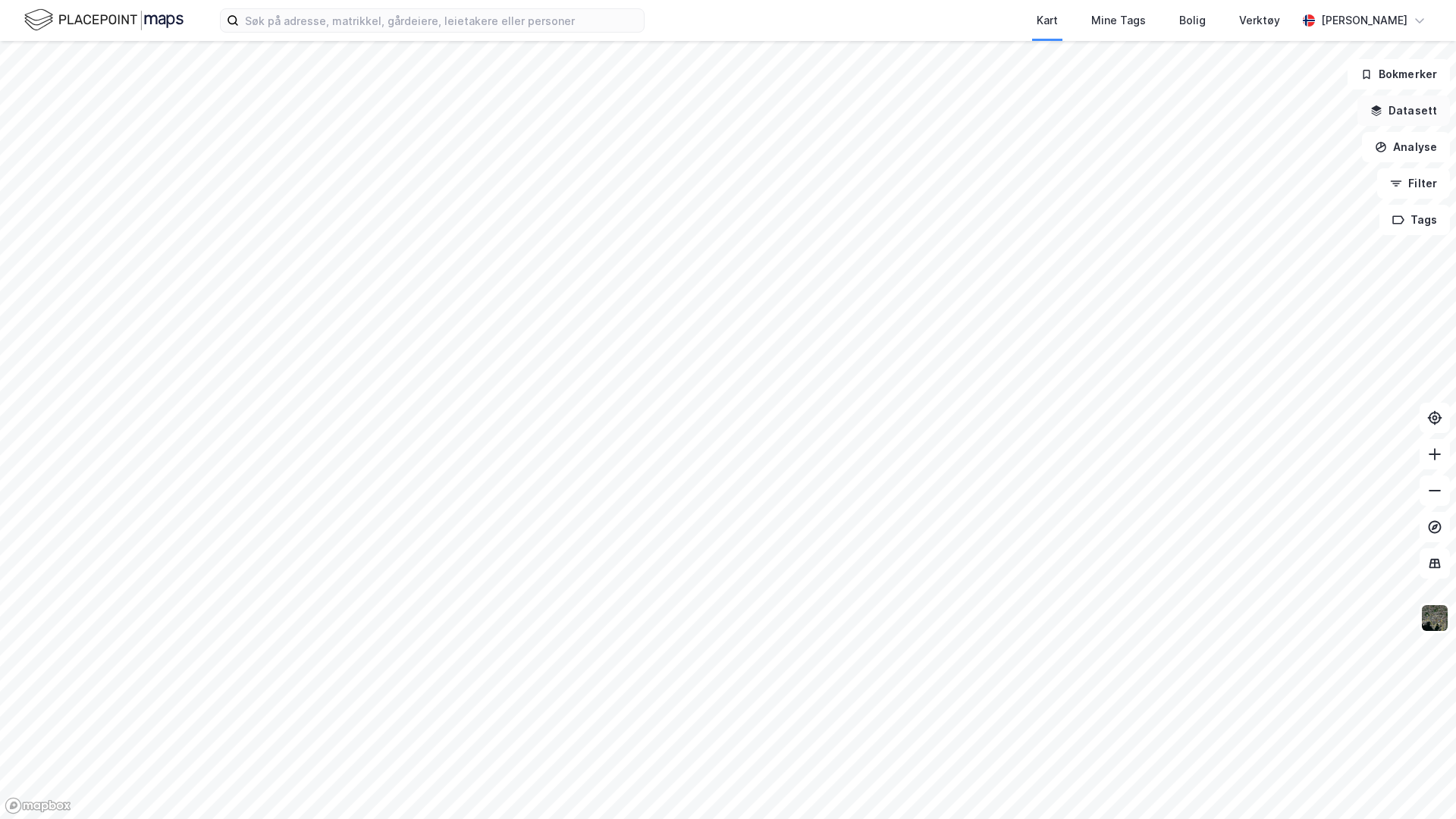
click at [1405, 109] on button "Datasett" at bounding box center [1403, 111] width 93 height 31
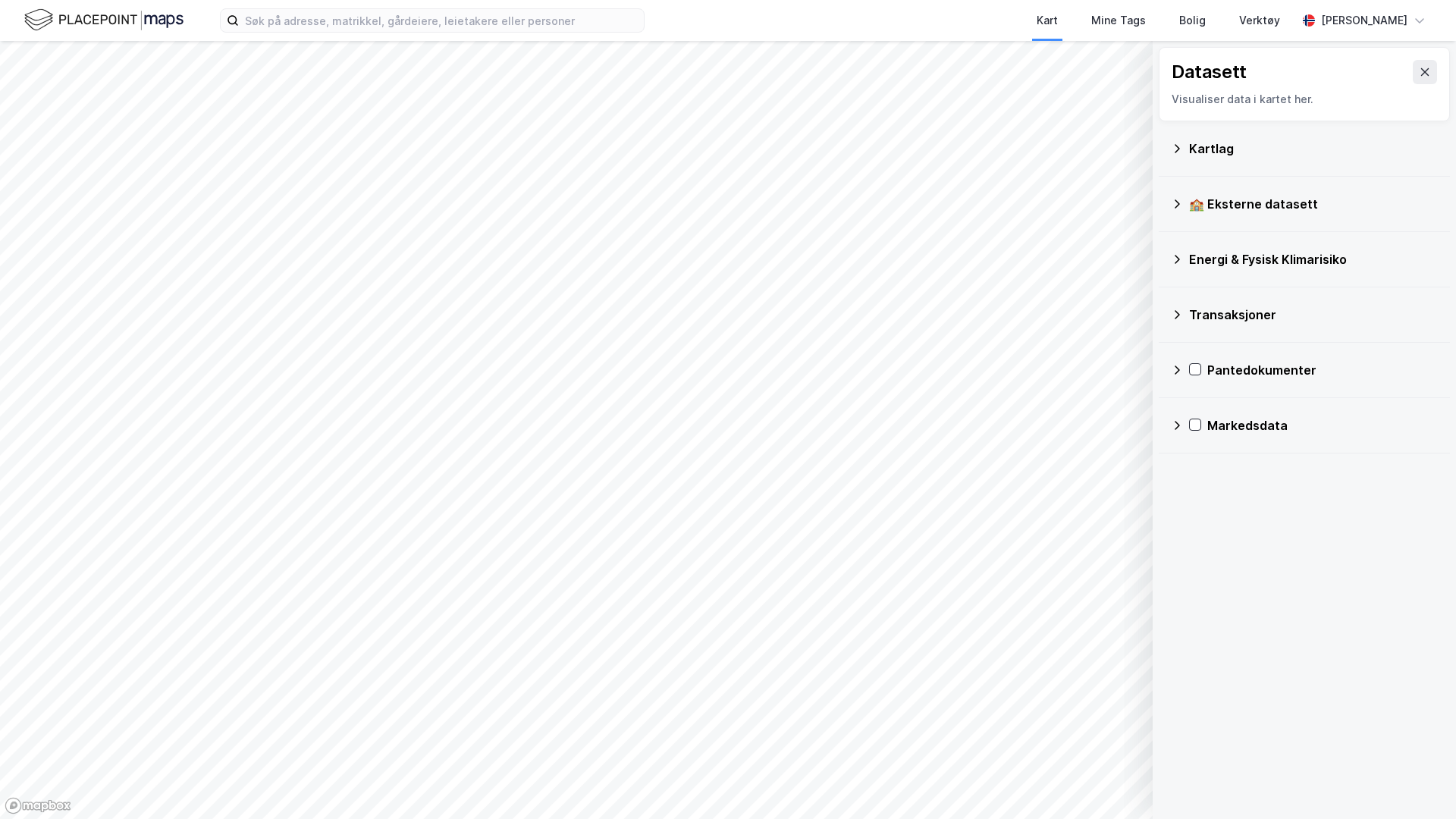
click at [1195, 152] on div "Kartlag" at bounding box center [1313, 148] width 249 height 18
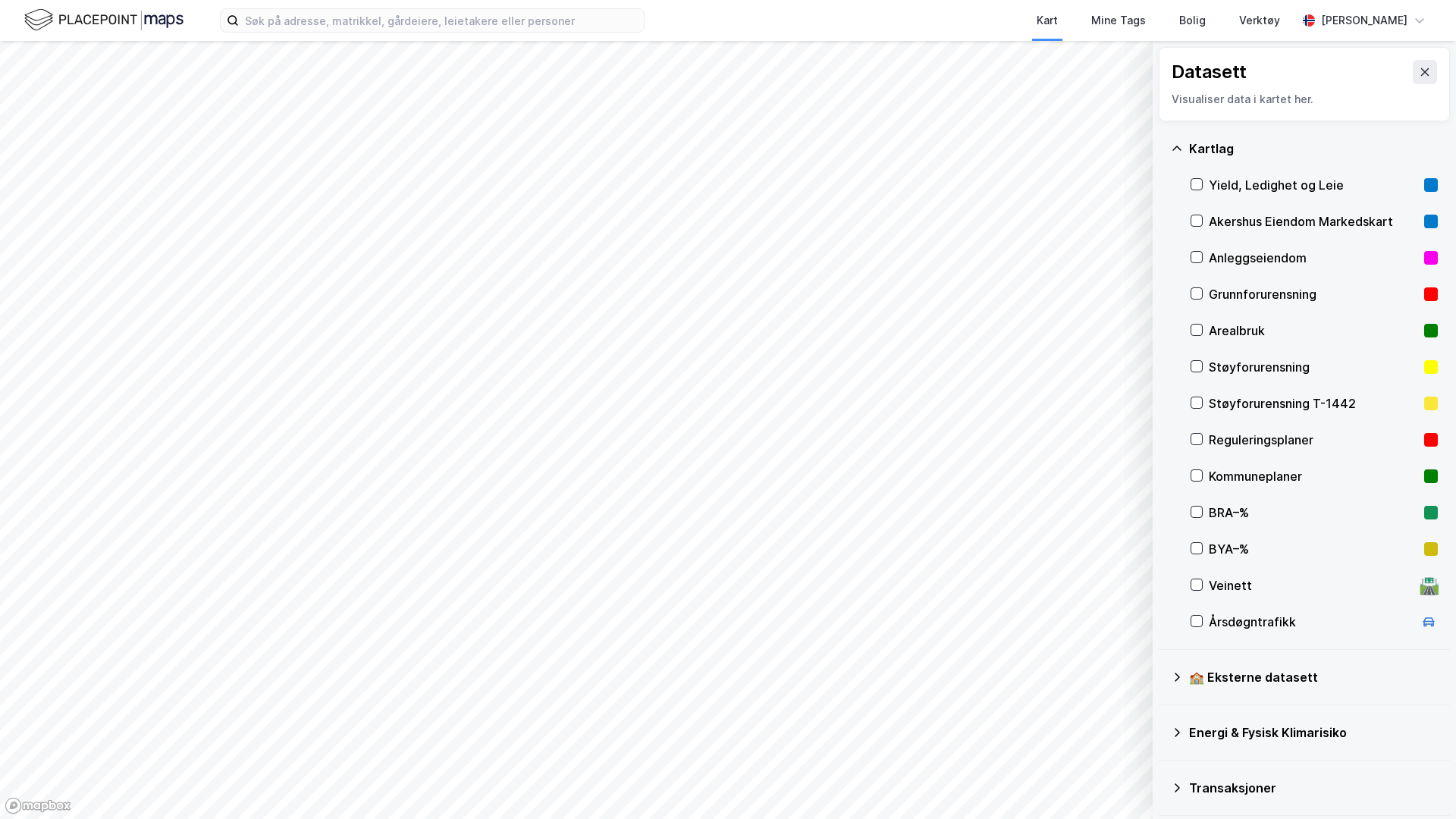
click at [1207, 185] on div "Yield, Ledighet og Leie" at bounding box center [1314, 185] width 247 height 36
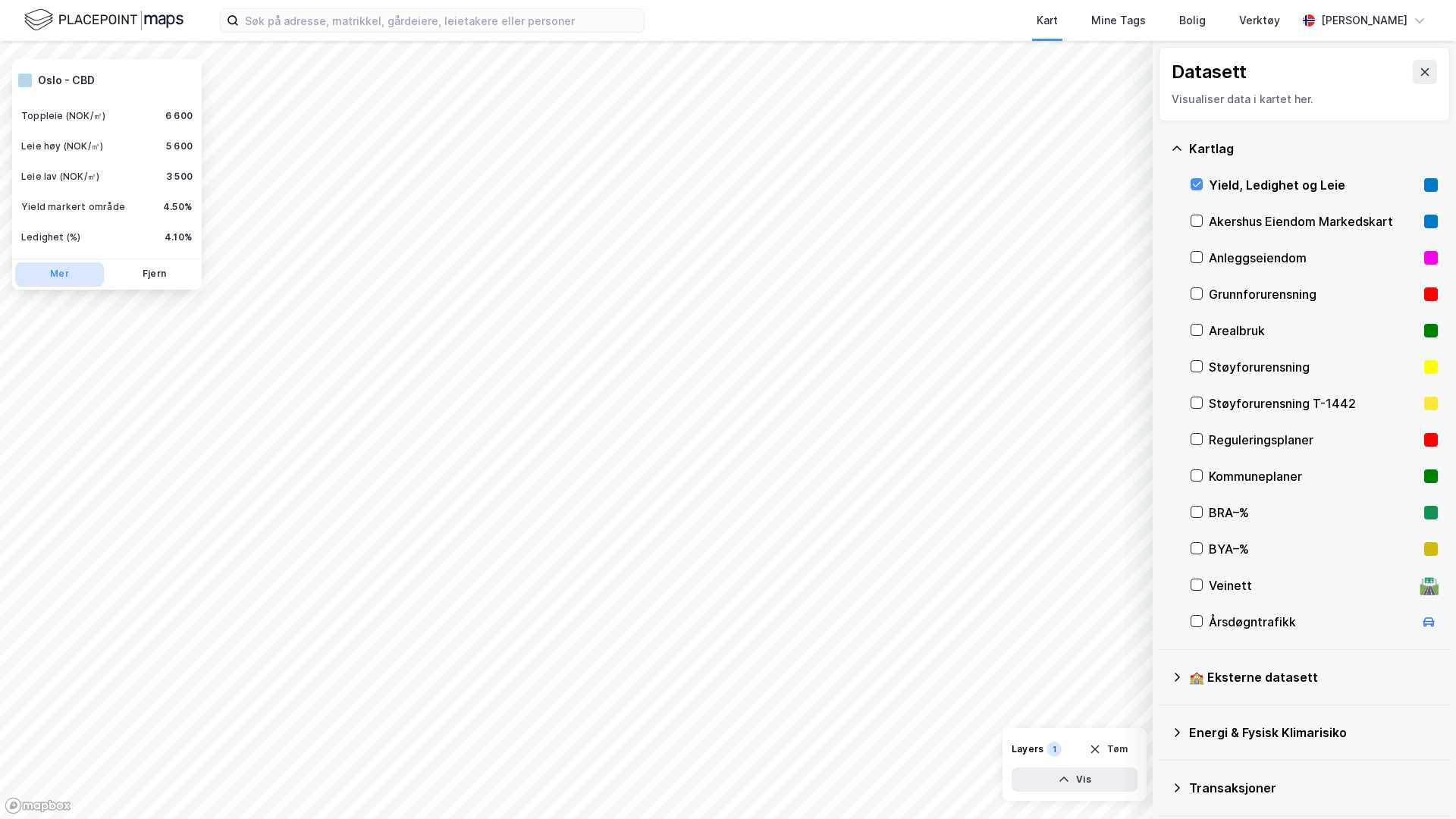
click at [70, 268] on button "Mer" at bounding box center [59, 274] width 89 height 25
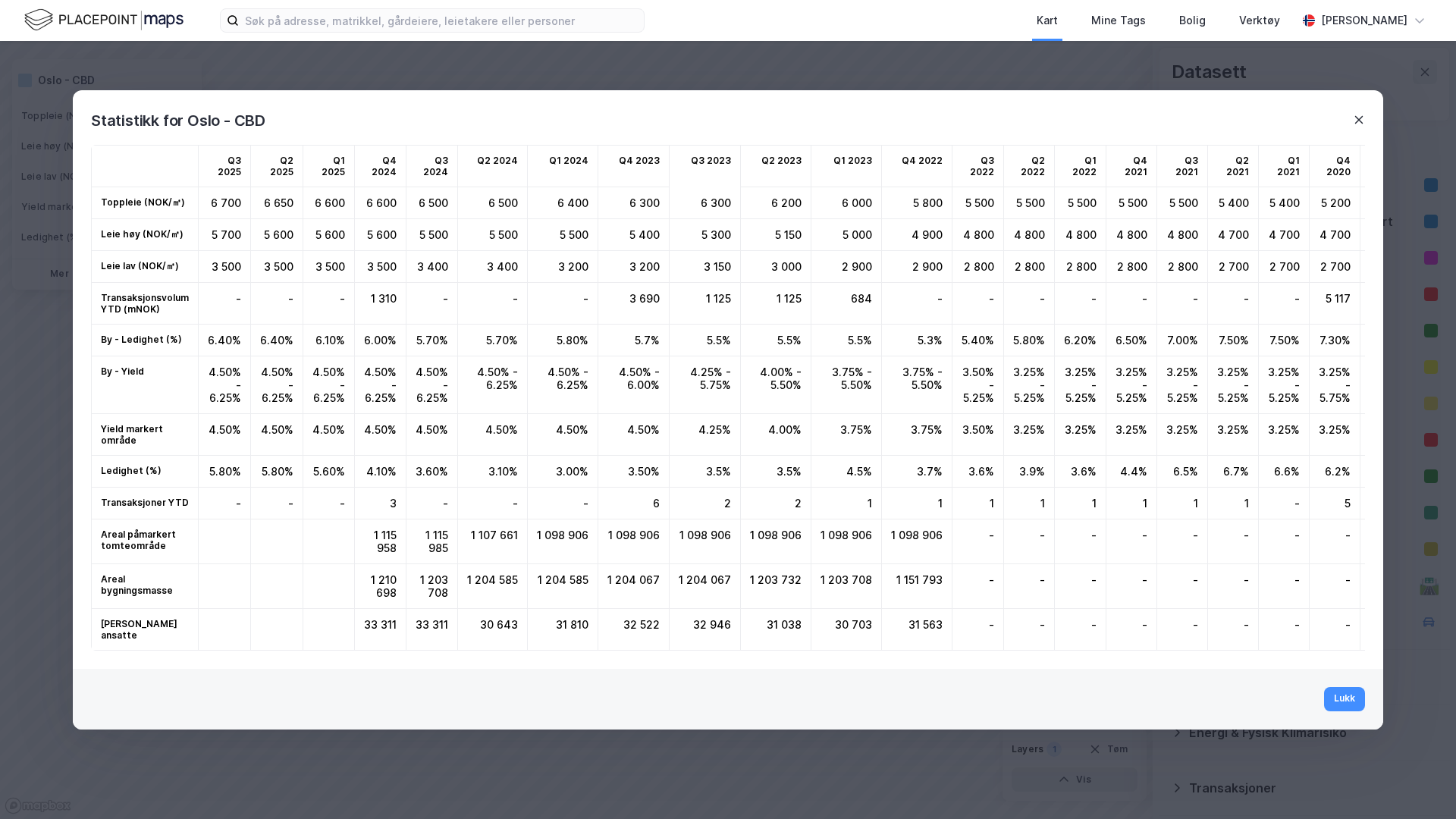
click at [1353, 118] on icon at bounding box center [1359, 120] width 12 height 12
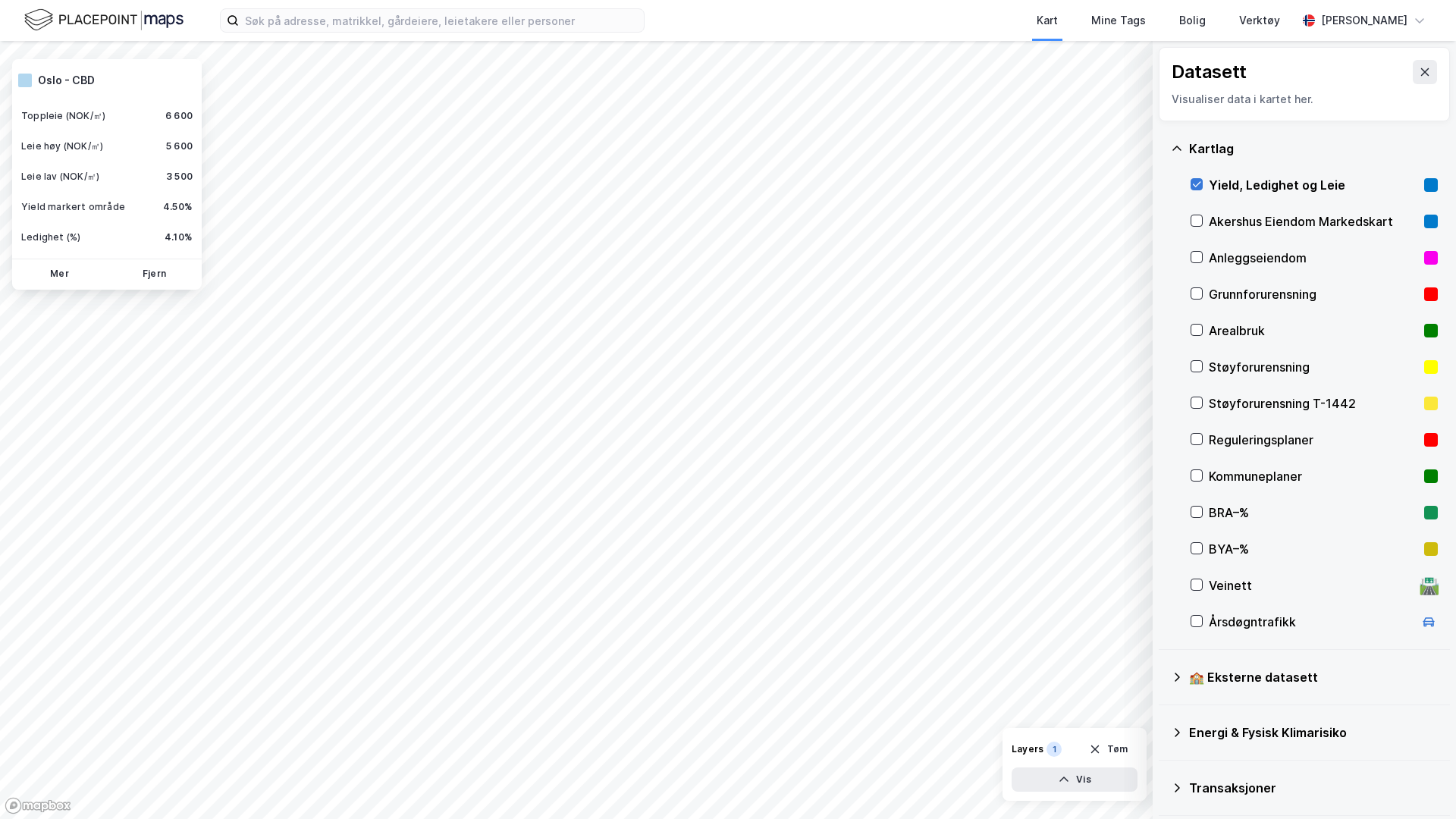
click at [1198, 188] on icon at bounding box center [1196, 184] width 11 height 11
click at [1227, 220] on div "Akershus Eiendom Markedskart" at bounding box center [1313, 221] width 210 height 18
click at [69, 269] on button "Mer" at bounding box center [59, 274] width 89 height 25
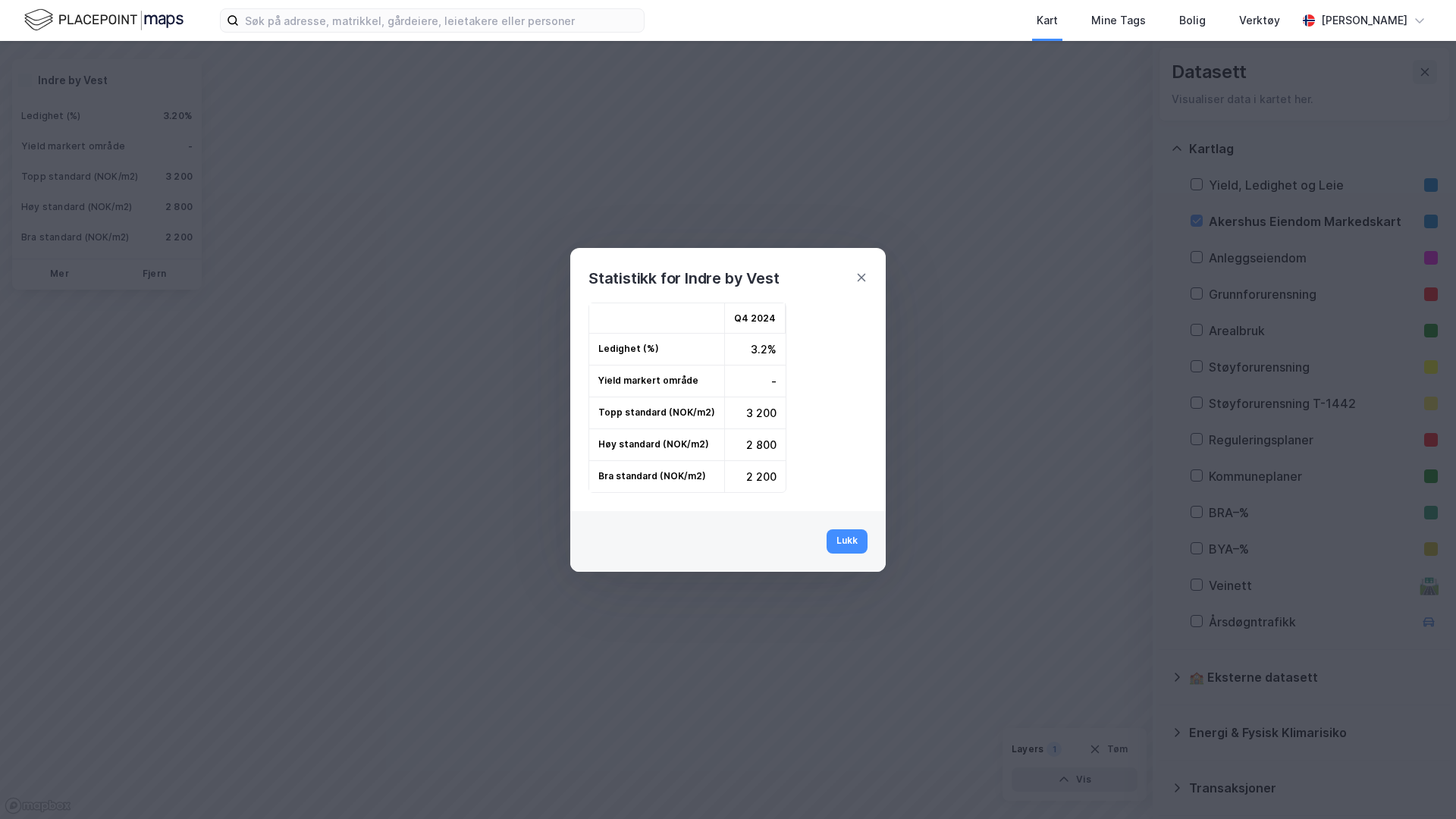
click at [852, 273] on div "Statistikk for Indre by Vest" at bounding box center [728, 269] width 316 height 42
click at [857, 274] on icon at bounding box center [862, 278] width 12 height 12
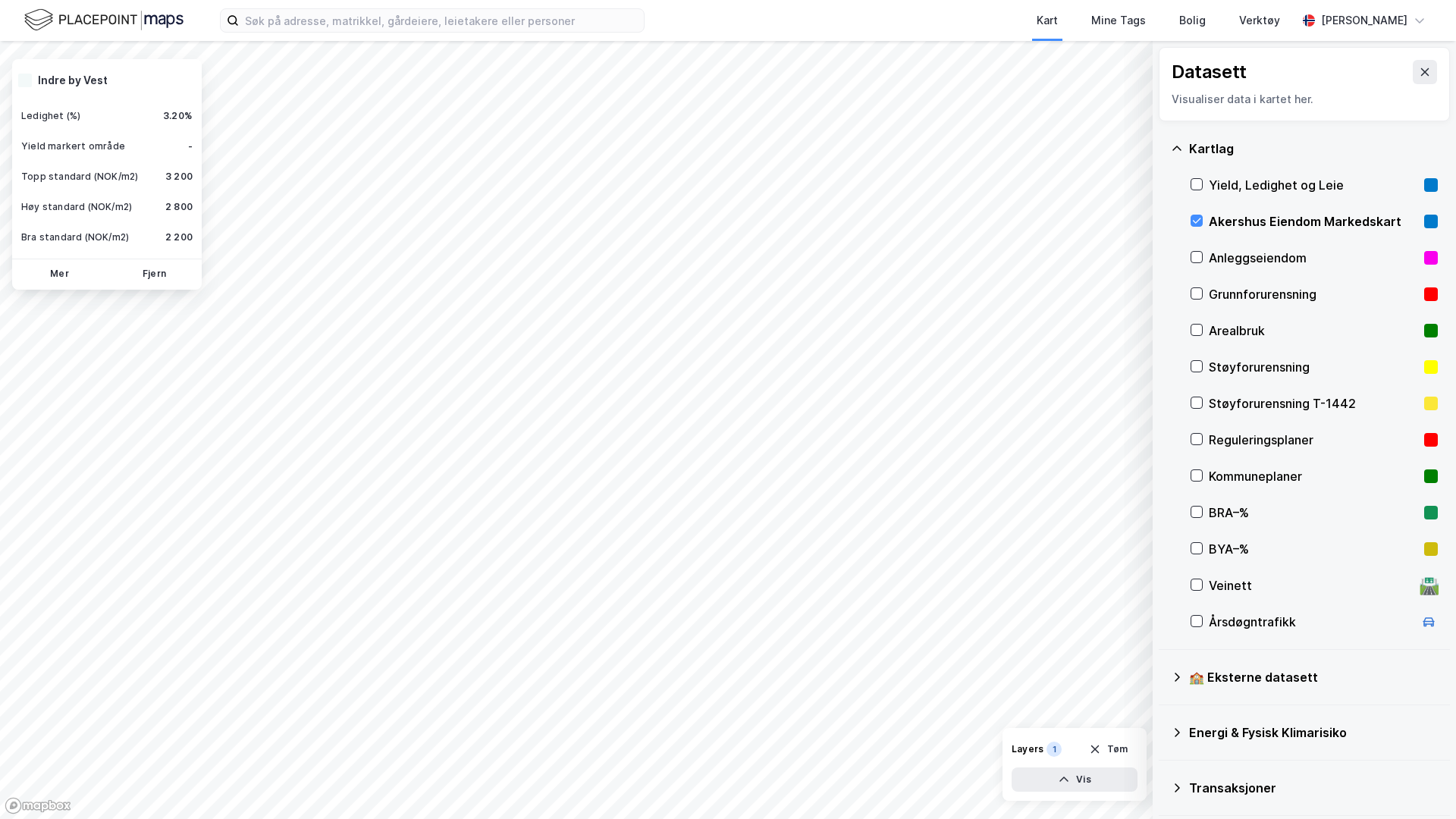
click at [1221, 221] on div "Akershus Eiendom Markedskart" at bounding box center [1313, 221] width 210 height 18
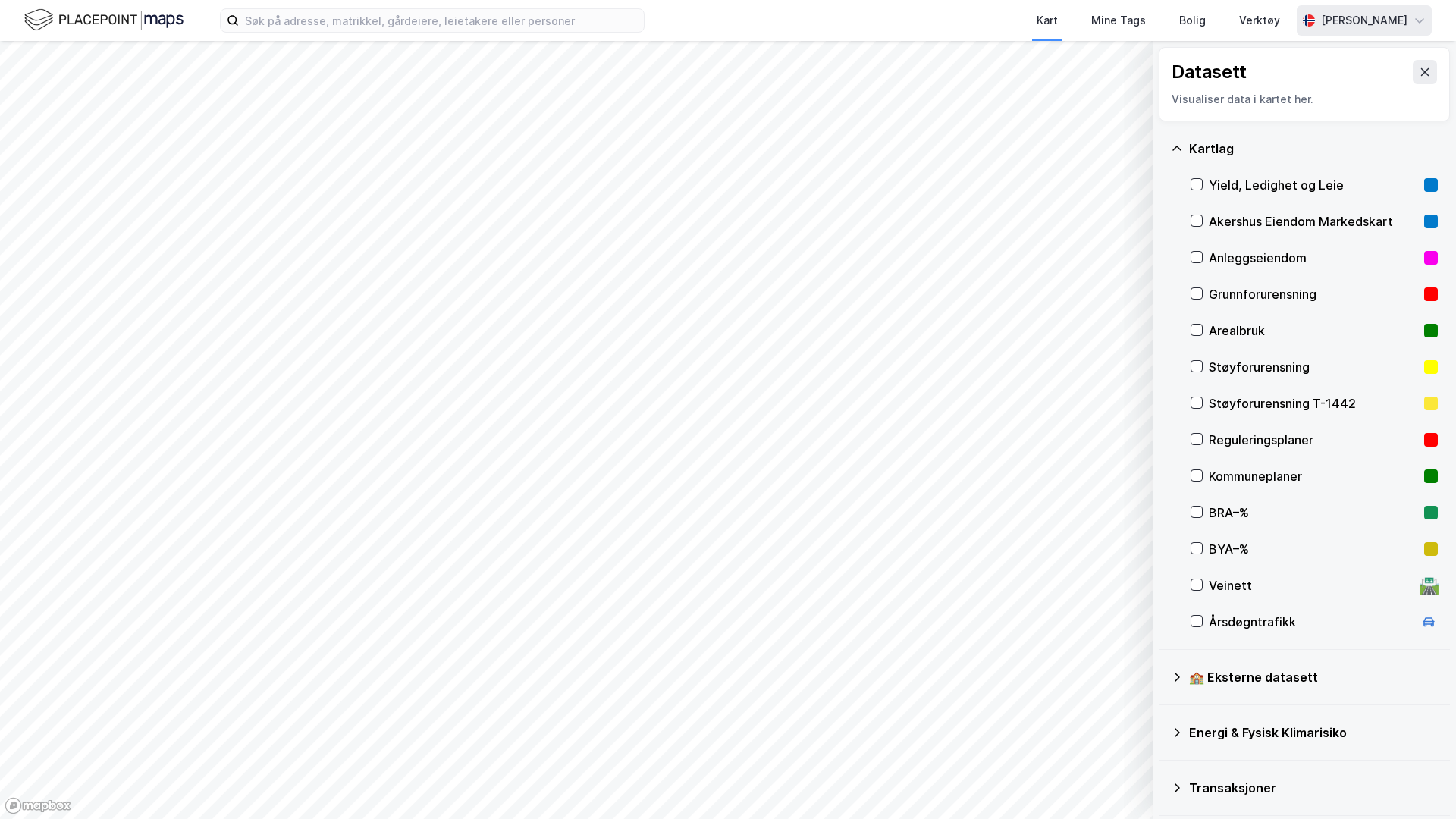
click at [1386, 16] on div "[PERSON_NAME]" at bounding box center [1364, 20] width 87 height 18
click at [1308, 121] on div "Logg ut" at bounding box center [1333, 129] width 197 height 36
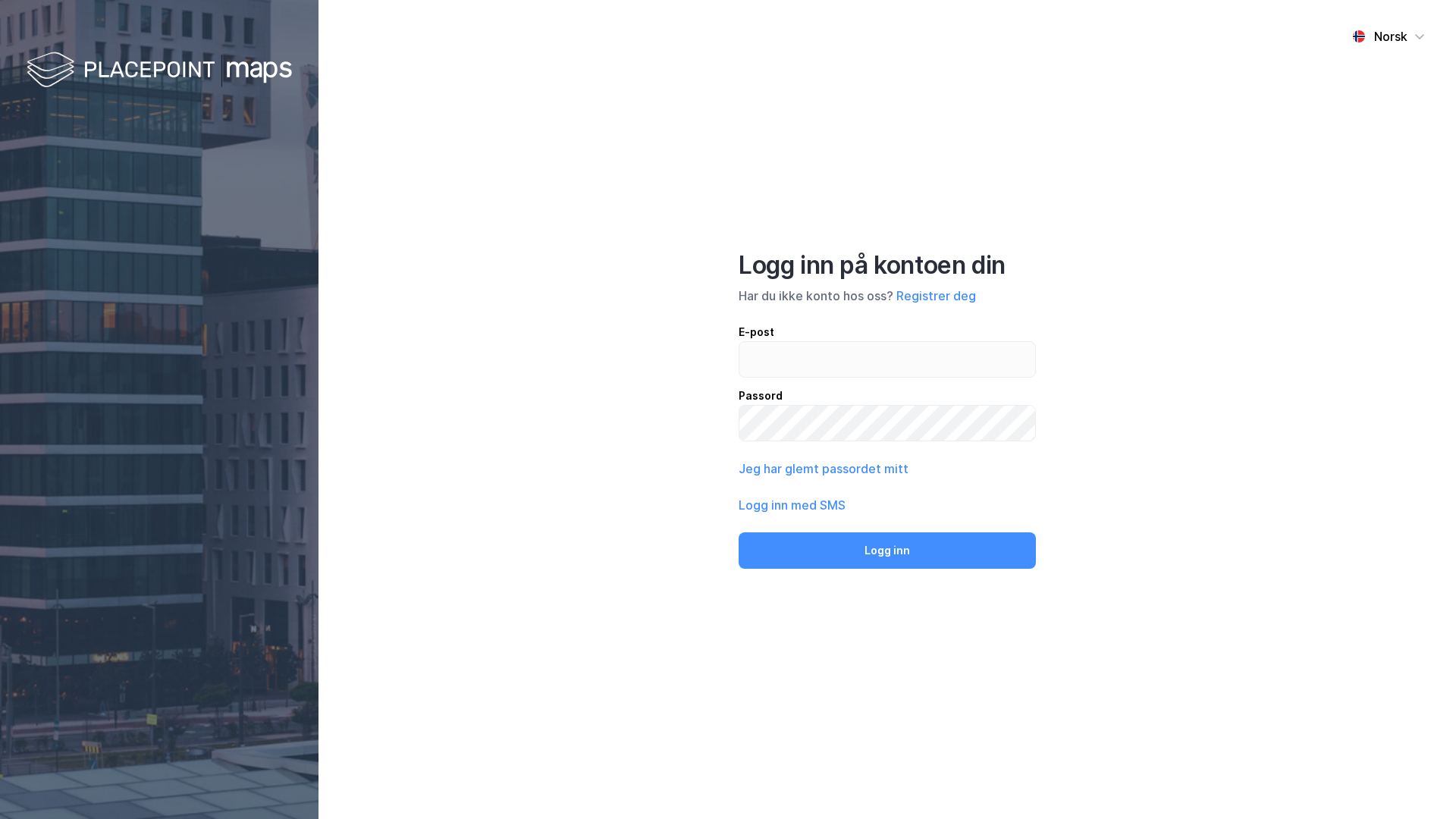
click at [871, 338] on div "E-post" at bounding box center [887, 332] width 297 height 18
click at [871, 342] on input "email" at bounding box center [887, 359] width 295 height 35
click at [857, 355] on input "email" at bounding box center [887, 359] width 295 height 35
type input "admin@newsecmaps.com"
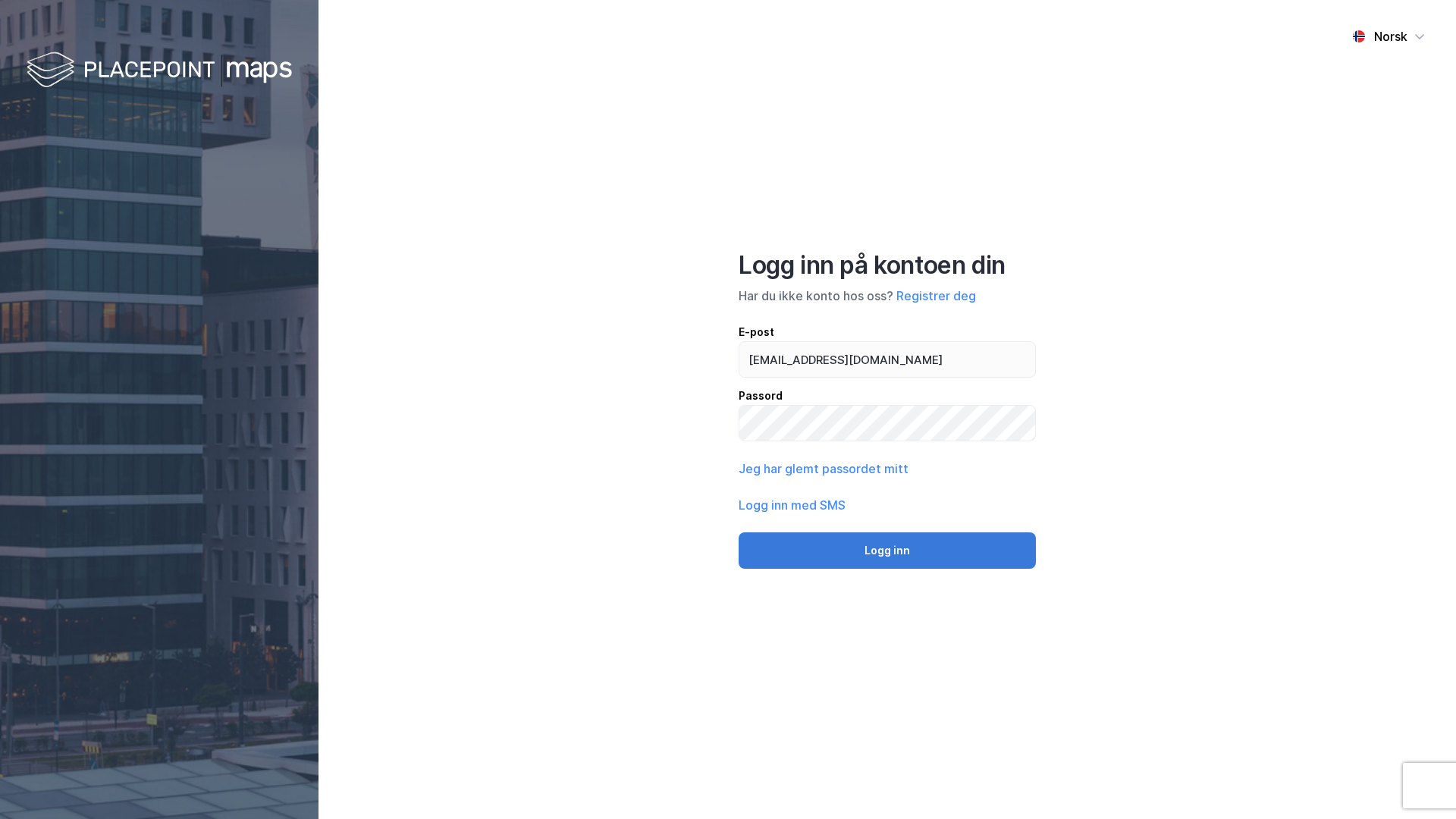
click at [908, 555] on button "Logg inn" at bounding box center [887, 550] width 297 height 36
